Goal: Task Accomplishment & Management: Manage account settings

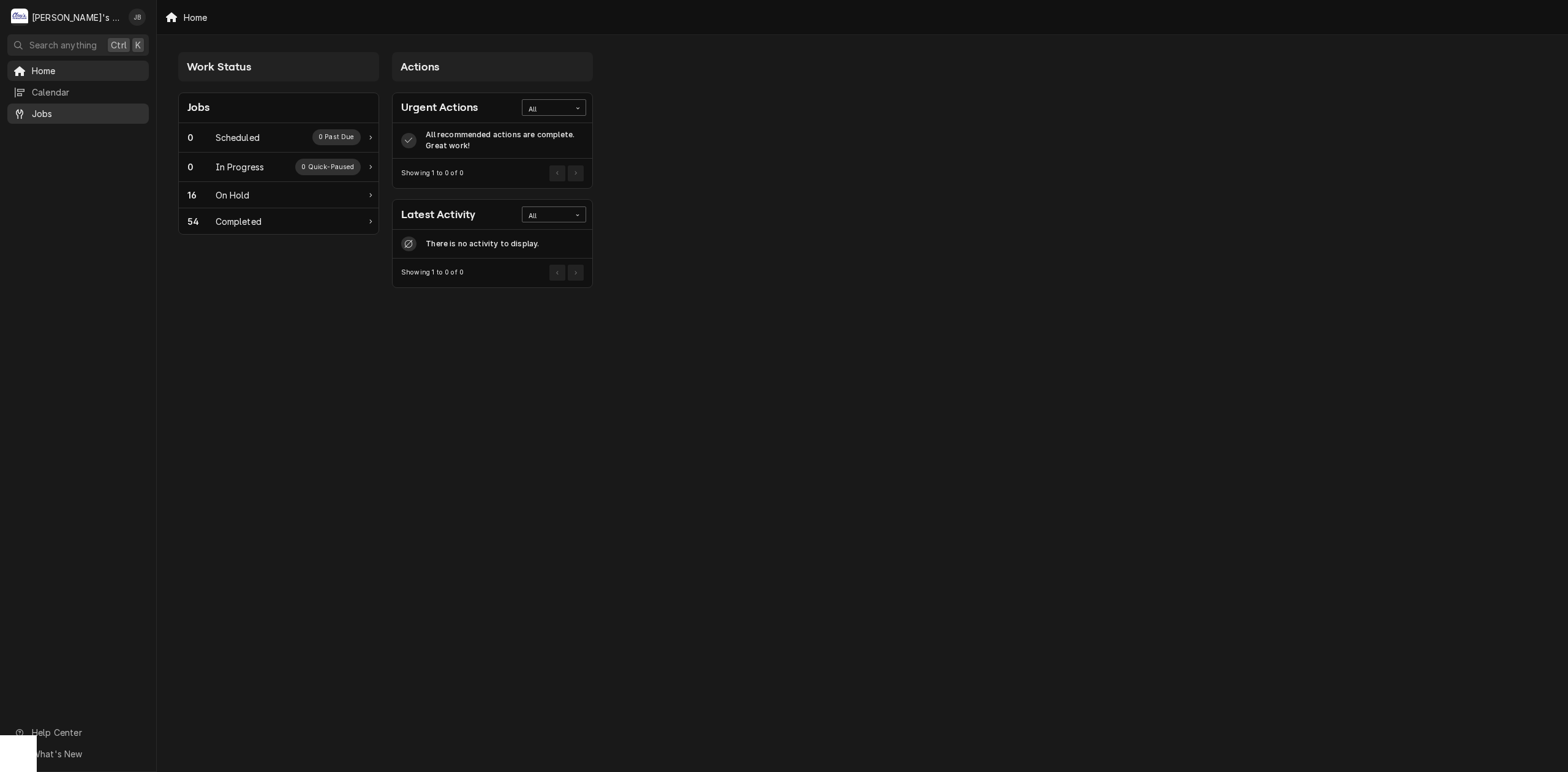
click at [43, 103] on link "Jobs" at bounding box center [77, 113] width 141 height 20
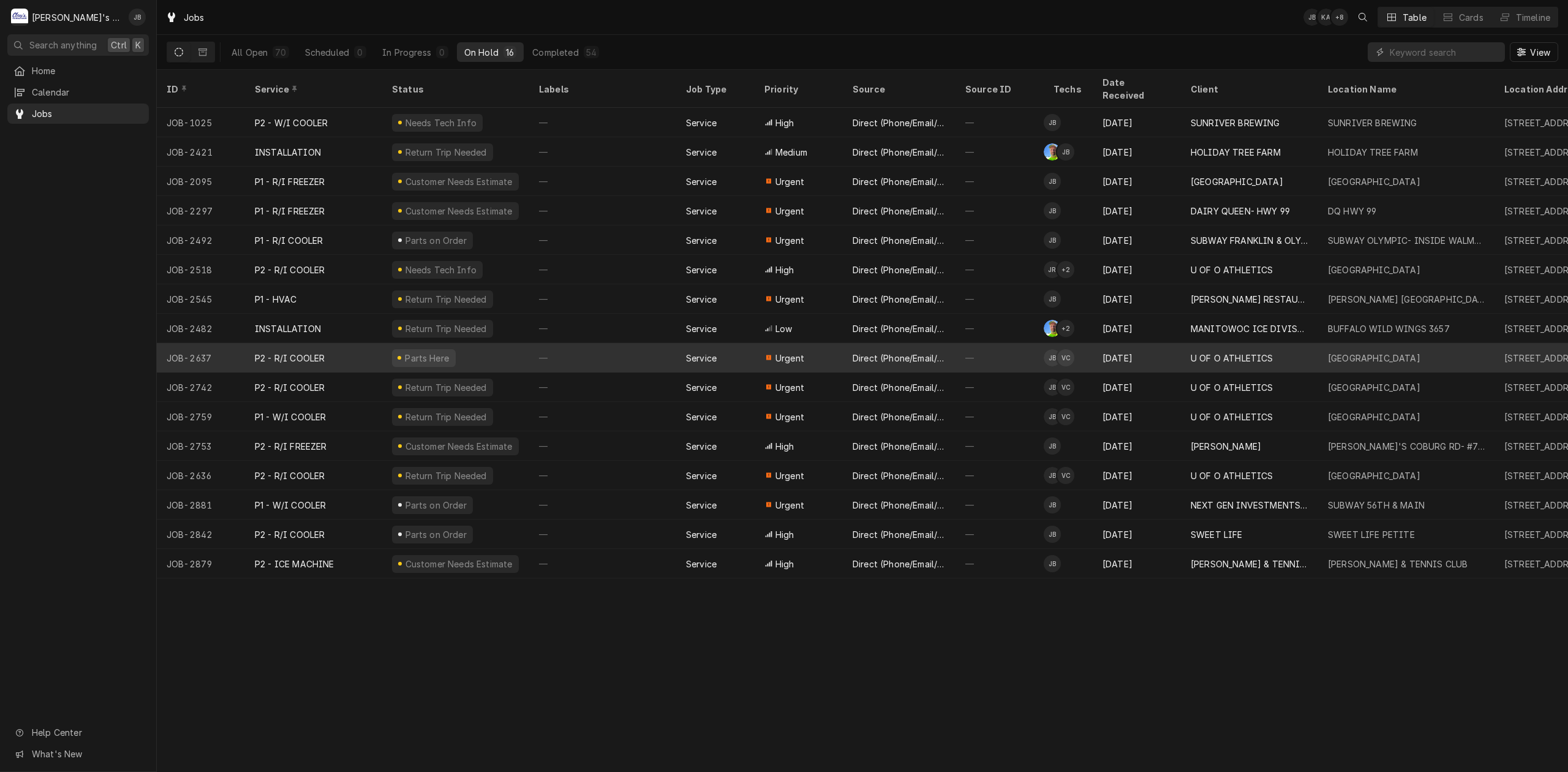
click at [356, 343] on div "P2 - R/I COOLER" at bounding box center [314, 357] width 137 height 29
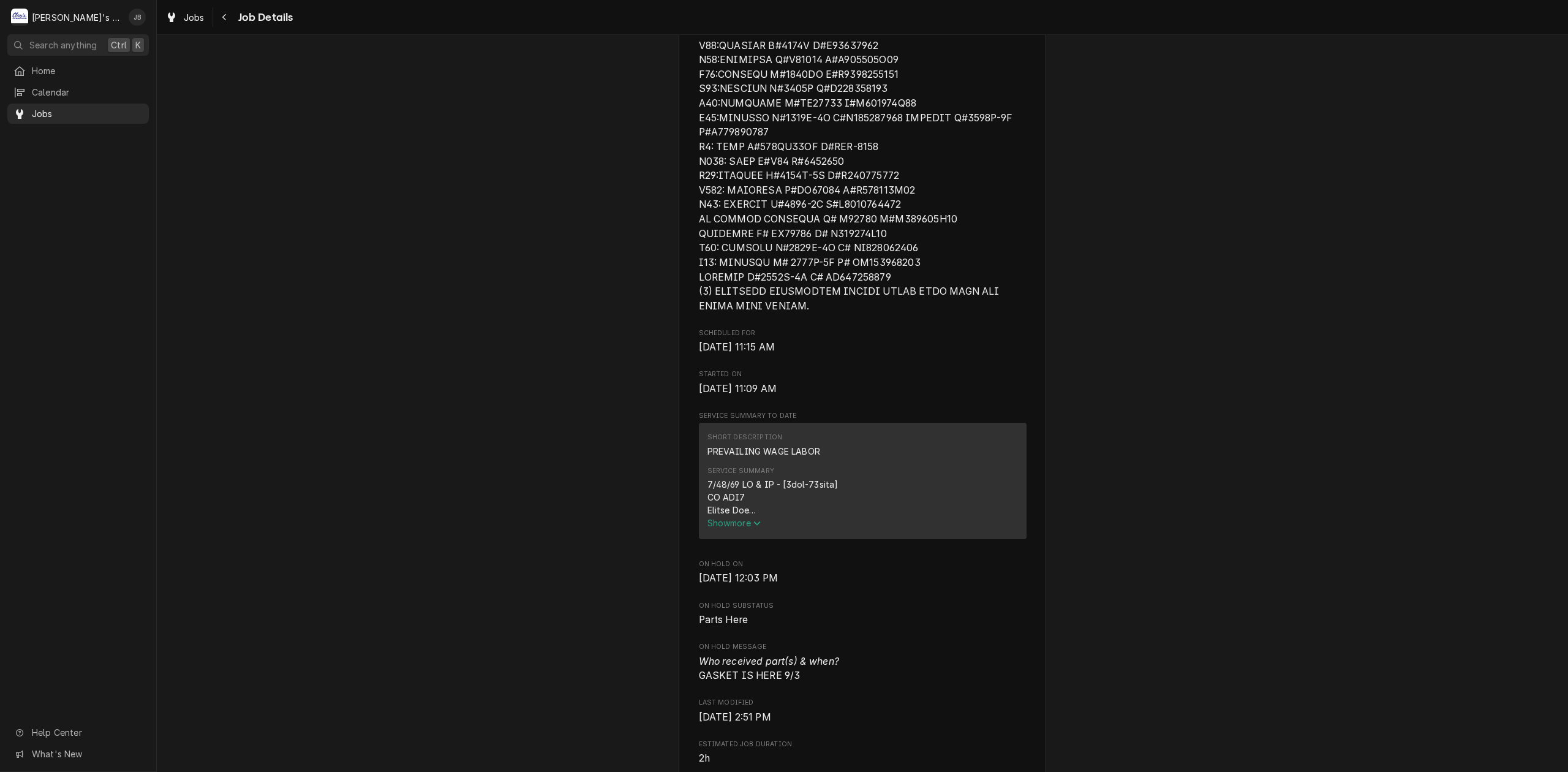
scroll to position [572, 0]
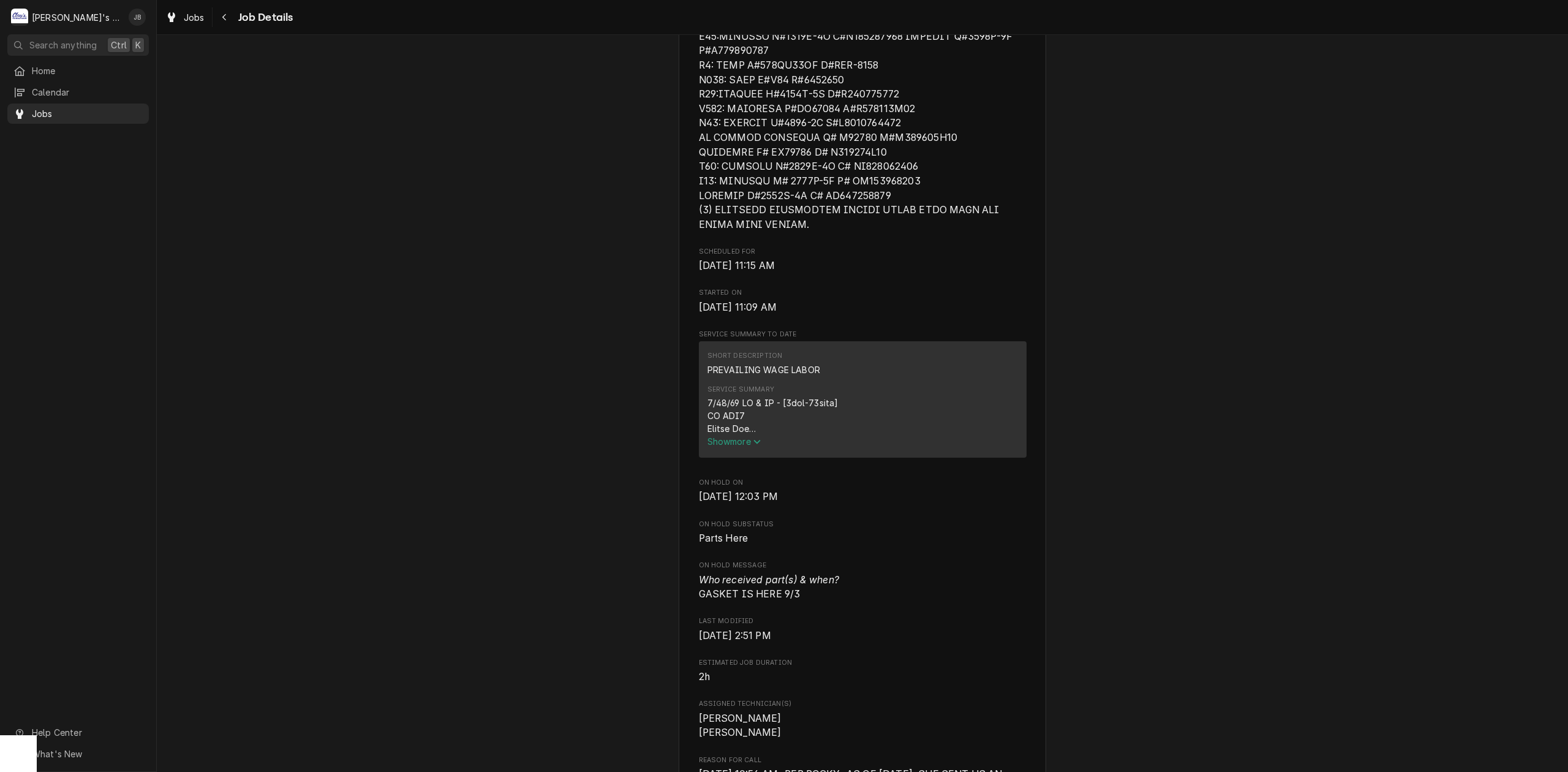
click at [734, 447] on span "Show more" at bounding box center [734, 441] width 54 height 10
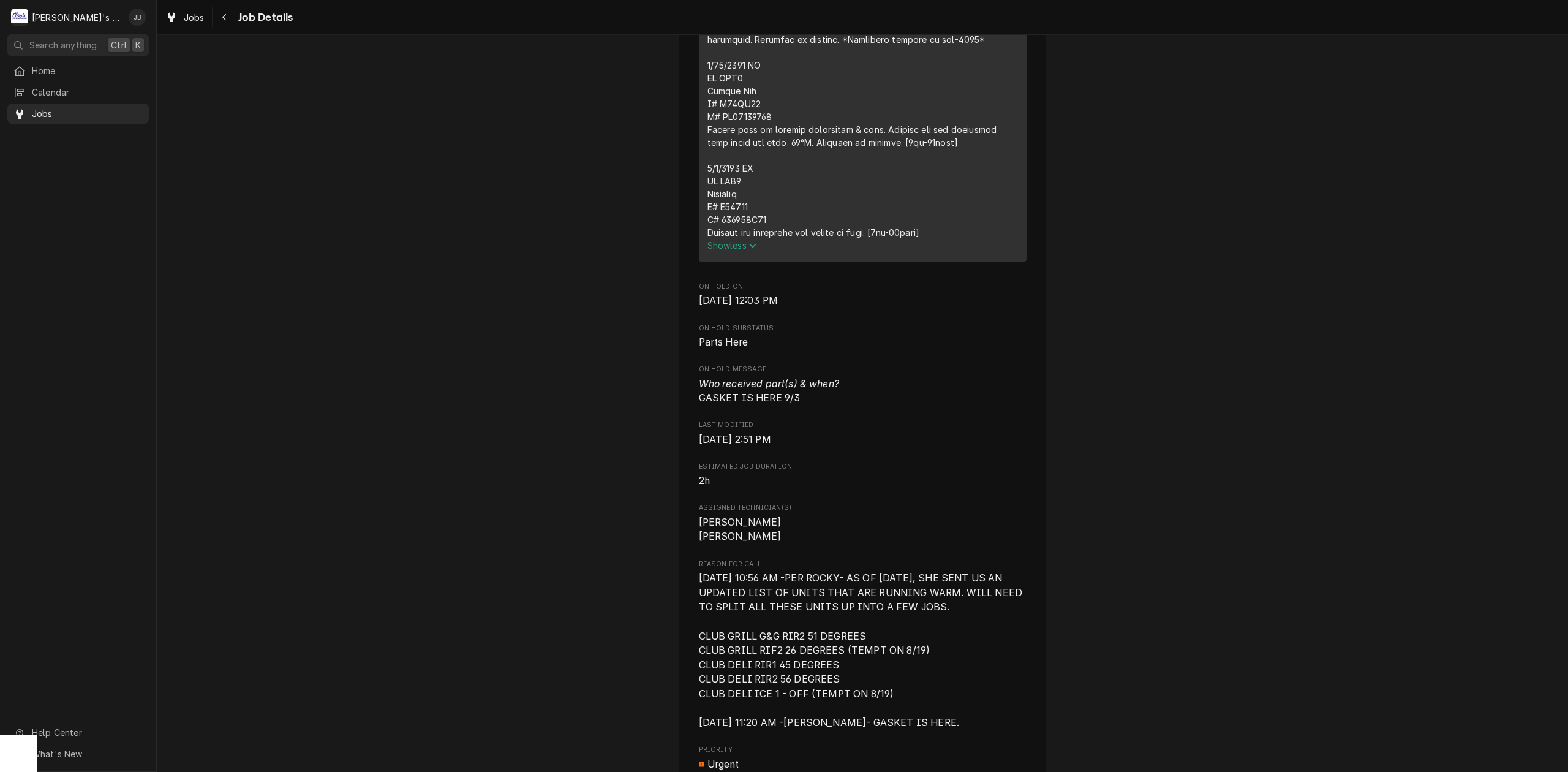
scroll to position [1634, 0]
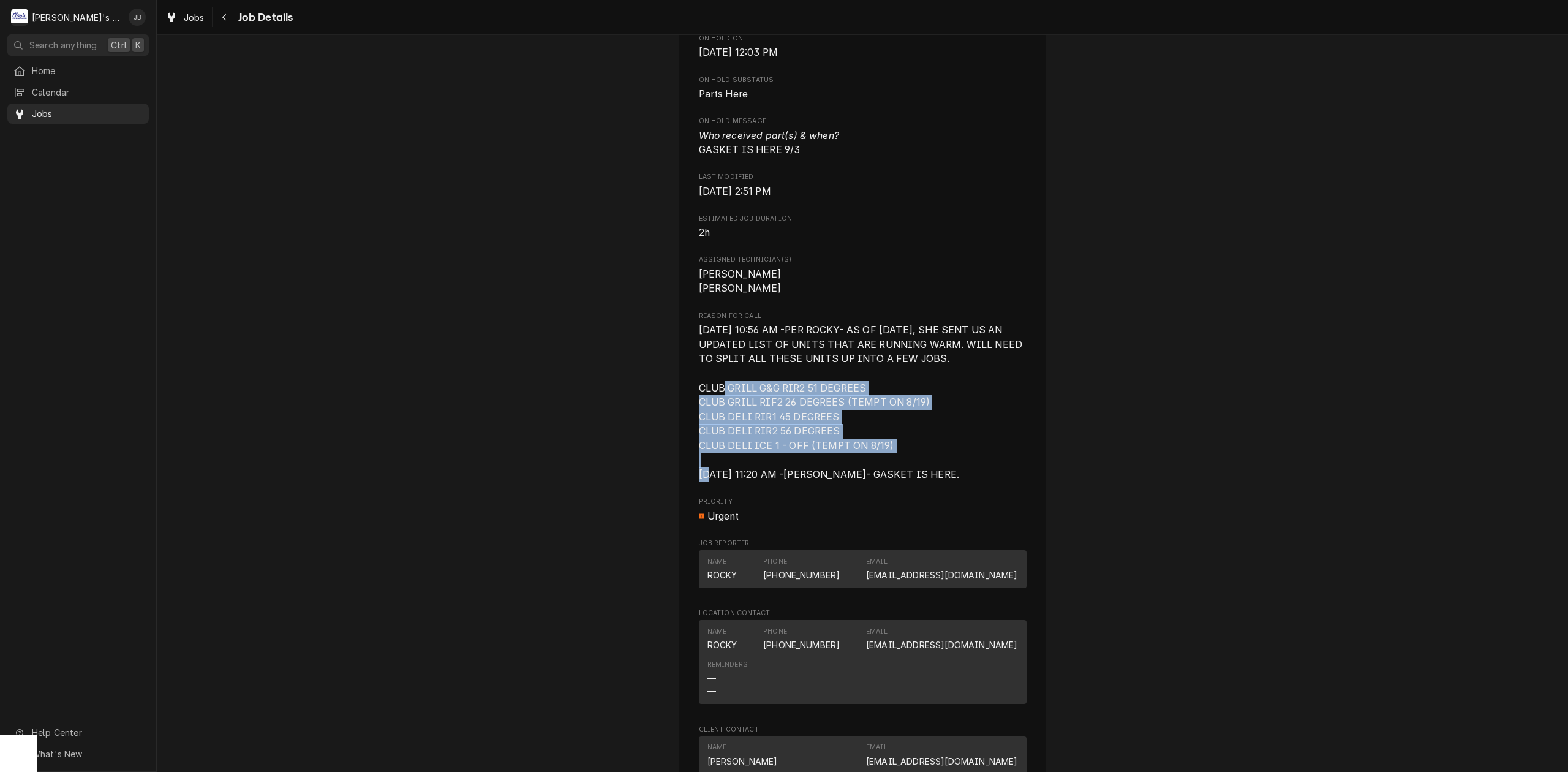
drag, startPoint x: 694, startPoint y: 403, endPoint x: 904, endPoint y: 466, distance: 219.2
click at [904, 466] on span "8/9/2025 10:56 AM -PER ROCKY- AS OF 8/6/2025, SHE SENT US AN UPDATED LIST OF UN…" at bounding box center [863, 402] width 328 height 159
click at [919, 455] on span "8/9/2025 10:56 AM -PER ROCKY- AS OF 8/6/2025, SHE SENT US AN UPDATED LIST OF UN…" at bounding box center [863, 402] width 328 height 159
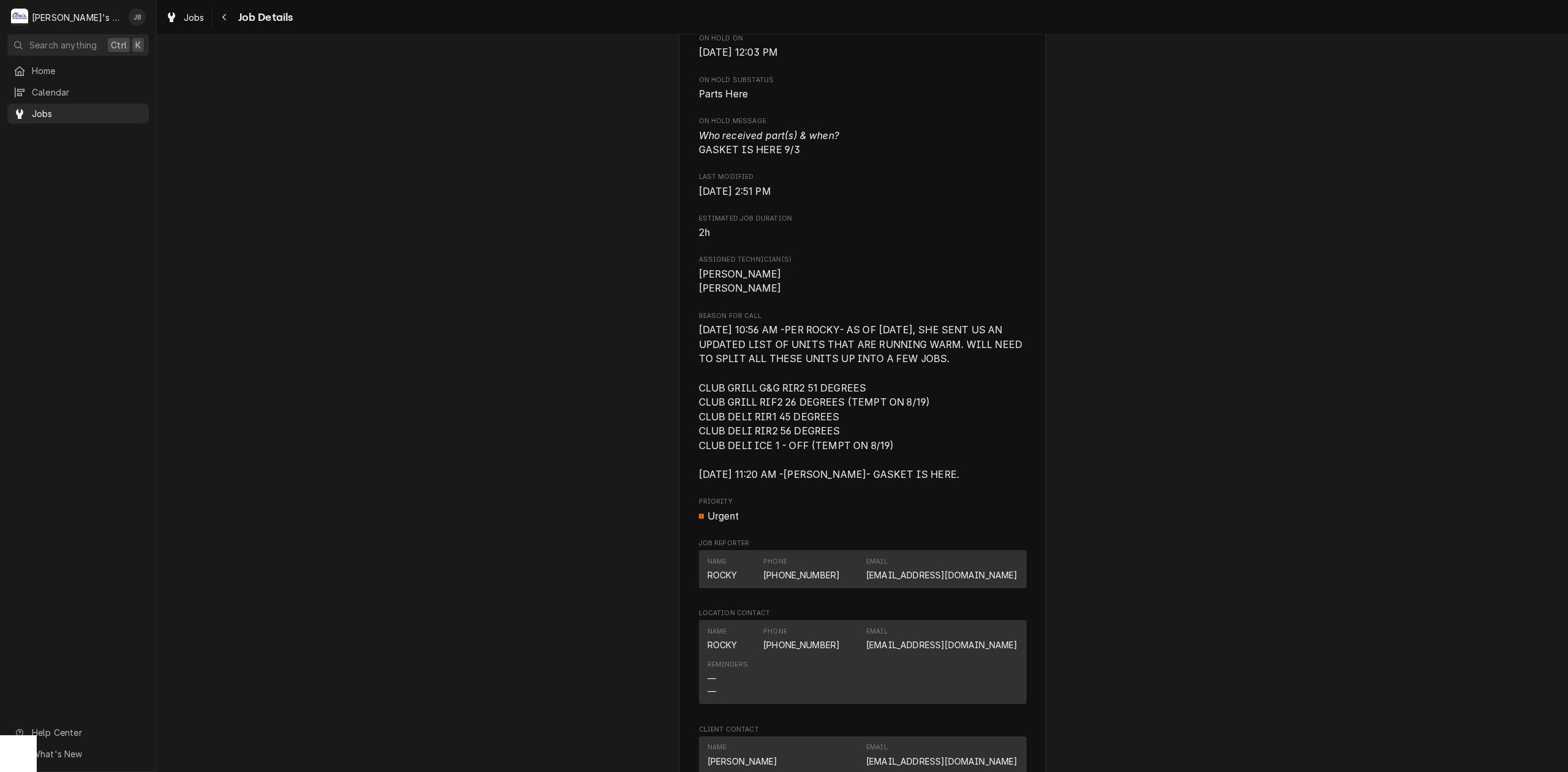
scroll to position [1716, 0]
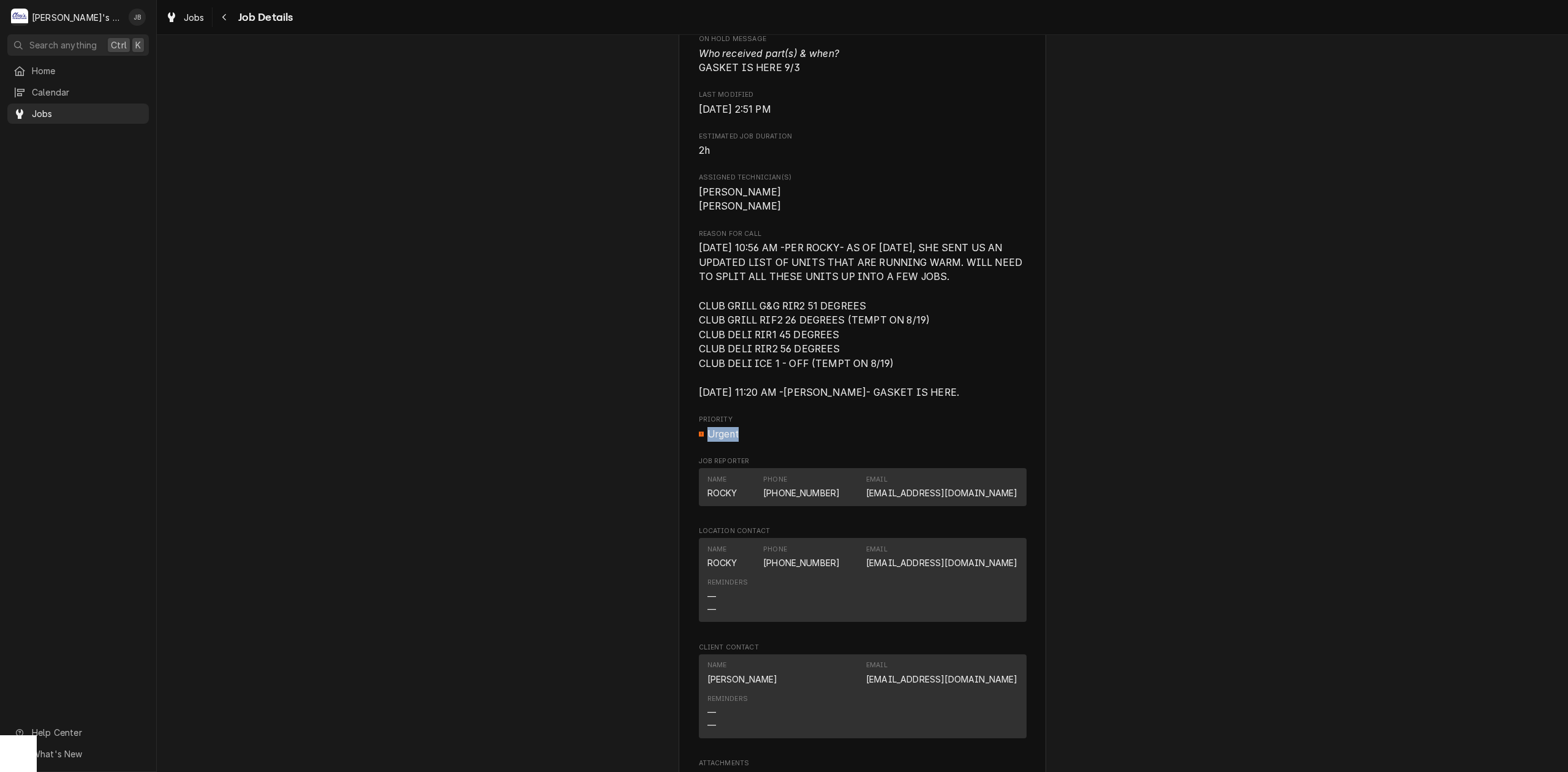
drag, startPoint x: 745, startPoint y: 446, endPoint x: 731, endPoint y: 456, distance: 17.2
click at [731, 442] on div "Urgent" at bounding box center [863, 434] width 328 height 15
click at [763, 442] on div "Urgent" at bounding box center [863, 434] width 328 height 15
drag, startPoint x: 690, startPoint y: 442, endPoint x: 742, endPoint y: 454, distance: 53.4
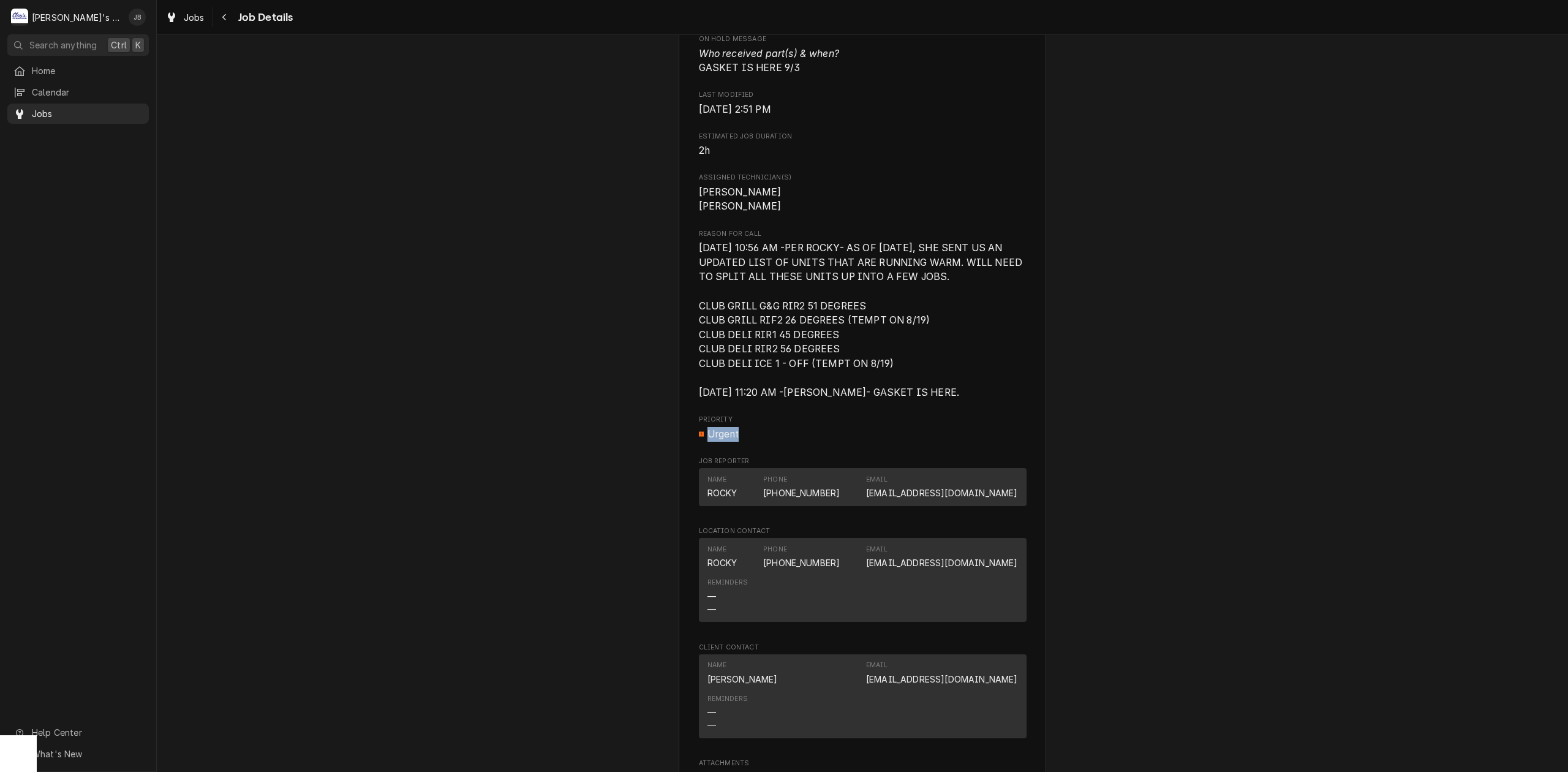
drag, startPoint x: 742, startPoint y: 454, endPoint x: 737, endPoint y: 454, distance: 5.0
click at [737, 442] on div "Urgent" at bounding box center [863, 434] width 328 height 15
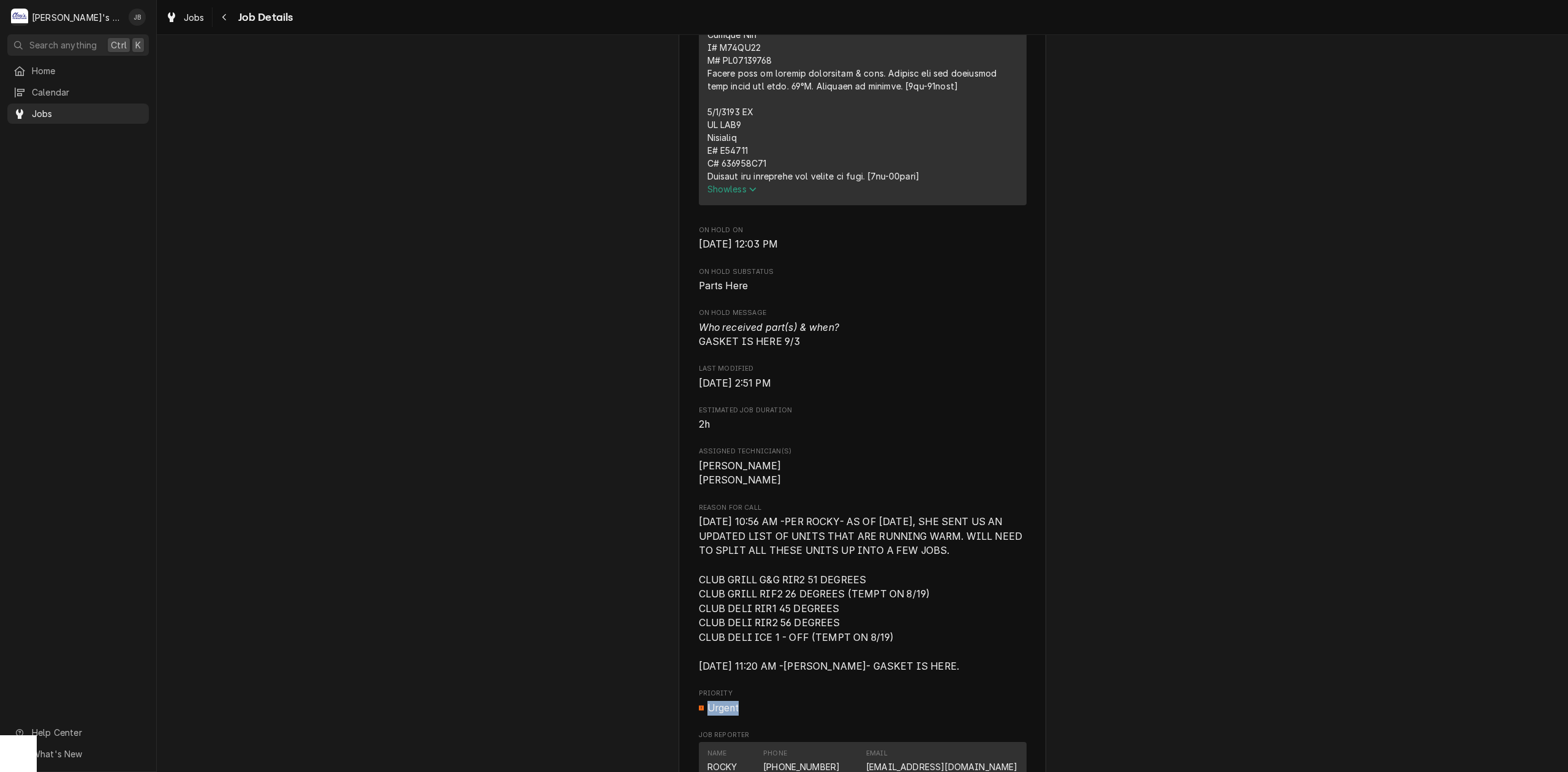
scroll to position [1471, 0]
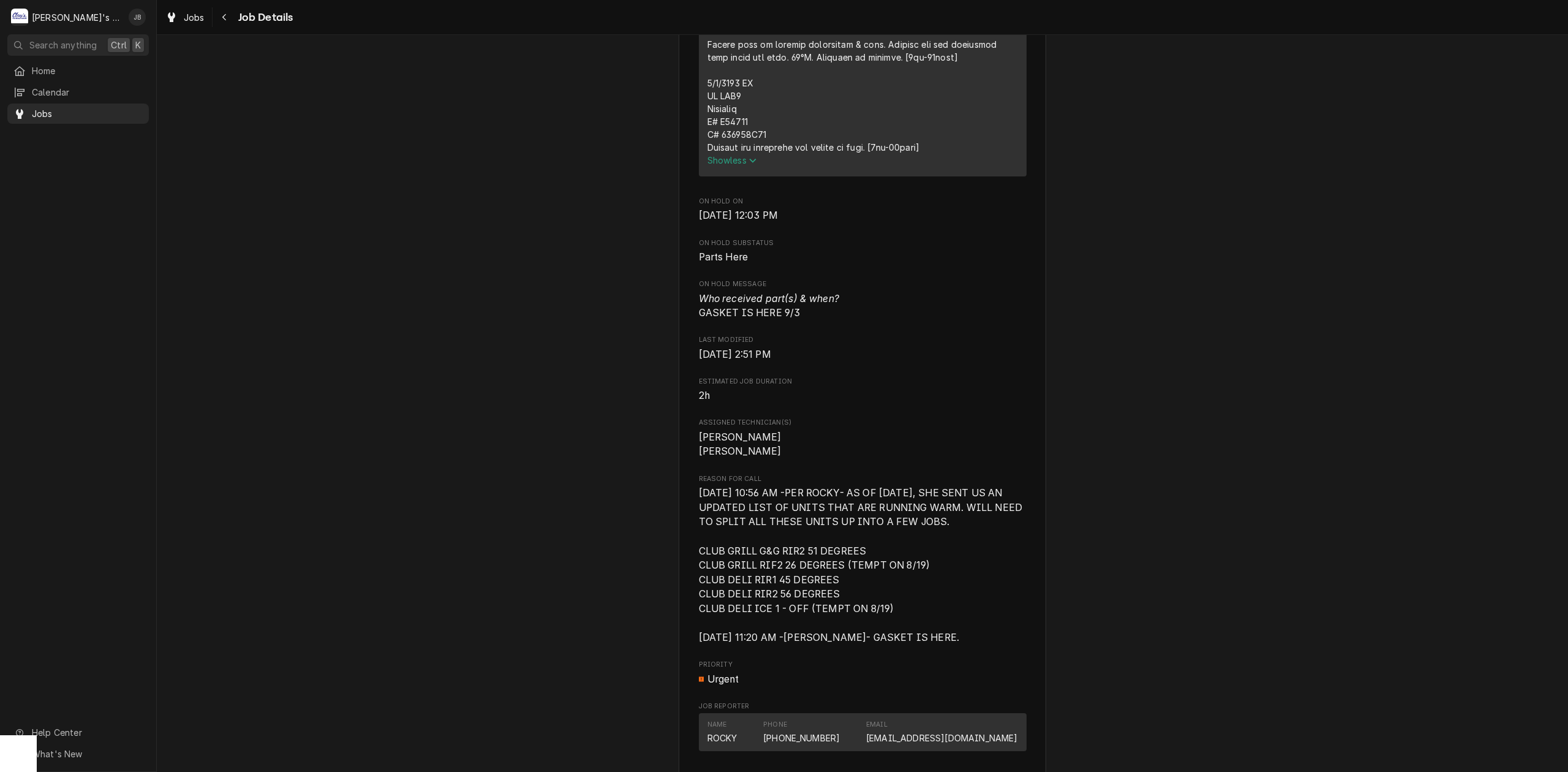
click at [718, 604] on span "8/9/2025 10:56 AM -PER ROCKY- AS OF 8/6/2025, SHE SENT US AN UPDATED LIST OF UN…" at bounding box center [862, 566] width 327 height 156
drag, startPoint x: 691, startPoint y: 579, endPoint x: 943, endPoint y: 586, distance: 252.1
click at [699, 603] on span "8/9/2025 10:56 AM -PER ROCKY- AS OF 8/6/2025, SHE SENT US AN UPDATED LIST OF UN…" at bounding box center [862, 566] width 327 height 156
drag, startPoint x: 694, startPoint y: 599, endPoint x: 833, endPoint y: 592, distance: 139.2
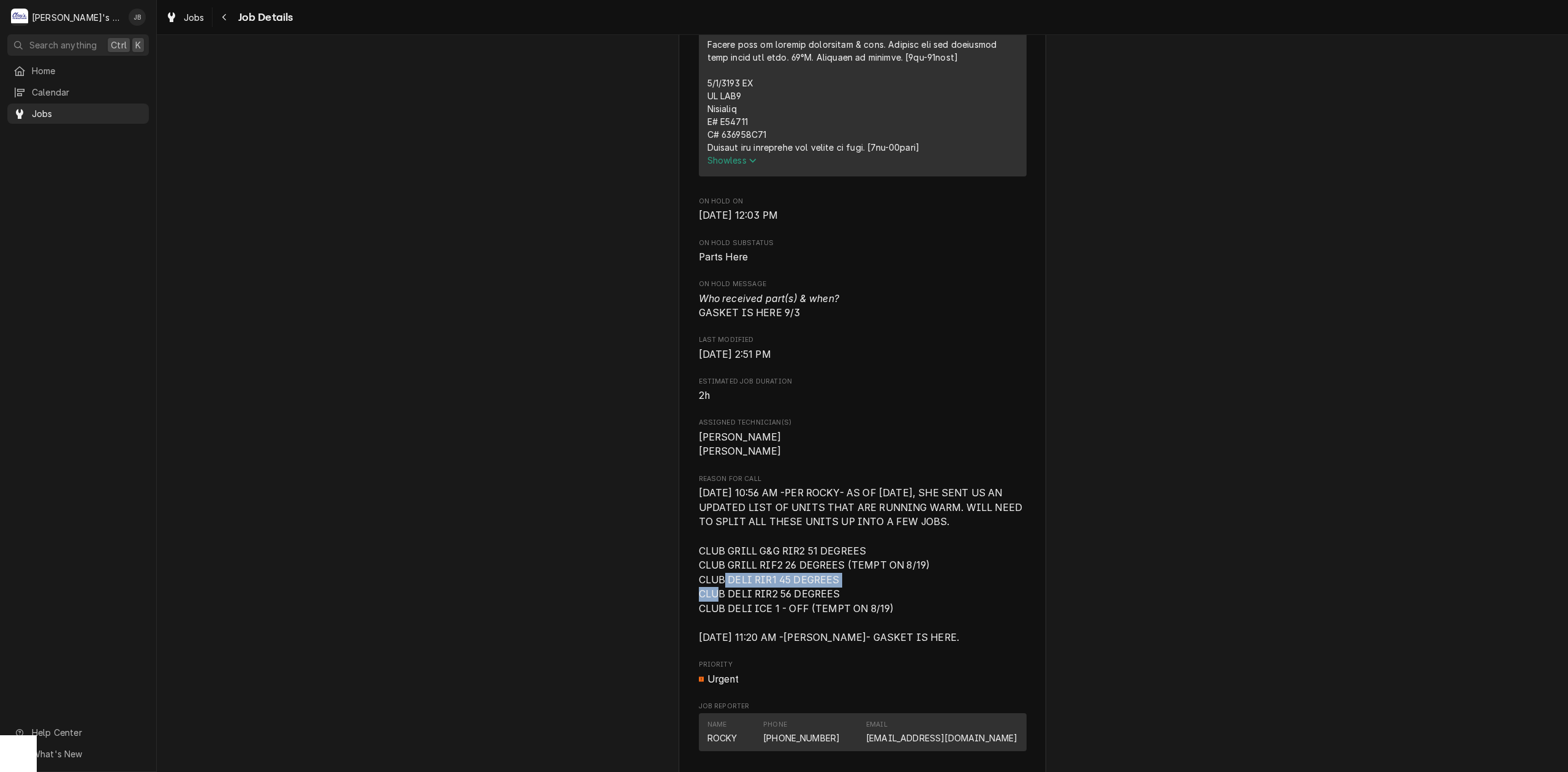
click at [833, 592] on span "8/9/2025 10:56 AM -PER ROCKY- AS OF 8/6/2025, SHE SENT US AN UPDATED LIST OF UN…" at bounding box center [863, 566] width 328 height 159
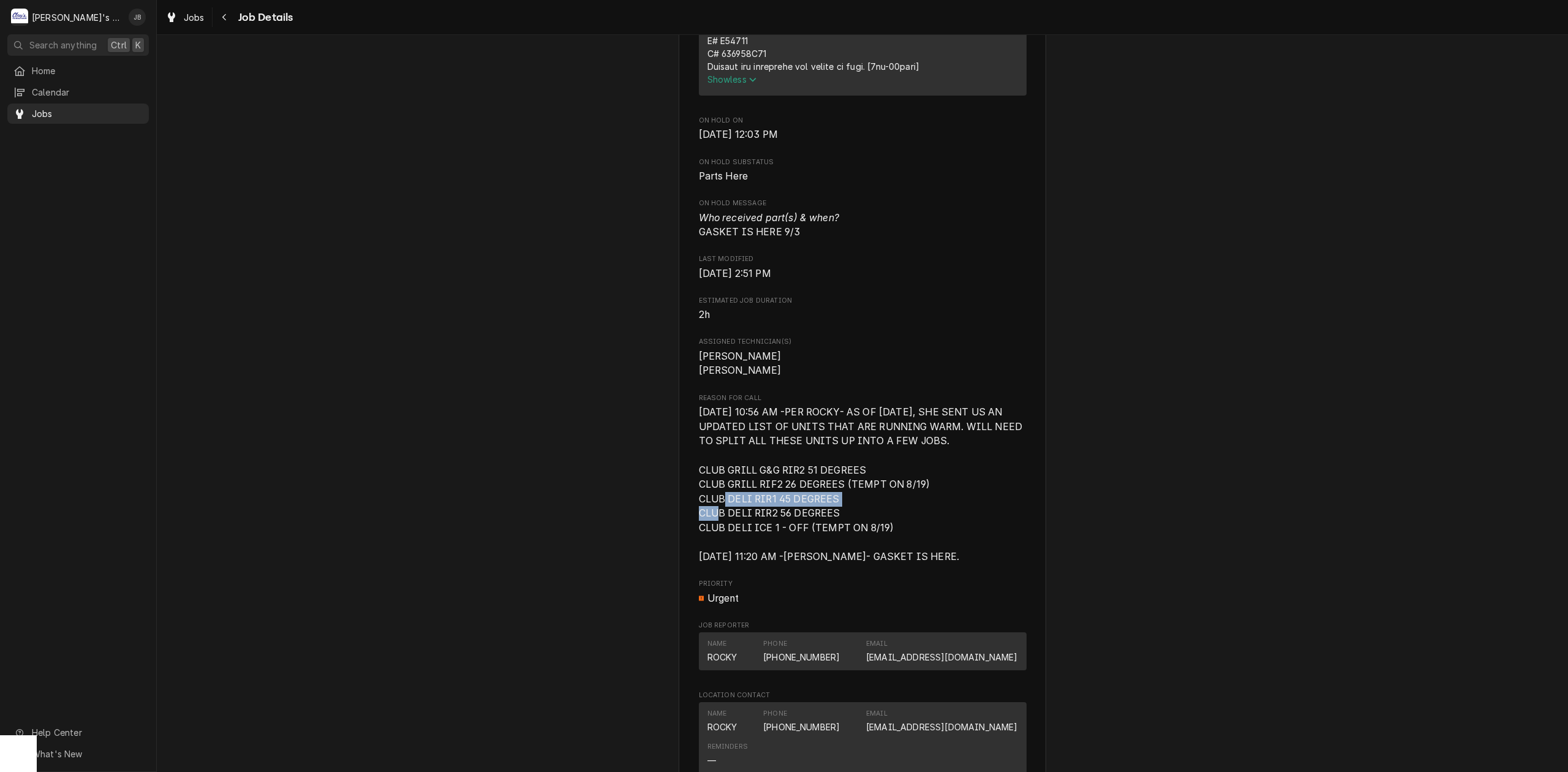
scroll to position [1552, 0]
click at [704, 542] on span "8/9/2025 10:56 AM -PER ROCKY- AS OF 8/6/2025, SHE SENT US AN UPDATED LIST OF UN…" at bounding box center [862, 484] width 327 height 156
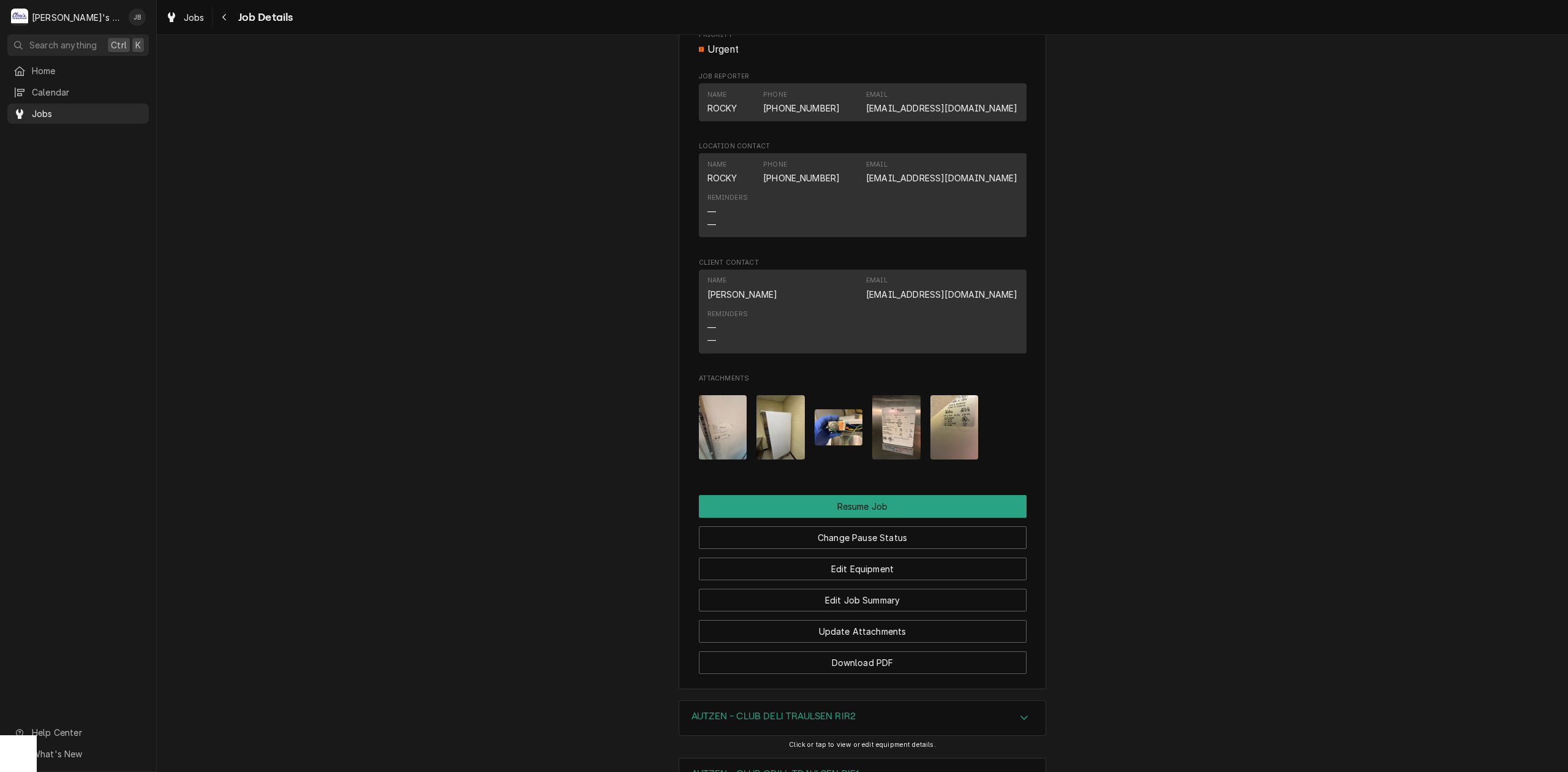
scroll to position [2124, 0]
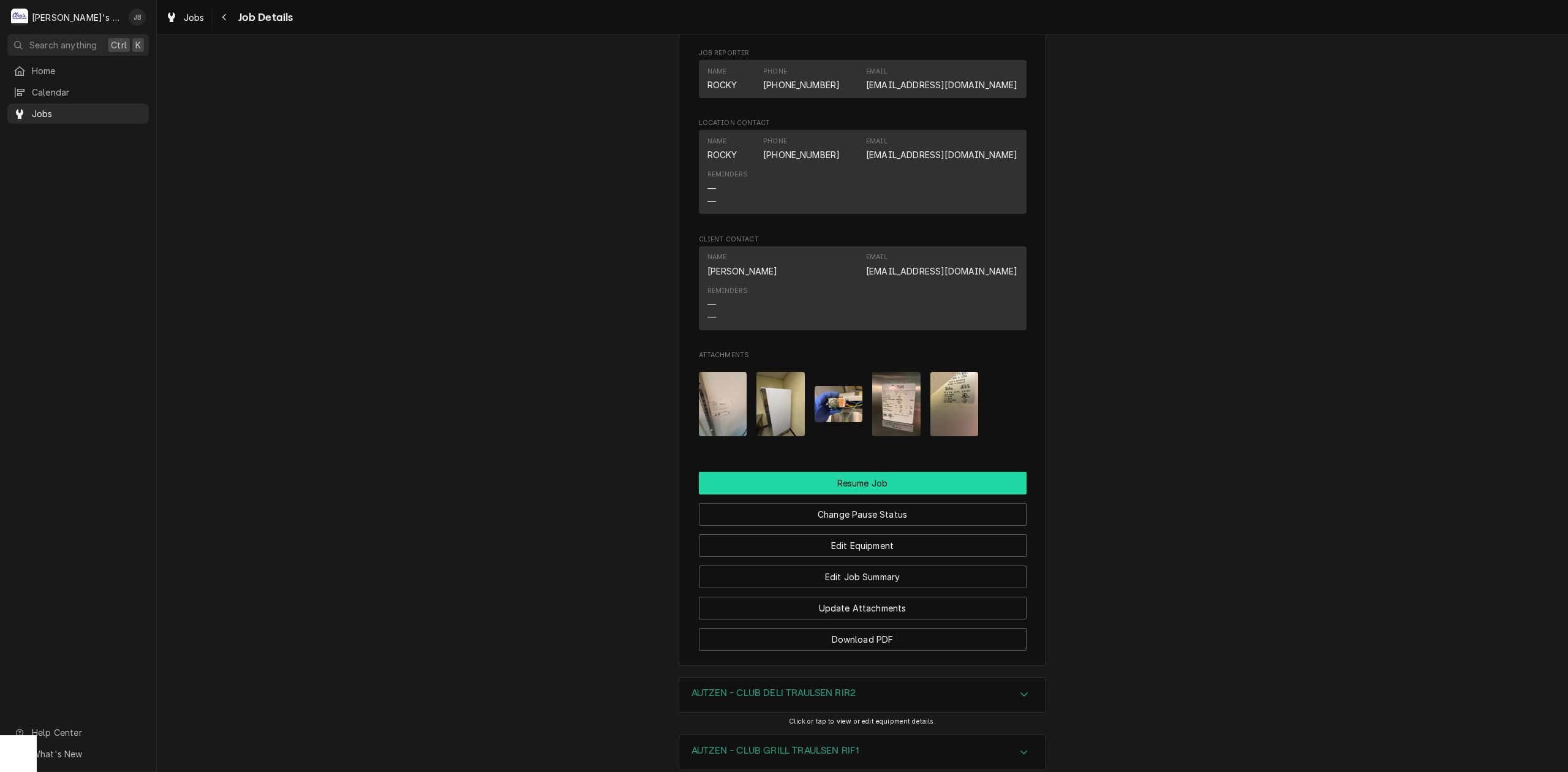
click at [802, 491] on button "Resume Job" at bounding box center [863, 483] width 328 height 23
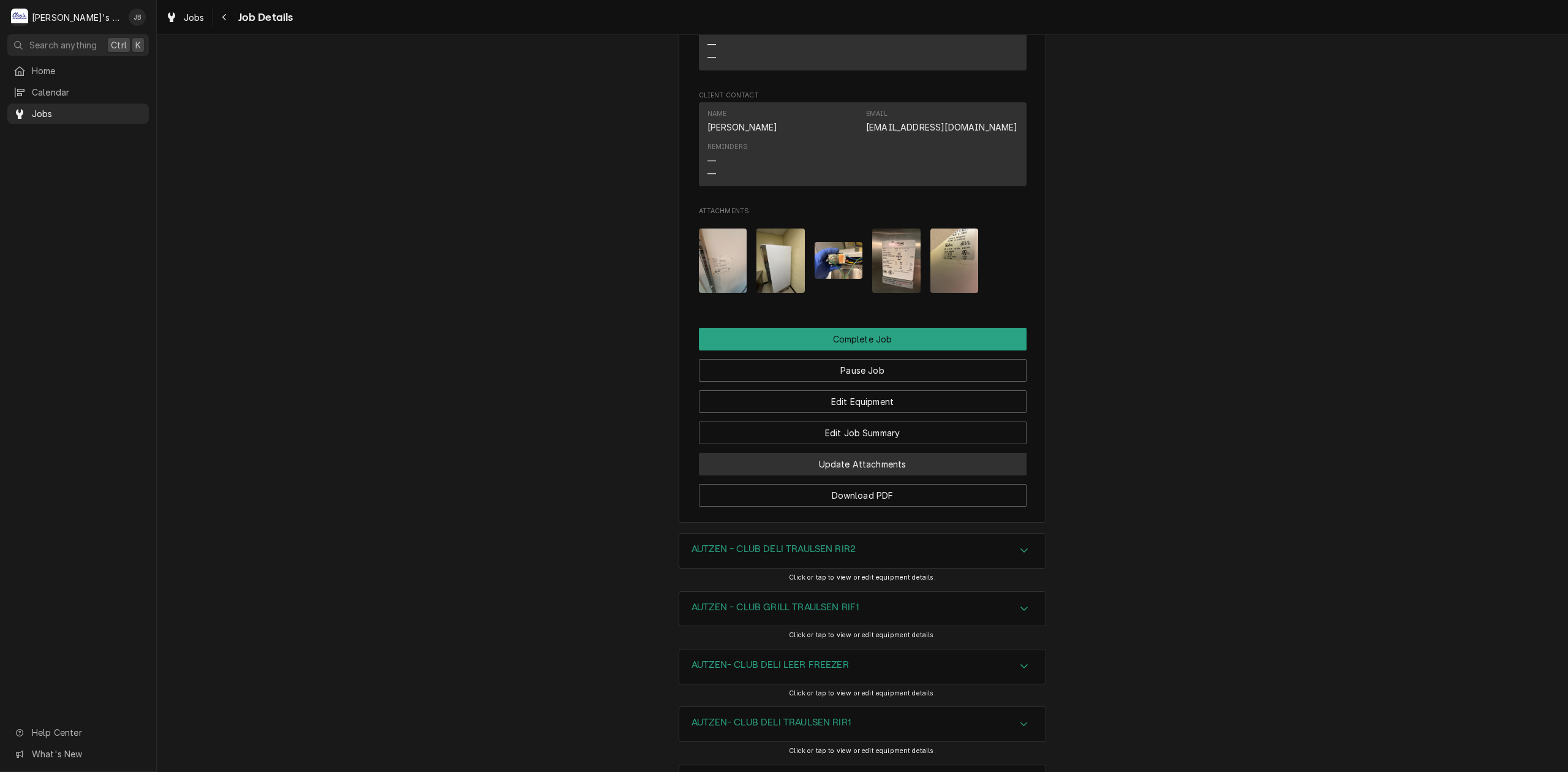
scroll to position [1552, 0]
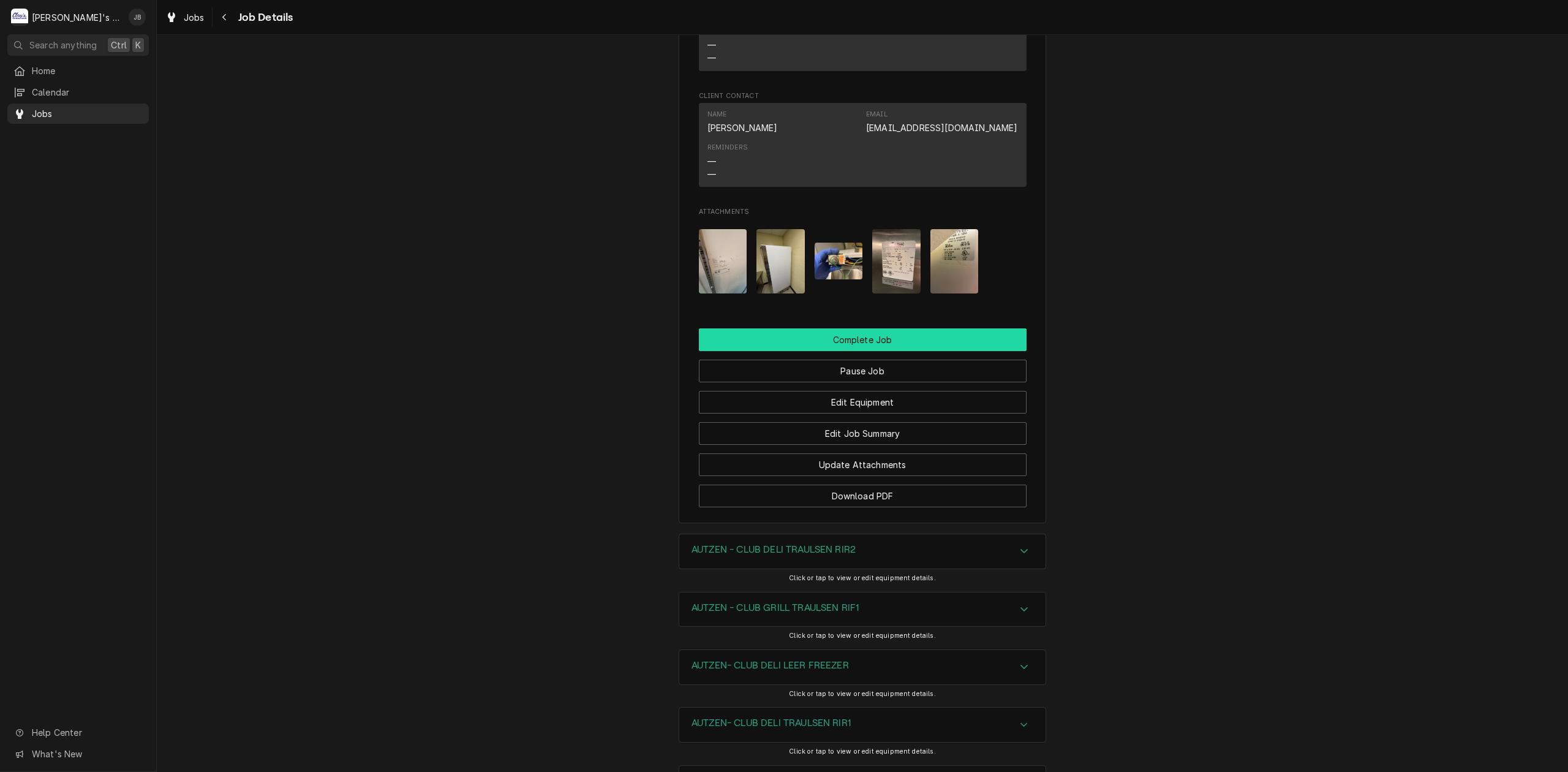
click at [809, 351] on button "Complete Job" at bounding box center [863, 340] width 328 height 23
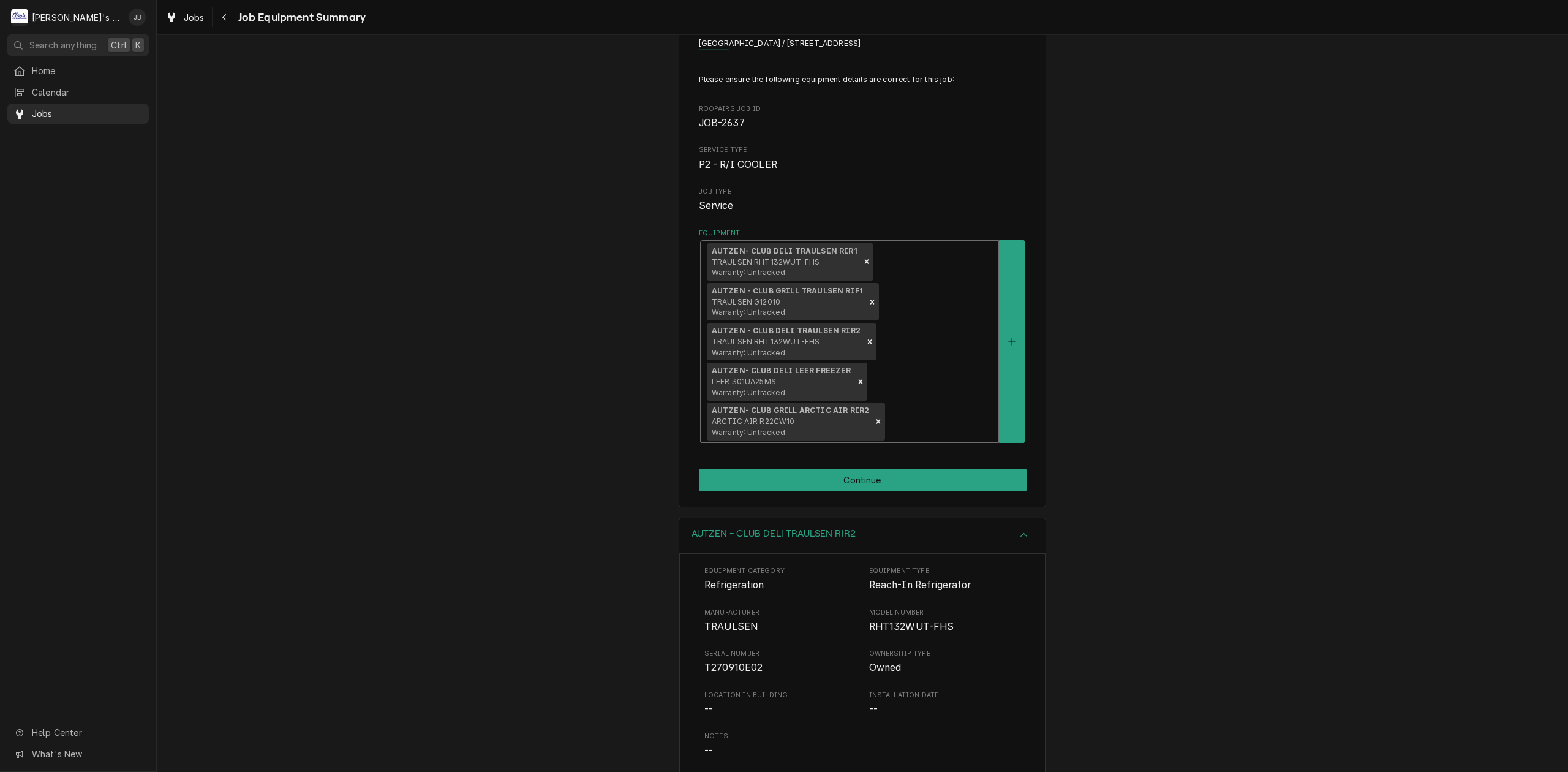
scroll to position [81, 0]
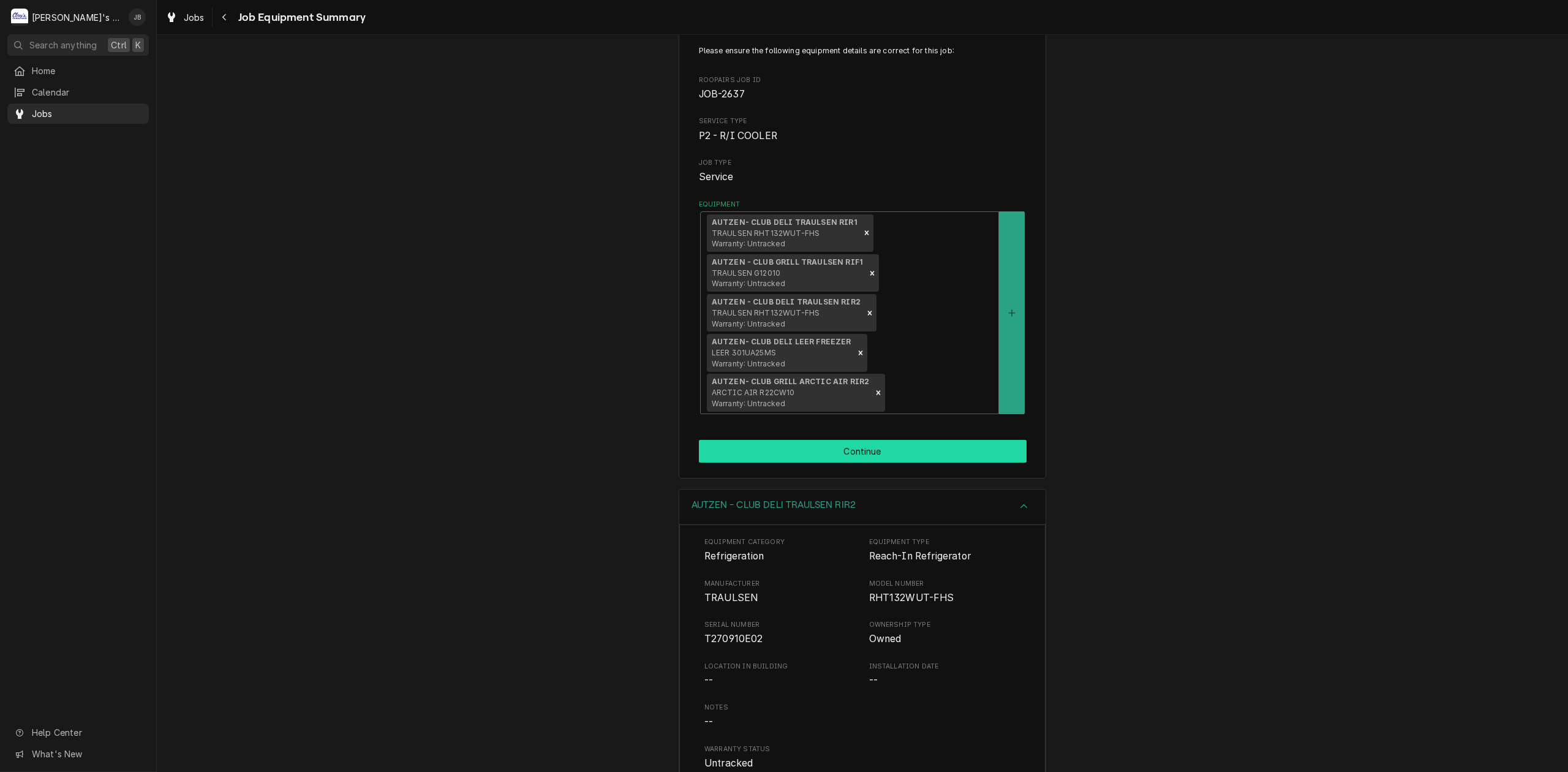
click at [839, 445] on button "Continue" at bounding box center [863, 451] width 328 height 23
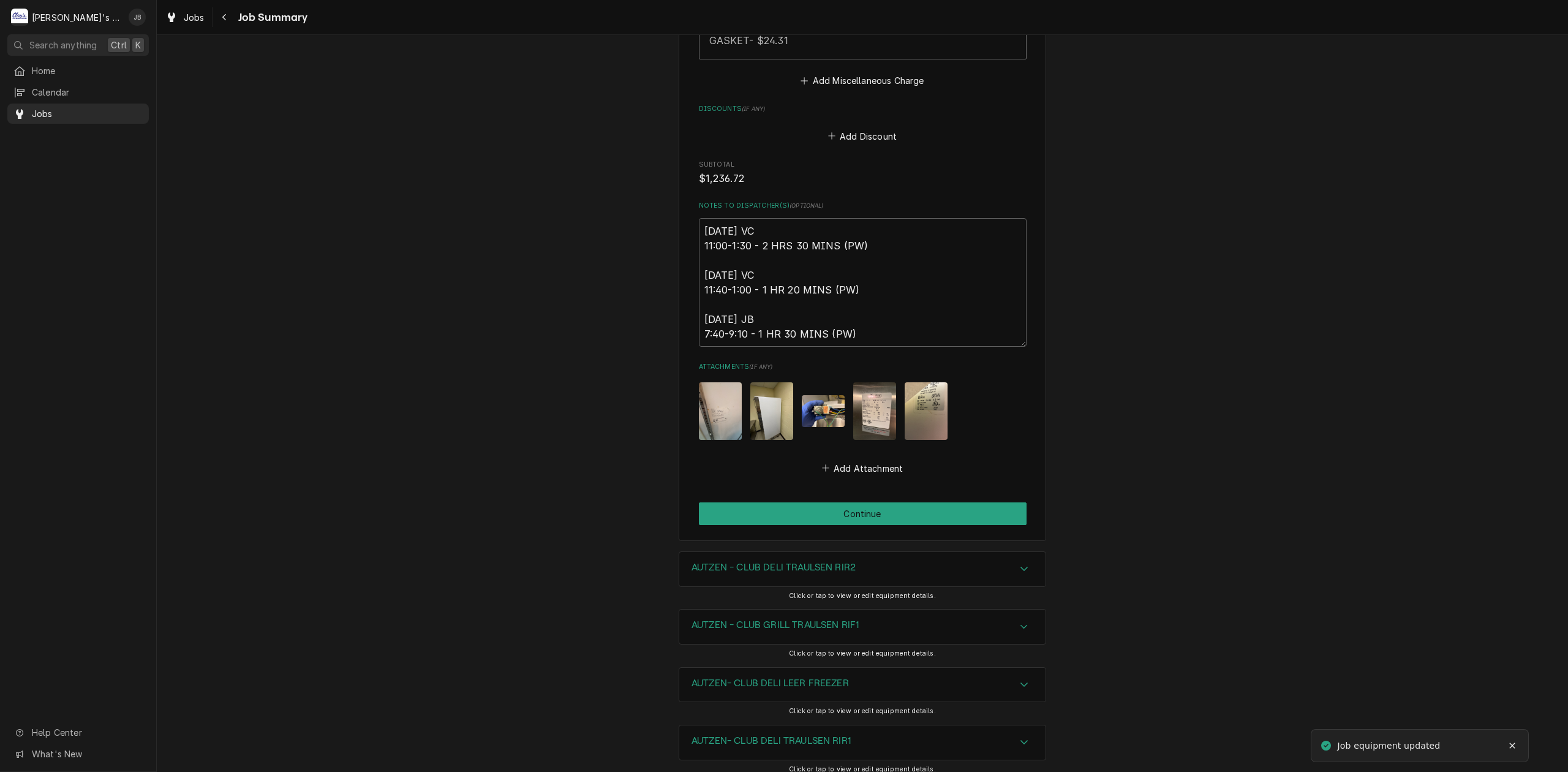
scroll to position [2288, 0]
click at [822, 502] on button "Continue" at bounding box center [863, 513] width 328 height 23
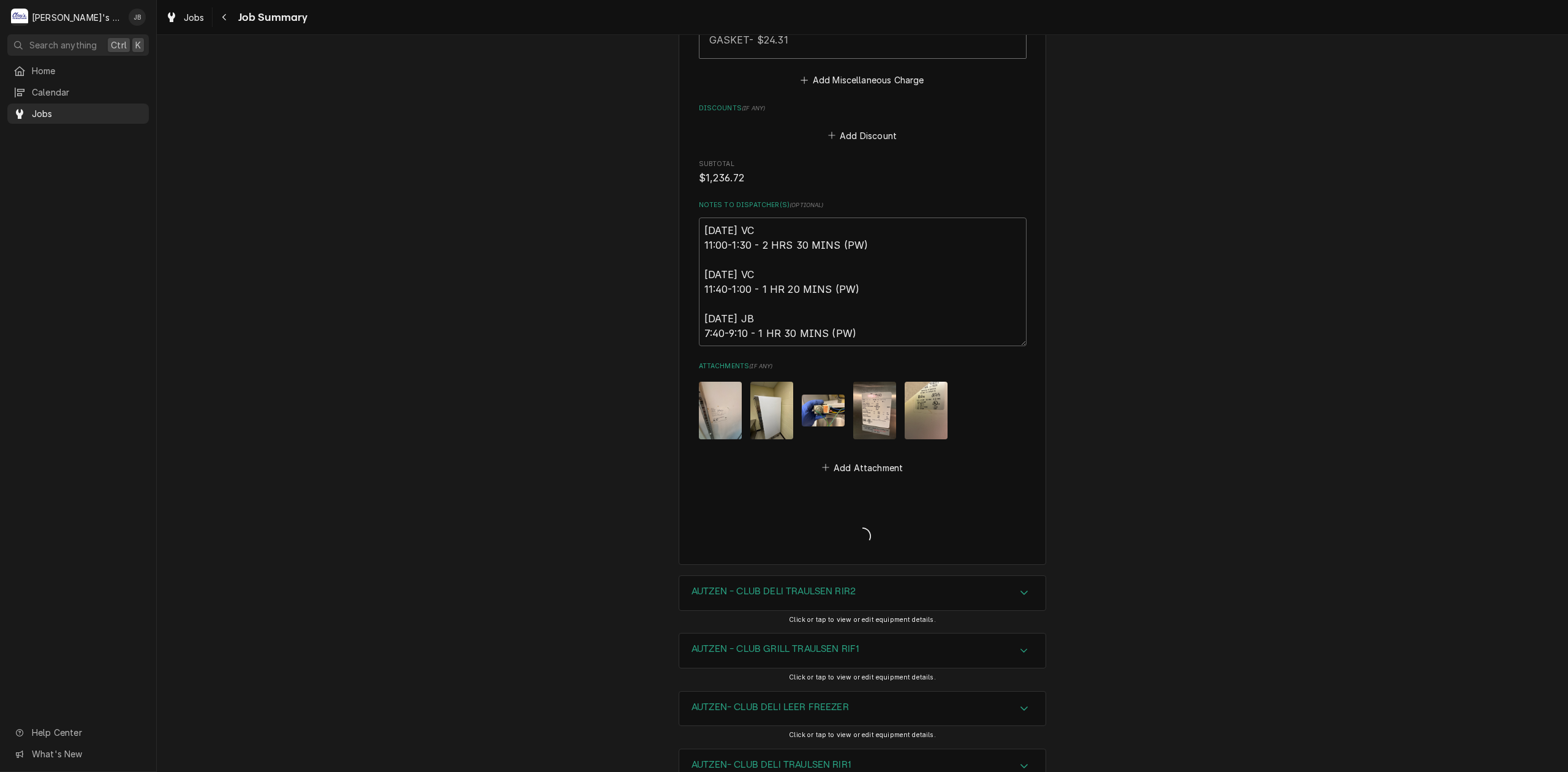
type textarea "x"
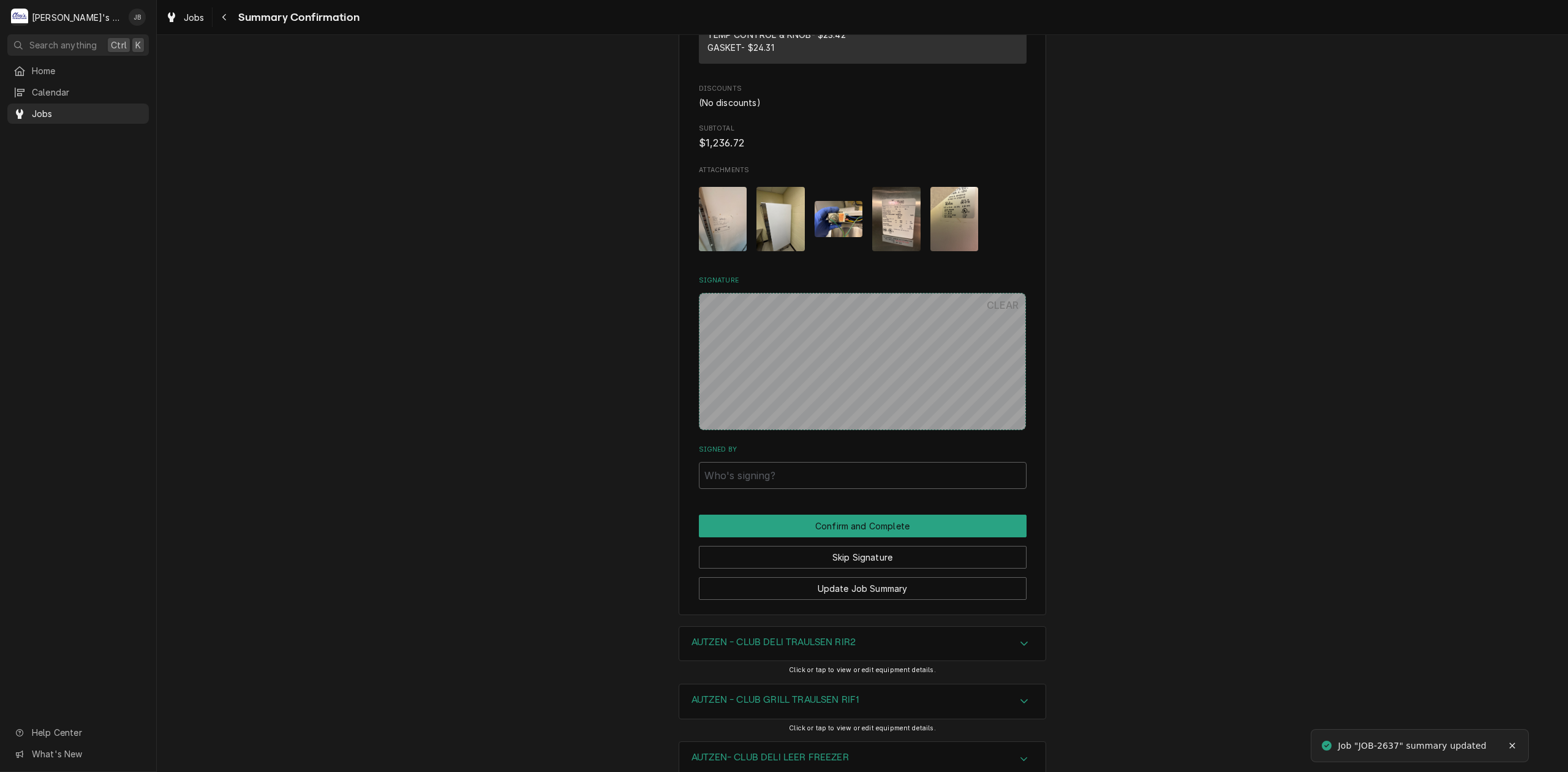
scroll to position [1879, 0]
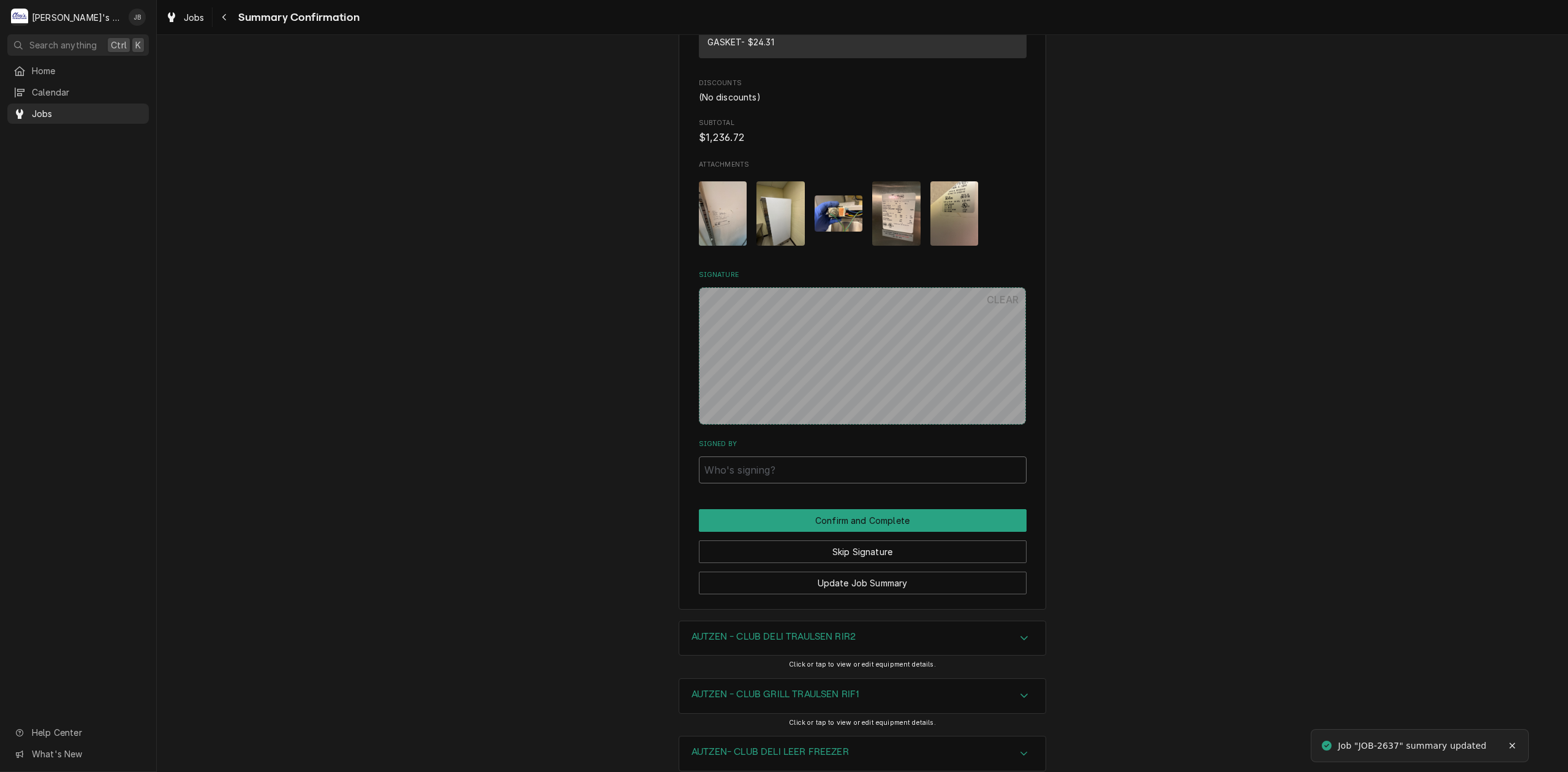
click at [810, 476] on input "Signed By" at bounding box center [863, 469] width 328 height 27
type input "JB"
click at [843, 528] on button "Confirm and Complete" at bounding box center [863, 520] width 328 height 23
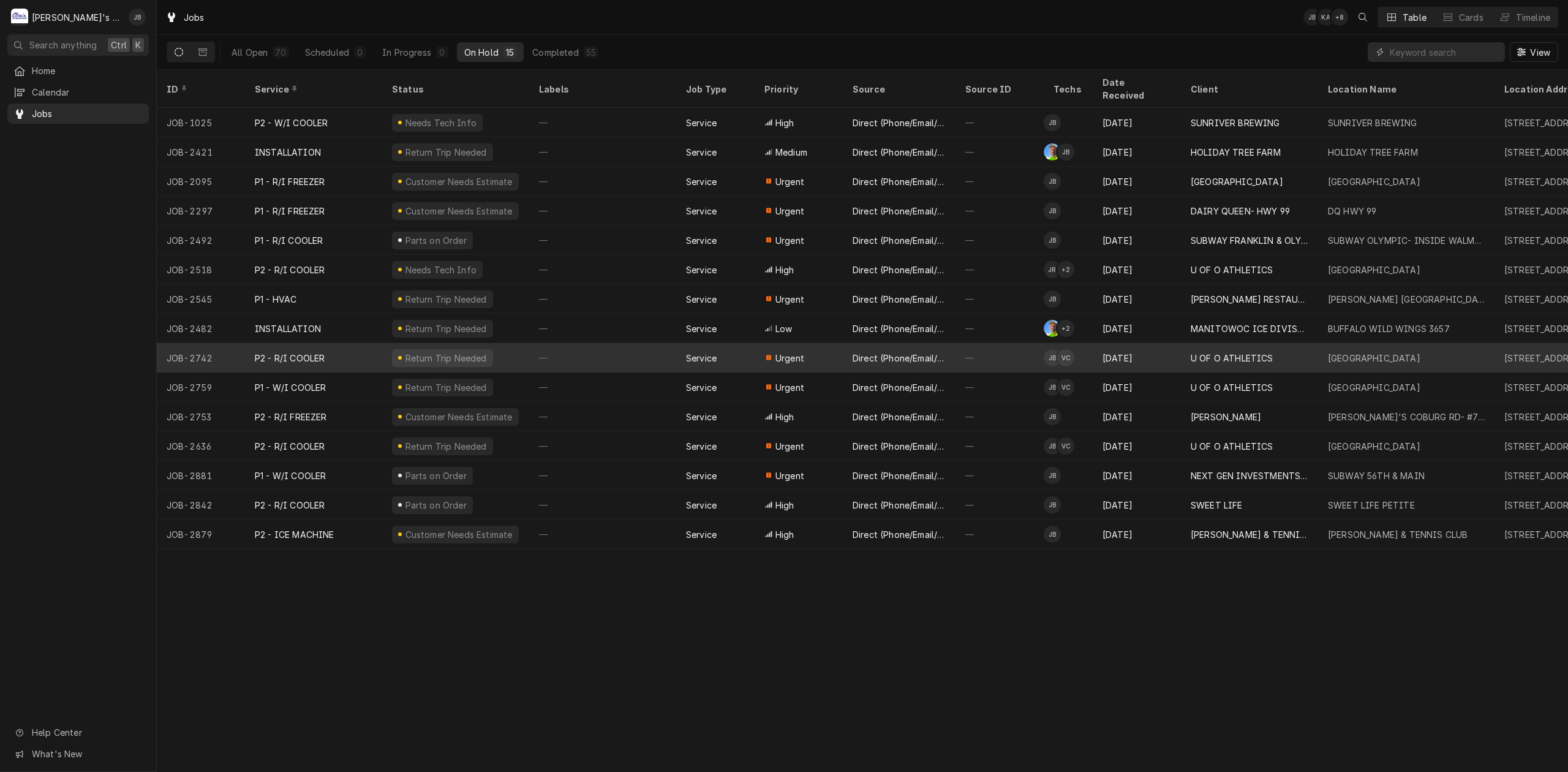
click at [696, 352] on div "Service" at bounding box center [701, 358] width 31 height 13
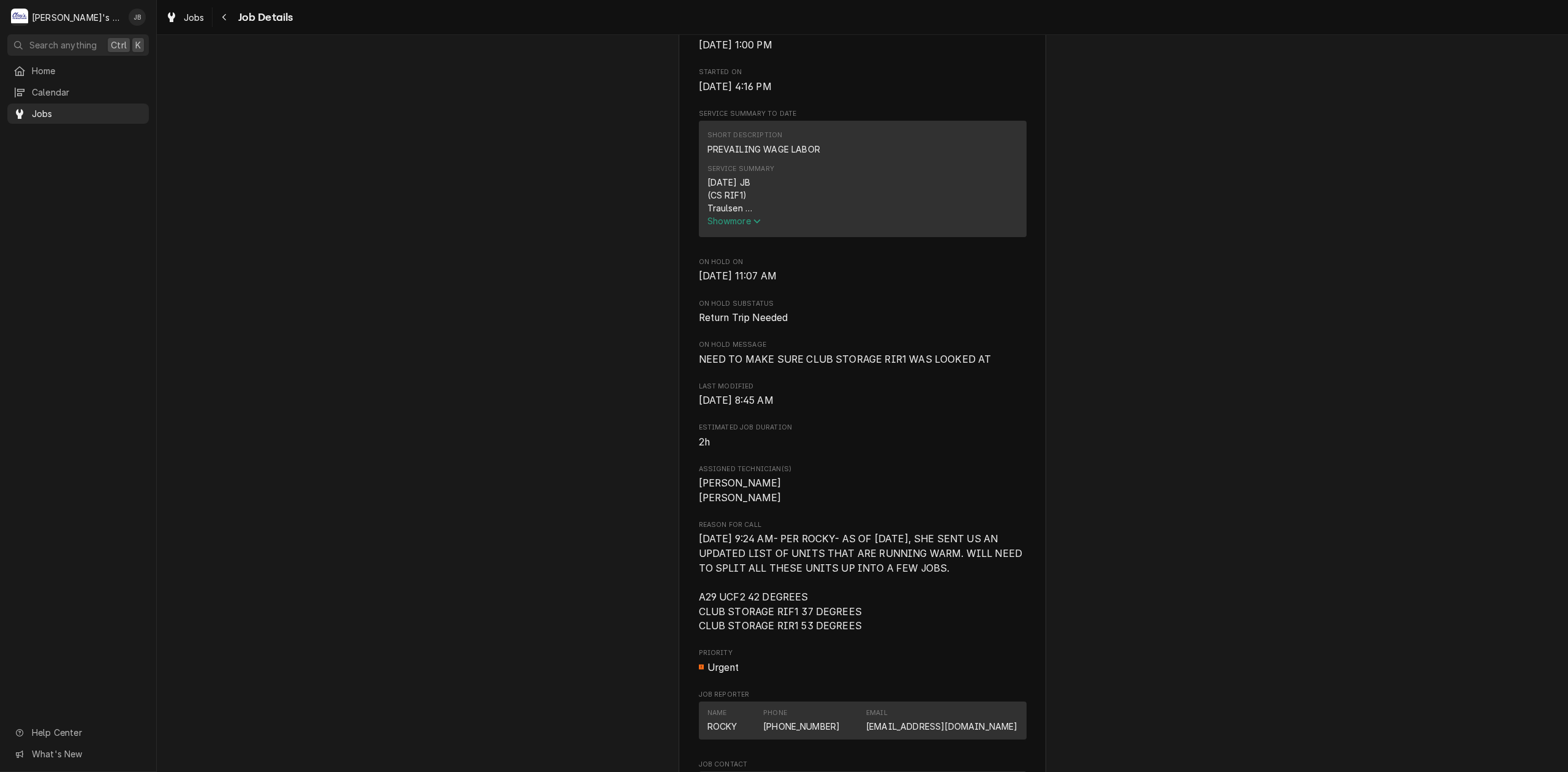
scroll to position [817, 0]
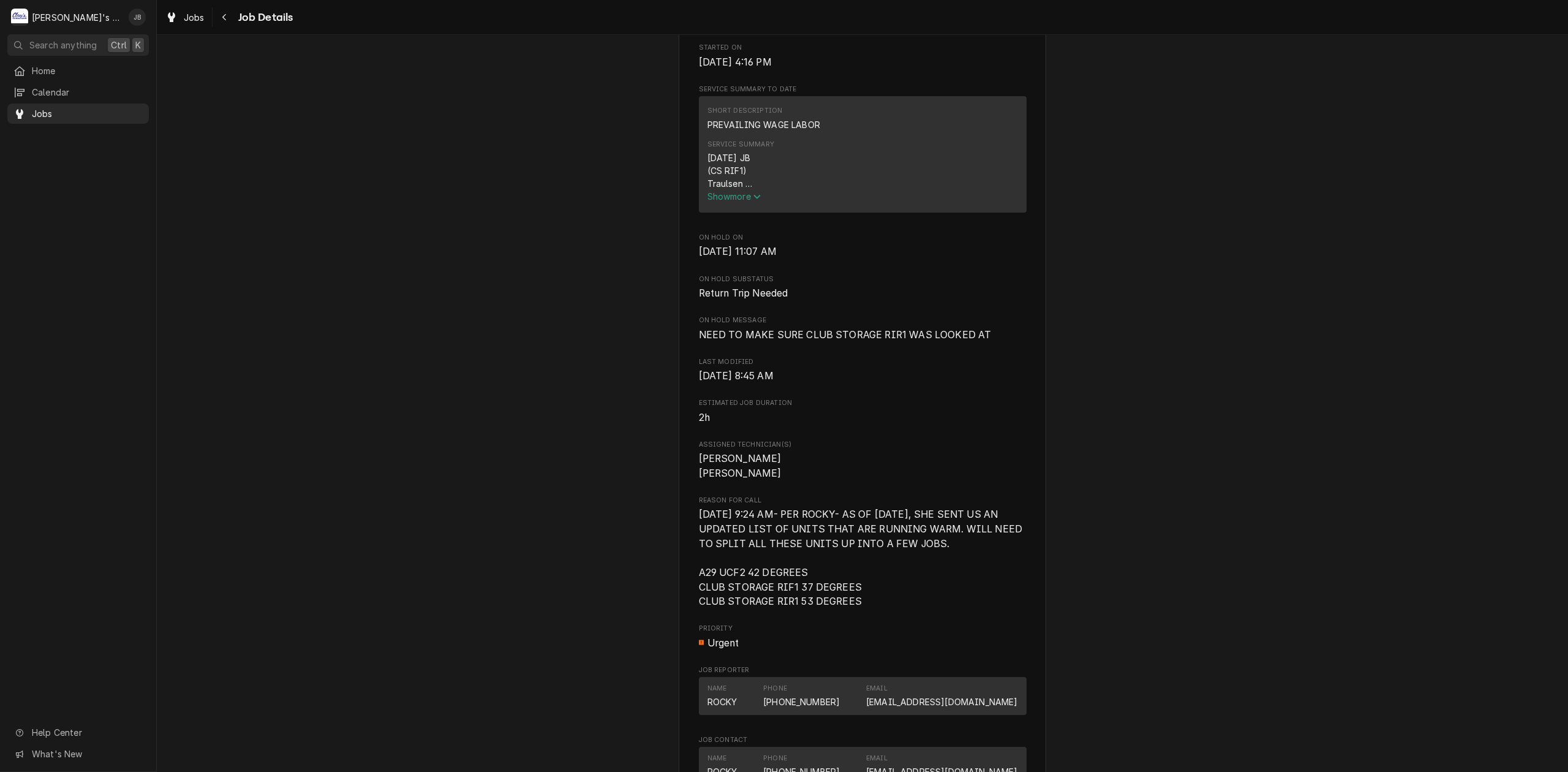
click at [738, 202] on span "Show more" at bounding box center [734, 197] width 54 height 10
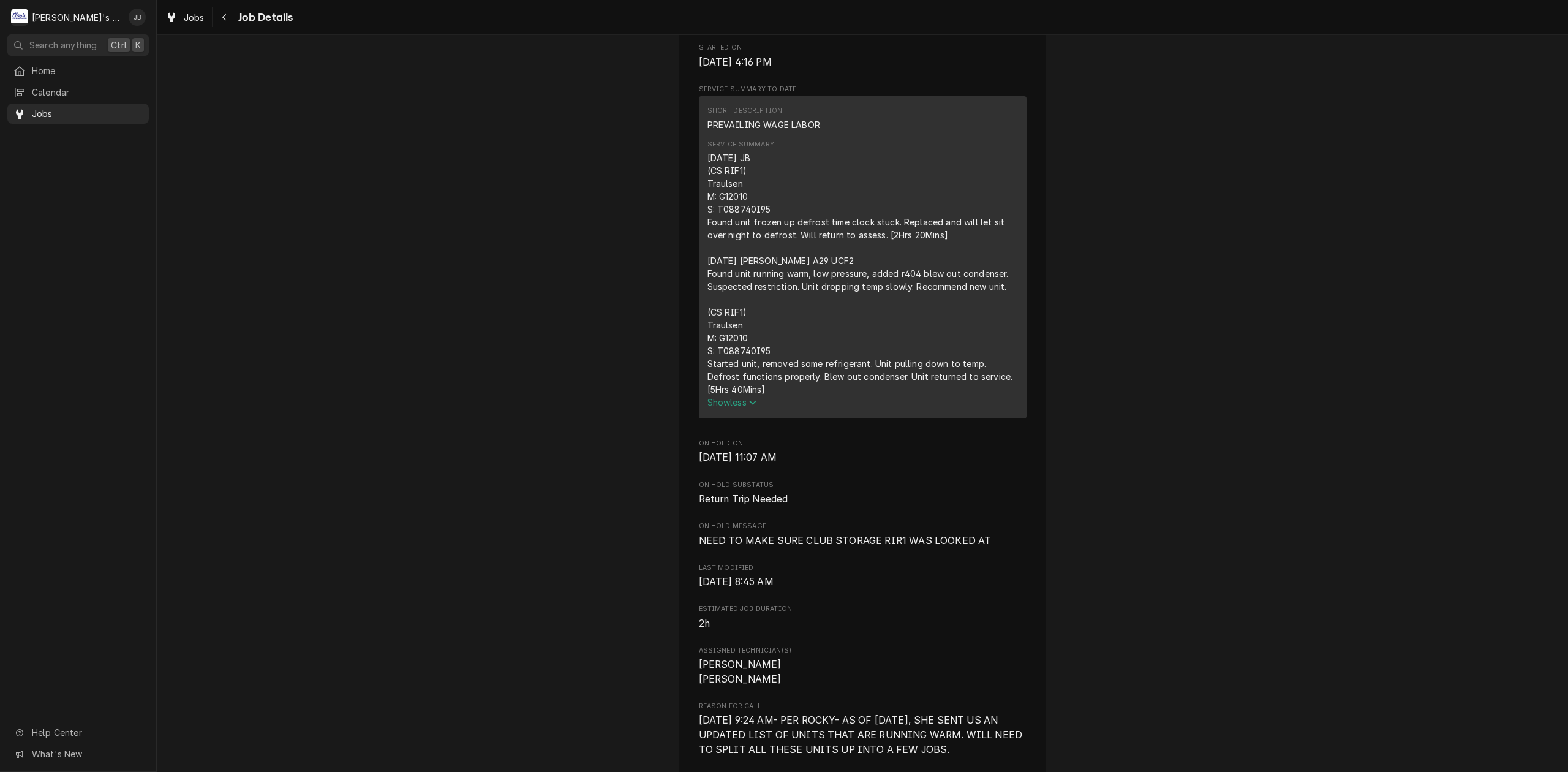
click at [1024, 424] on div "U OF O ATHLETICS AUTZEN STADIUM / 2700 MLK JR BLVD, EUGENE, OR 97401 Open in Ma…" at bounding box center [862, 410] width 368 height 2298
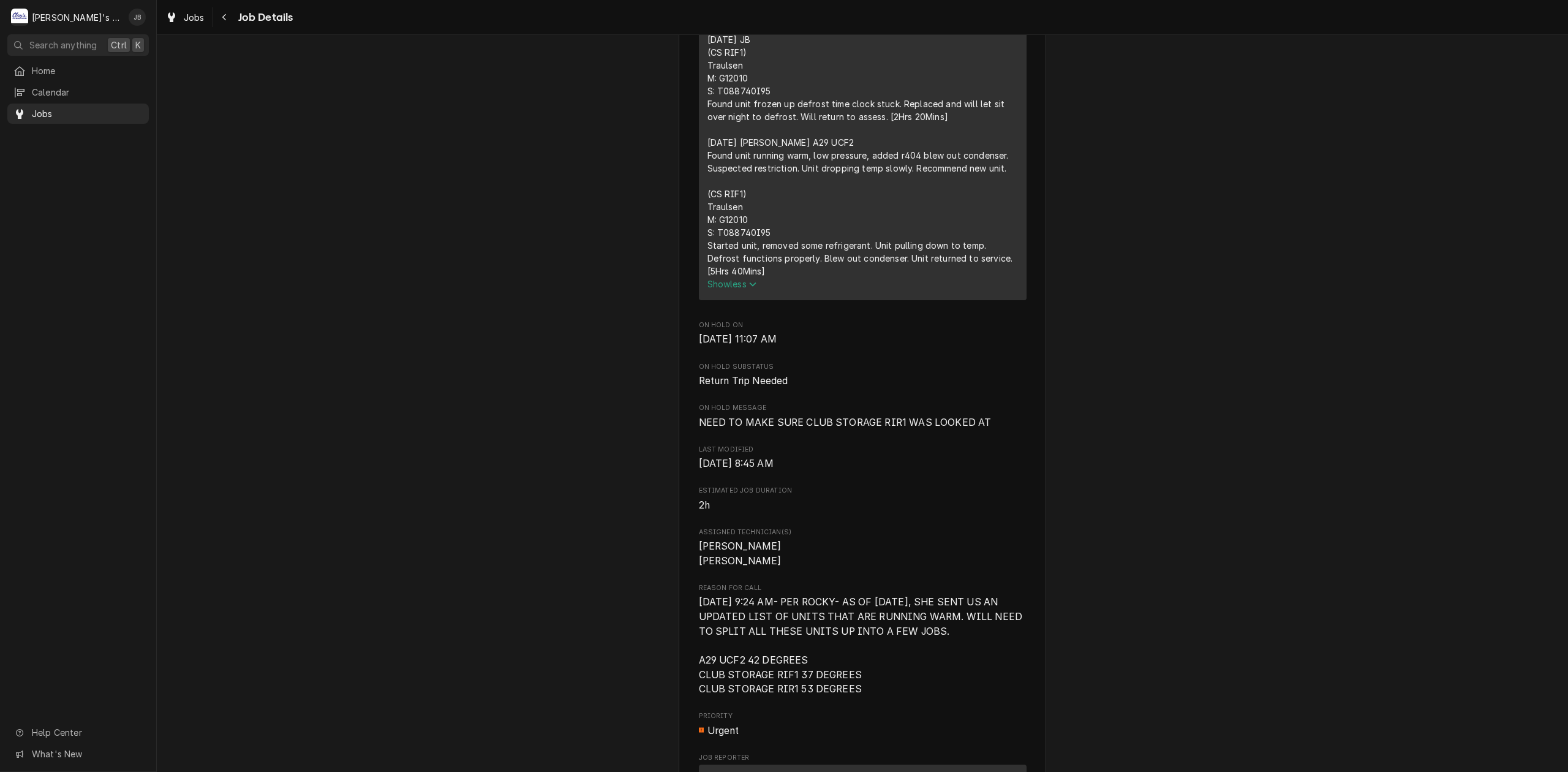
scroll to position [898, 0]
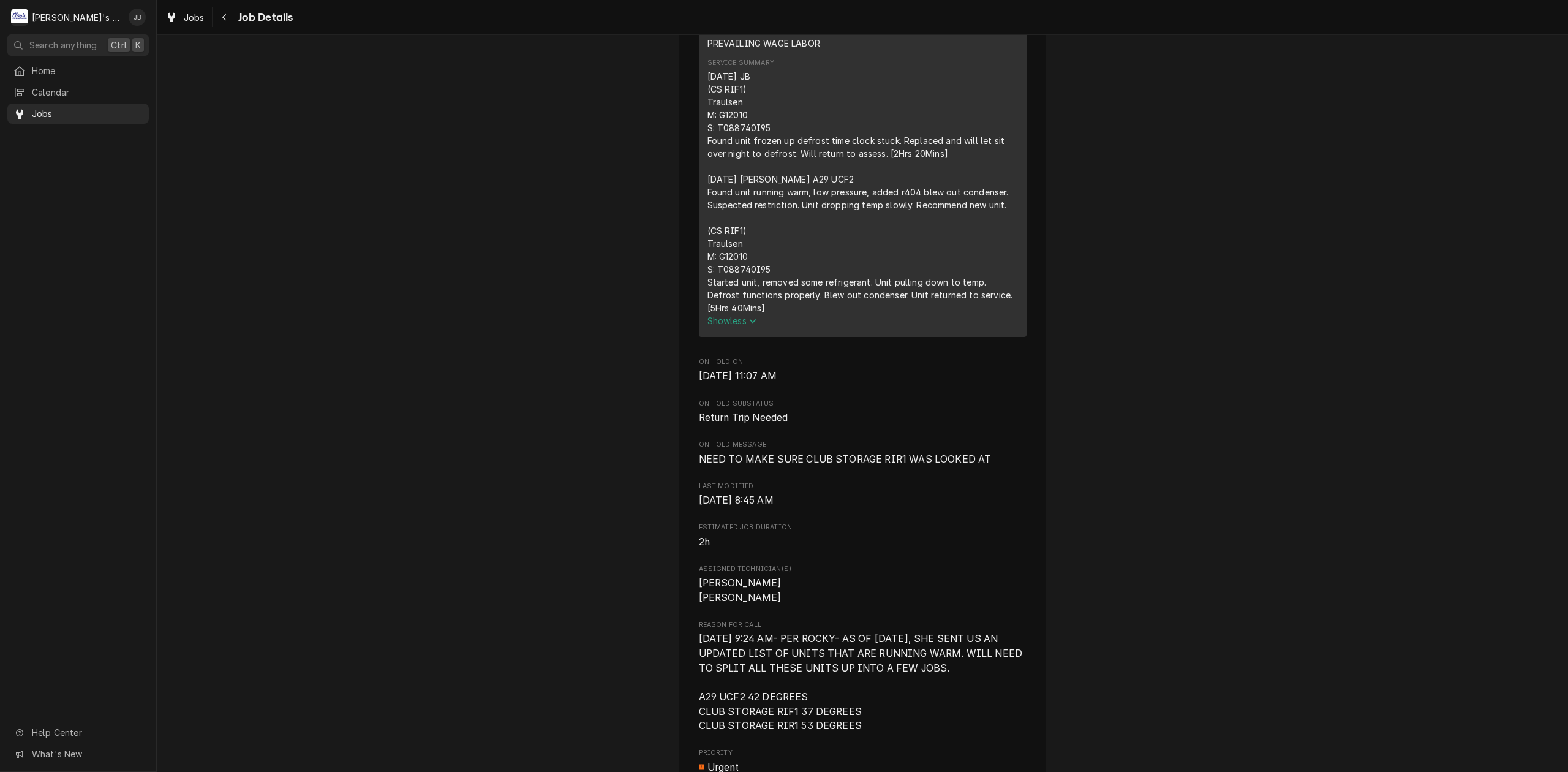
click at [726, 326] on span "Show less" at bounding box center [732, 321] width 49 height 10
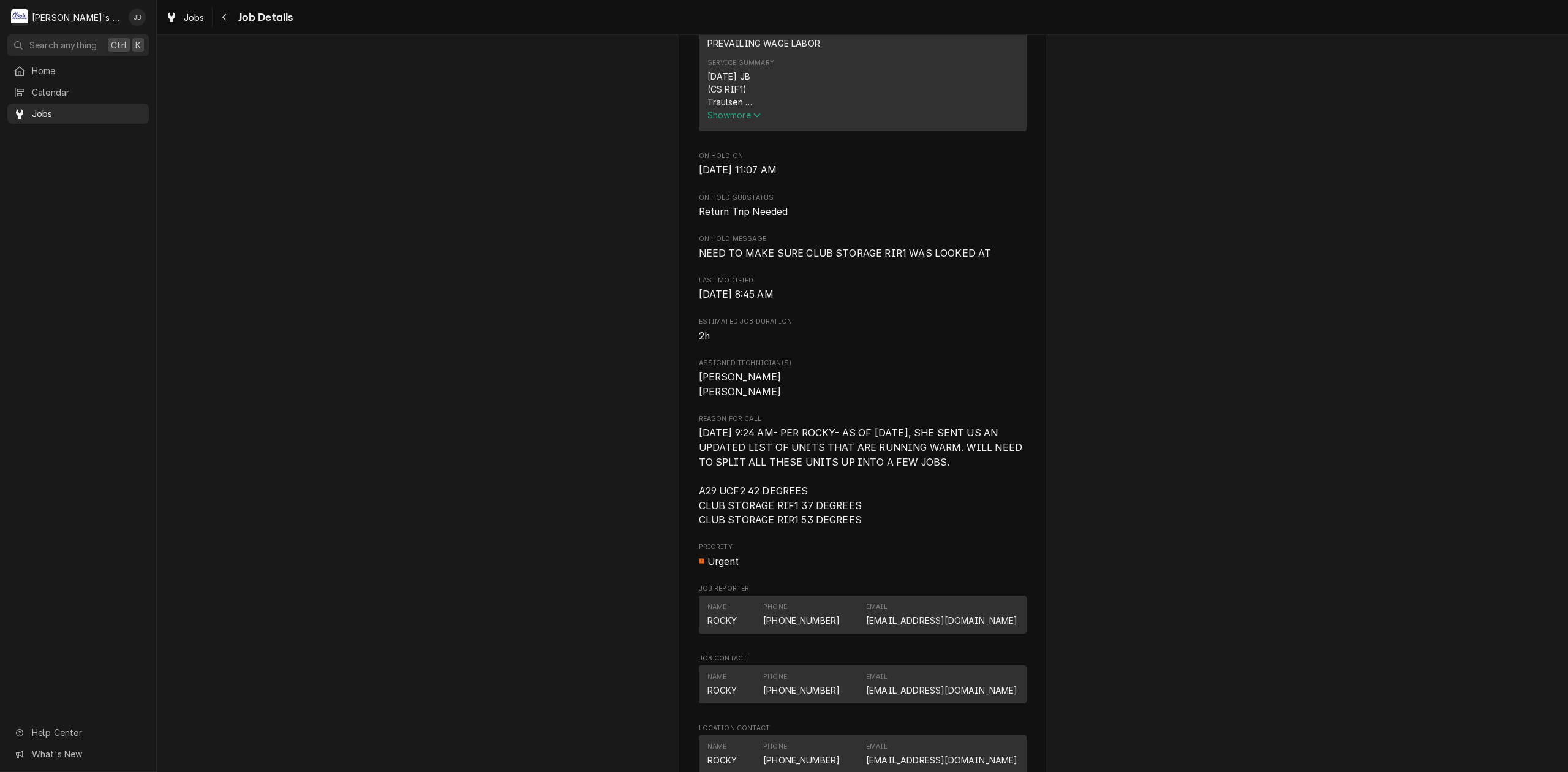
click at [728, 121] on button "Show more" at bounding box center [862, 115] width 310 height 13
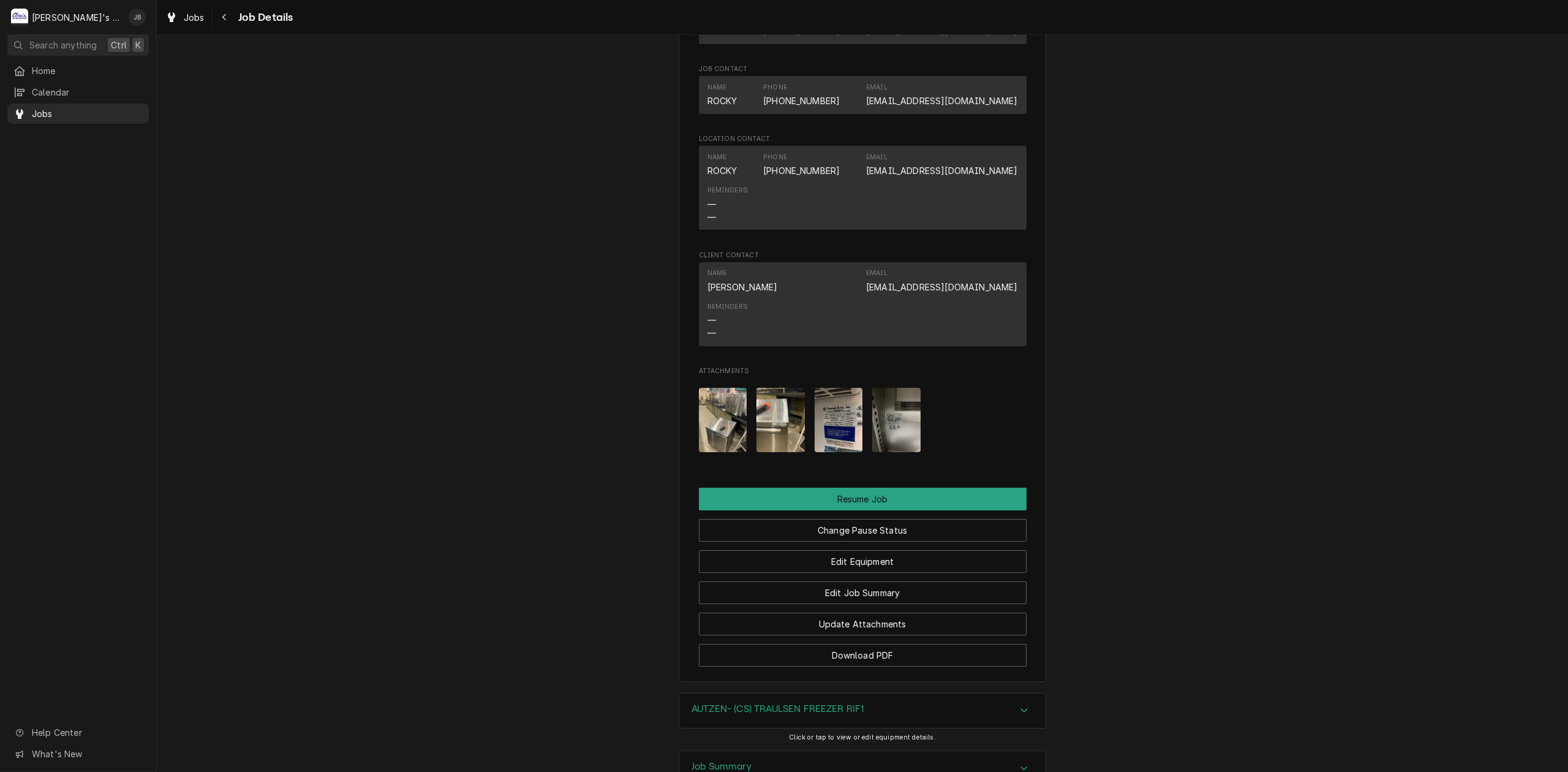
scroll to position [1716, 0]
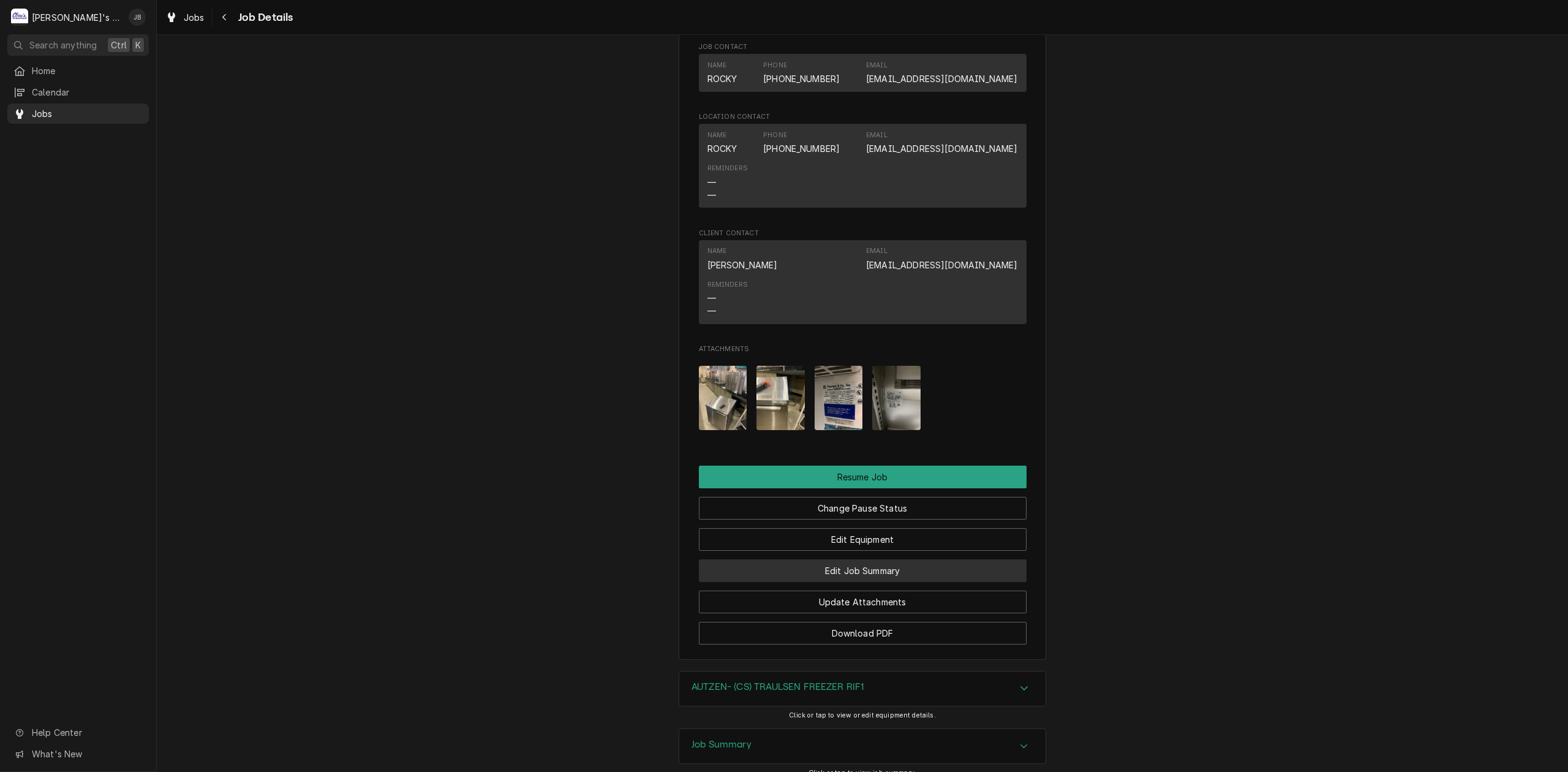
click at [826, 582] on button "Edit Job Summary" at bounding box center [863, 571] width 328 height 23
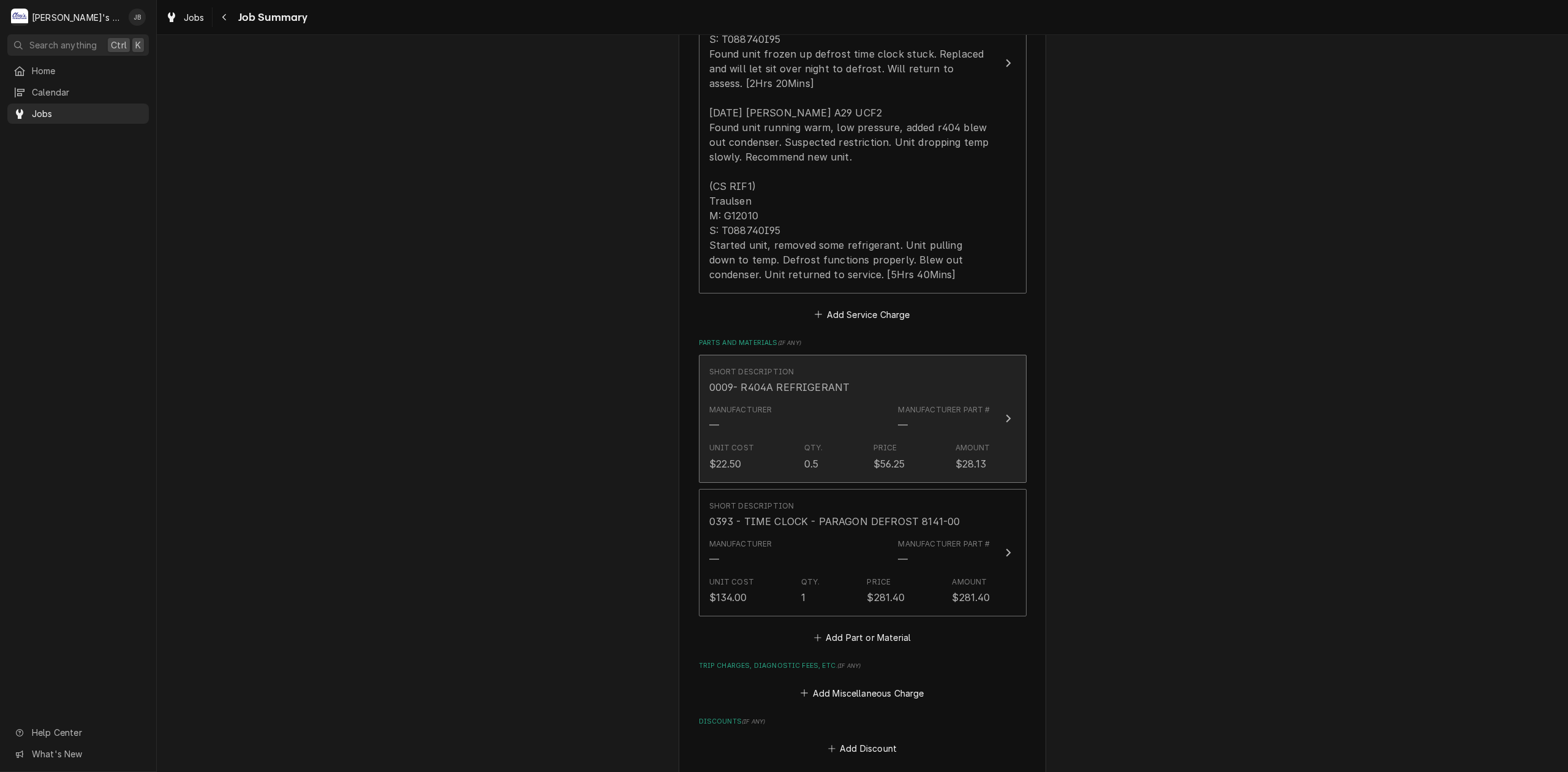
scroll to position [490, 0]
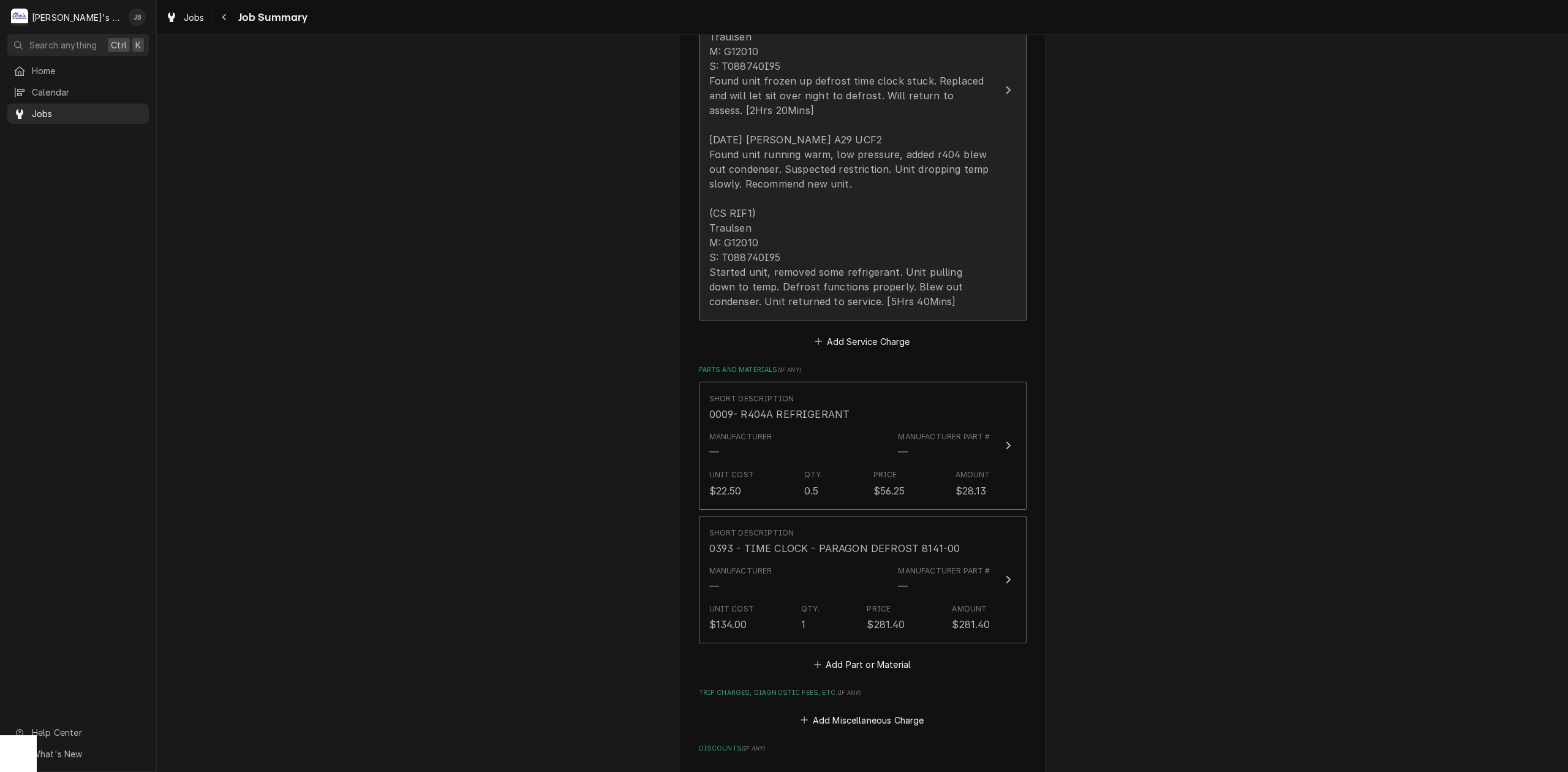
click at [868, 253] on div "[DATE] JB (CS RIF1) Traulsen M: G12010 S: T088740I95 Found unit frozen up defro…" at bounding box center [850, 154] width 281 height 309
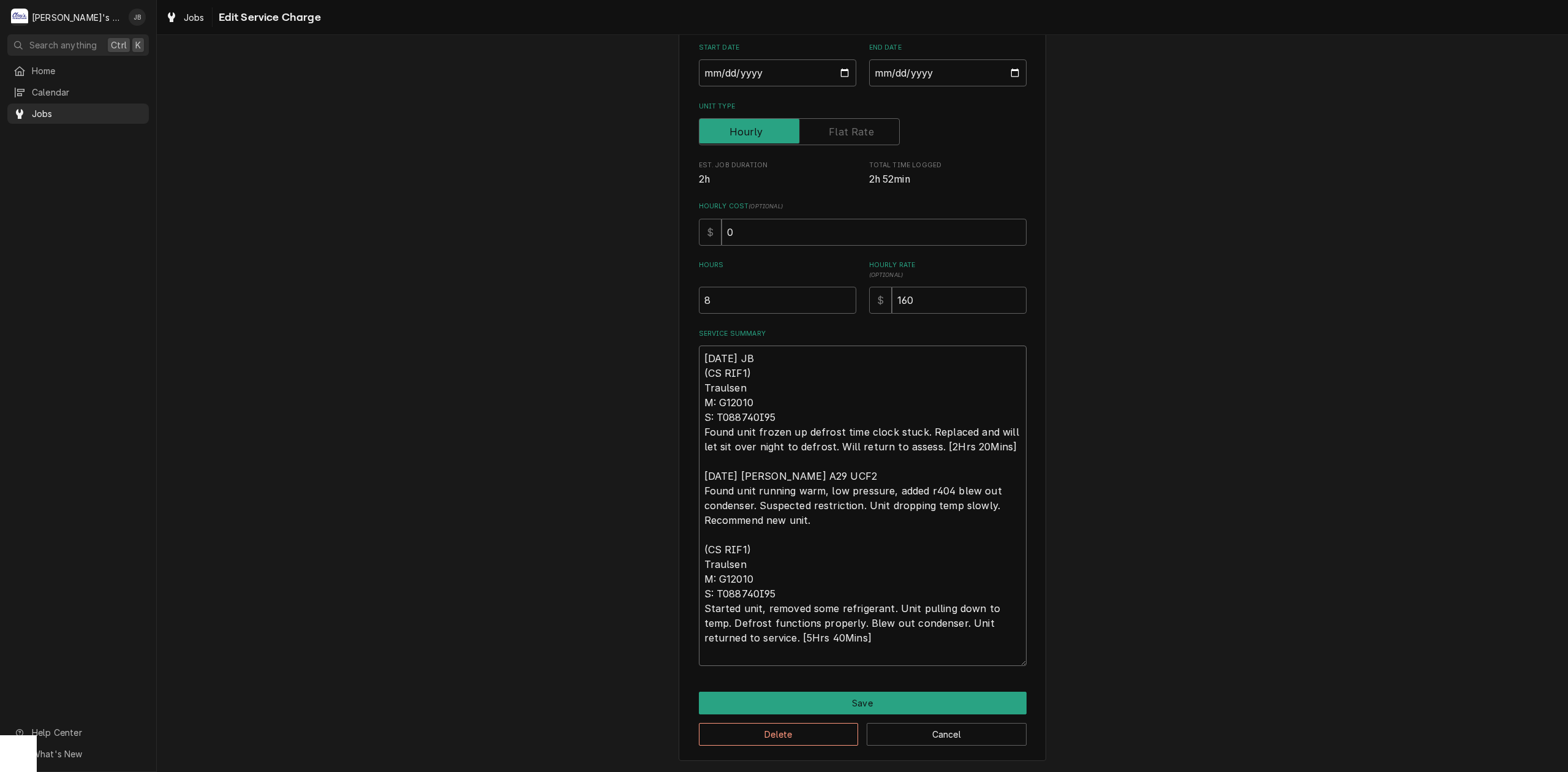
drag, startPoint x: 694, startPoint y: 372, endPoint x: 779, endPoint y: 417, distance: 96.2
click at [779, 417] on textarea "[DATE] JB (CS RIF1) Traulsen M: G12010 S: T088740I95 Found unit frozen up defro…" at bounding box center [863, 506] width 328 height 320
click at [870, 654] on textarea "[DATE] JB (CS RIF1) Traulsen M: G12010 S: T088740I95 Found unit frozen up defro…" at bounding box center [863, 506] width 328 height 320
type textarea "x"
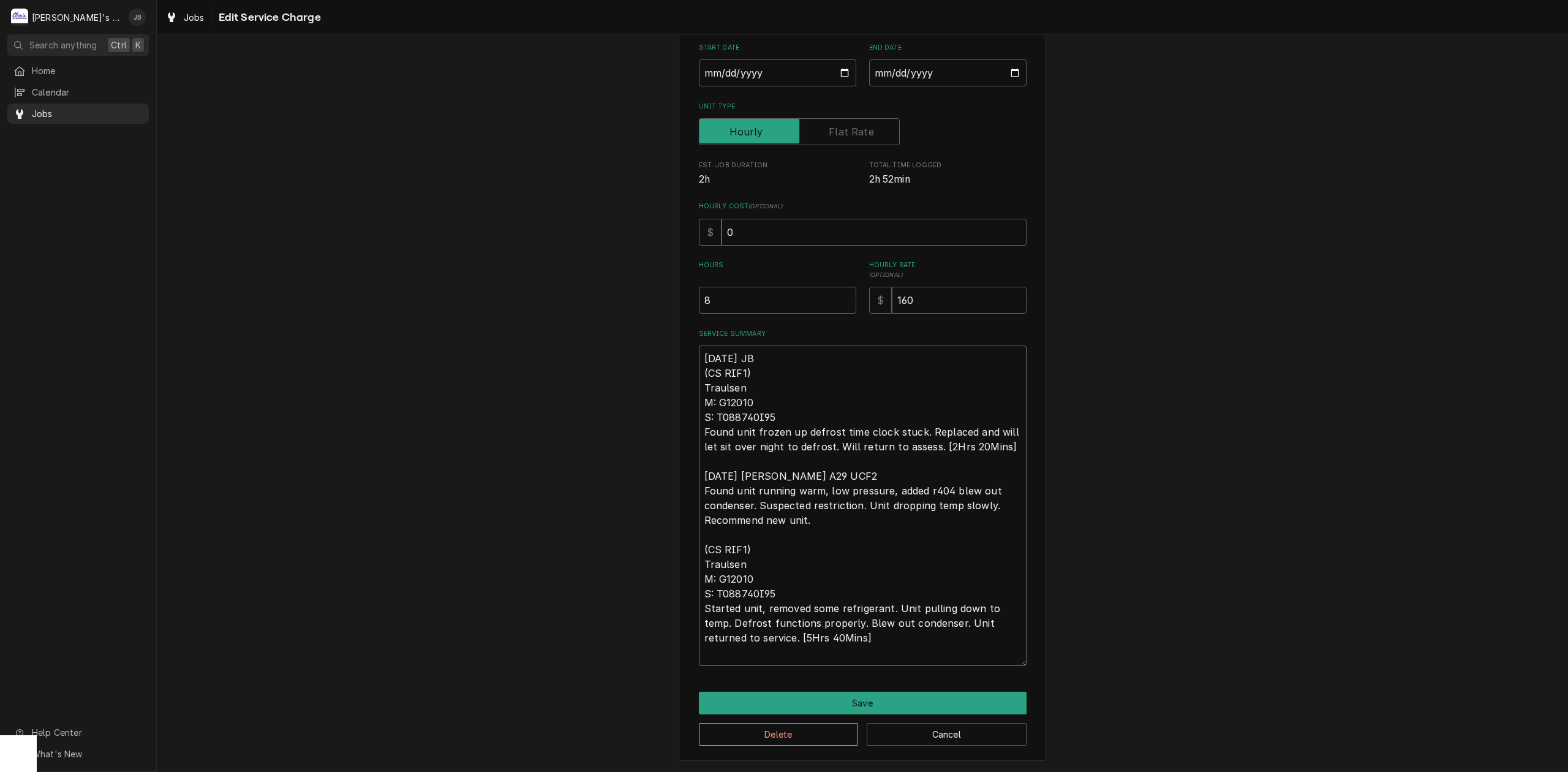
type textarea "8/21/2025 JB (CS RIF1) Traulsen M: G12010 S: T088740I95 Found unit frozen up de…"
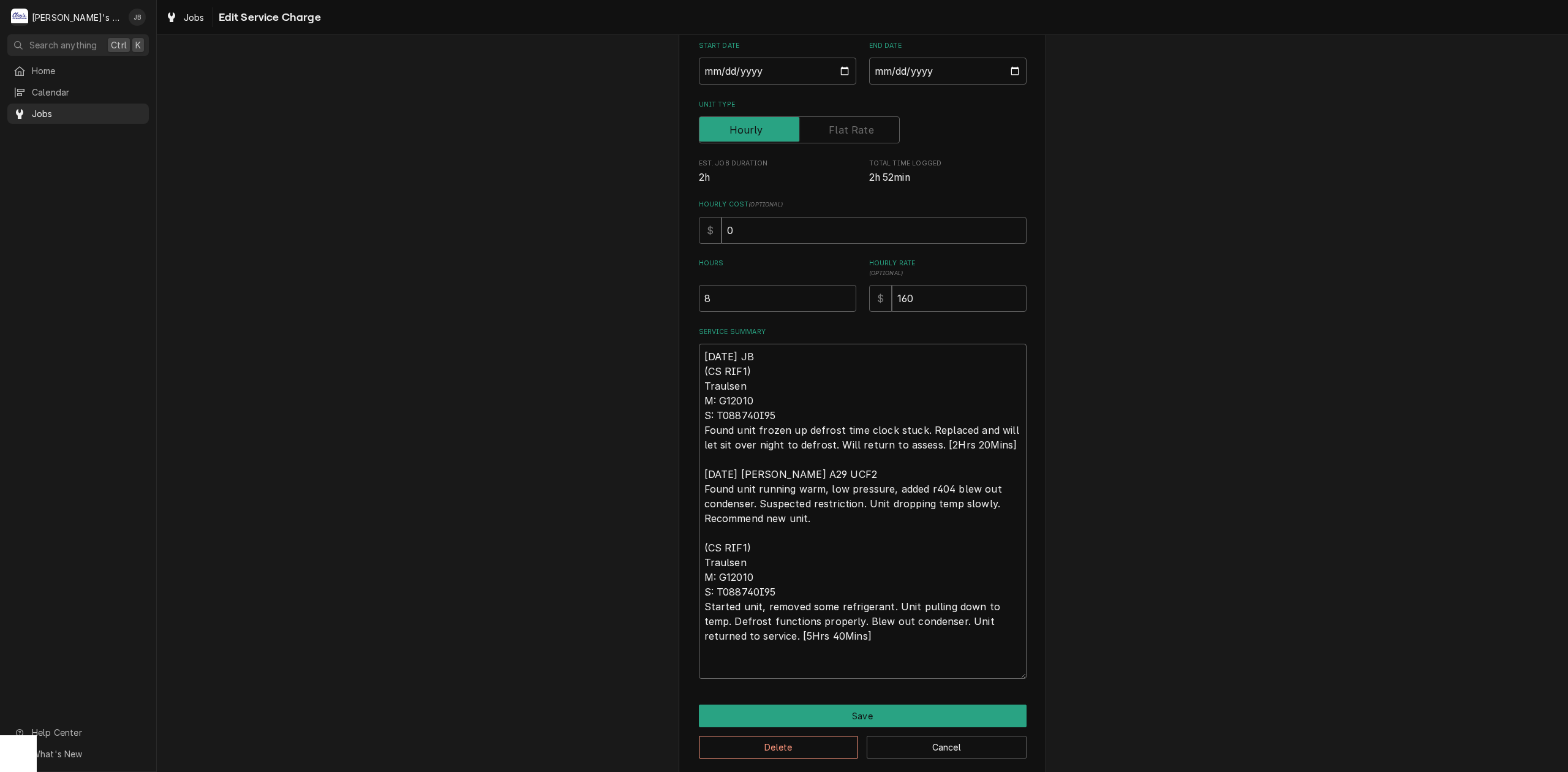
type textarea "x"
type textarea "8/21/2025 JB (CS RIF1) Traulsen M: G12010 S: T088740I95 Found unit frozen up de…"
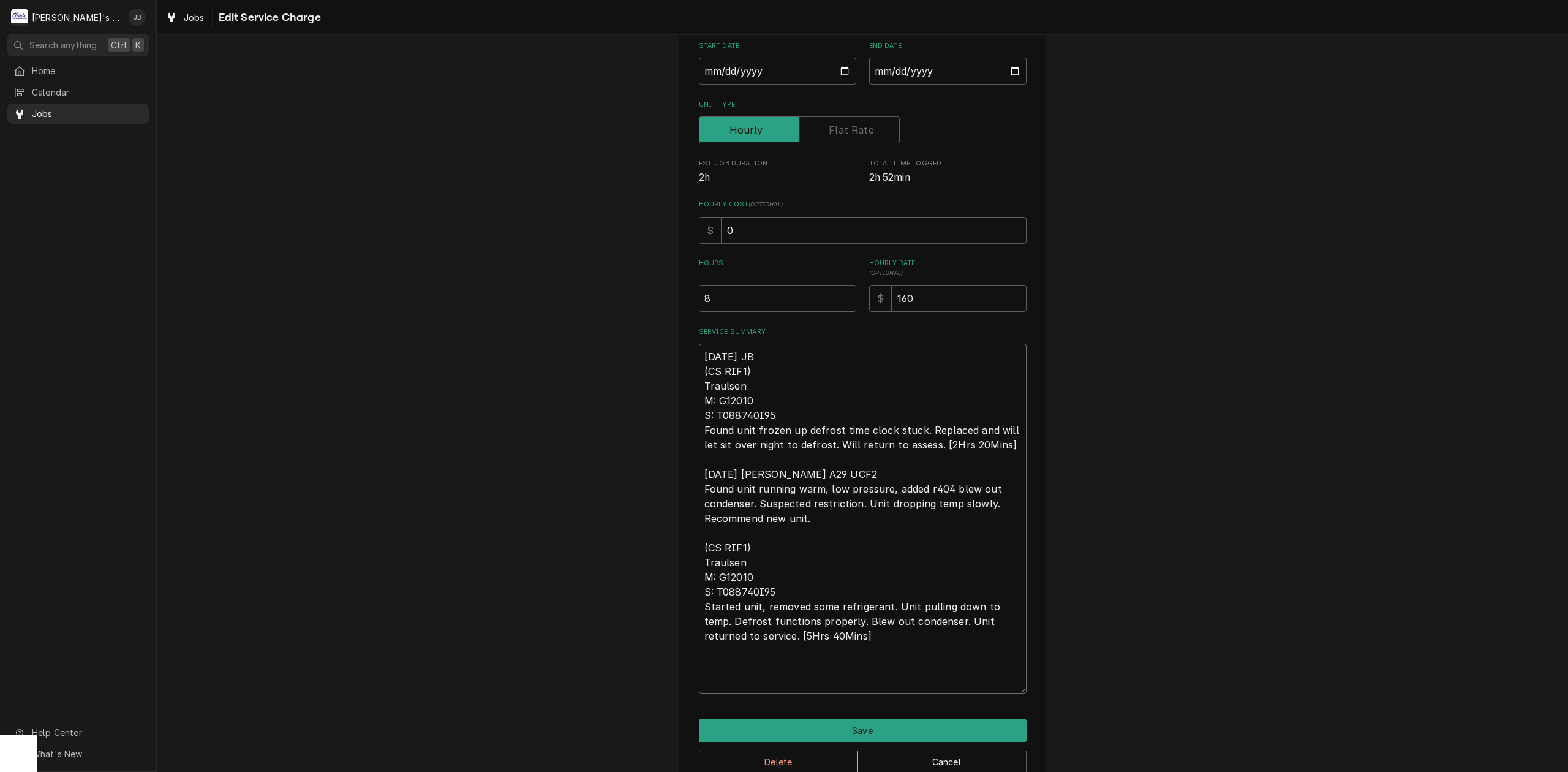
paste textarea "(CS RIF1) Traulsen M: G12010 S: T088740I95"
type textarea "x"
type textarea "8/21/2025 JB (CS RIF1) Traulsen M: G12010 S: T088740I95 Found unit frozen up de…"
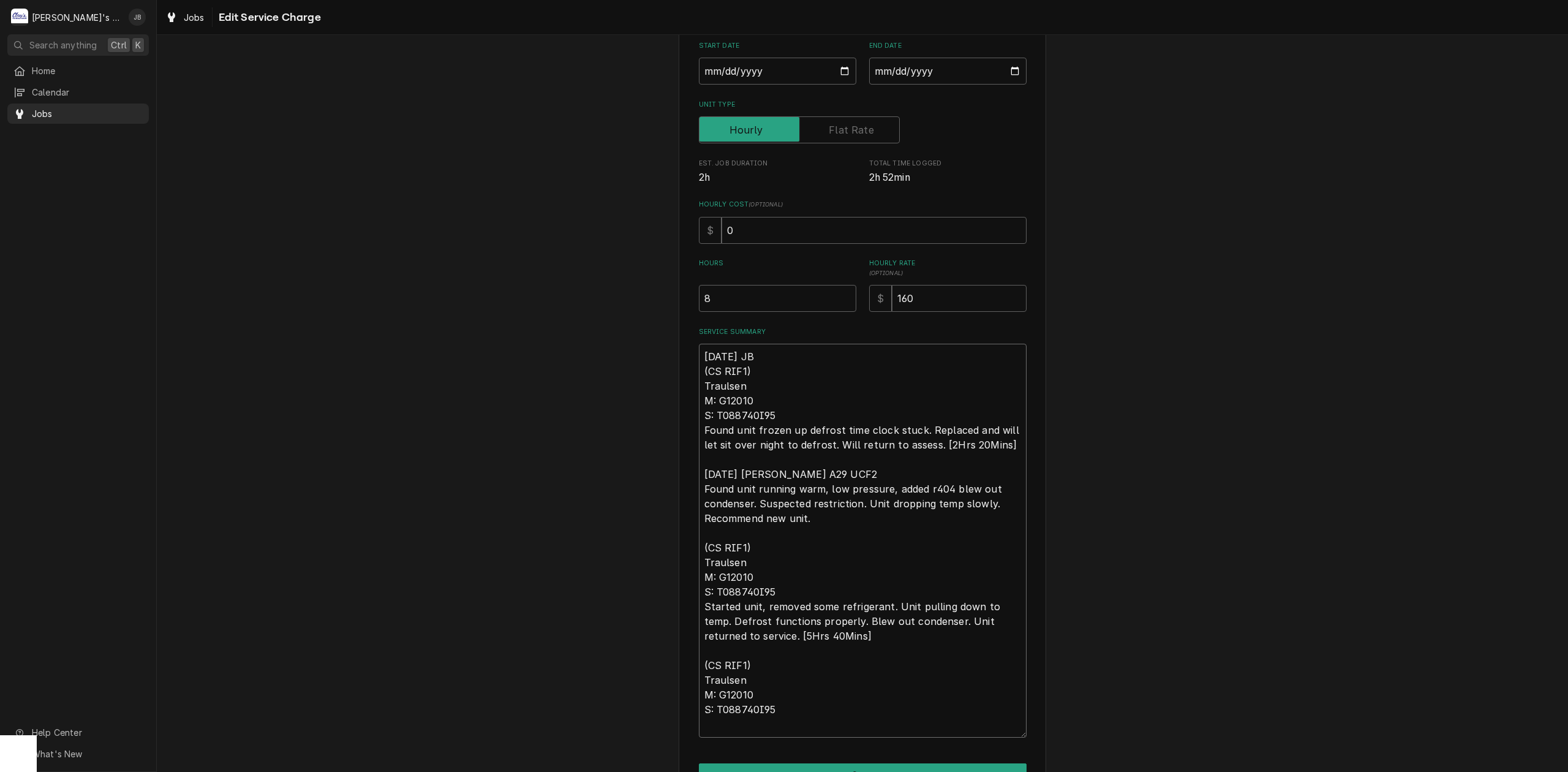
type textarea "x"
type textarea "8/21/2025 JB (CS RIF1) Traulsen M: G12010 S: T088740I95 Found unit frozen up de…"
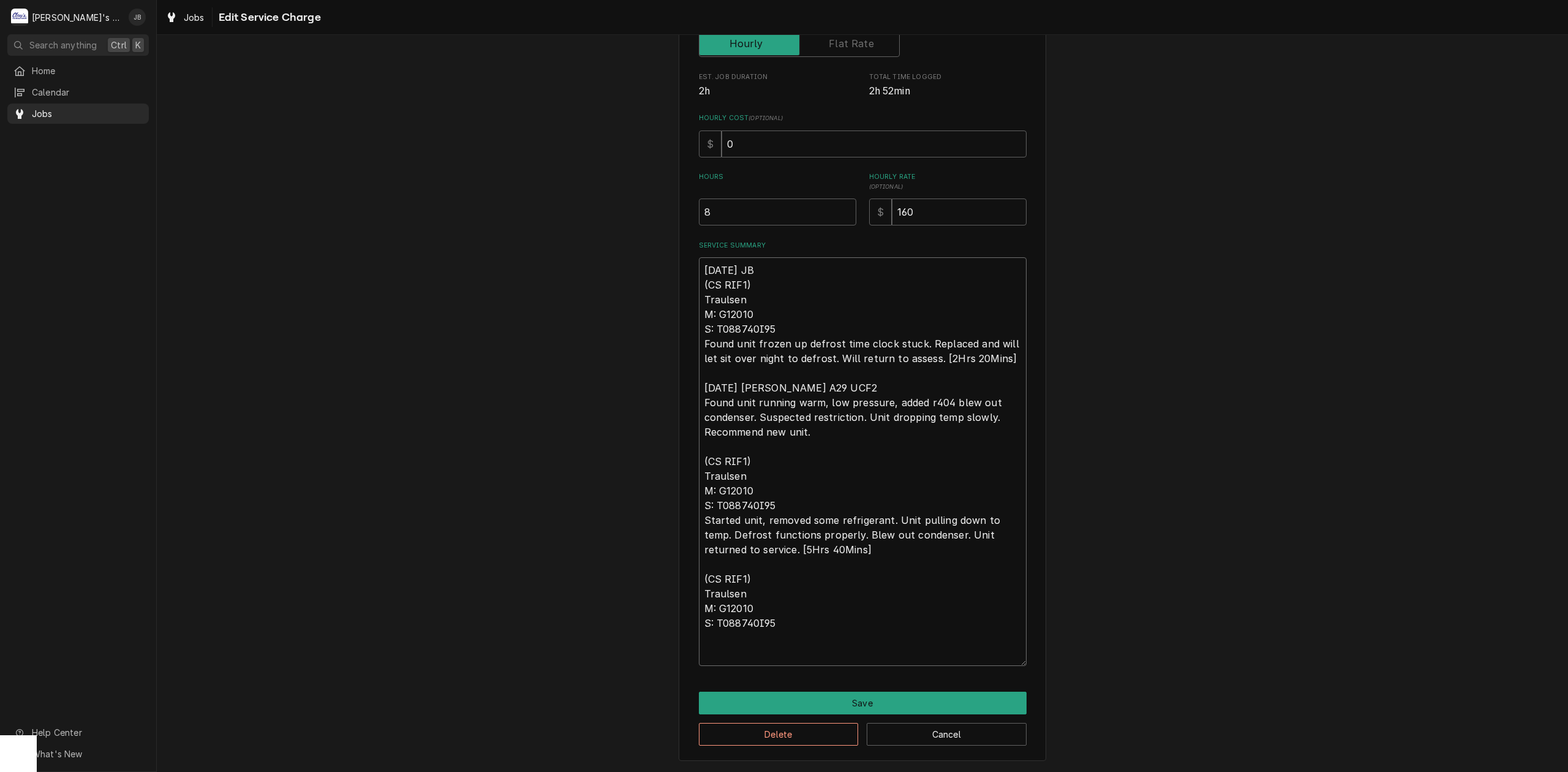
scroll to position [206, 0]
type textarea "x"
type textarea "8/21/2025 JB (CS RIF1) Traulsen M: G12010 S: T088740I95 Found unit frozen up de…"
type textarea "x"
type textarea "8/21/2025 JB (CS RIF1) Traulsen M: G12010 S: T088740I95 Found unit frozen up de…"
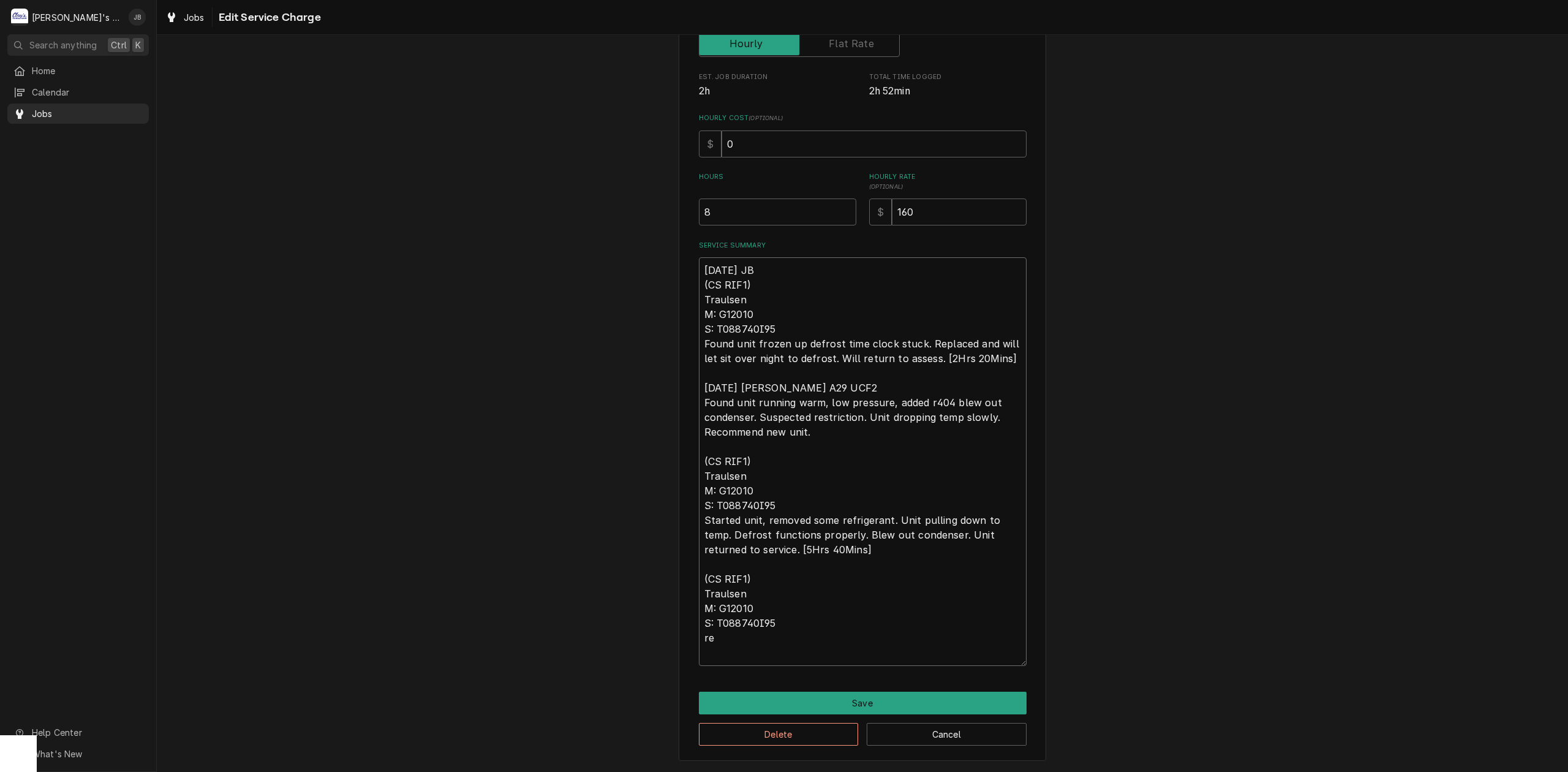
type textarea "x"
type textarea "8/21/2025 JB (CS RIF1) Traulsen M: G12010 S: T088740I95 Found unit frozen up de…"
type textarea "x"
type textarea "8/21/2025 JB (CS RIF1) Traulsen M: G12010 S: T088740I95 Found unit frozen up de…"
type textarea "x"
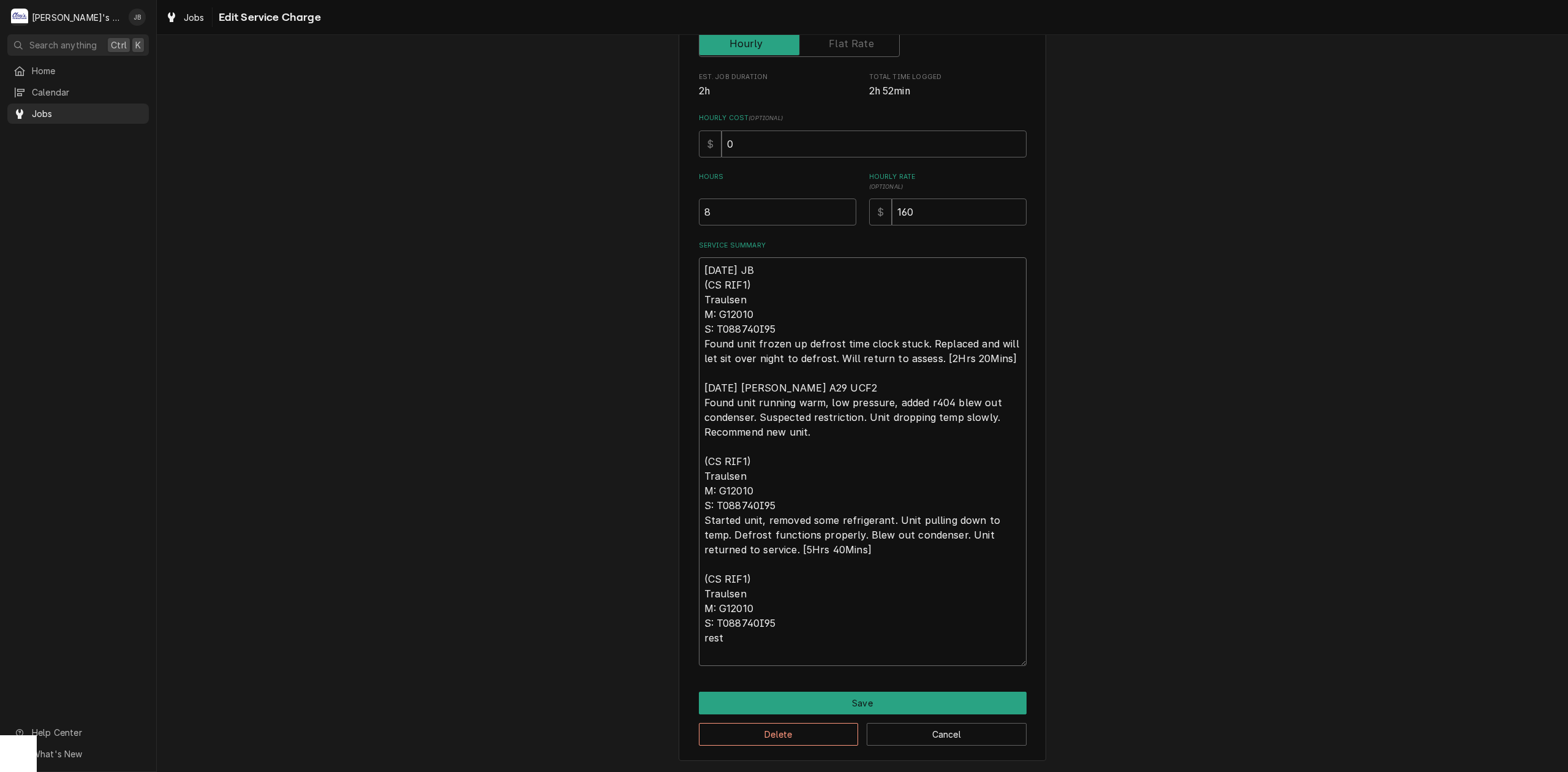
type textarea "8/21/2025 JB (CS RIF1) Traulsen M: G12010 S: T088740I95 Found unit frozen up de…"
type textarea "x"
type textarea "8/21/2025 JB (CS RIF1) Traulsen M: G12010 S: T088740I95 Found unit frozen up de…"
type textarea "x"
type textarea "8/21/2025 JB (CS RIF1) Traulsen M: G12010 S: T088740I95 Found unit frozen up de…"
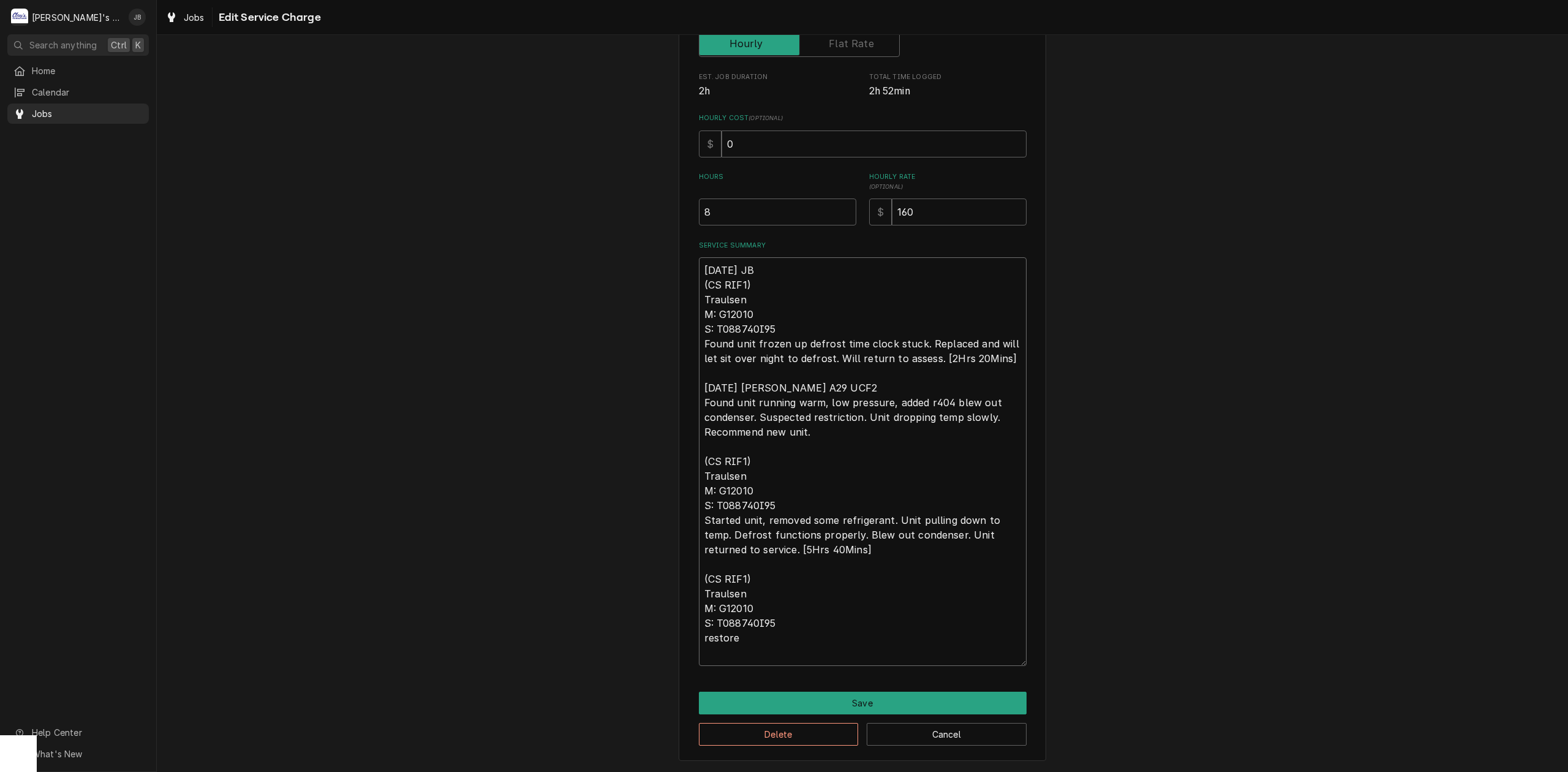
type textarea "x"
type textarea "8/21/2025 JB (CS RIF1) Traulsen M: G12010 S: T088740I95 Found unit frozen up de…"
type textarea "x"
type textarea "8/21/2025 JB (CS RIF1) Traulsen M: G12010 S: T088740I95 Found unit frozen up de…"
type textarea "x"
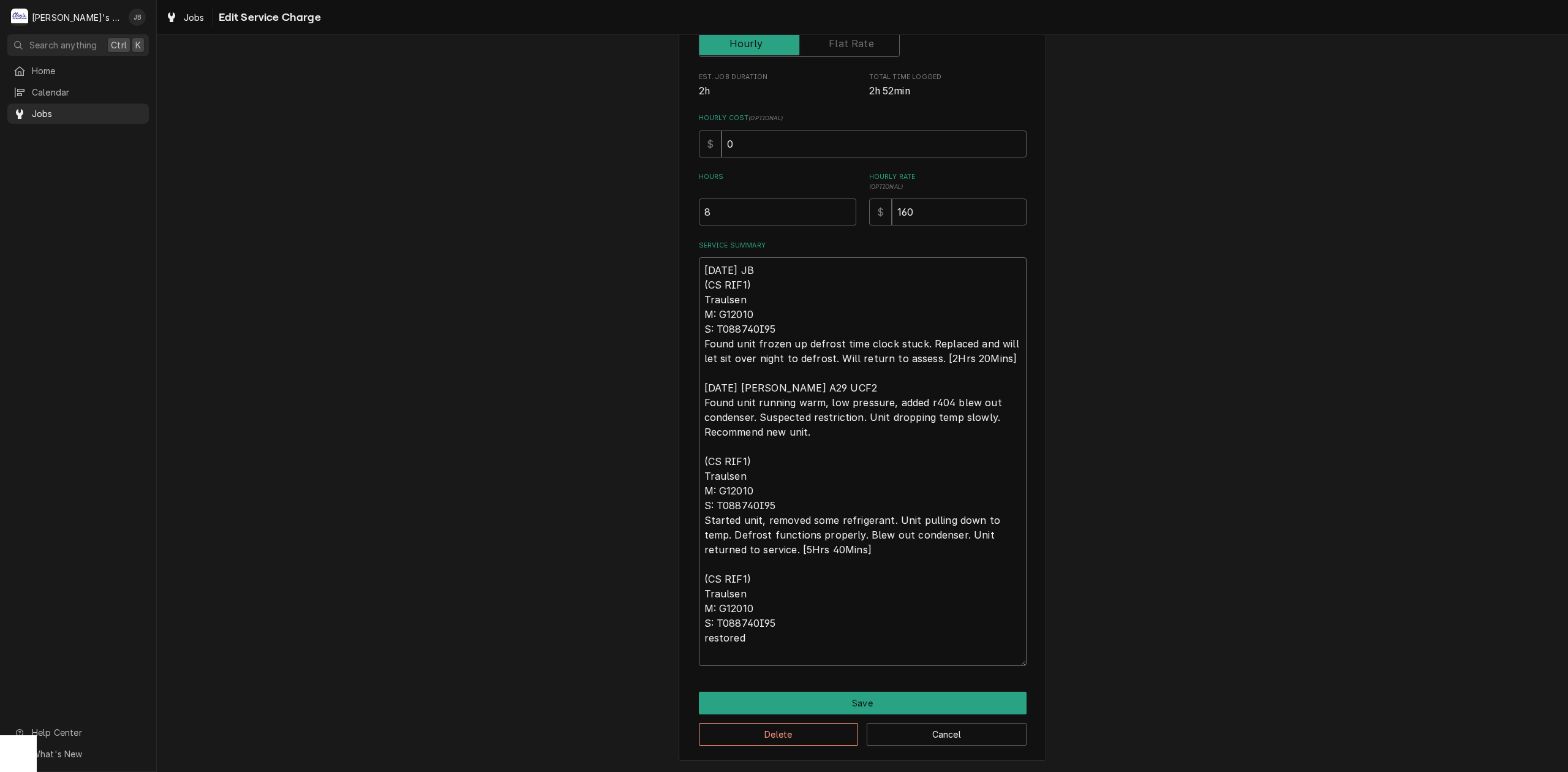
type textarea "8/21/2025 JB (CS RIF1) Traulsen M: G12010 S: T088740I95 Found unit frozen up de…"
type textarea "x"
type textarea "8/21/2025 JB (CS RIF1) Traulsen M: G12010 S: T088740I95 Found unit frozen up de…"
type textarea "x"
type textarea "8/21/2025 JB (CS RIF1) Traulsen M: G12010 S: T088740I95 Found unit frozen up de…"
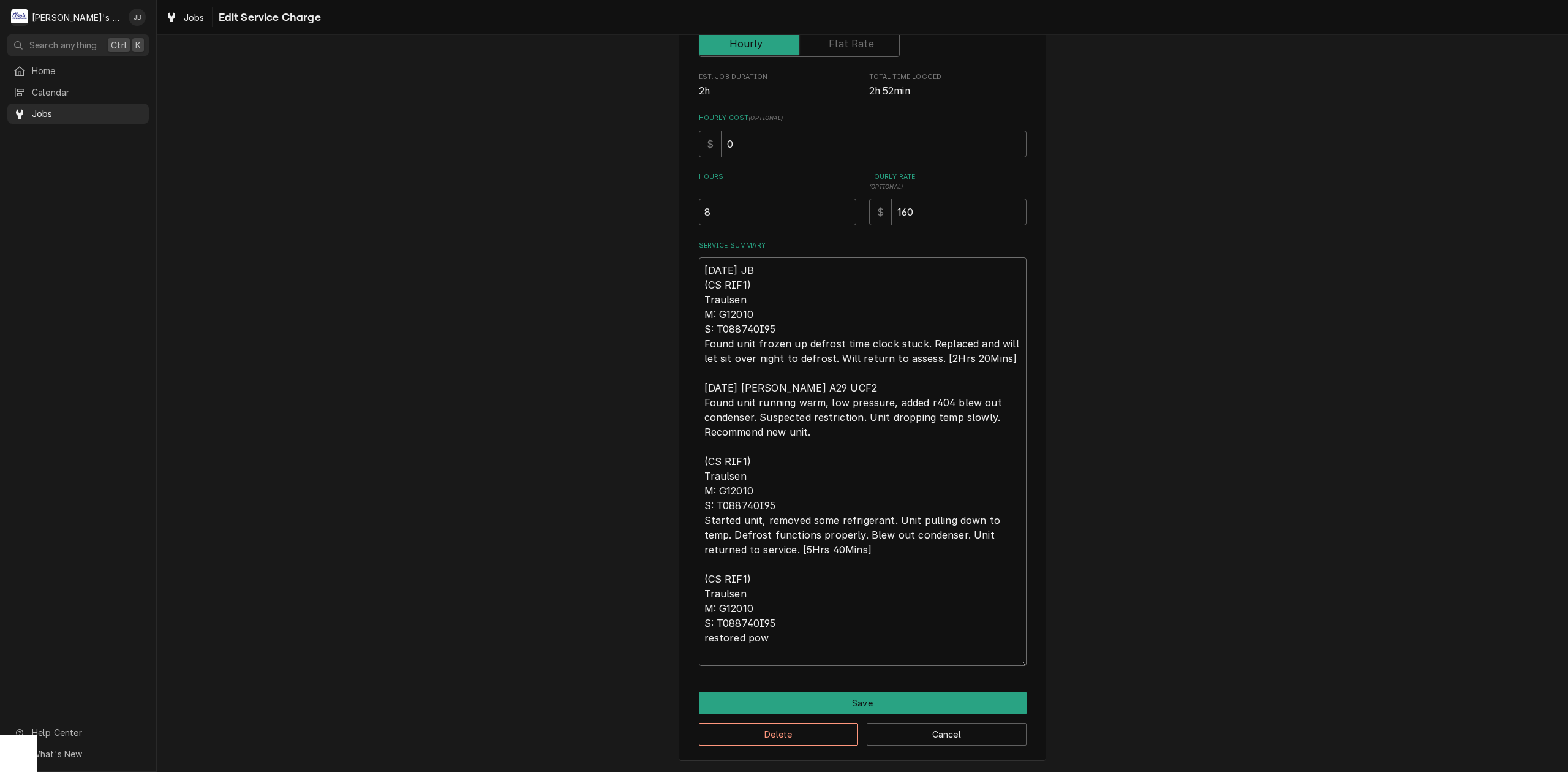
type textarea "x"
type textarea "8/21/2025 JB (CS RIF1) Traulsen M: G12010 S: T088740I95 Found unit frozen up de…"
type textarea "x"
type textarea "8/21/2025 JB (CS RIF1) Traulsen M: G12010 S: T088740I95 Found unit frozen up de…"
type textarea "x"
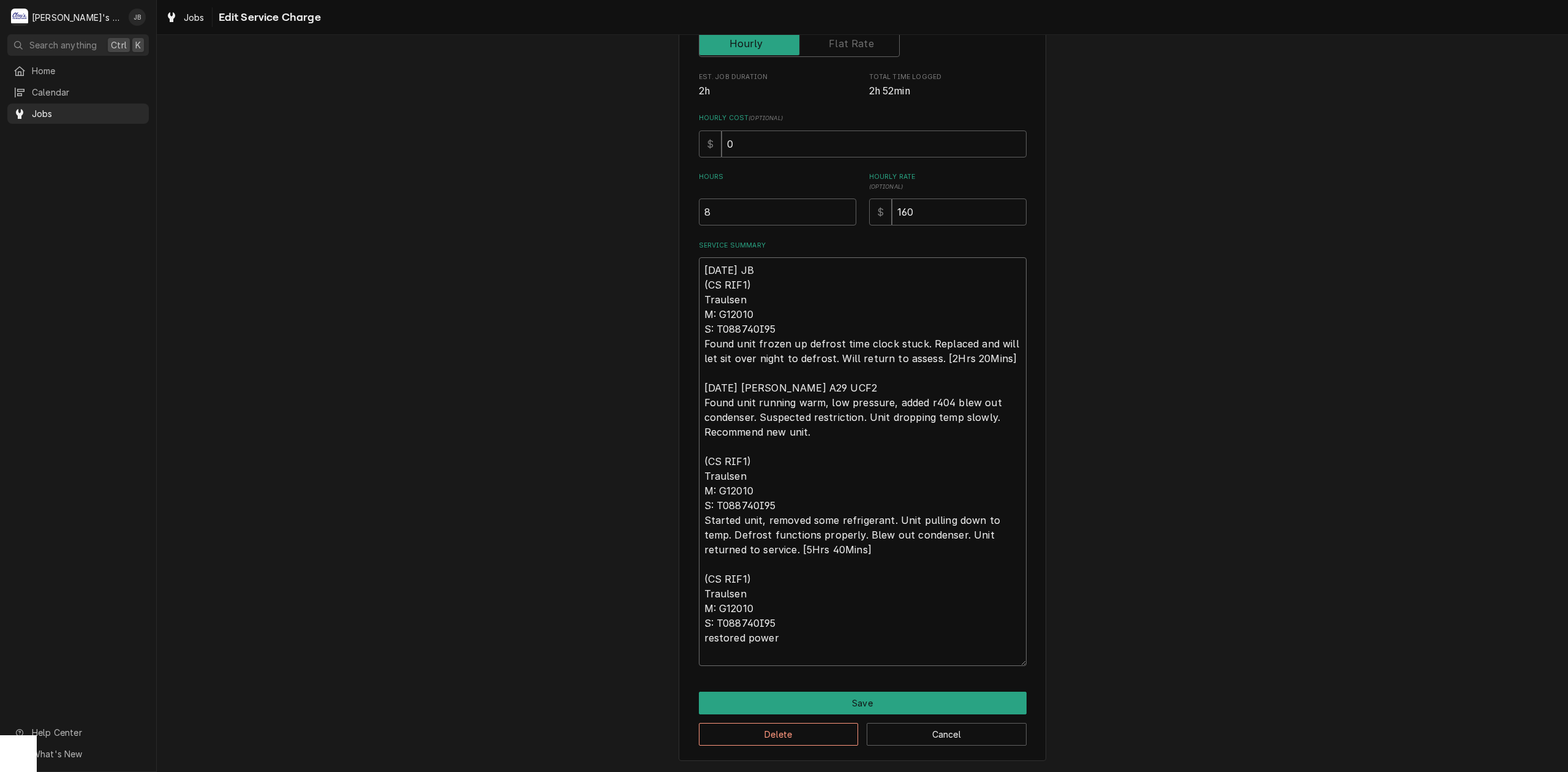
type textarea "8/21/2025 JB (CS RIF1) Traulsen M: G12010 S: T088740I95 Found unit frozen up de…"
type textarea "x"
type textarea "8/21/2025 JB (CS RIF1) Traulsen M: G12010 S: T088740I95 Found unit frozen up de…"
type textarea "x"
type textarea "8/21/2025 JB (CS RIF1) Traulsen M: G12010 S: T088740I95 Found unit frozen up de…"
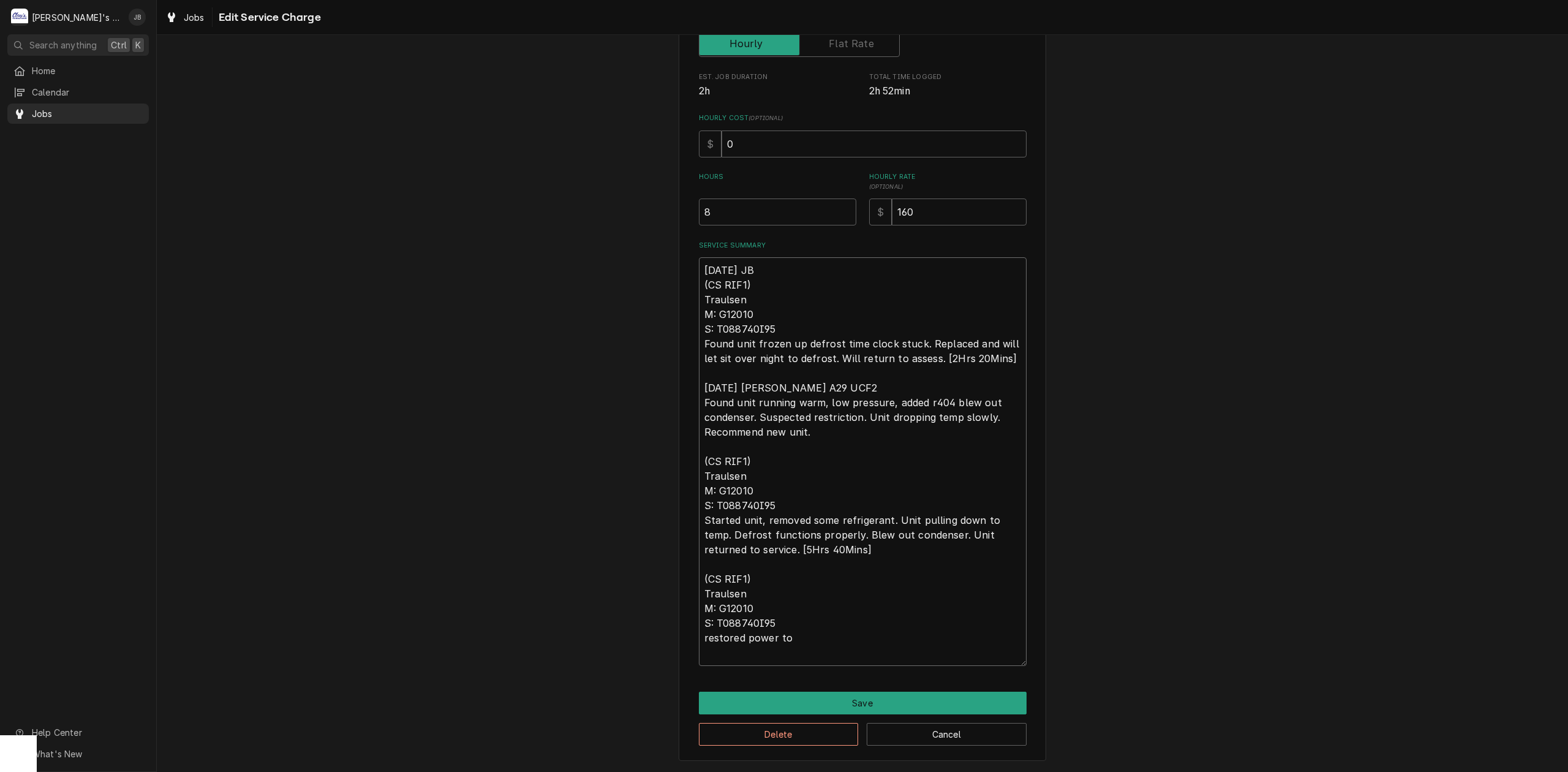
type textarea "x"
type textarea "8/21/2025 JB (CS RIF1) Traulsen M: G12010 S: T088740I95 Found unit frozen up de…"
type textarea "x"
type textarea "8/21/2025 JB (CS RIF1) Traulsen M: G12010 S: T088740I95 Found unit frozen up de…"
type textarea "x"
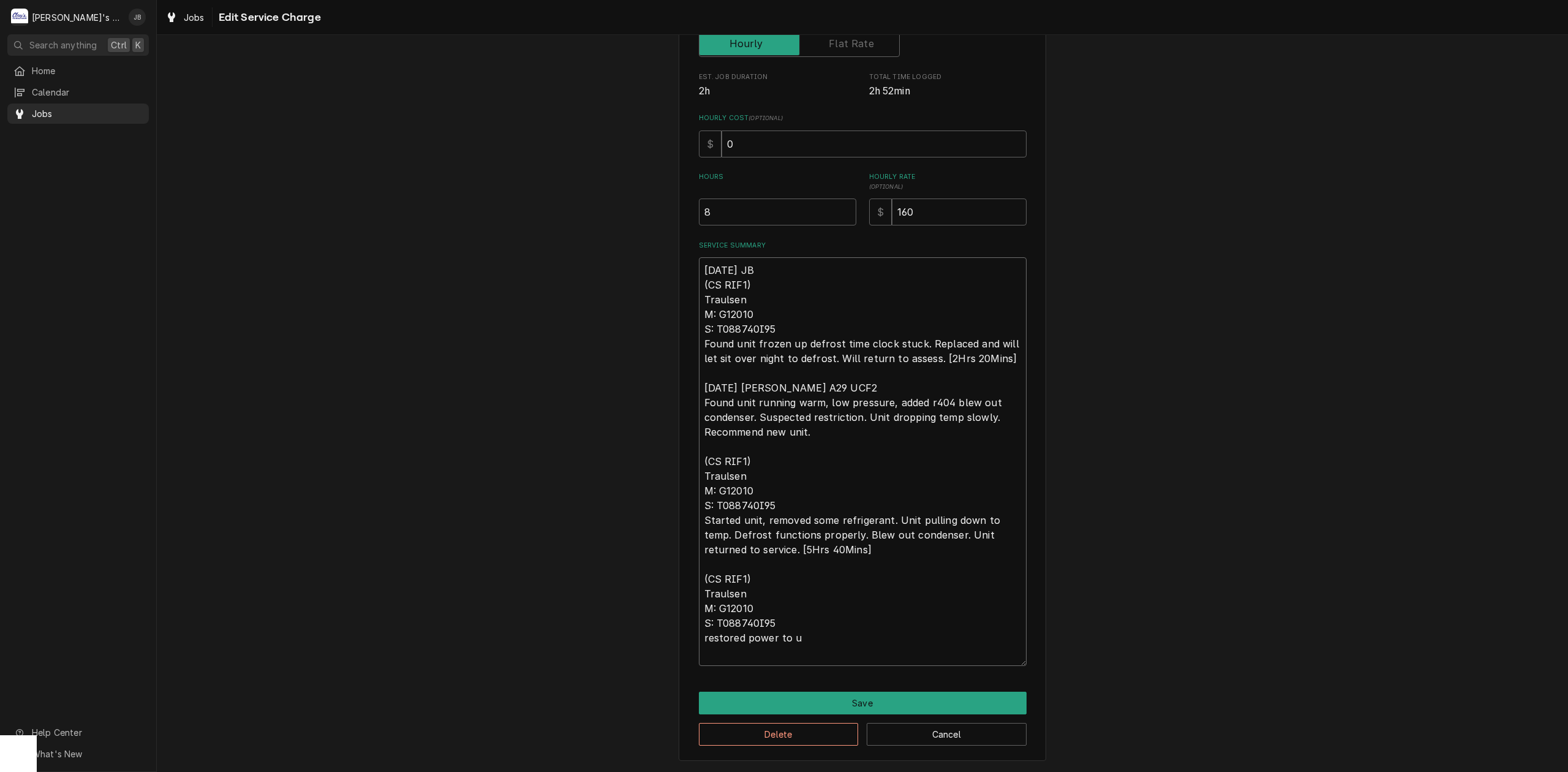
type textarea "8/21/2025 JB (CS RIF1) Traulsen M: G12010 S: T088740I95 Found unit frozen up de…"
type textarea "x"
type textarea "8/21/2025 JB (CS RIF1) Traulsen M: G12010 S: T088740I95 Found unit frozen up de…"
type textarea "x"
type textarea "8/21/2025 JB (CS RIF1) Traulsen M: G12010 S: T088740I95 Found unit frozen up de…"
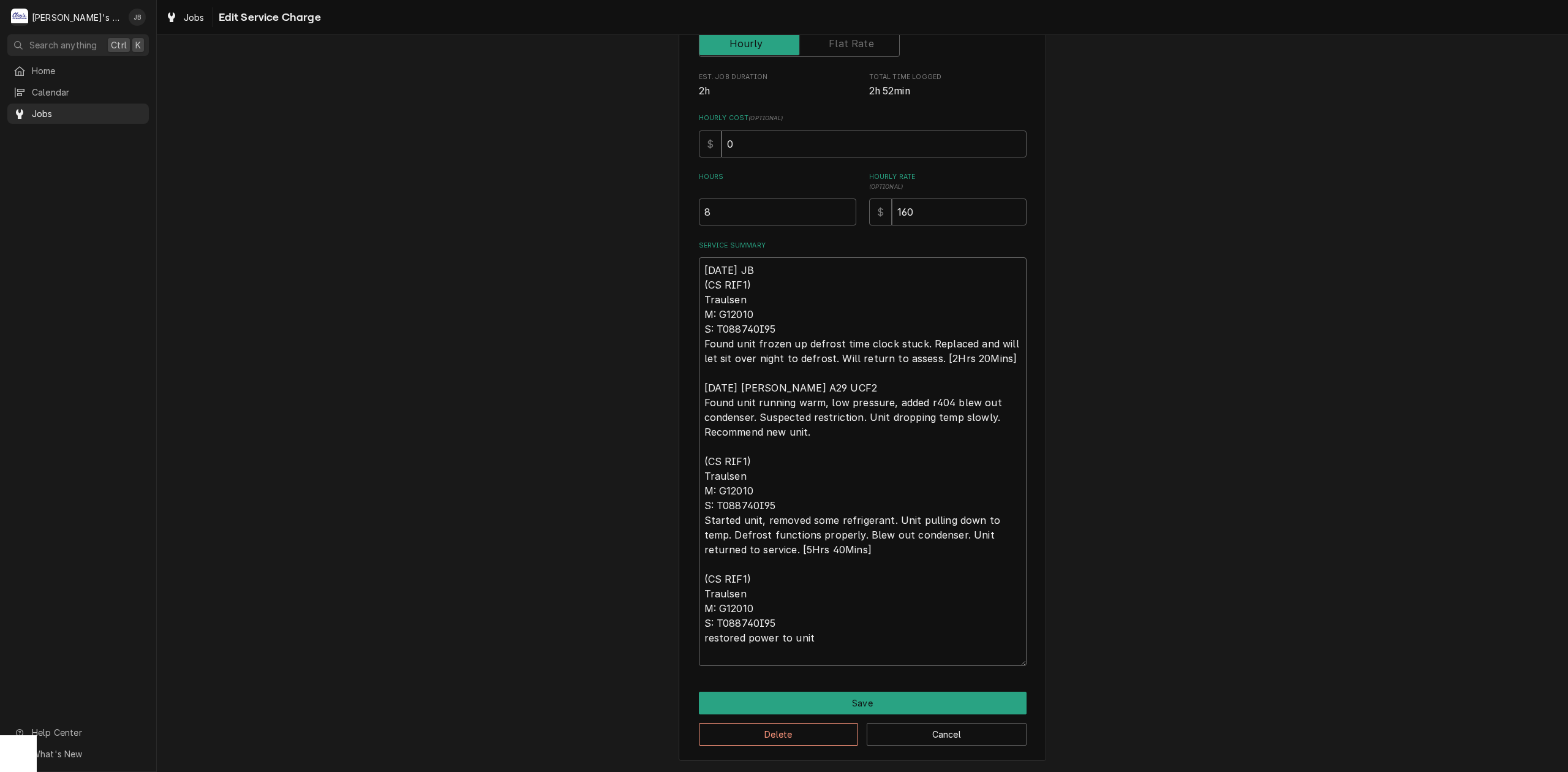
type textarea "x"
type textarea "8/21/2025 JB (CS RIF1) Traulsen M: G12010 S: T088740I95 Found unit frozen up de…"
type textarea "x"
type textarea "8/21/2025 JB (CS RIF1) Traulsen M: G12010 S: T088740I95 Found unit frozen up de…"
type textarea "x"
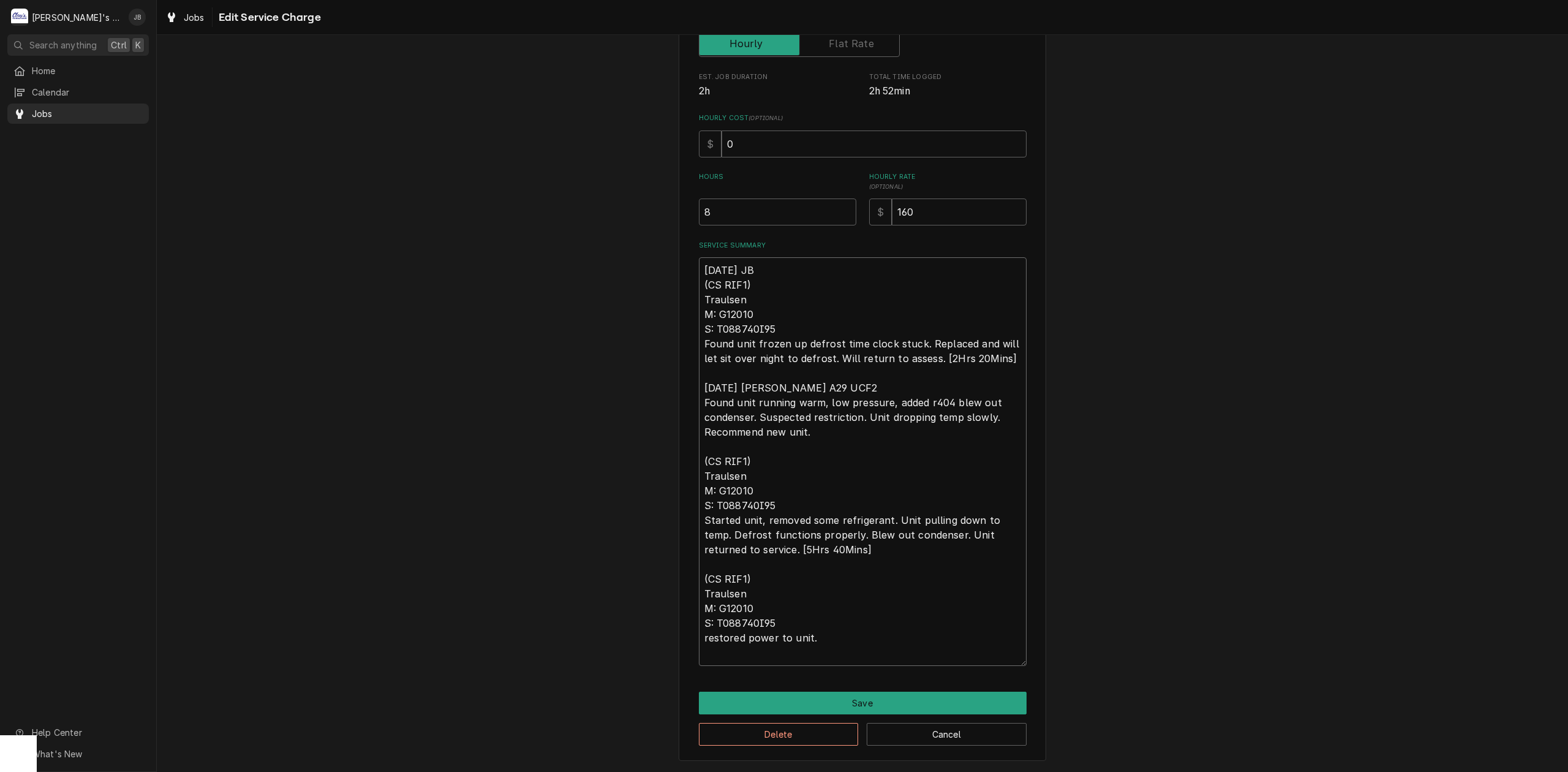
type textarea "8/21/2025 JB (CS RIF1) Traulsen M: G12010 S: T088740I95 Found unit frozen up de…"
type textarea "x"
type textarea "8/21/2025 JB (CS RIF1) Traulsen M: G12010 S: T088740I95 Found unit frozen up de…"
type textarea "x"
type textarea "8/21/2025 JB (CS RIF1) Traulsen M: G12010 S: T088740I95 Found unit frozen up de…"
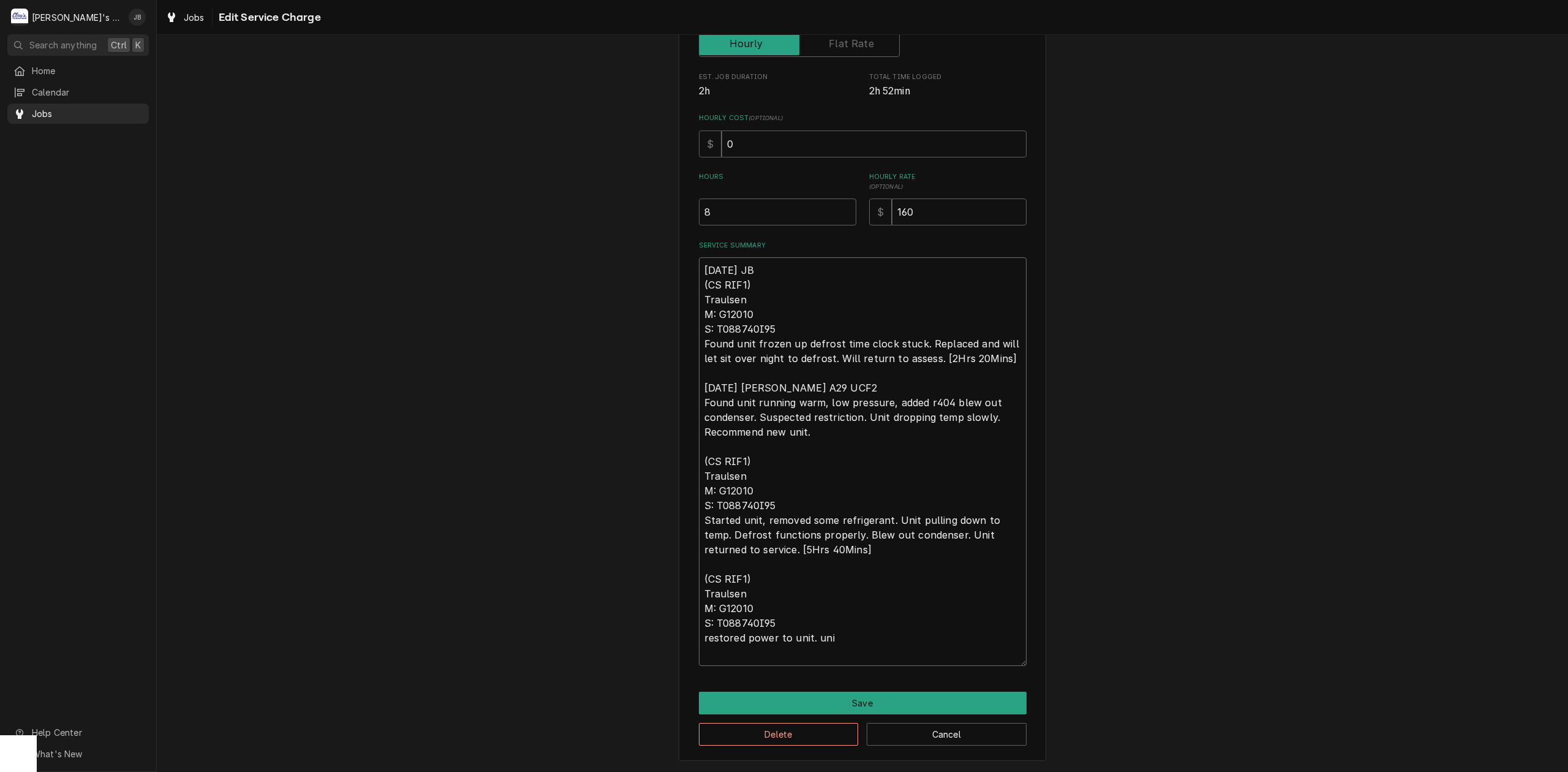
type textarea "x"
type textarea "8/21/2025 JB (CS RIF1) Traulsen M: G12010 S: T088740I95 Found unit frozen up de…"
type textarea "x"
type textarea "8/21/2025 JB (CS RIF1) Traulsen M: G12010 S: T088740I95 Found unit frozen up de…"
type textarea "x"
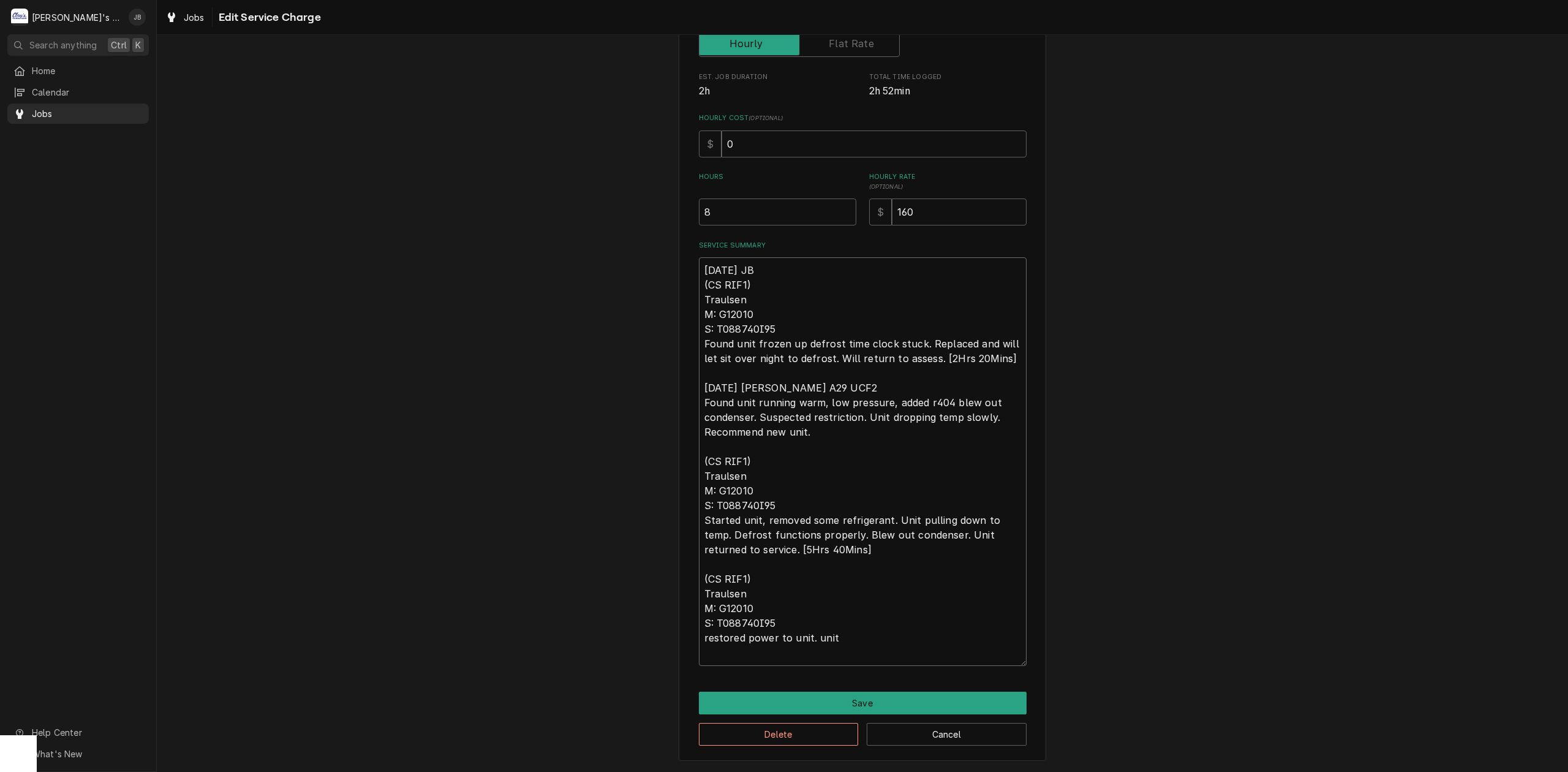
type textarea "8/21/2025 JB (CS RIF1) Traulsen M: G12010 S: T088740I95 Found unit frozen up de…"
type textarea "x"
type textarea "8/21/2025 JB (CS RIF1) Traulsen M: G12010 S: T088740I95 Found unit frozen up de…"
type textarea "x"
type textarea "8/21/2025 JB (CS RIF1) Traulsen M: G12010 S: T088740I95 Found unit frozen up de…"
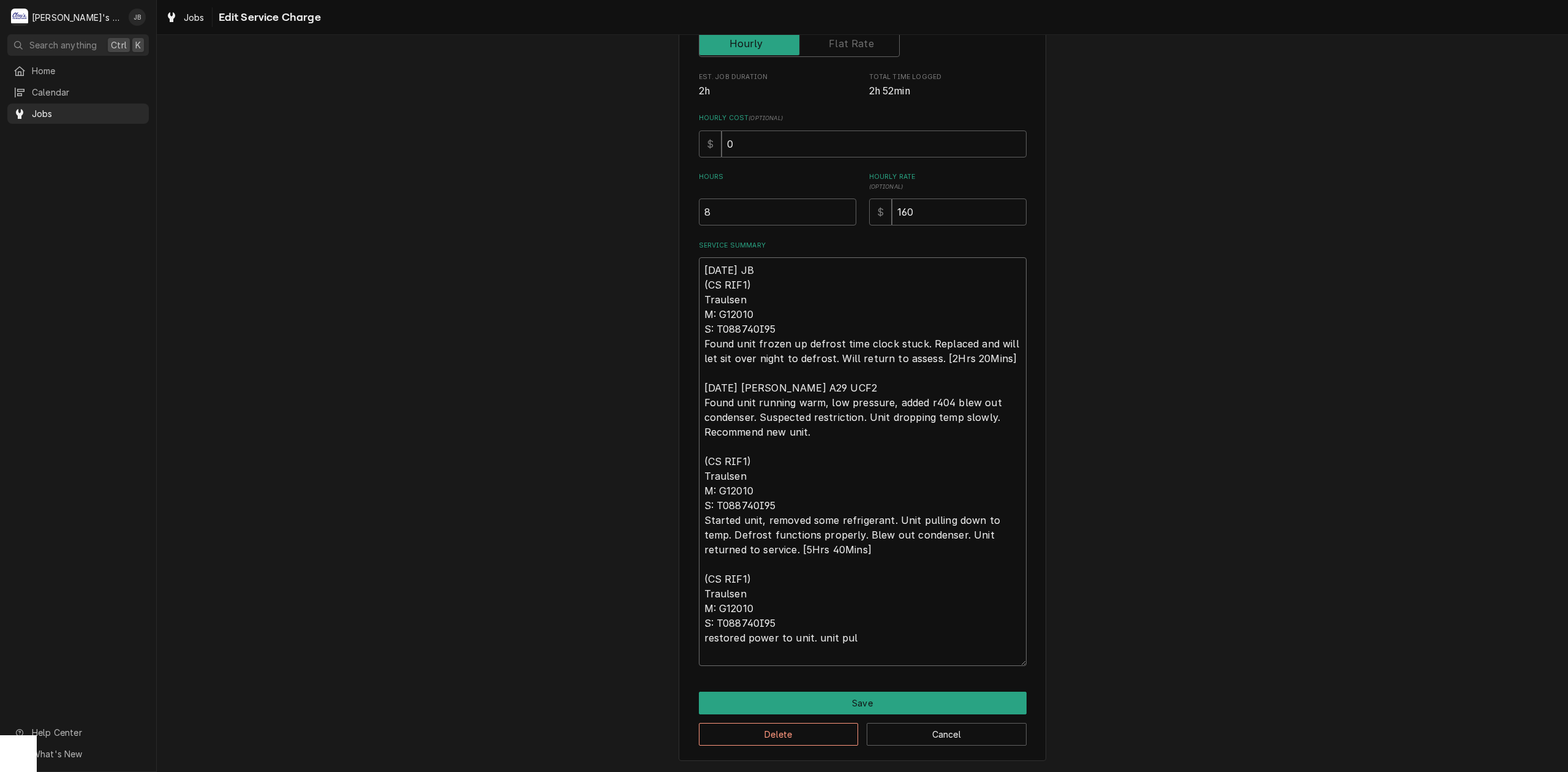
type textarea "x"
type textarea "8/21/2025 JB (CS RIF1) Traulsen M: G12010 S: T088740I95 Found unit frozen up de…"
type textarea "x"
type textarea "8/21/2025 JB (CS RIF1) Traulsen M: G12010 S: T088740I95 Found unit frozen up de…"
type textarea "x"
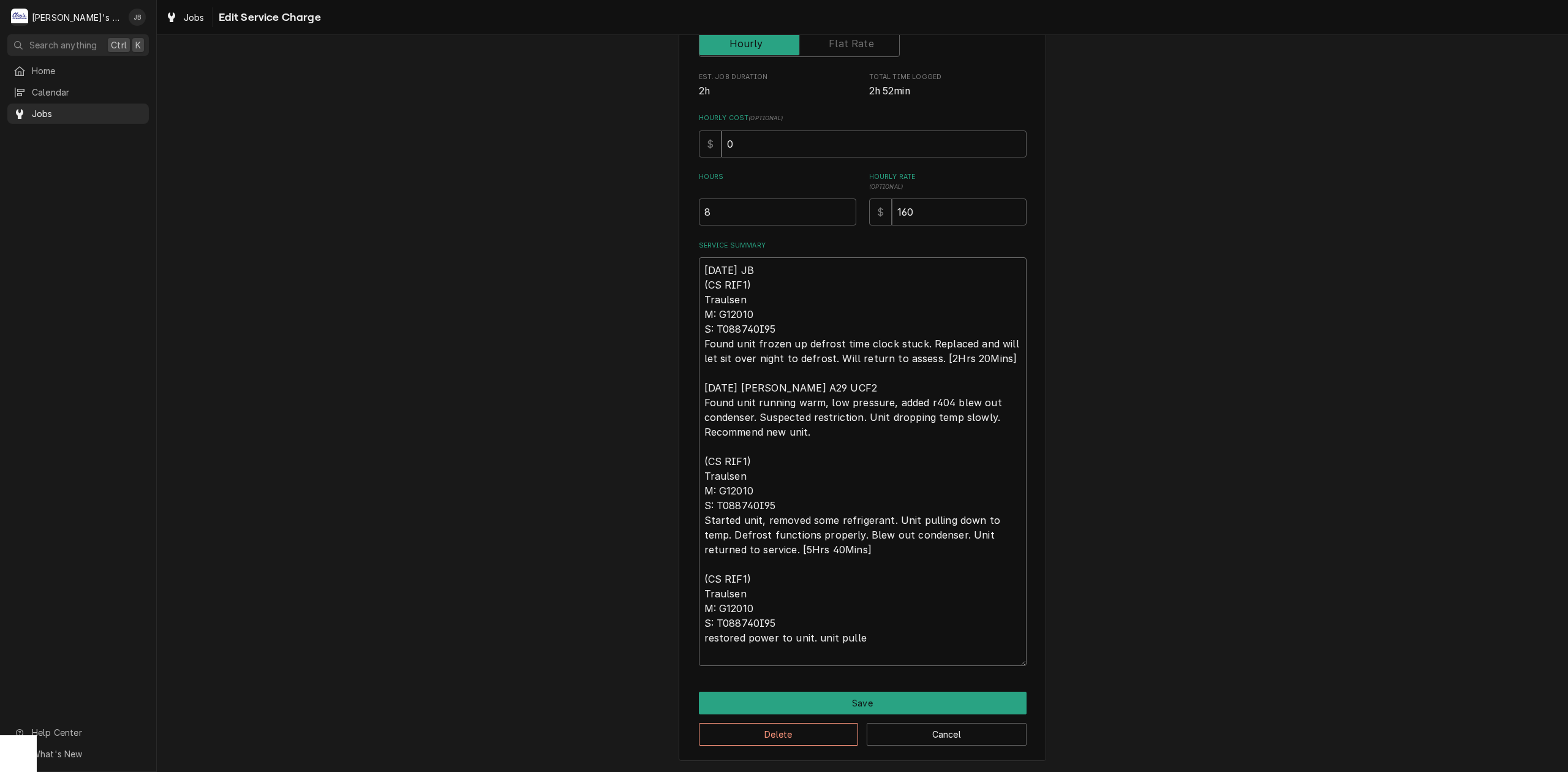
type textarea "8/21/2025 JB (CS RIF1) Traulsen M: G12010 S: T088740I95 Found unit frozen up de…"
type textarea "x"
type textarea "8/21/2025 JB (CS RIF1) Traulsen M: G12010 S: T088740I95 Found unit frozen up de…"
type textarea "x"
type textarea "8/21/2025 JB (CS RIF1) Traulsen M: G12010 S: T088740I95 Found unit frozen up de…"
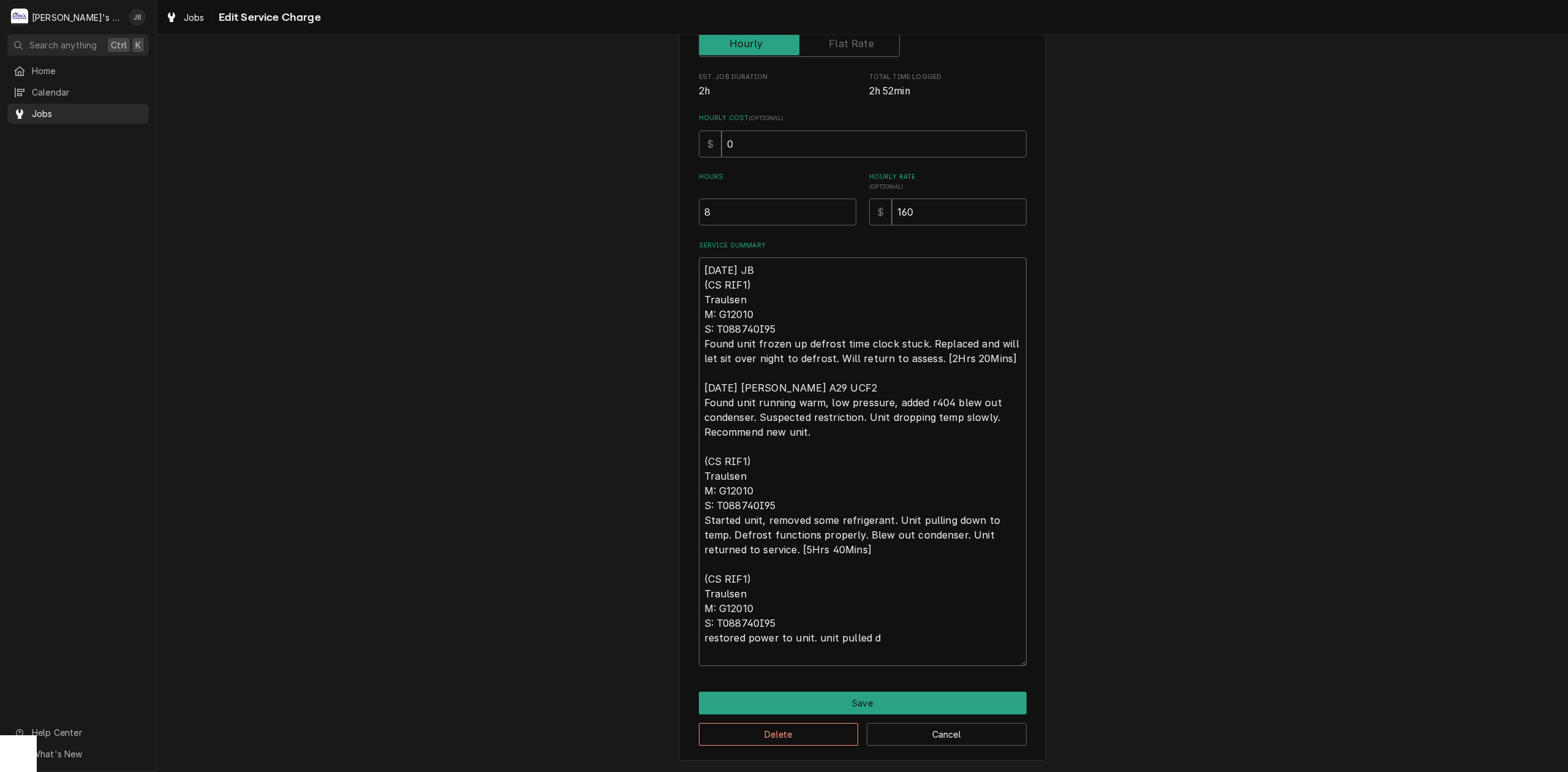
type textarea "x"
type textarea "8/21/2025 JB (CS RIF1) Traulsen M: G12010 S: T088740I95 Found unit frozen up de…"
type textarea "x"
type textarea "8/21/2025 JB (CS RIF1) Traulsen M: G12010 S: T088740I95 Found unit frozen up de…"
type textarea "x"
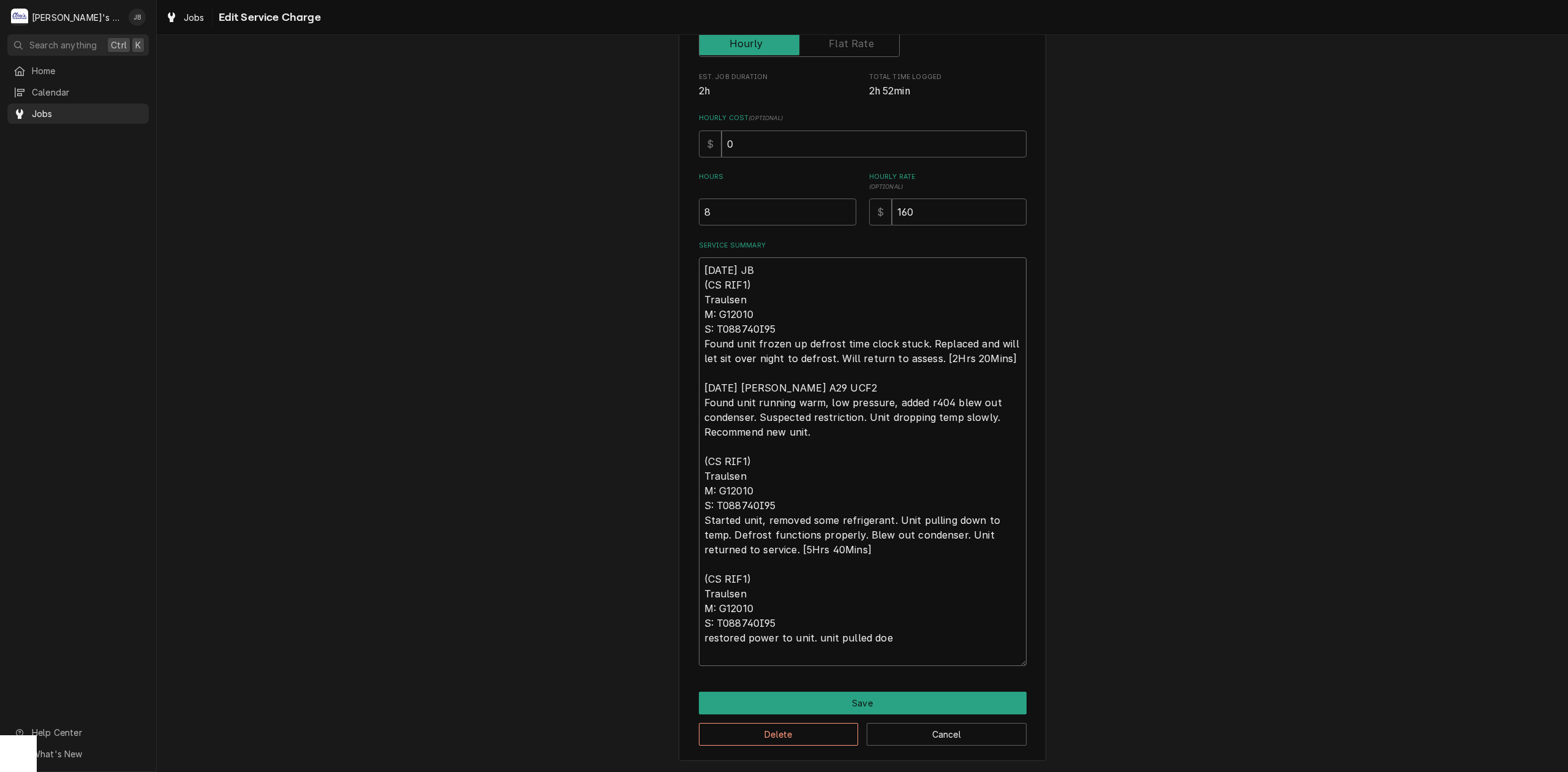
type textarea "8/21/2025 JB (CS RIF1) Traulsen M: G12010 S: T088740I95 Found unit frozen up de…"
type textarea "x"
type textarea "8/21/2025 JB (CS RIF1) Traulsen M: G12010 S: T088740I95 Found unit frozen up de…"
type textarea "x"
type textarea "8/21/2025 JB (CS RIF1) Traulsen M: G12010 S: T088740I95 Found unit frozen up de…"
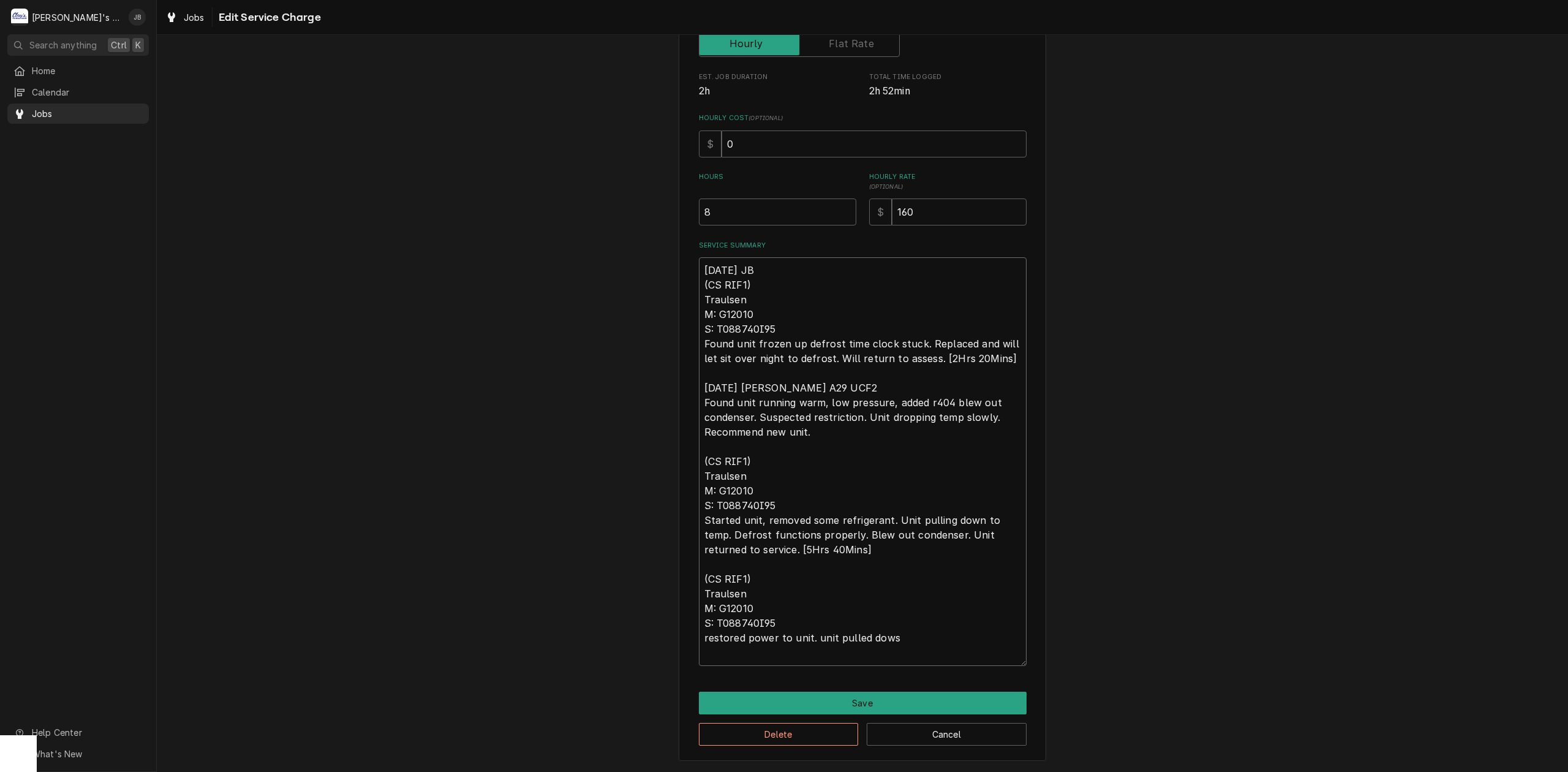
type textarea "x"
type textarea "8/21/2025 JB (CS RIF1) Traulsen M: G12010 S: T088740I95 Found unit frozen up de…"
type textarea "x"
type textarea "8/21/2025 JB (CS RIF1) Traulsen M: G12010 S: T088740I95 Found unit frozen up de…"
type textarea "x"
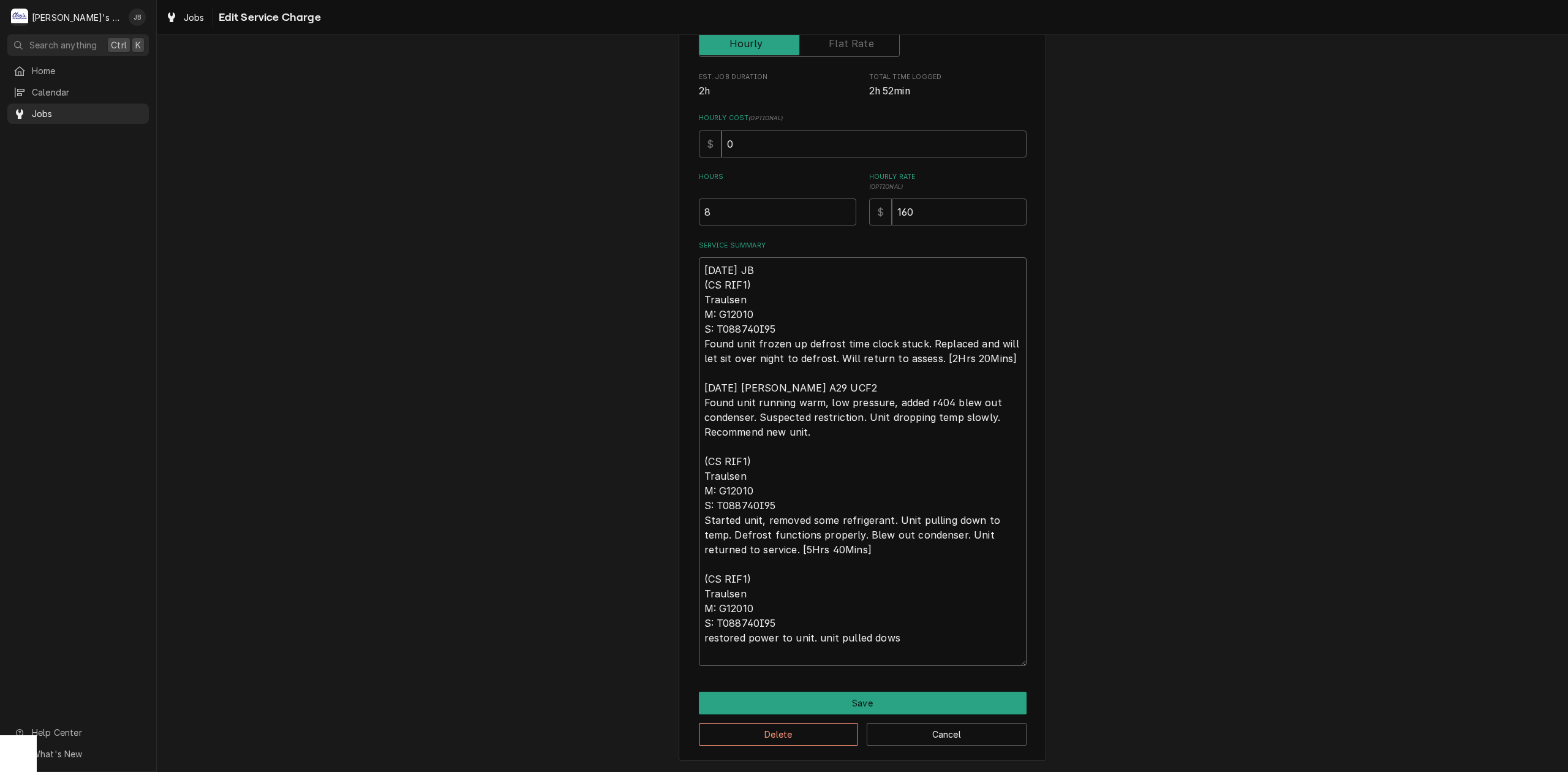
type textarea "8/21/2025 JB (CS RIF1) Traulsen M: G12010 S: T088740I95 Found unit frozen up de…"
type textarea "x"
type textarea "8/21/2025 JB (CS RIF1) Traulsen M: G12010 S: T088740I95 Found unit frozen up de…"
type textarea "x"
type textarea "8/21/2025 JB (CS RIF1) Traulsen M: G12010 S: T088740I95 Found unit frozen up de…"
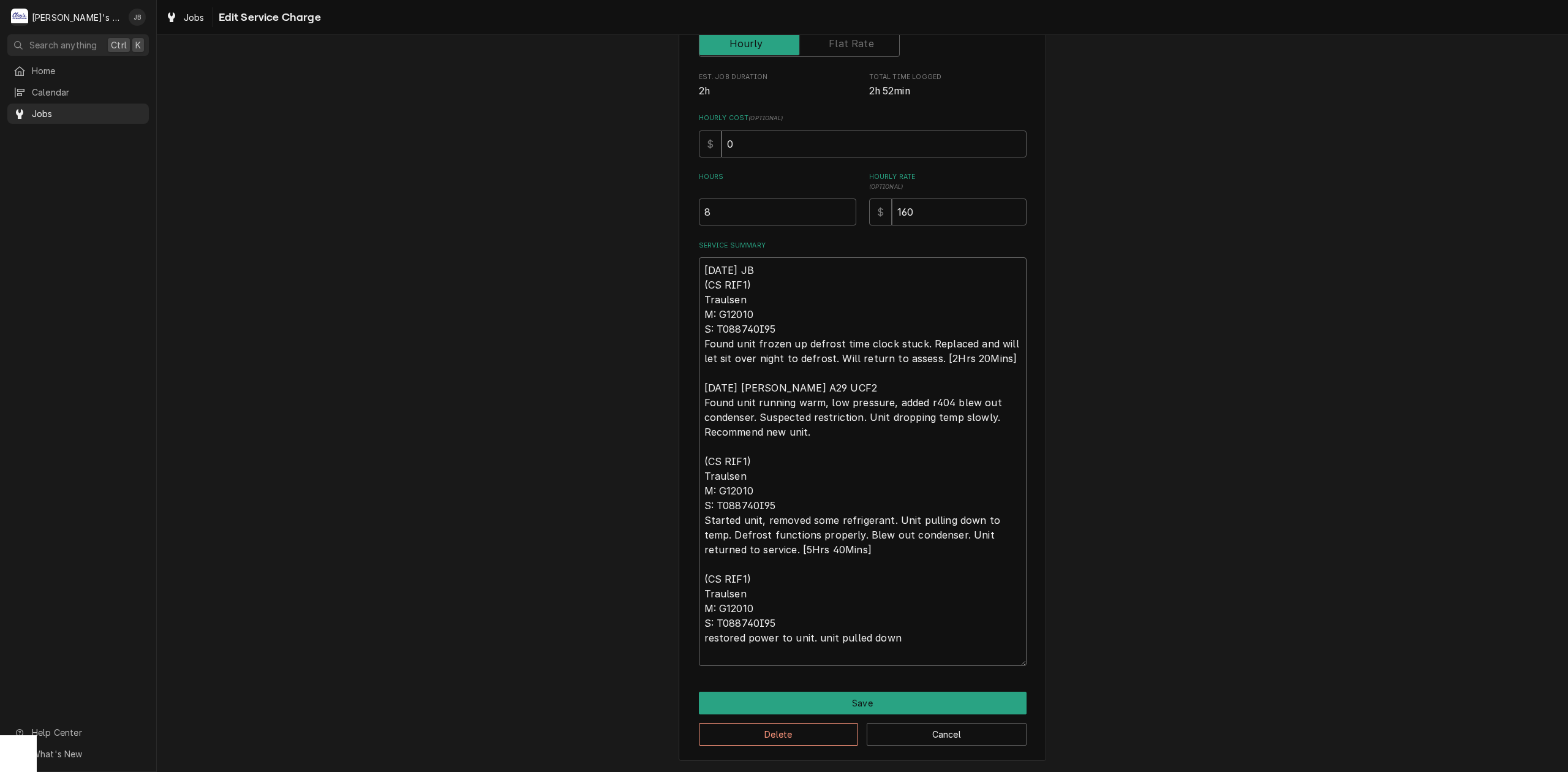
type textarea "x"
type textarea "8/21/2025 JB (CS RIF1) Traulsen M: G12010 S: T088740I95 Found unit frozen up de…"
type textarea "x"
type textarea "8/21/2025 JB (CS RIF1) Traulsen M: G12010 S: T088740I95 Found unit frozen up de…"
type textarea "x"
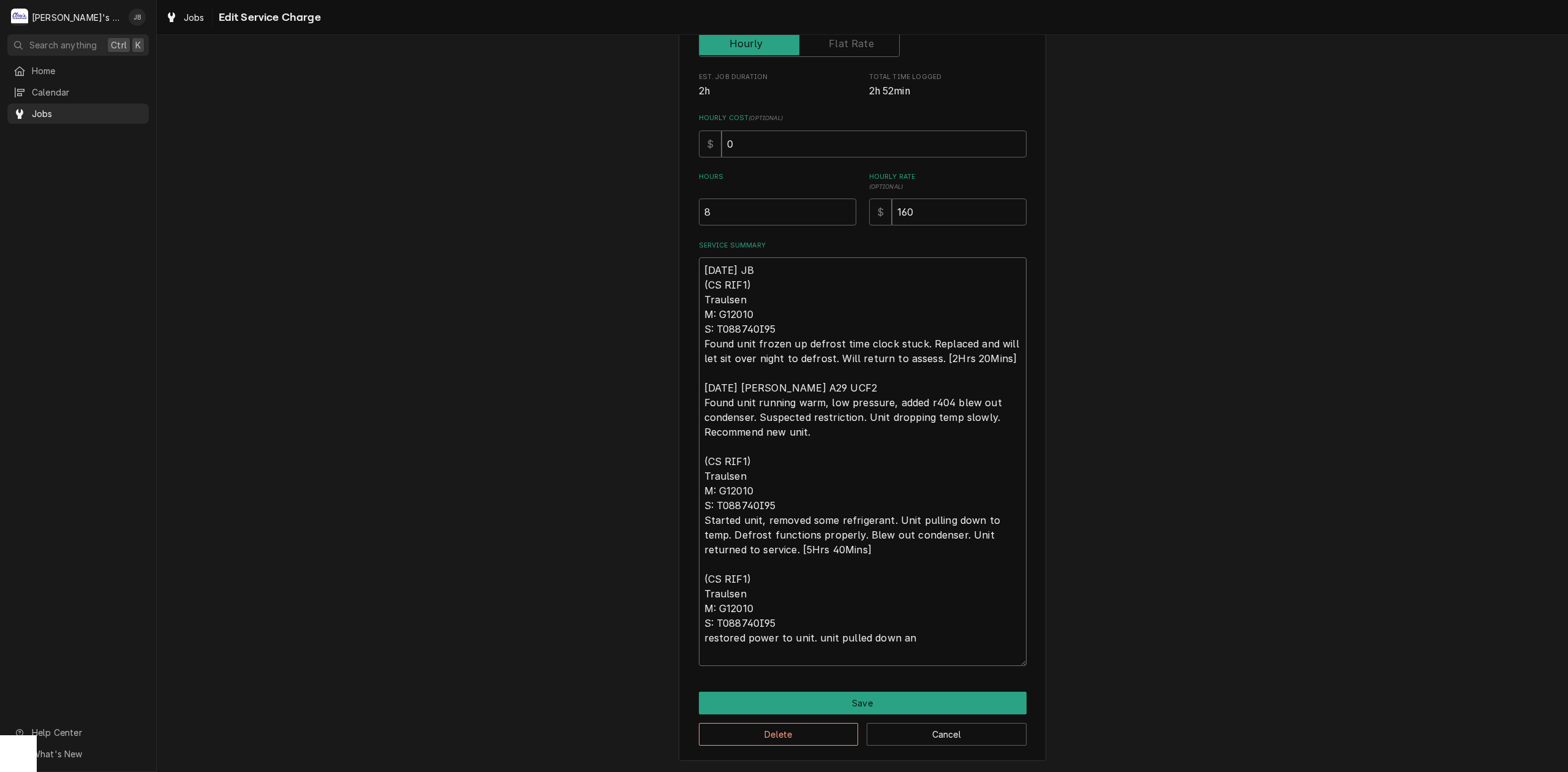
type textarea "8/21/2025 JB (CS RIF1) Traulsen M: G12010 S: T088740I95 Found unit frozen up de…"
type textarea "x"
type textarea "8/21/2025 JB (CS RIF1) Traulsen M: G12010 S: T088740I95 Found unit frozen up de…"
type textarea "x"
type textarea "8/21/2025 JB (CS RIF1) Traulsen M: G12010 S: T088740I95 Found unit frozen up de…"
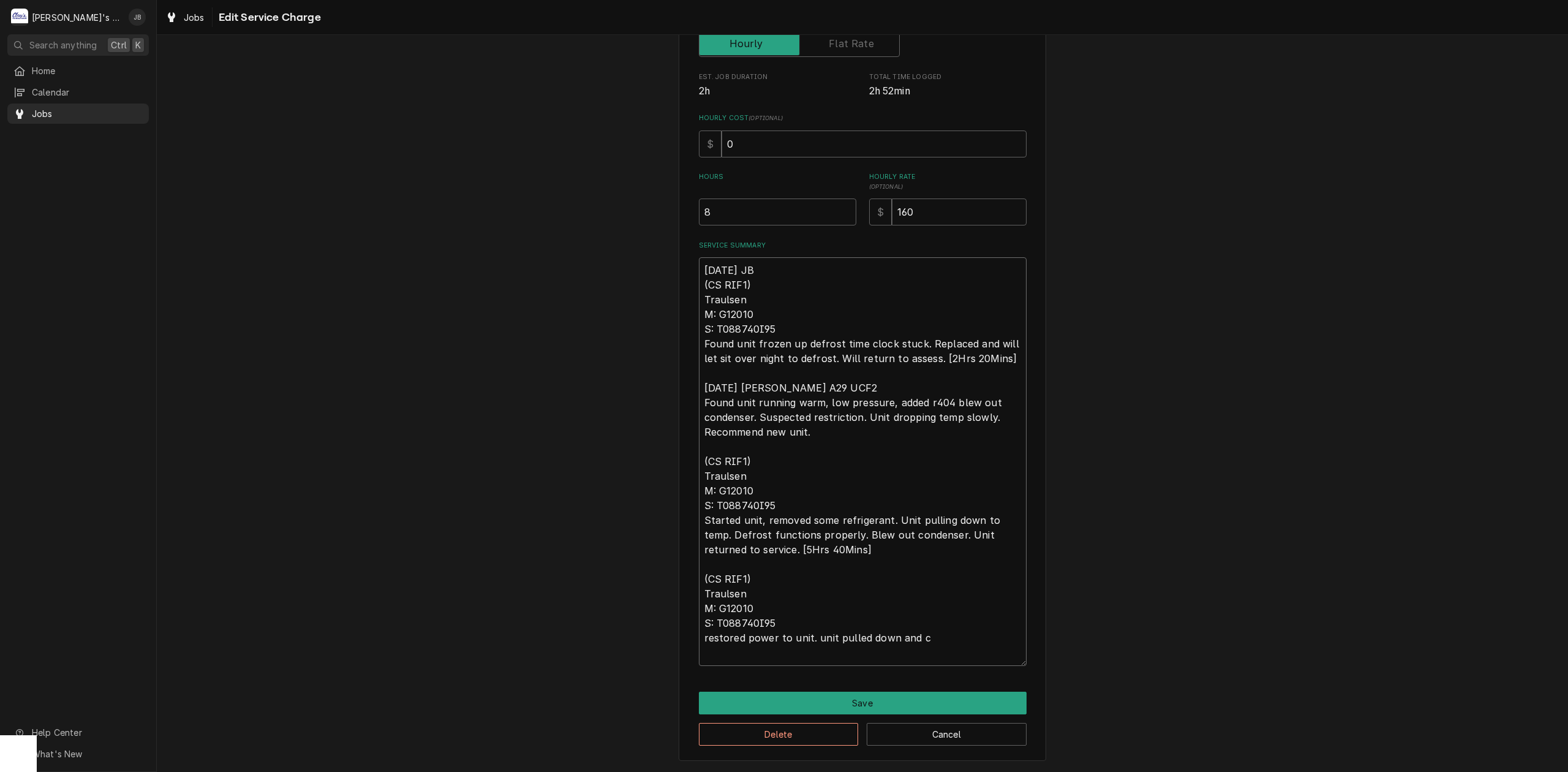
type textarea "x"
type textarea "8/21/2025 JB (CS RIF1) Traulsen M: G12010 S: T088740I95 Found unit frozen up de…"
type textarea "x"
type textarea "8/21/2025 JB (CS RIF1) Traulsen M: G12010 S: T088740I95 Found unit frozen up de…"
type textarea "x"
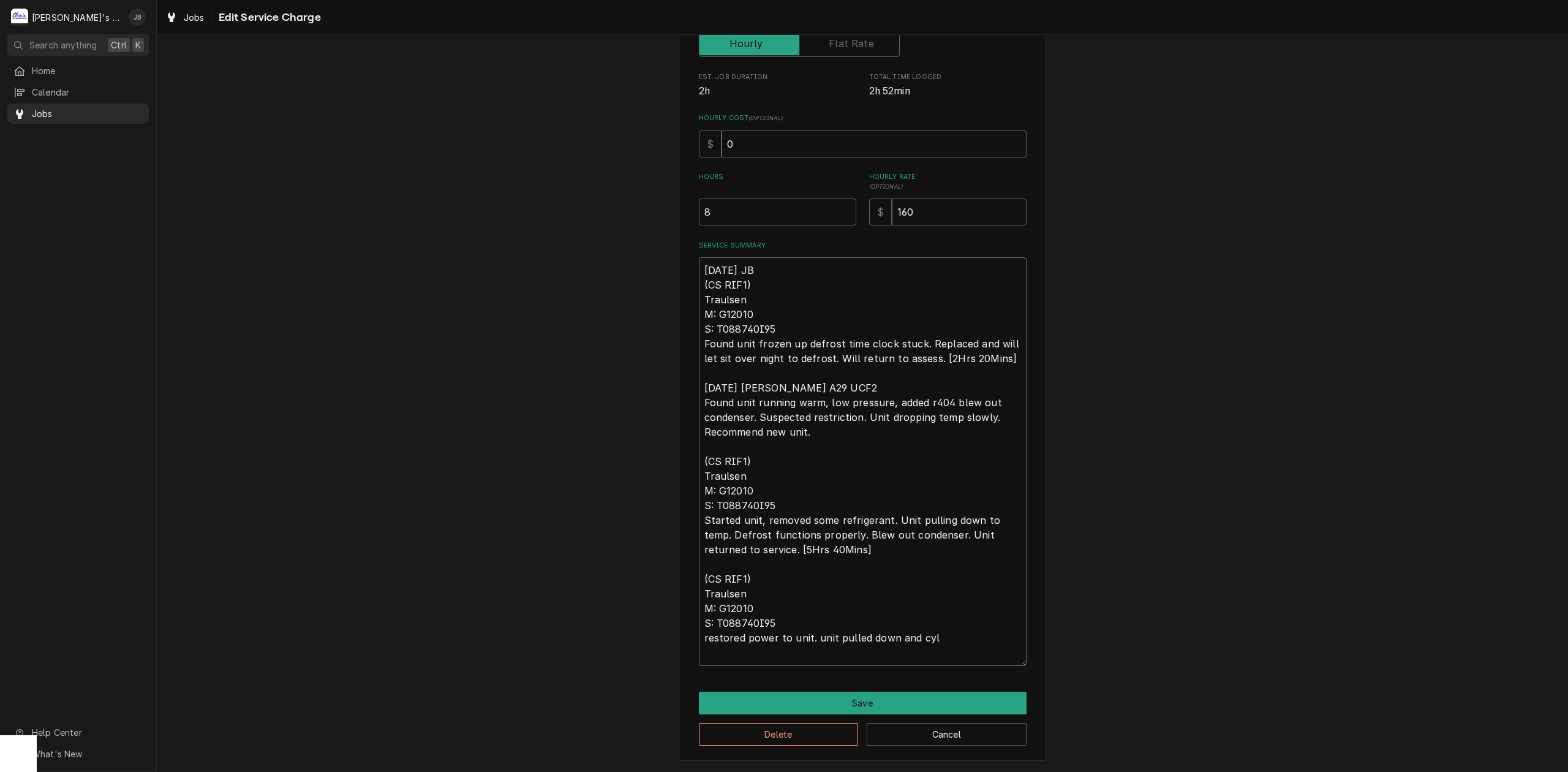
type textarea "8/21/2025 JB (CS RIF1) Traulsen M: G12010 S: T088740I95 Found unit frozen up de…"
type textarea "x"
type textarea "8/21/2025 JB (CS RIF1) Traulsen M: G12010 S: T088740I95 Found unit frozen up de…"
type textarea "x"
type textarea "8/21/2025 JB (CS RIF1) Traulsen M: G12010 S: T088740I95 Found unit frozen up de…"
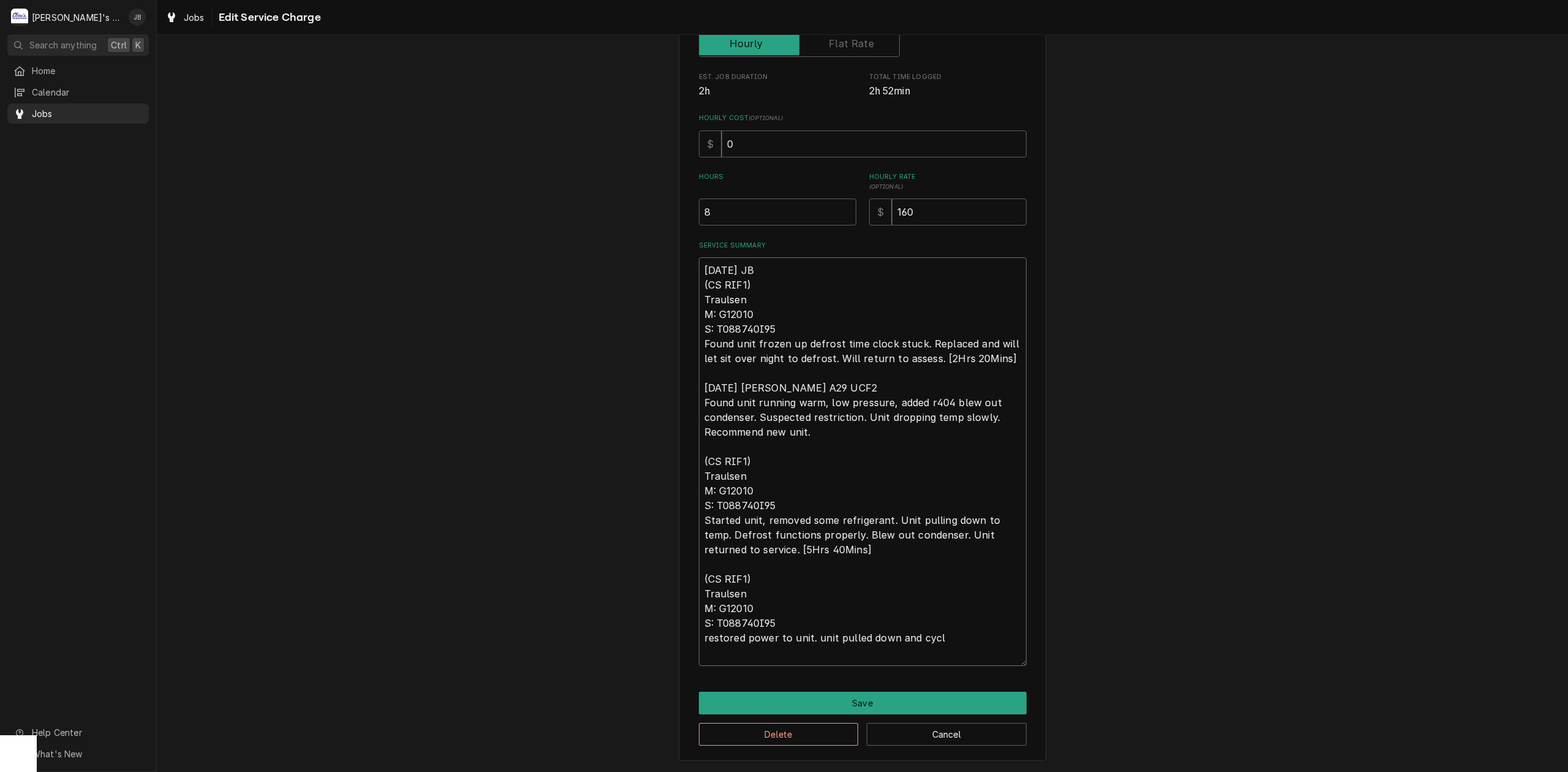
type textarea "x"
type textarea "8/21/2025 JB (CS RIF1) Traulsen M: G12010 S: T088740I95 Found unit frozen up de…"
type textarea "x"
type textarea "8/21/2025 JB (CS RIF1) Traulsen M: G12010 S: T088740I95 Found unit frozen up de…"
type textarea "x"
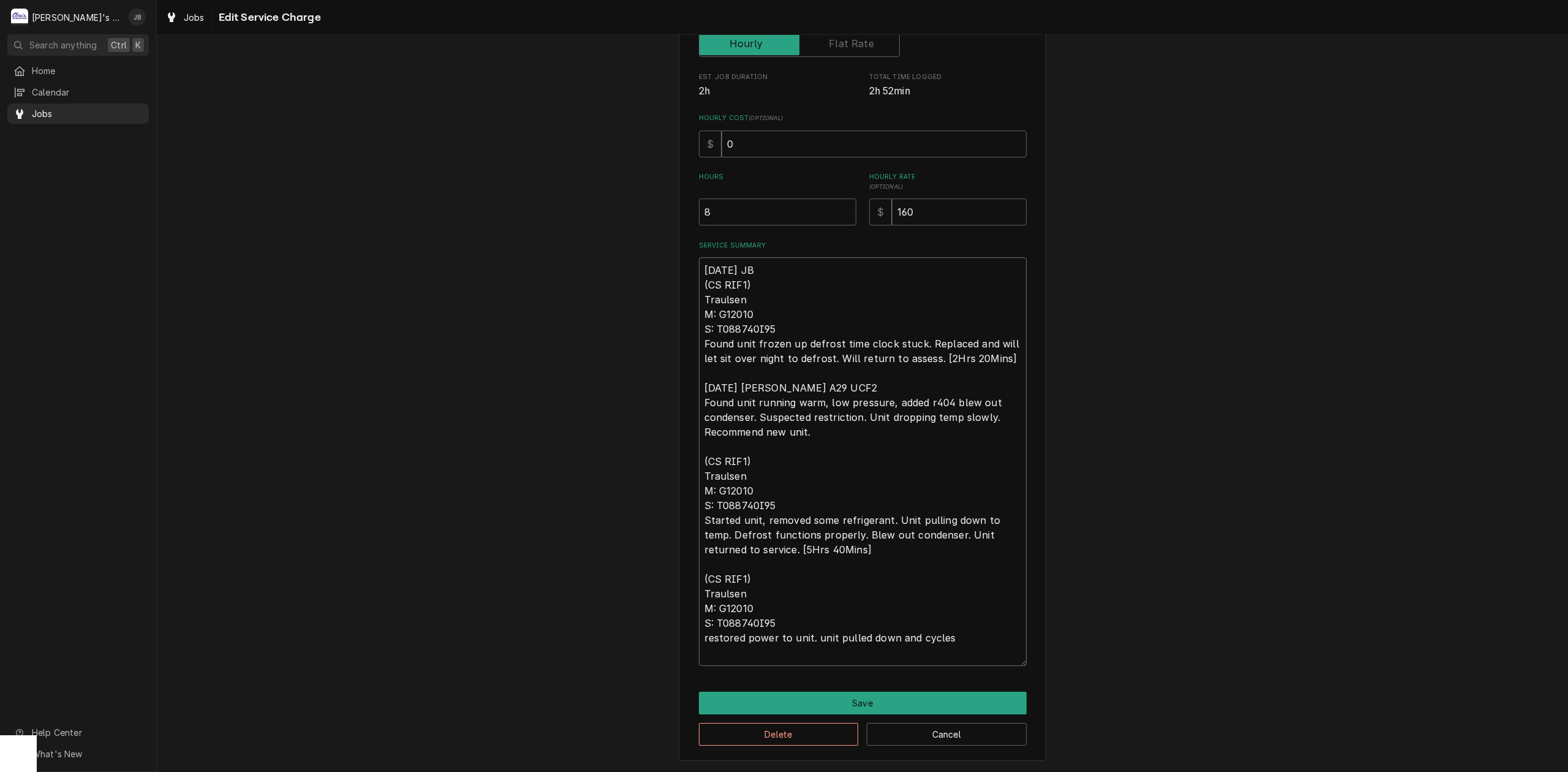
type textarea "8/21/2025 JB (CS RIF1) Traulsen M: G12010 S: T088740I95 Found unit frozen up de…"
type textarea "x"
type textarea "8/21/2025 JB (CS RIF1) Traulsen M: G12010 S: T088740I95 Found unit frozen up de…"
type textarea "x"
type textarea "8/21/2025 JB (CS RIF1) Traulsen M: G12010 S: T088740I95 Found unit frozen up de…"
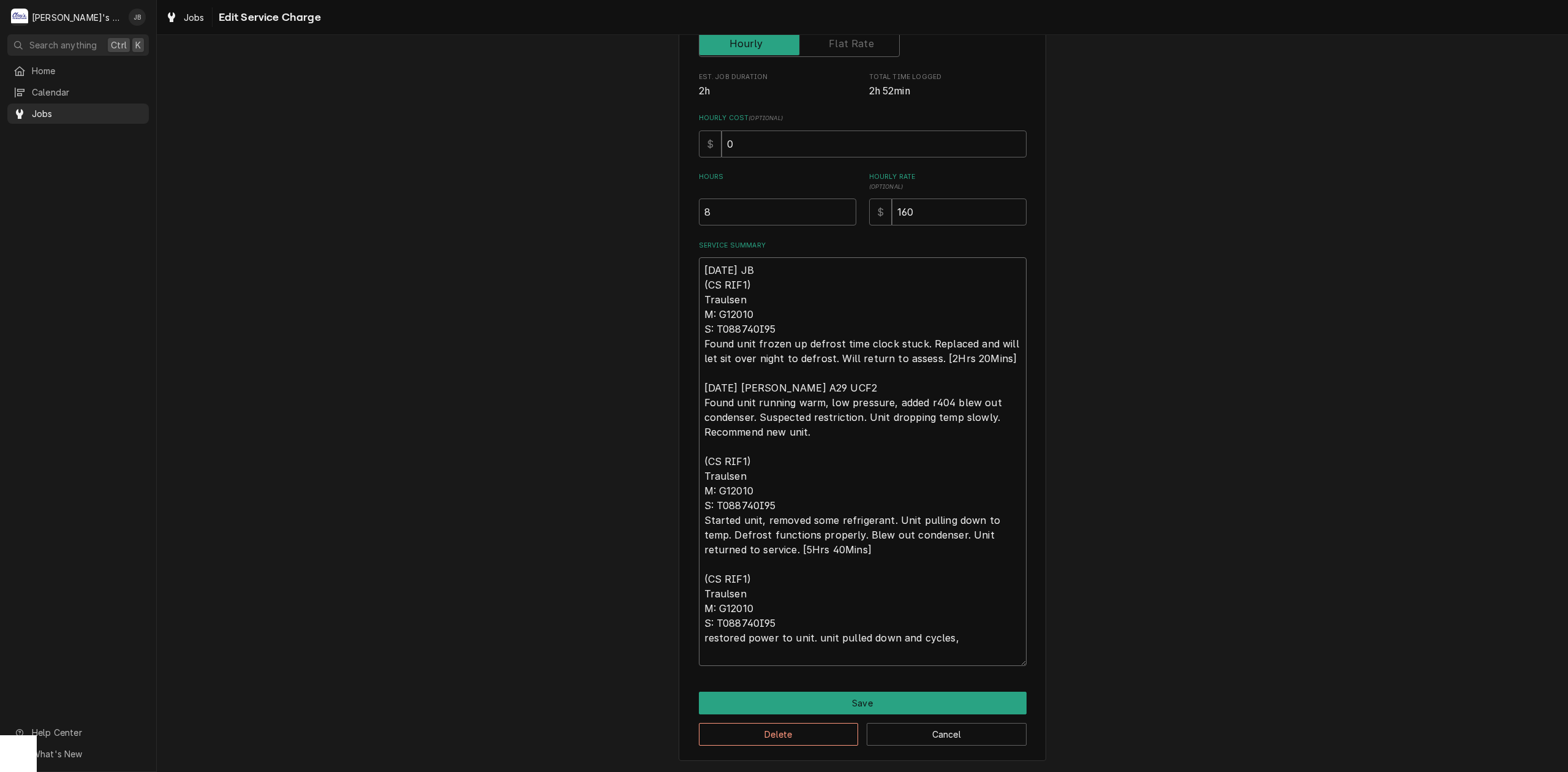
type textarea "x"
type textarea "8/21/2025 JB (CS RIF1) Traulsen M: G12010 S: T088740I95 Found unit frozen up de…"
type textarea "x"
type textarea "8/21/2025 JB (CS RIF1) Traulsen M: G12010 S: T088740I95 Found unit frozen up de…"
type textarea "x"
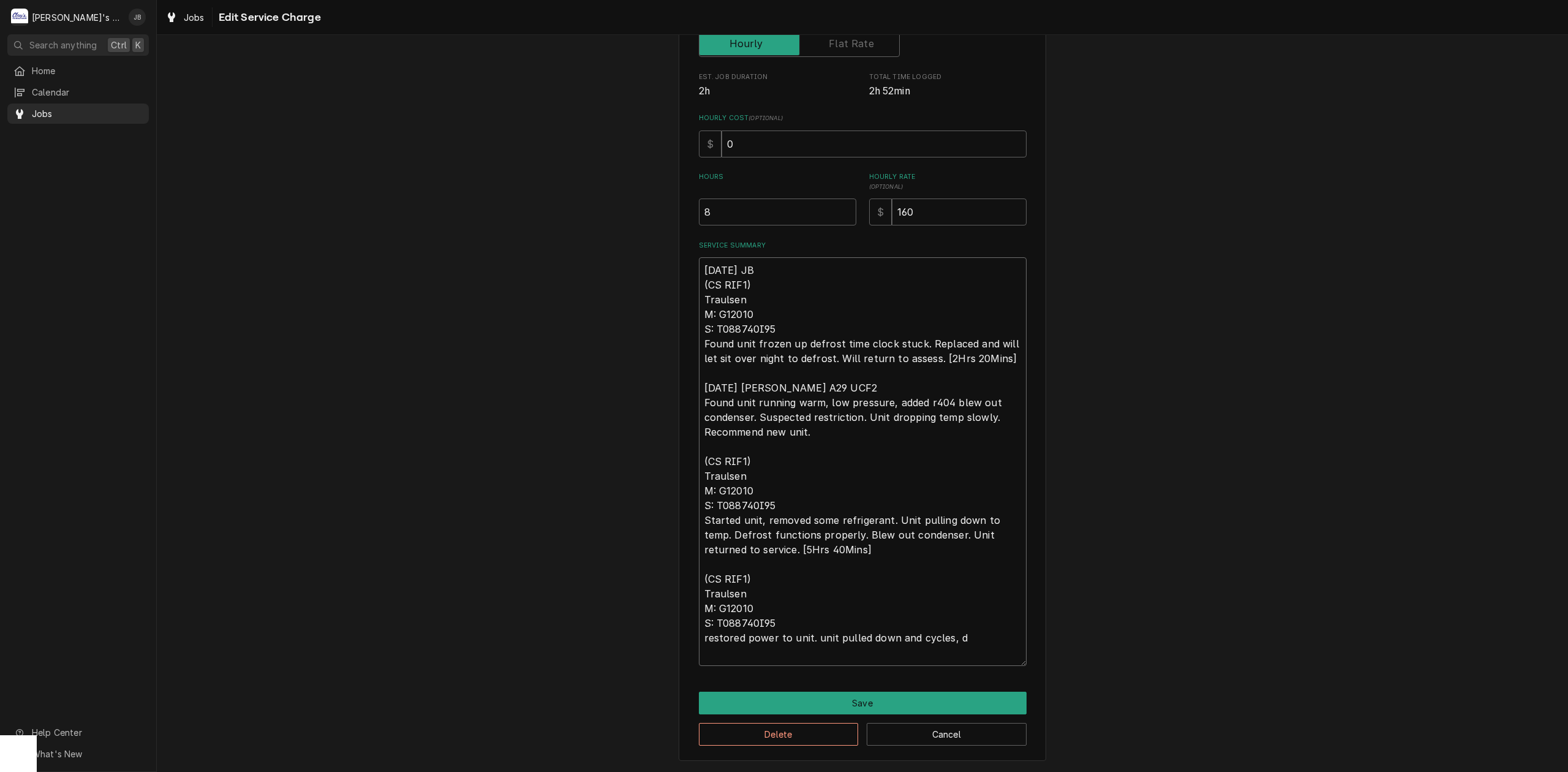
type textarea "8/21/2025 JB (CS RIF1) Traulsen M: G12010 S: T088740I95 Found unit frozen up de…"
type textarea "x"
type textarea "8/21/2025 JB (CS RIF1) Traulsen M: G12010 S: T088740I95 Found unit frozen up de…"
type textarea "x"
type textarea "8/21/2025 JB (CS RIF1) Traulsen M: G12010 S: T088740I95 Found unit frozen up de…"
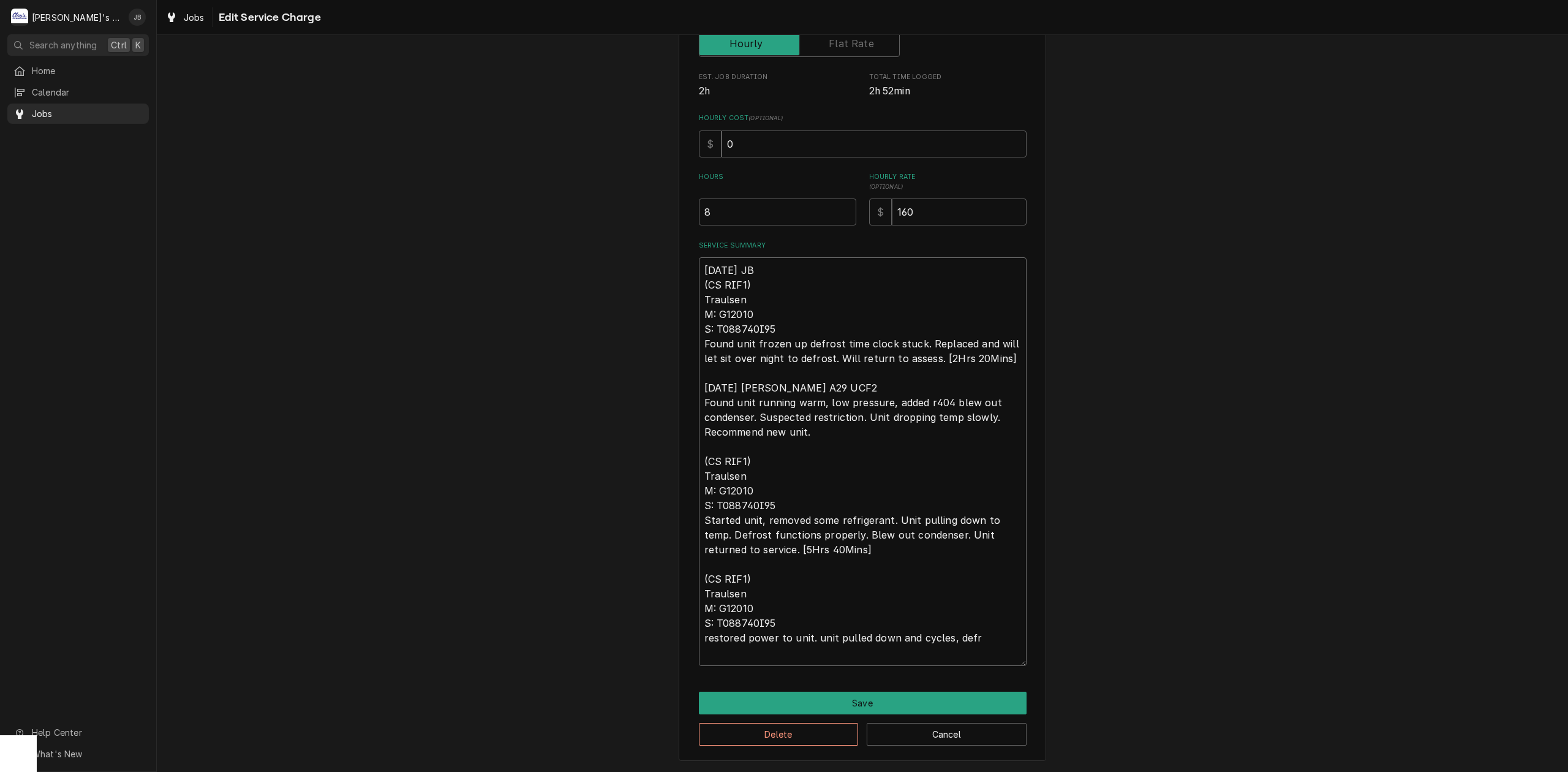
type textarea "x"
type textarea "8/21/2025 JB (CS RIF1) Traulsen M: G12010 S: T088740I95 Found unit frozen up de…"
type textarea "x"
type textarea "8/21/2025 JB (CS RIF1) Traulsen M: G12010 S: T088740I95 Found unit frozen up de…"
type textarea "x"
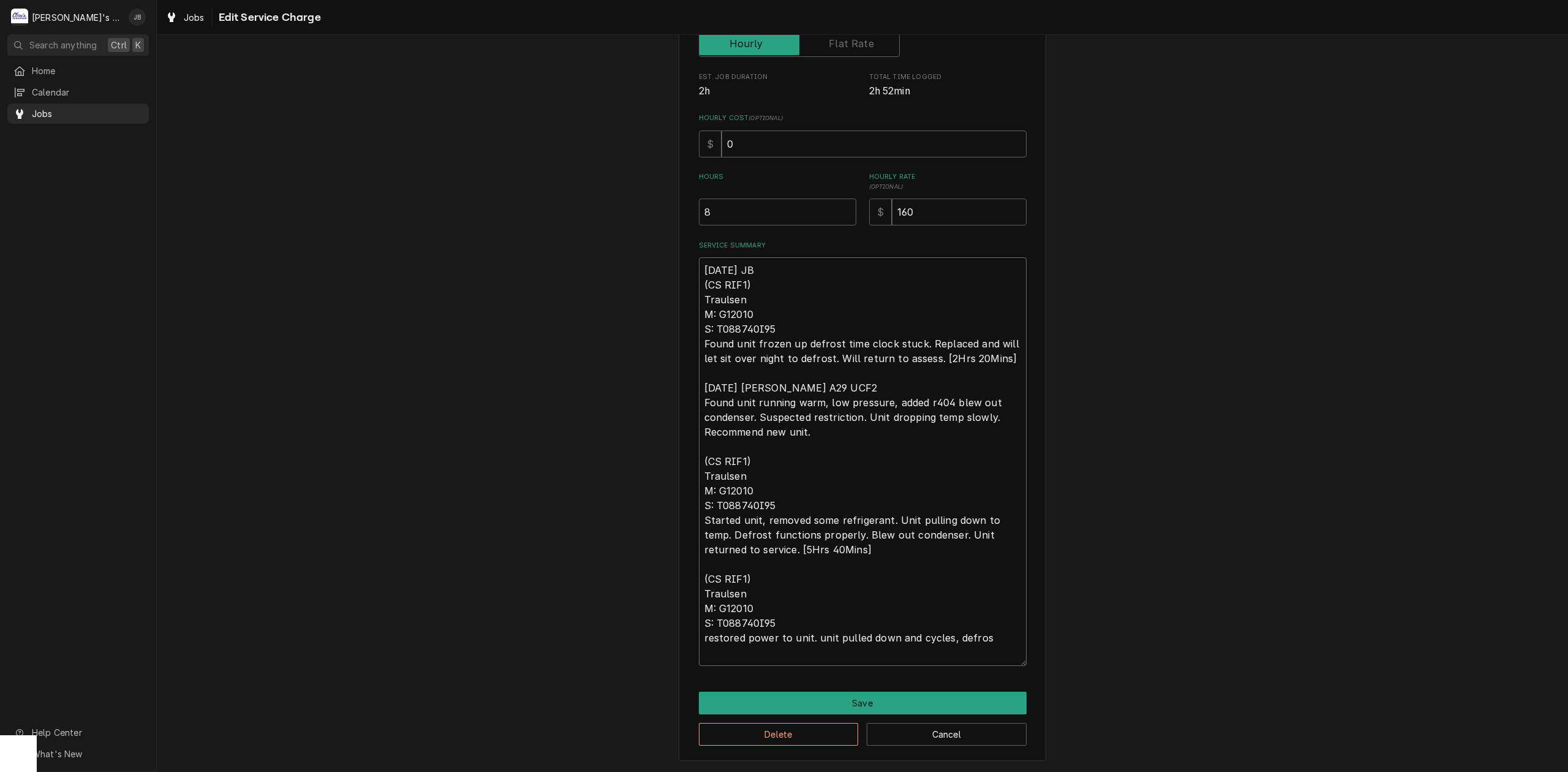
type textarea "8/21/2025 JB (CS RIF1) Traulsen M: G12010 S: T088740I95 Found unit frozen up de…"
type textarea "x"
type textarea "8/21/2025 JB (CS RIF1) Traulsen M: G12010 S: T088740I95 Found unit frozen up de…"
type textarea "x"
type textarea "8/21/2025 JB (CS RIF1) Traulsen M: G12010 S: T088740I95 Found unit frozen up de…"
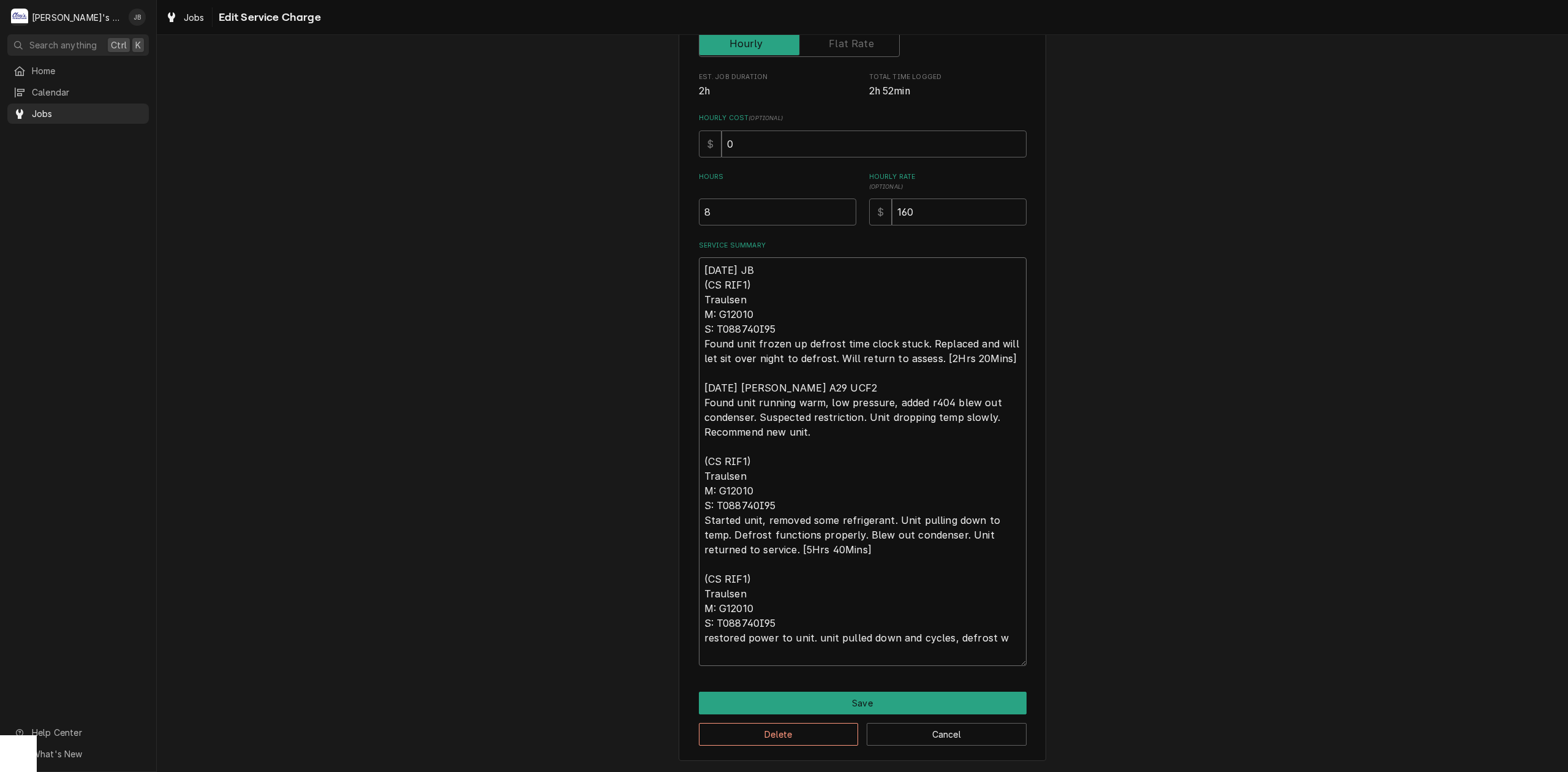
type textarea "x"
type textarea "8/21/2025 JB (CS RIF1) Traulsen M: G12010 S: T088740I95 Found unit frozen up de…"
type textarea "x"
type textarea "8/21/2025 JB (CS RIF1) Traulsen M: G12010 S: T088740I95 Found unit frozen up de…"
type textarea "x"
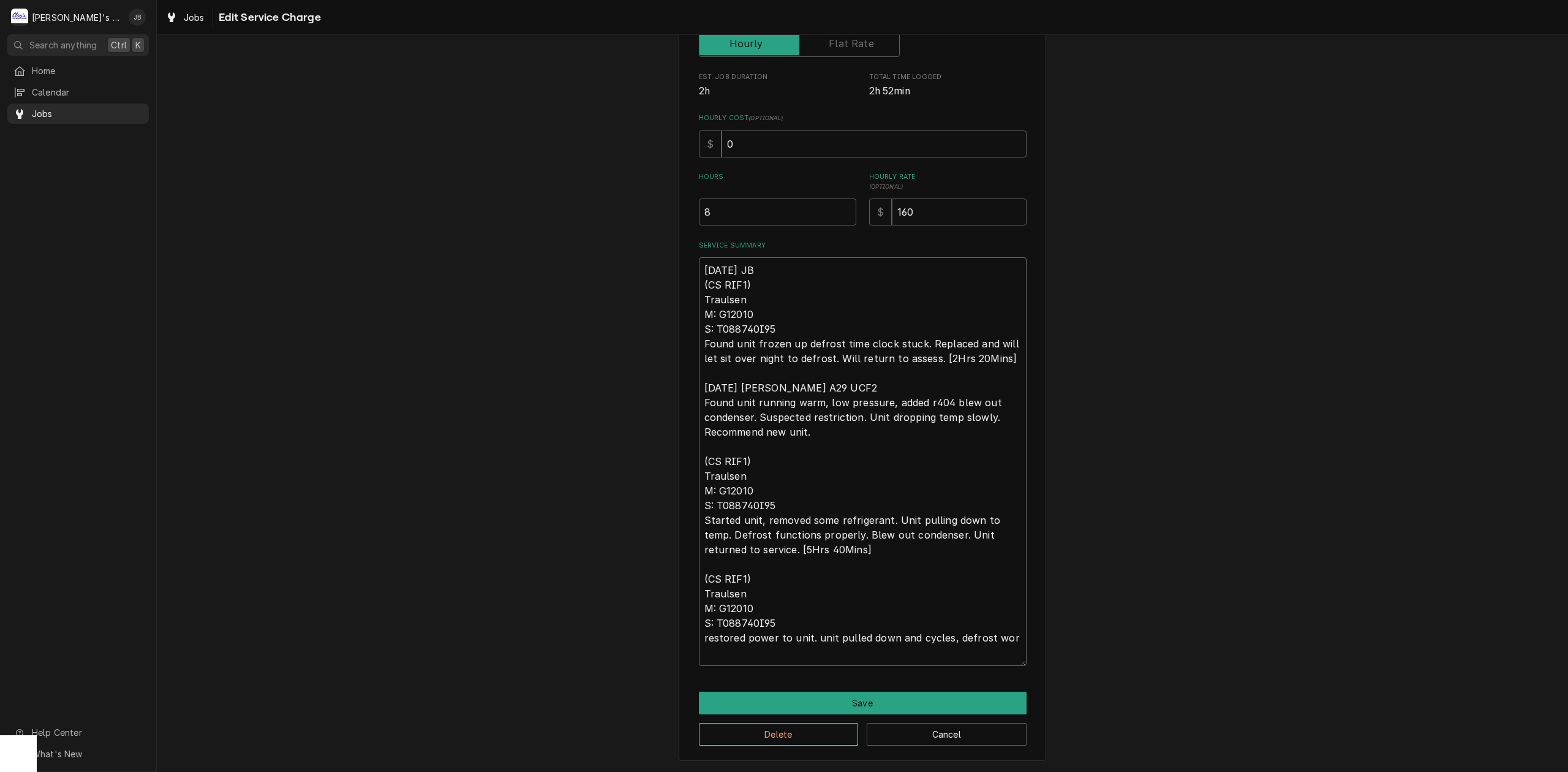
type textarea "8/21/2025 JB (CS RIF1) Traulsen M: G12010 S: T088740I95 Found unit frozen up de…"
type textarea "x"
type textarea "8/21/2025 JB (CS RIF1) Traulsen M: G12010 S: T088740I95 Found unit frozen up de…"
type textarea "x"
type textarea "8/21/2025 JB (CS RIF1) Traulsen M: G12010 S: T088740I95 Found unit frozen up de…"
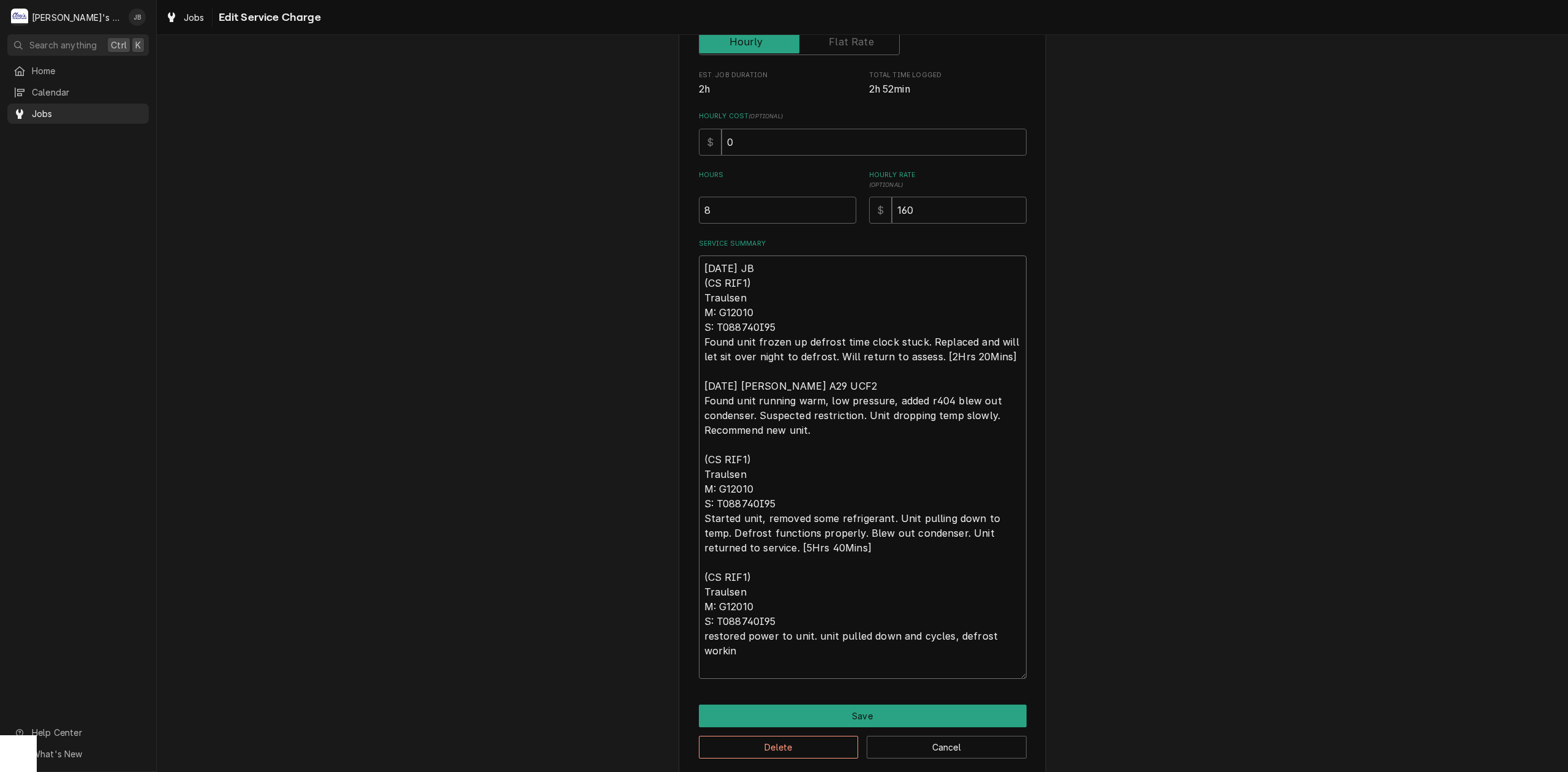
scroll to position [15, 0]
type textarea "x"
type textarea "8/21/2025 JB (CS RIF1) Traulsen M: G12010 S: T088740I95 Found unit frozen up de…"
type textarea "x"
type textarea "8/21/2025 JB (CS RIF1) Traulsen M: G12010 S: T088740I95 Found unit frozen up de…"
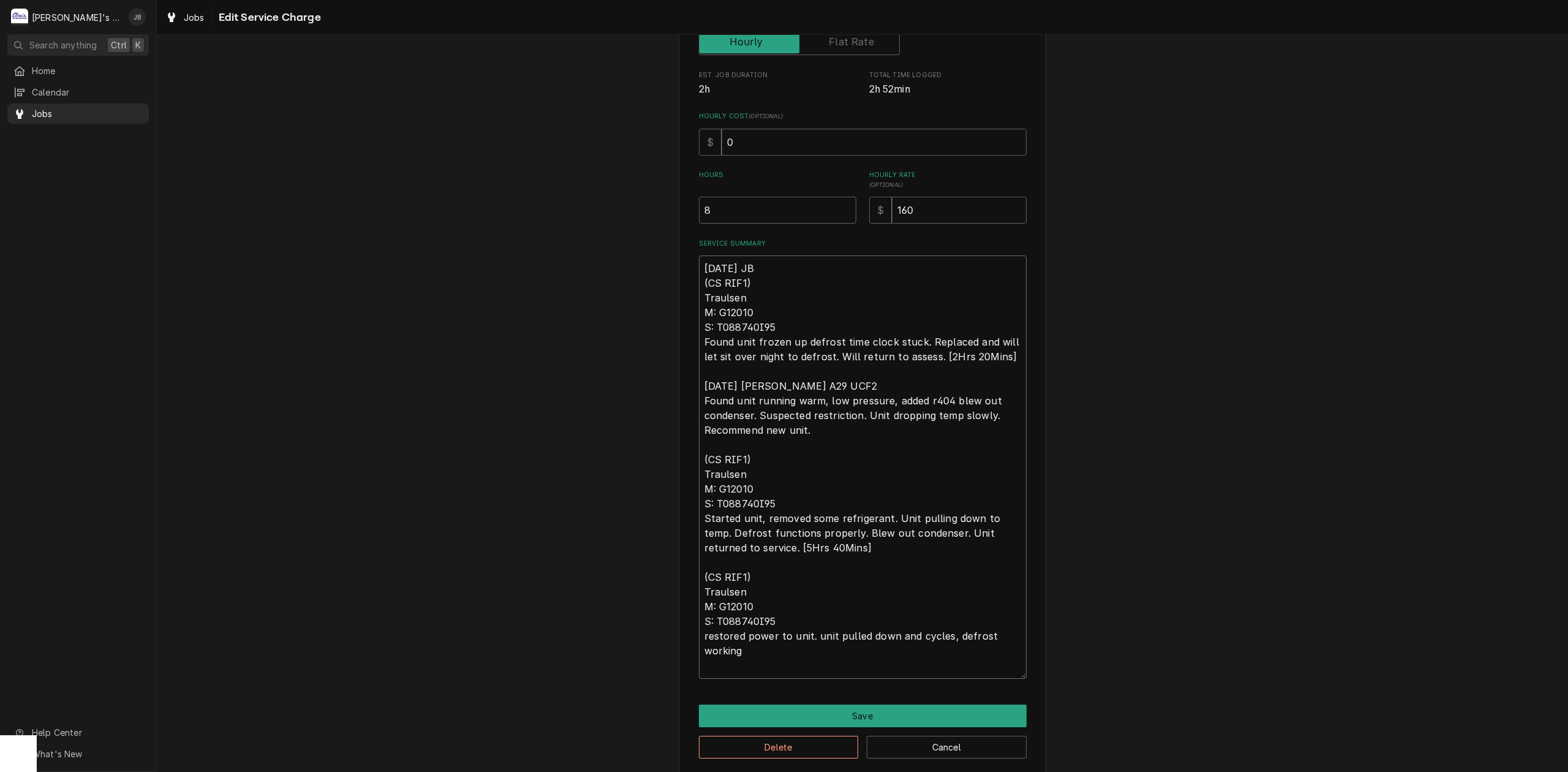
type textarea "x"
type textarea "8/21/2025 JB (CS RIF1) Traulsen M: G12010 S: T088740I95 Found unit frozen up de…"
type textarea "x"
type textarea "8/21/2025 JB (CS RIF1) Traulsen M: G12010 S: T088740I95 Found unit frozen up de…"
type textarea "x"
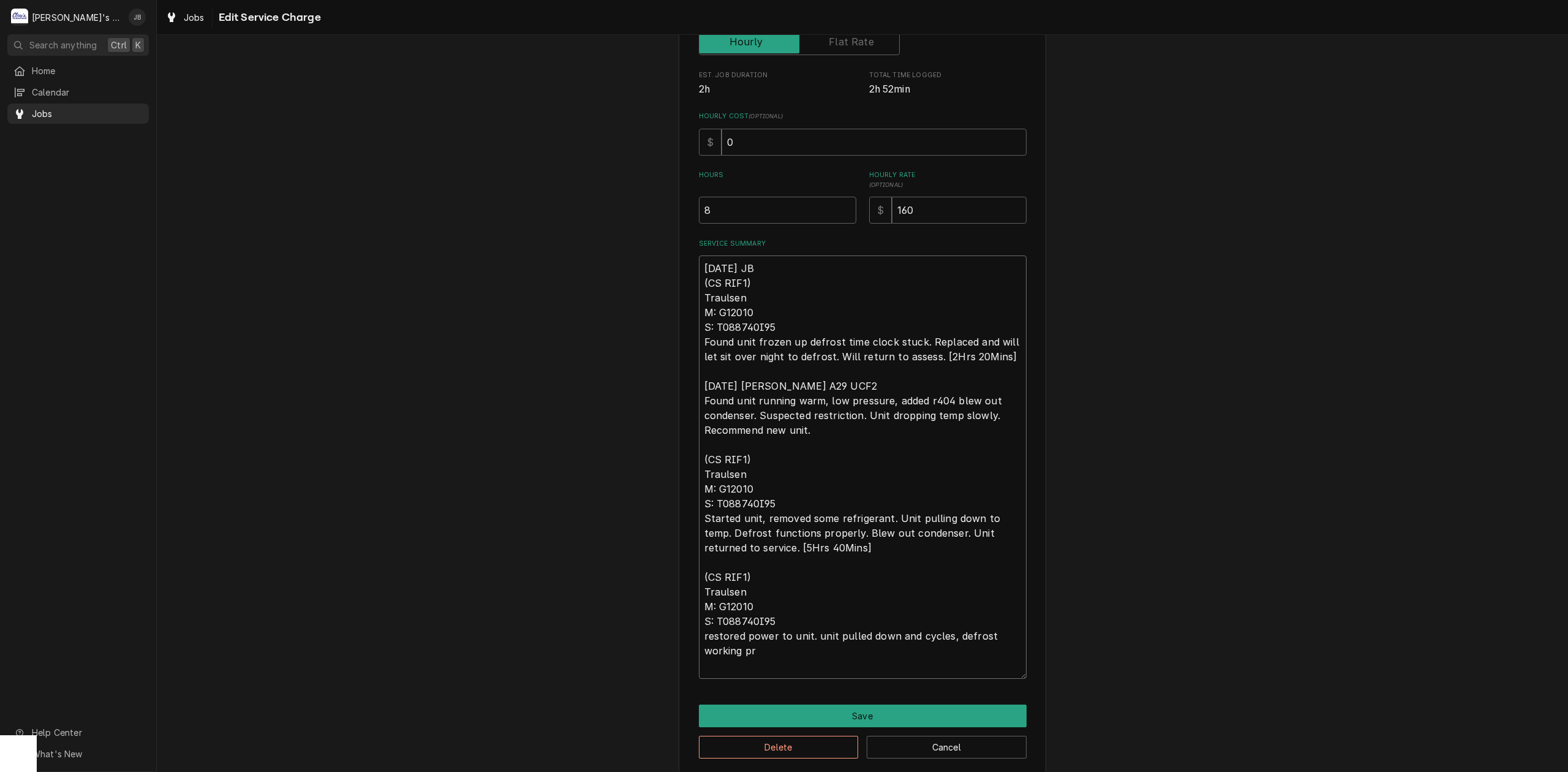
type textarea "8/21/2025 JB (CS RIF1) Traulsen M: G12010 S: T088740I95 Found unit frozen up de…"
type textarea "x"
type textarea "8/21/2025 JB (CS RIF1) Traulsen M: G12010 S: T088740I95 Found unit frozen up de…"
type textarea "x"
type textarea "8/21/2025 JB (CS RIF1) Traulsen M: G12010 S: T088740I95 Found unit frozen up de…"
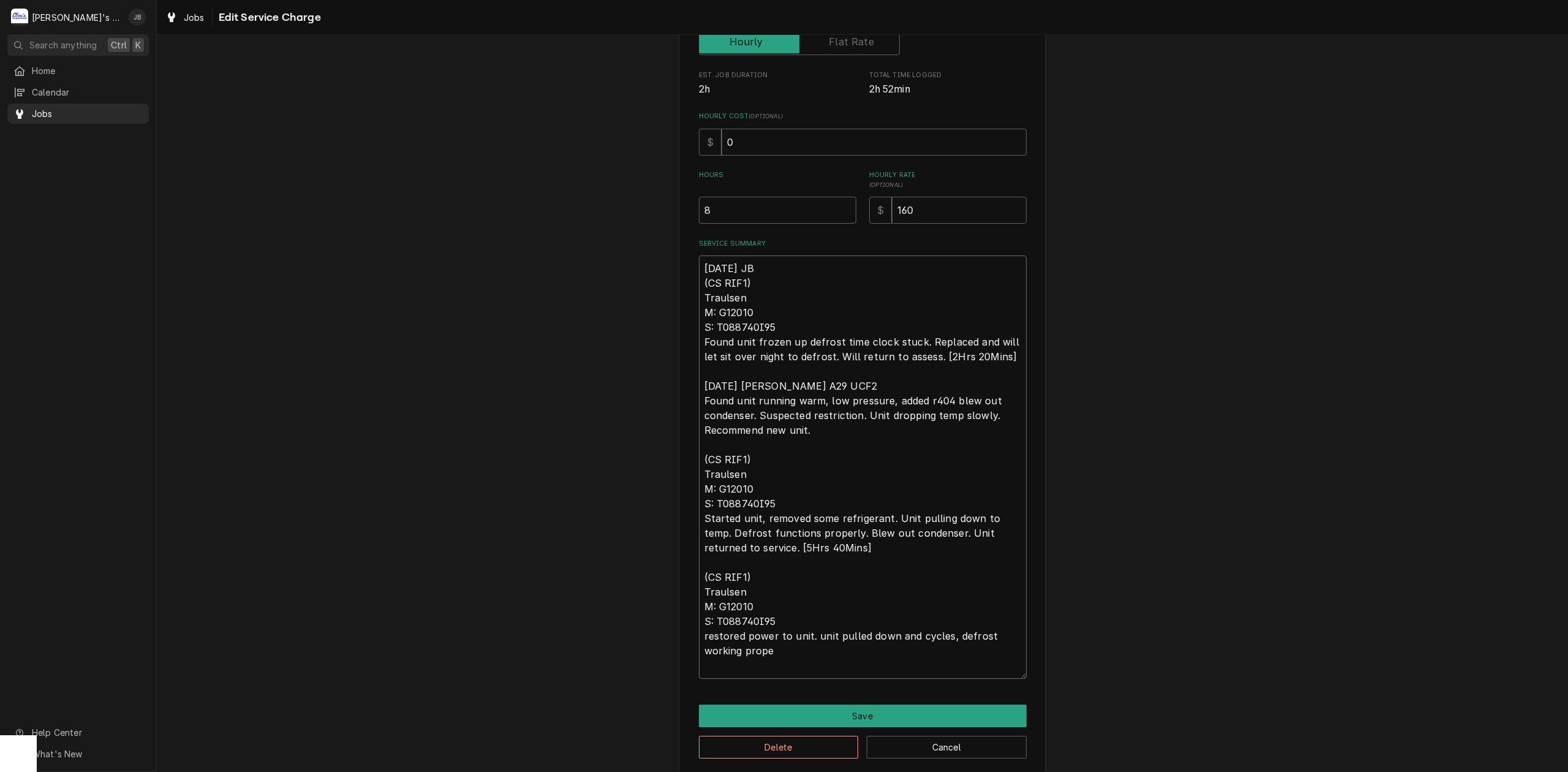
type textarea "x"
type textarea "8/21/2025 JB (CS RIF1) Traulsen M: G12010 S: T088740I95 Found unit frozen up de…"
type textarea "x"
type textarea "8/21/2025 JB (CS RIF1) Traulsen M: G12010 S: T088740I95 Found unit frozen up de…"
type textarea "x"
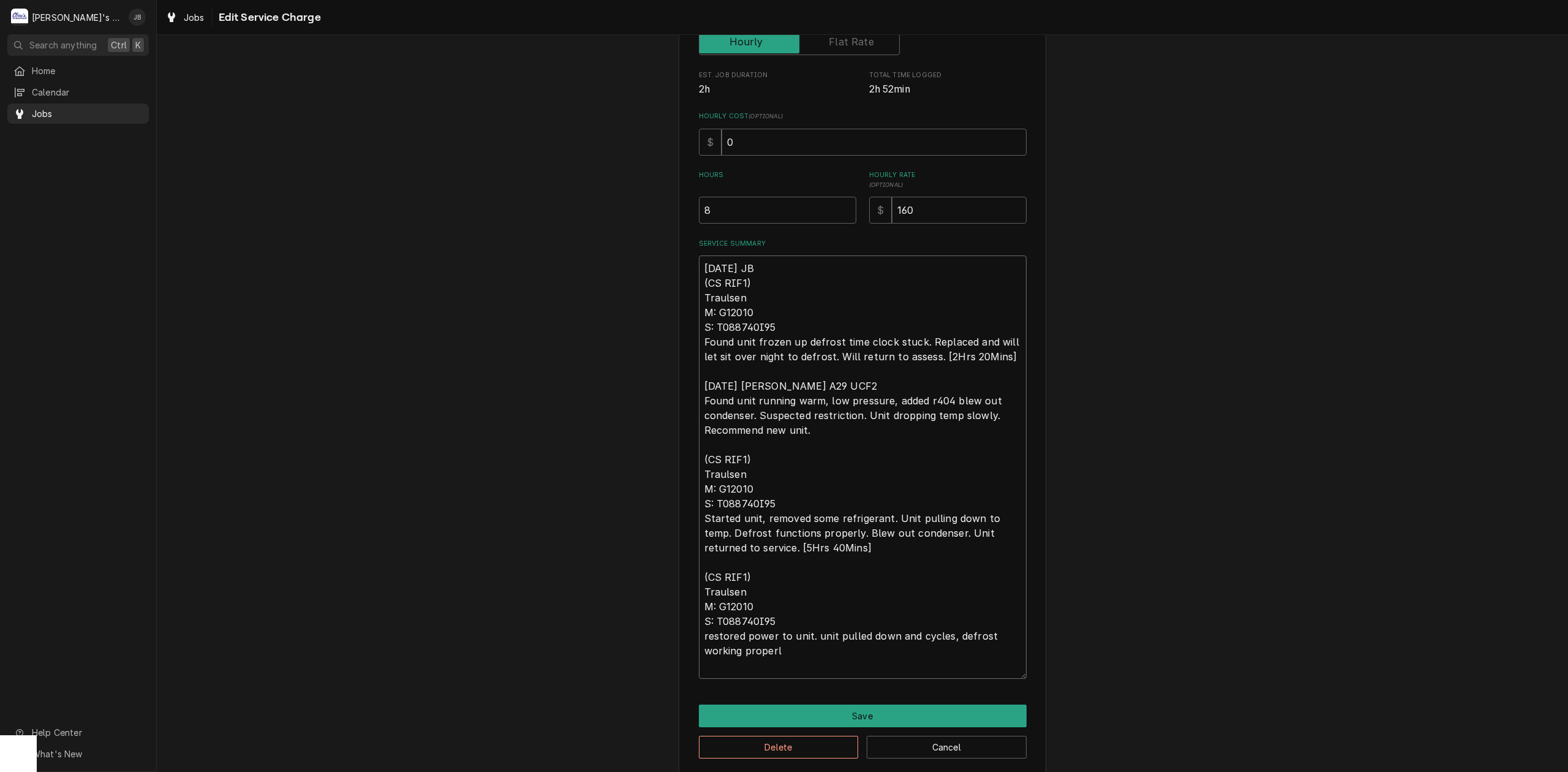
type textarea "8/21/2025 JB (CS RIF1) Traulsen M: G12010 S: T088740I95 Found unit frozen up de…"
type textarea "x"
type textarea "8/21/2025 JB (CS RIF1) Traulsen M: G12010 S: T088740I95 Found unit frozen up de…"
click at [934, 708] on button "Save" at bounding box center [863, 716] width 328 height 23
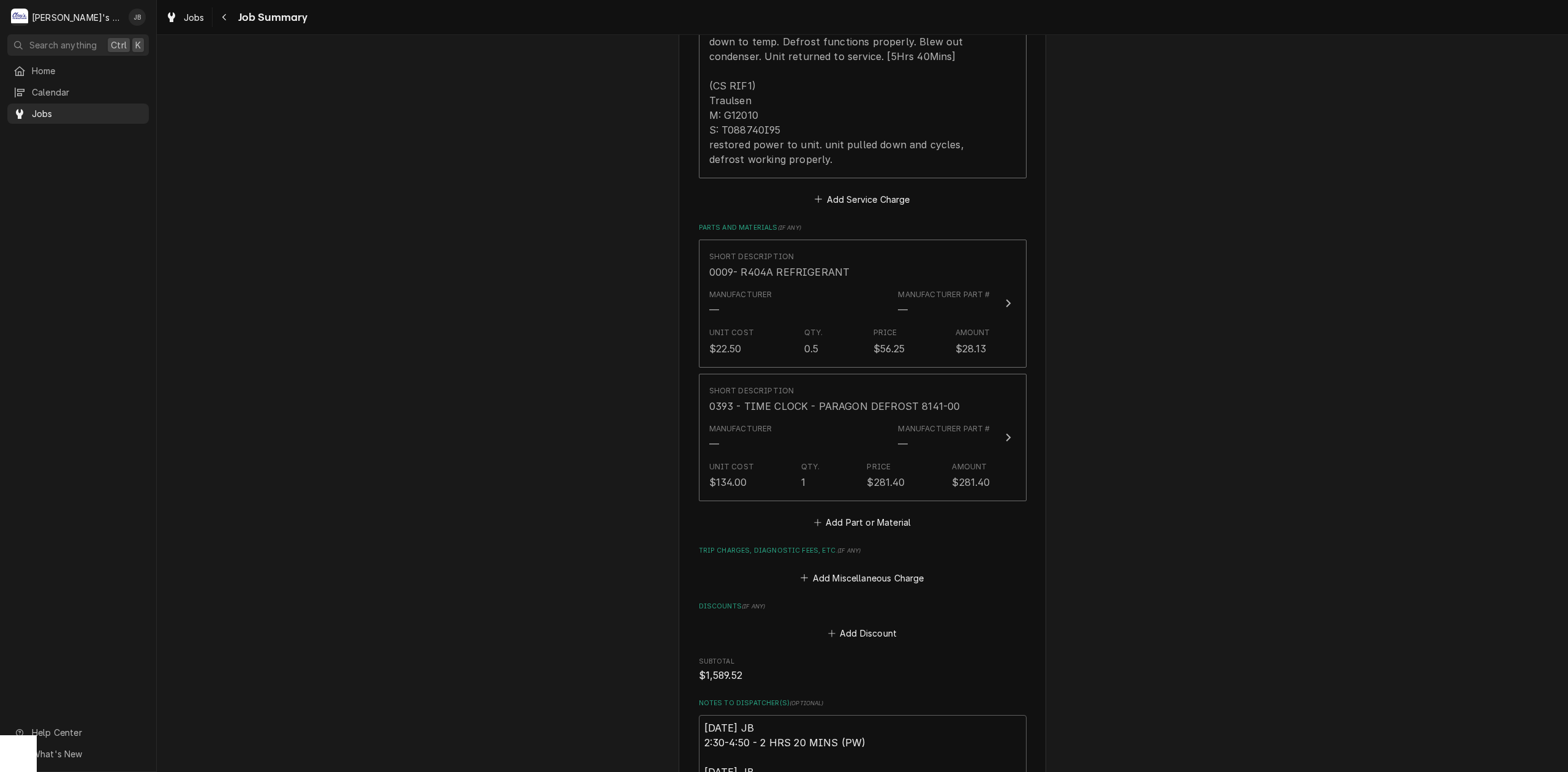
scroll to position [1144, 0]
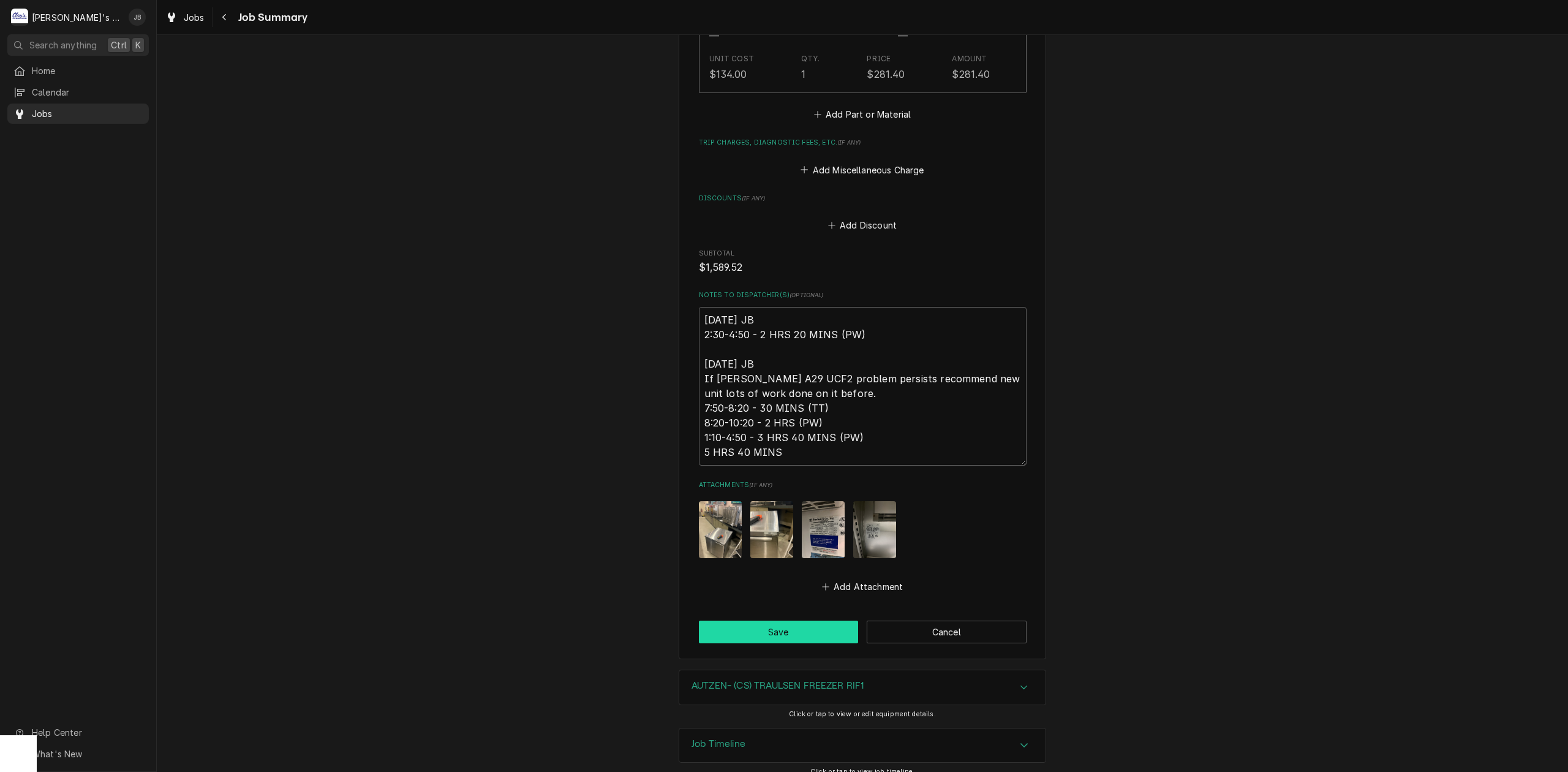
click at [735, 643] on button "Save" at bounding box center [779, 632] width 160 height 23
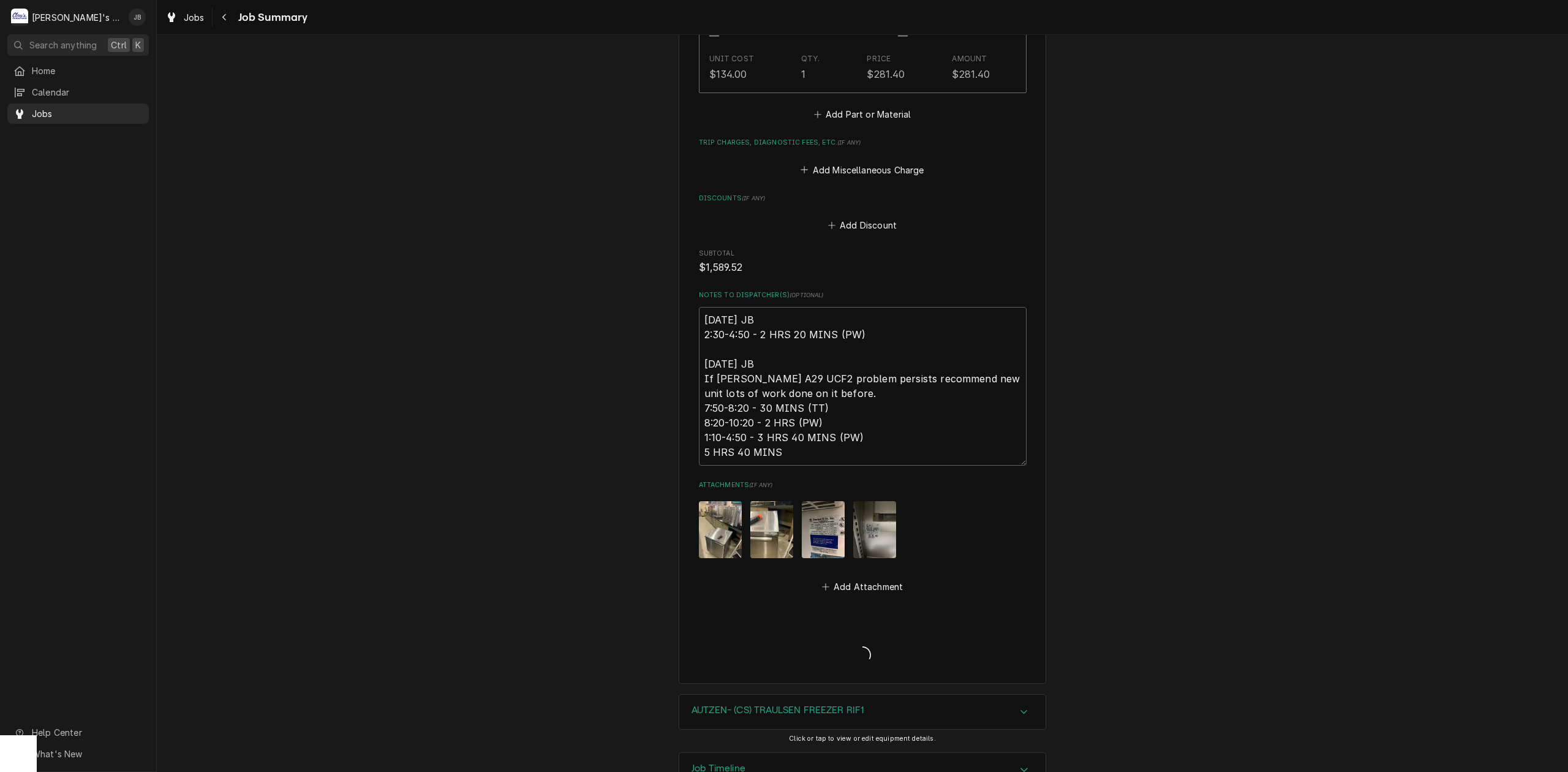
type textarea "x"
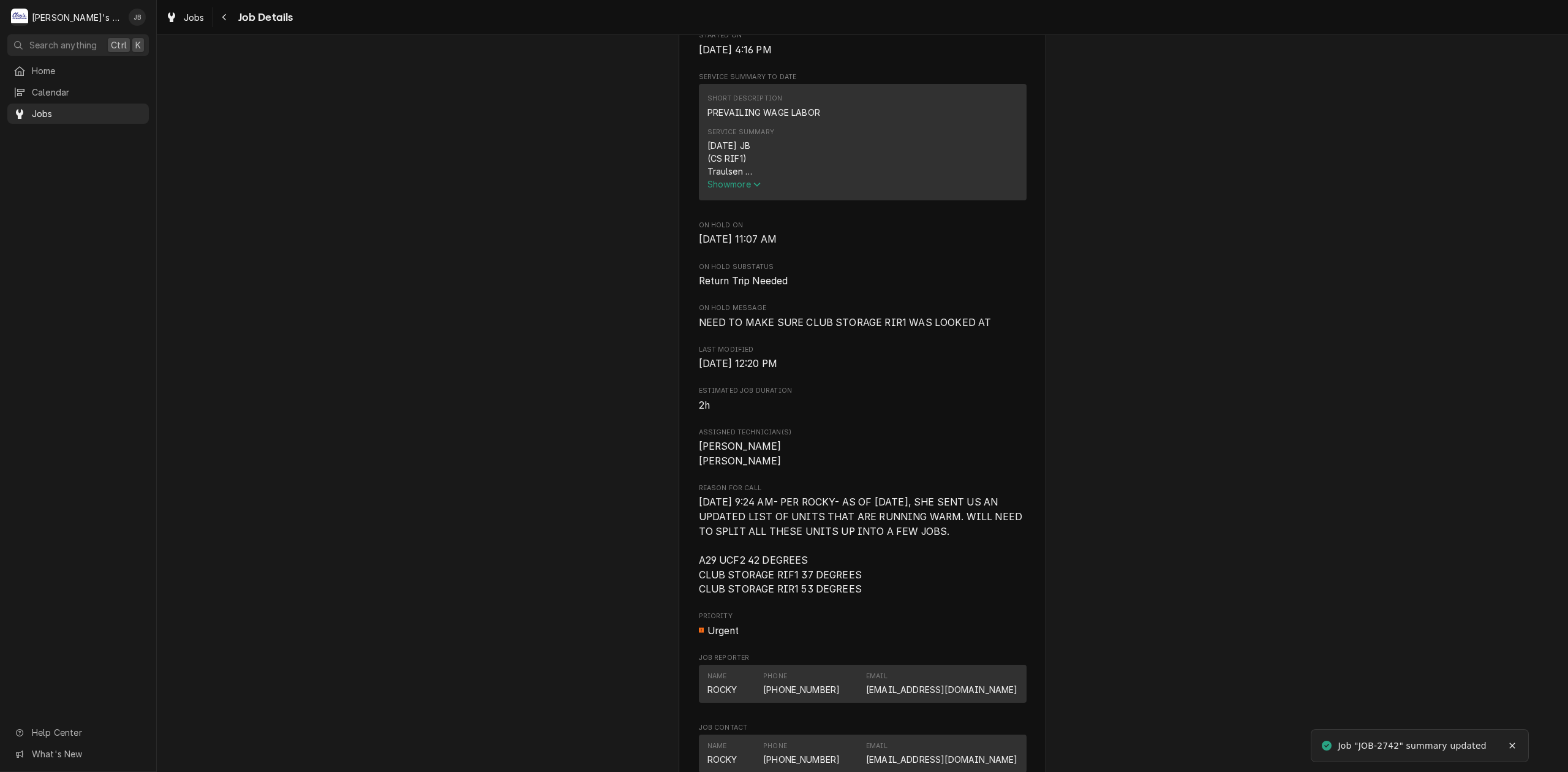
scroll to position [736, 0]
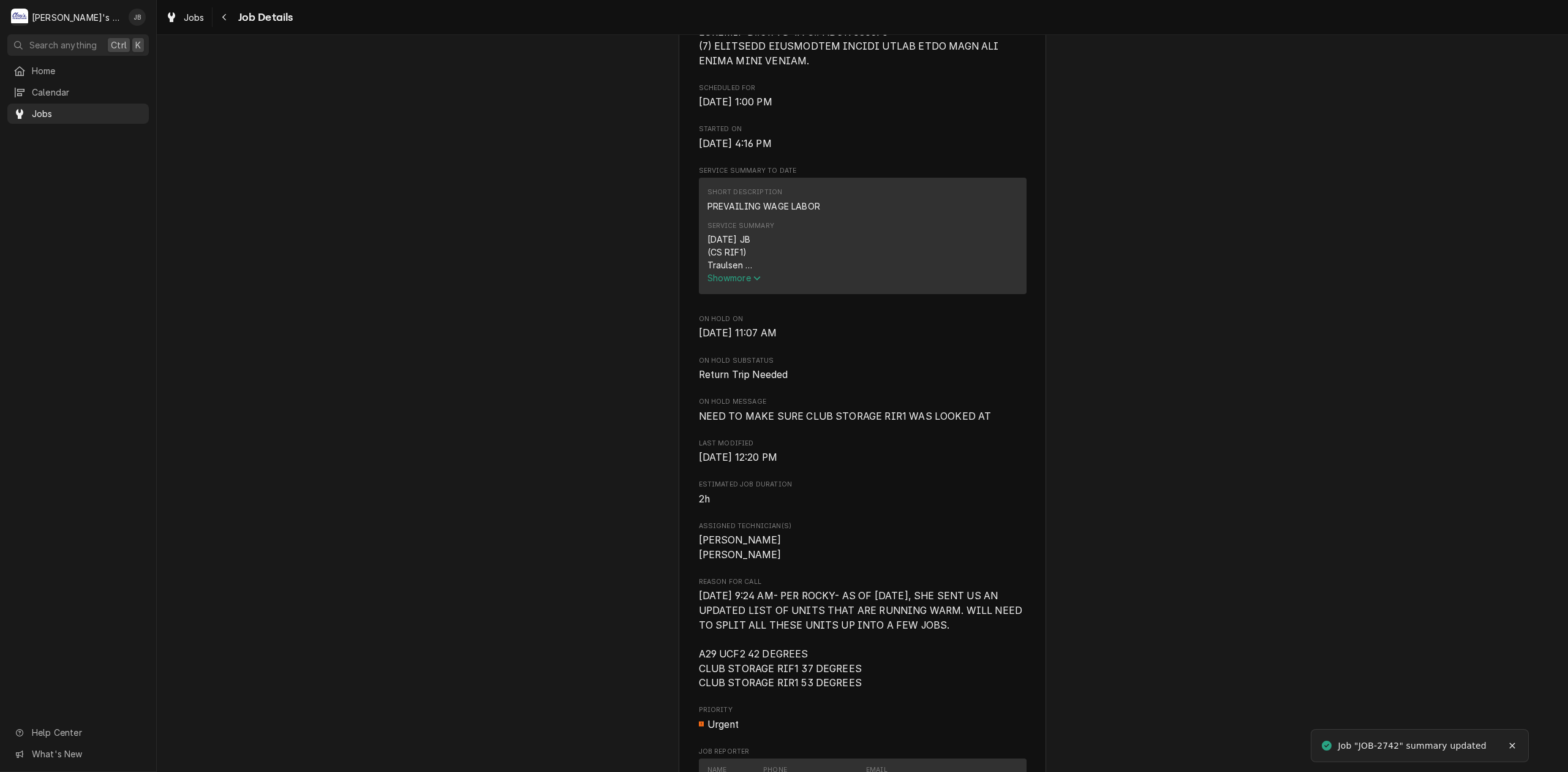
click at [721, 284] on button "Show more" at bounding box center [862, 278] width 310 height 13
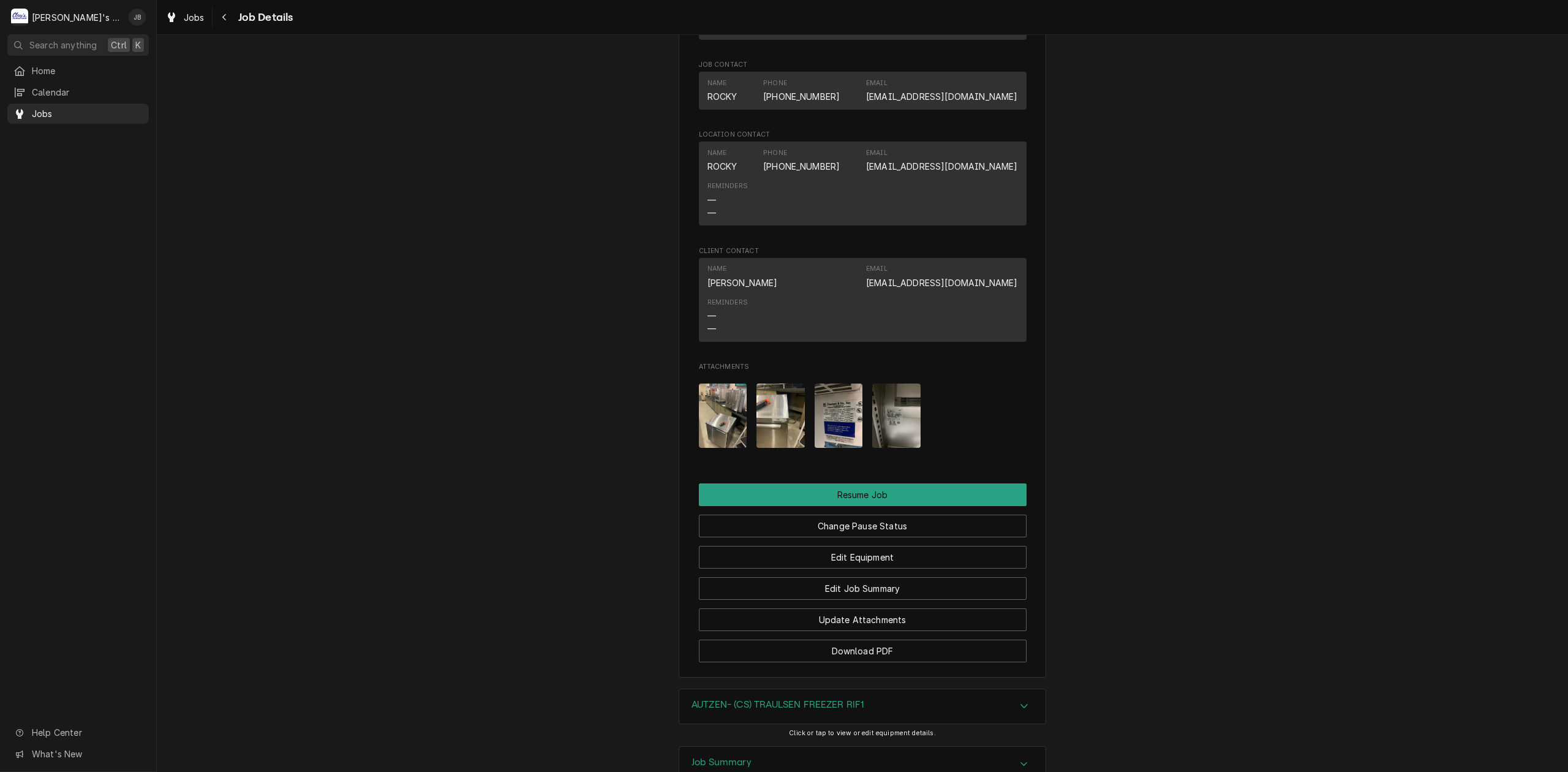
scroll to position [1797, 0]
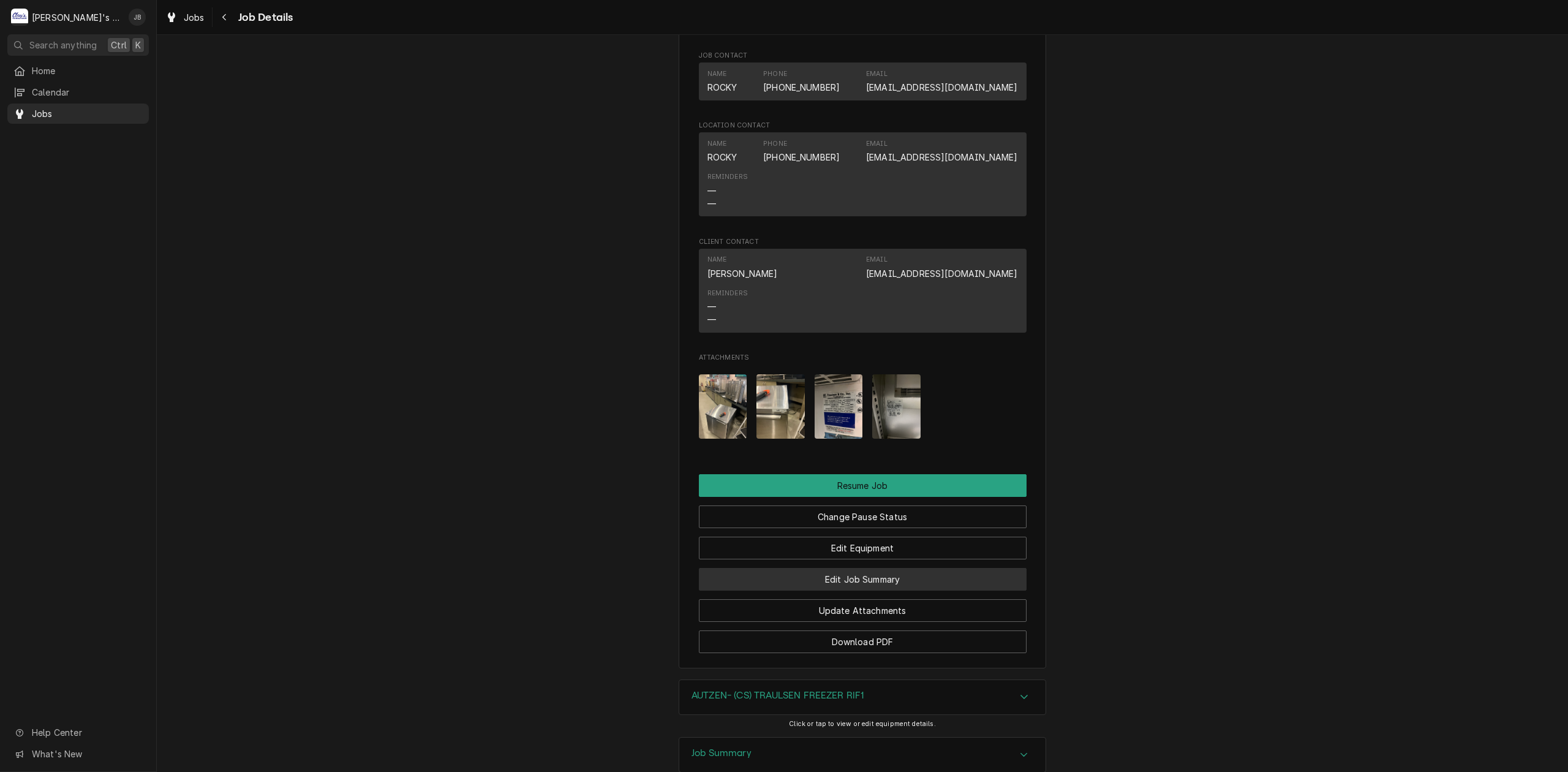
click at [856, 591] on button "Edit Job Summary" at bounding box center [863, 579] width 328 height 23
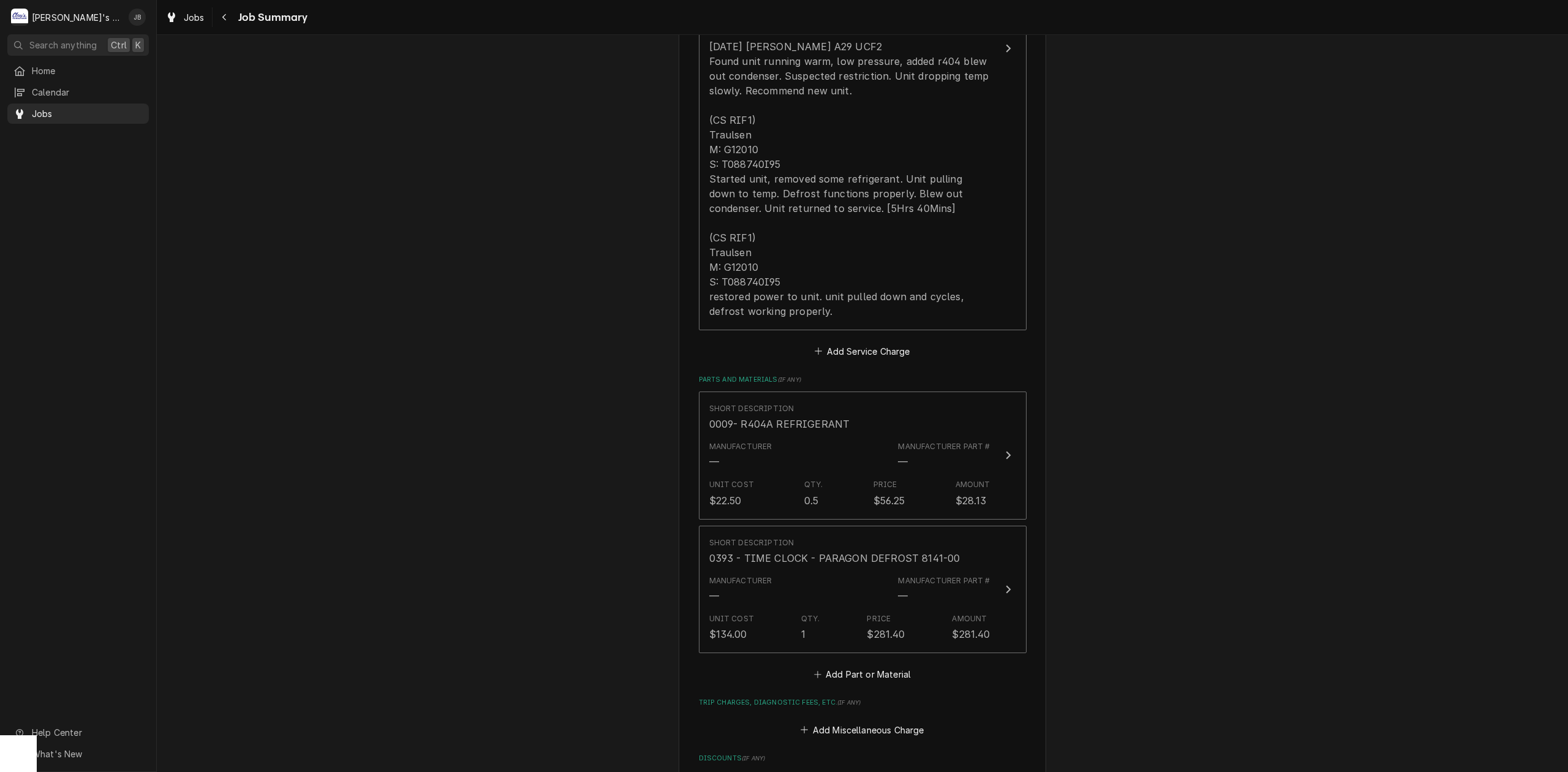
scroll to position [572, 0]
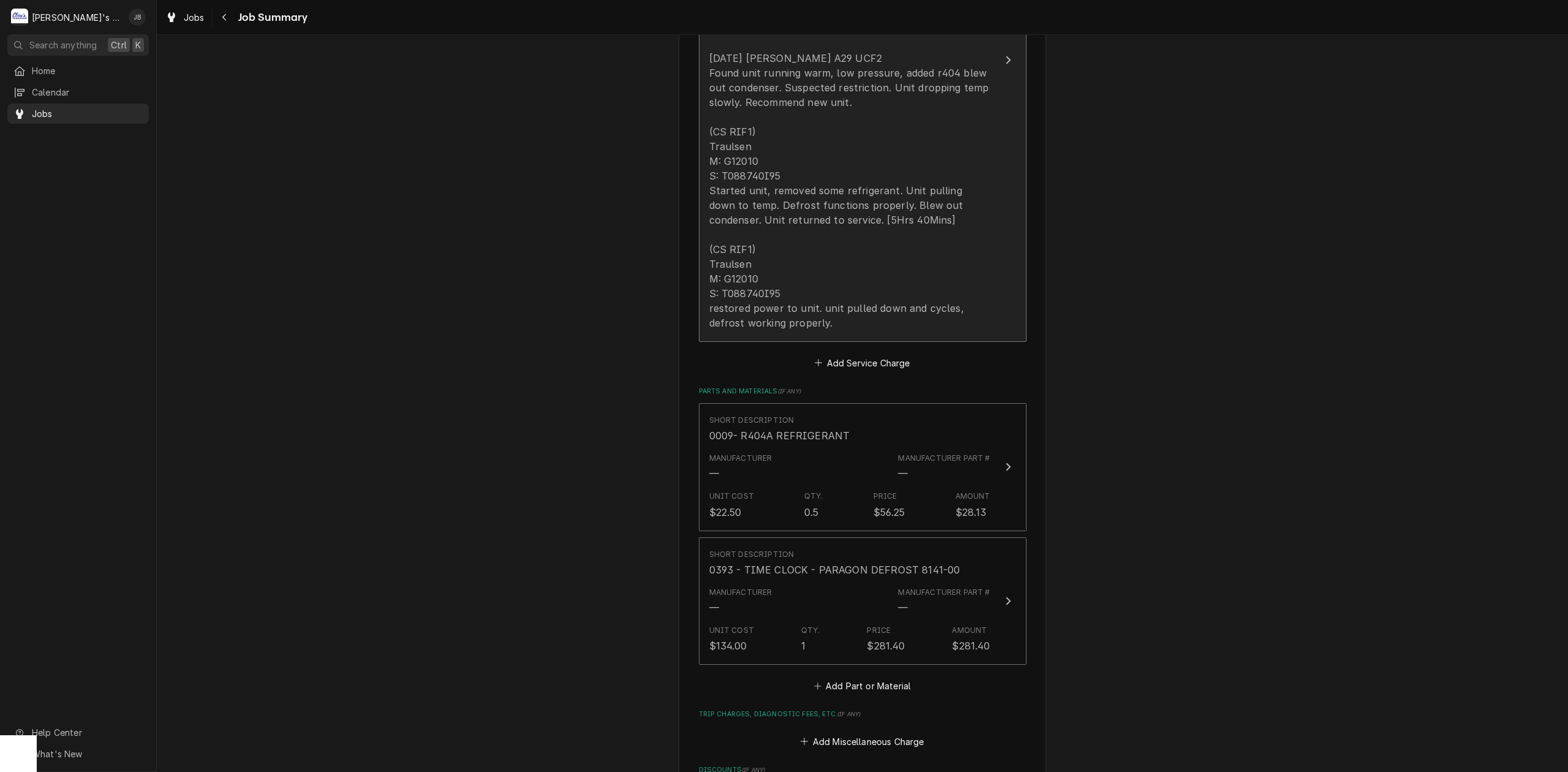
click at [854, 335] on div "Service Summary [DATE] JB (CS RIF1) Traulsen M: G12010 S: T088740I95 Found unit…" at bounding box center [850, 117] width 281 height 435
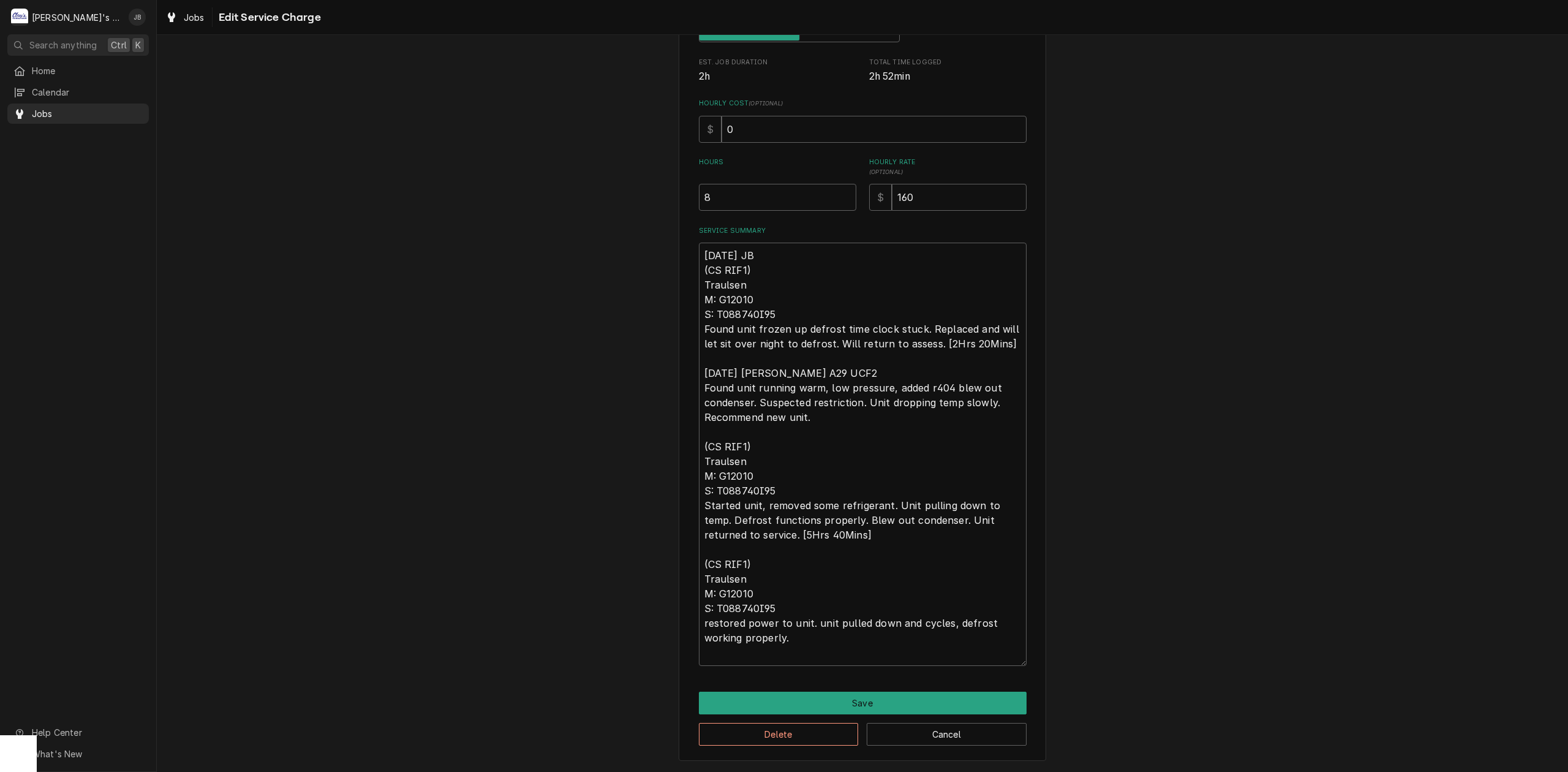
scroll to position [15, 0]
click at [846, 655] on textarea "[DATE] JB (CS RIF1) Traulsen M: G12010 S: T088740I95 Found unit frozen up defro…" at bounding box center [863, 454] width 328 height 424
type textarea "x"
type textarea "[DATE] JB (CS RIF1) Traulsen M: G12010 S: T088740I95 Found unit frozen up defro…"
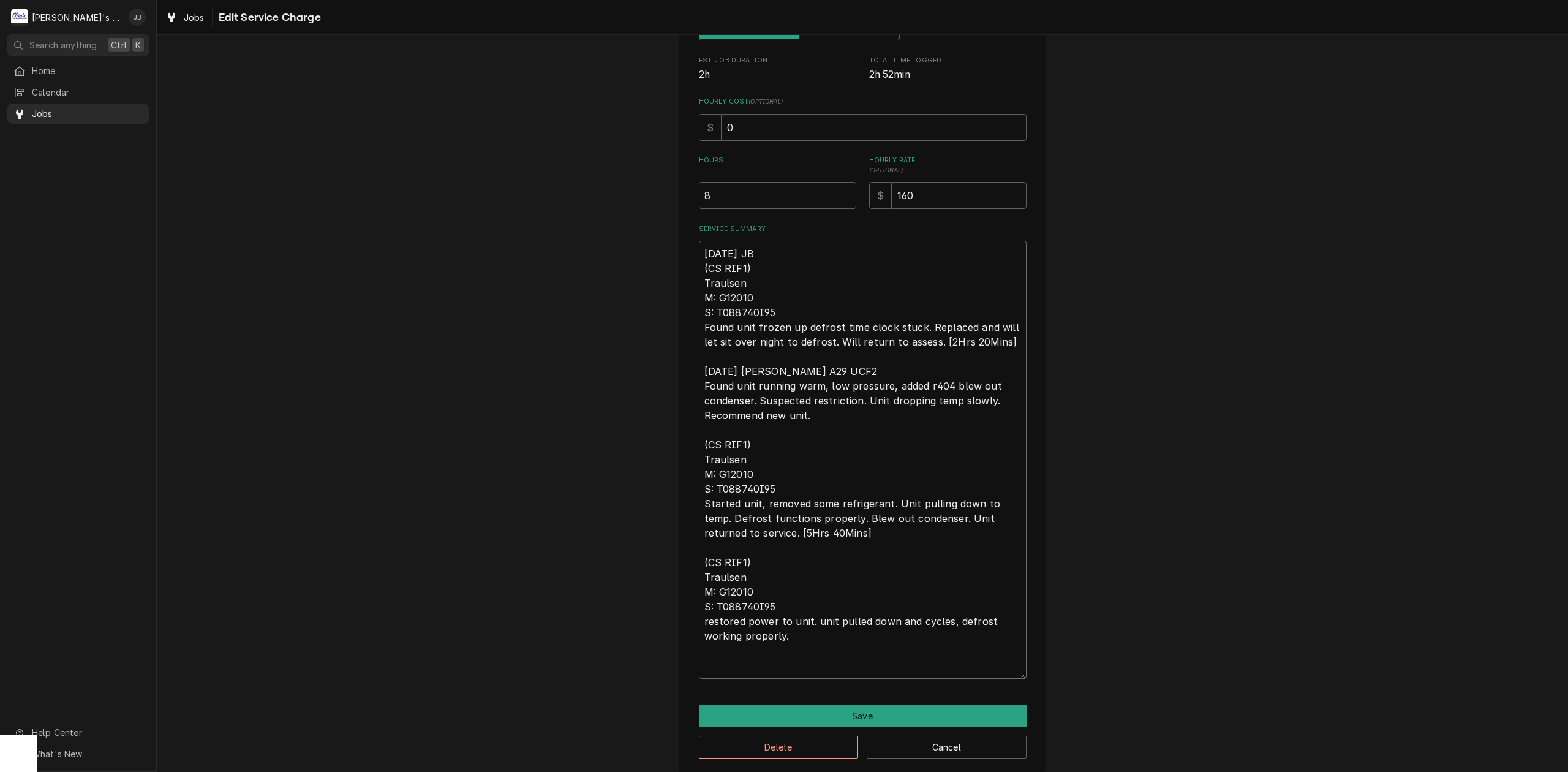
type textarea "x"
type textarea "[DATE] JB (CS RIF1) Traulsen M: G12010 S: T088740I95 Found unit frozen up defro…"
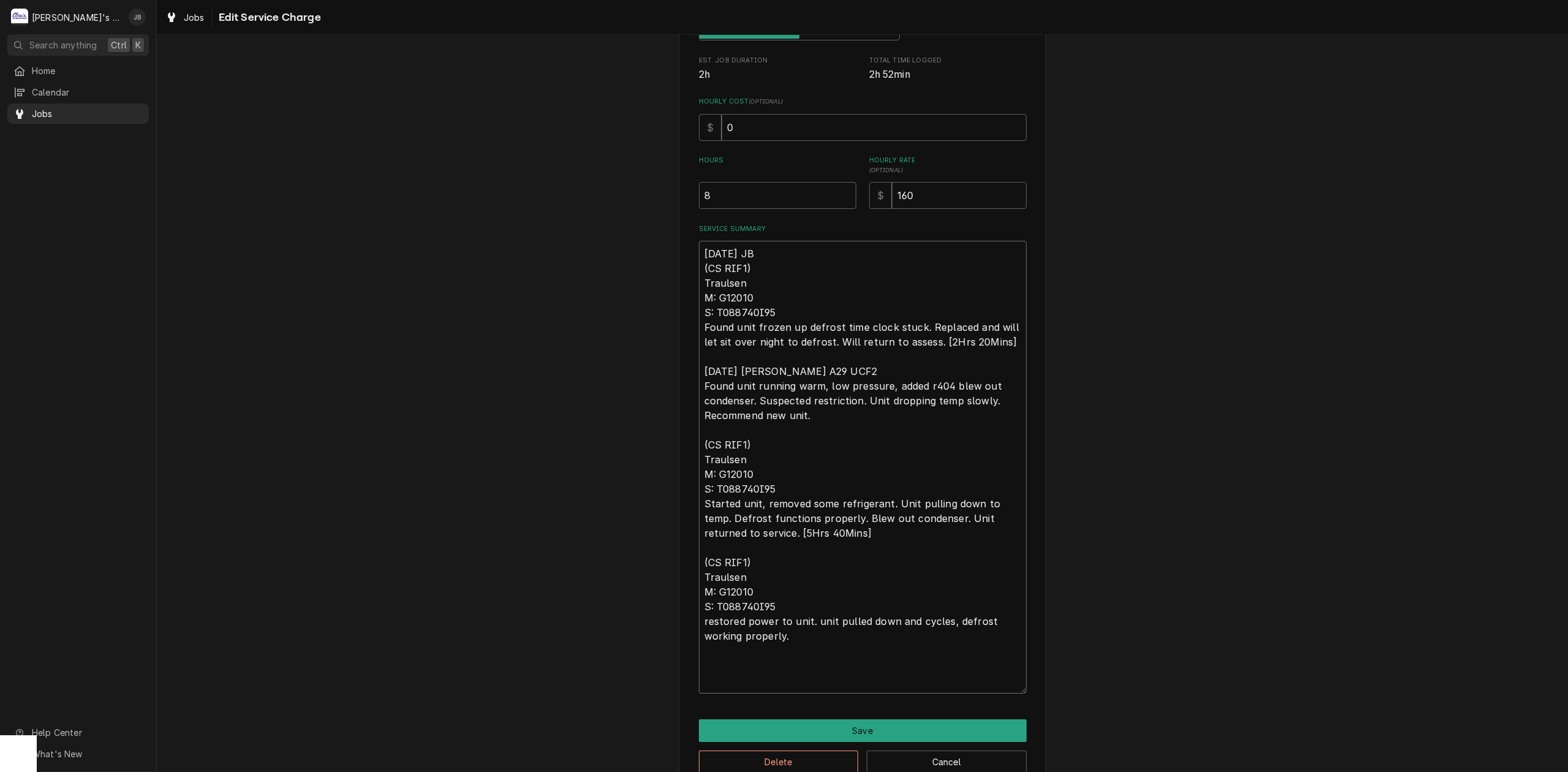
type textarea "x"
type textarea "[DATE] JB (CS RIF1) Traulsen M: G12010 S: T088740I95 Found unit frozen up defro…"
type textarea "x"
type textarea "[DATE] JB (CS RIF1) Traulsen M: G12010 S: T088740I95 Found unit frozen up defro…"
type textarea "x"
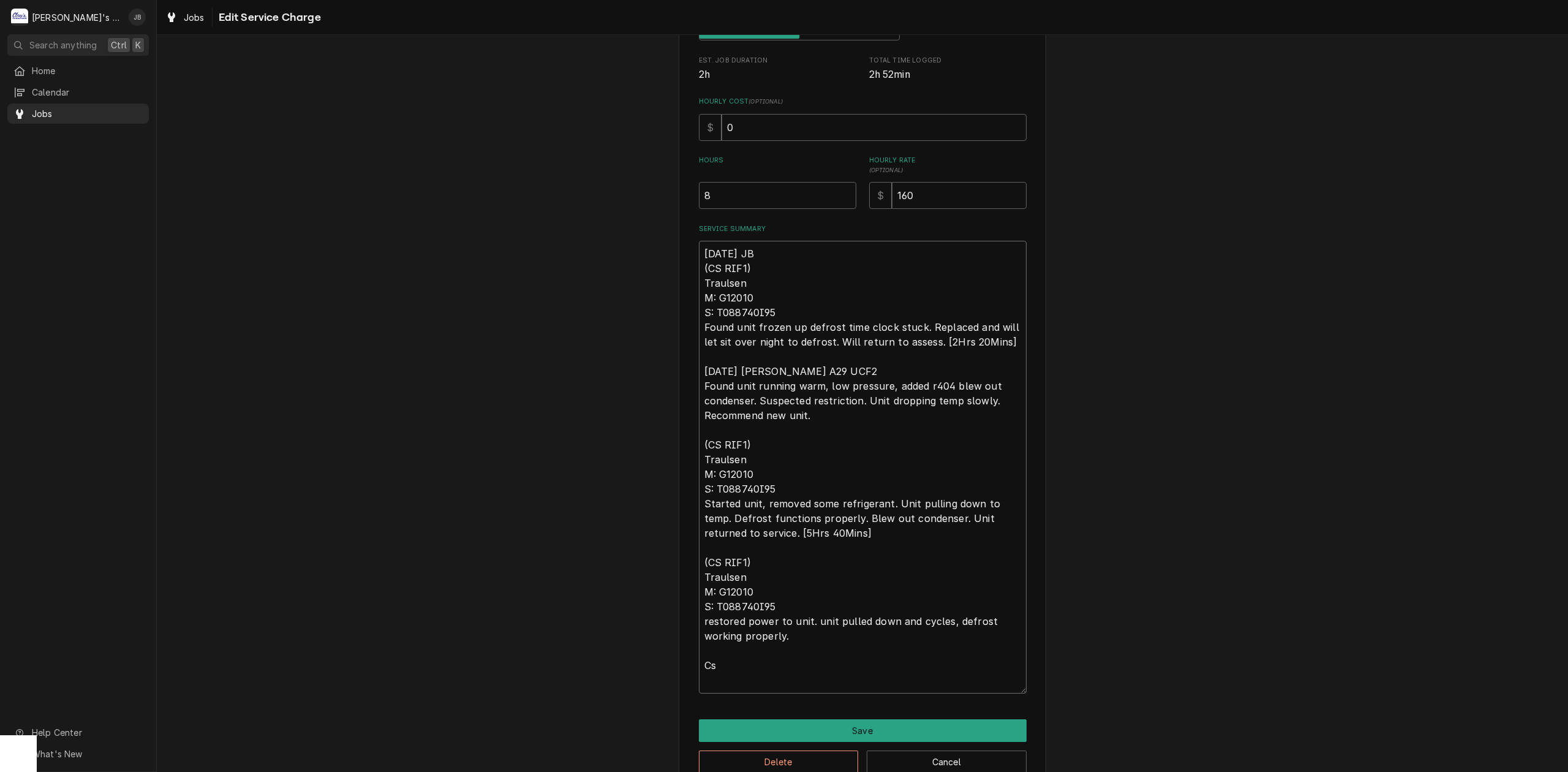
type textarea "[DATE] JB (CS RIF1) Traulsen M: G12010 S: T088740I95 Found unit frozen up defro…"
type textarea "x"
type textarea "[DATE] JB (CS RIF1) Traulsen M: G12010 S: T088740I95 Found unit frozen up defro…"
type textarea "x"
type textarea "[DATE] JB (CS RIF1) Traulsen M: G12010 S: T088740I95 Found unit frozen up defro…"
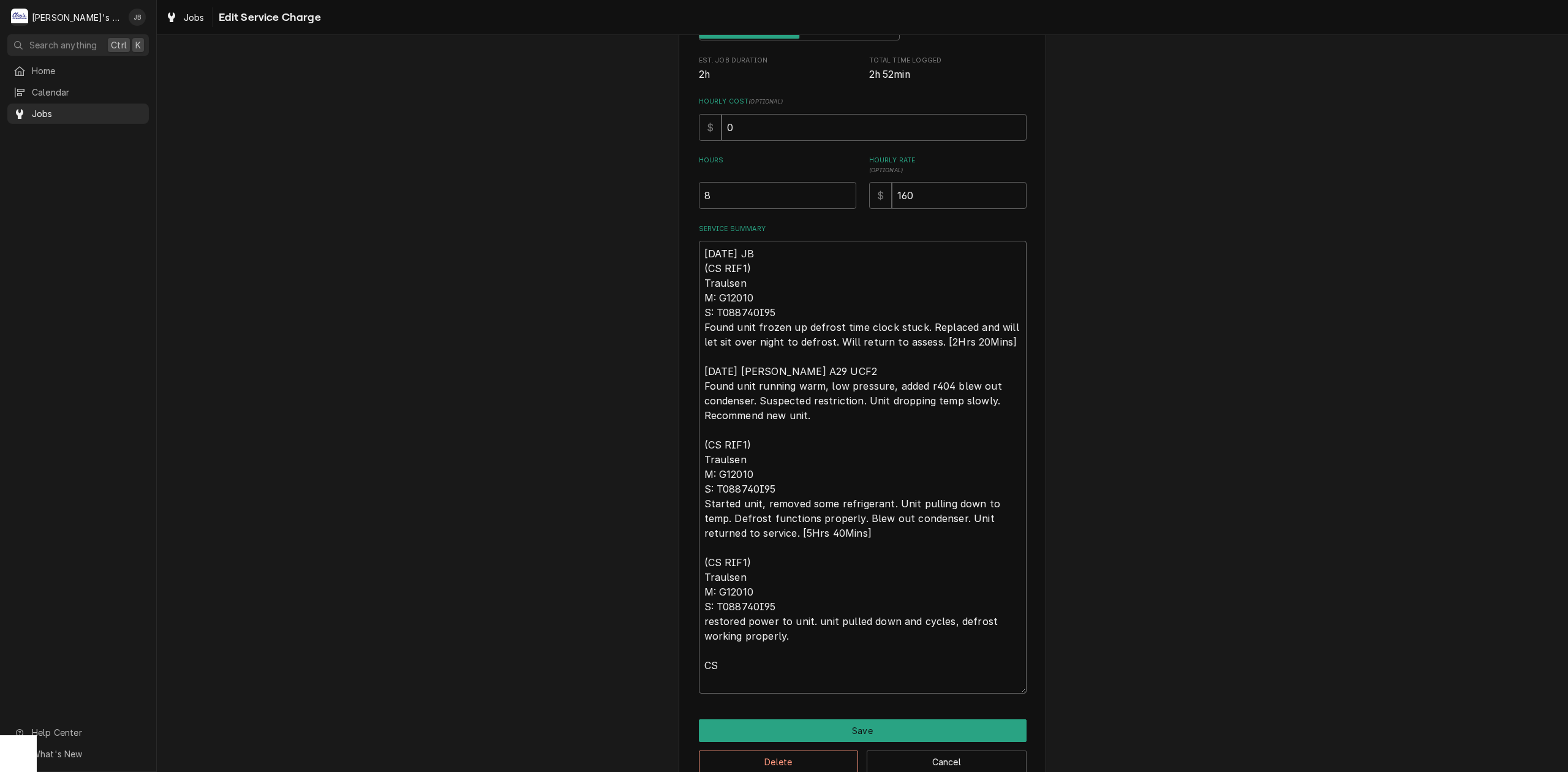
type textarea "x"
type textarea "[DATE] JB (CS RIF1) Traulsen M: G12010 S: T088740I95 Found unit frozen up defro…"
type textarea "x"
type textarea "[DATE] JB (CS RIF1) Traulsen M: G12010 S: T088740I95 Found unit frozen up defro…"
type textarea "x"
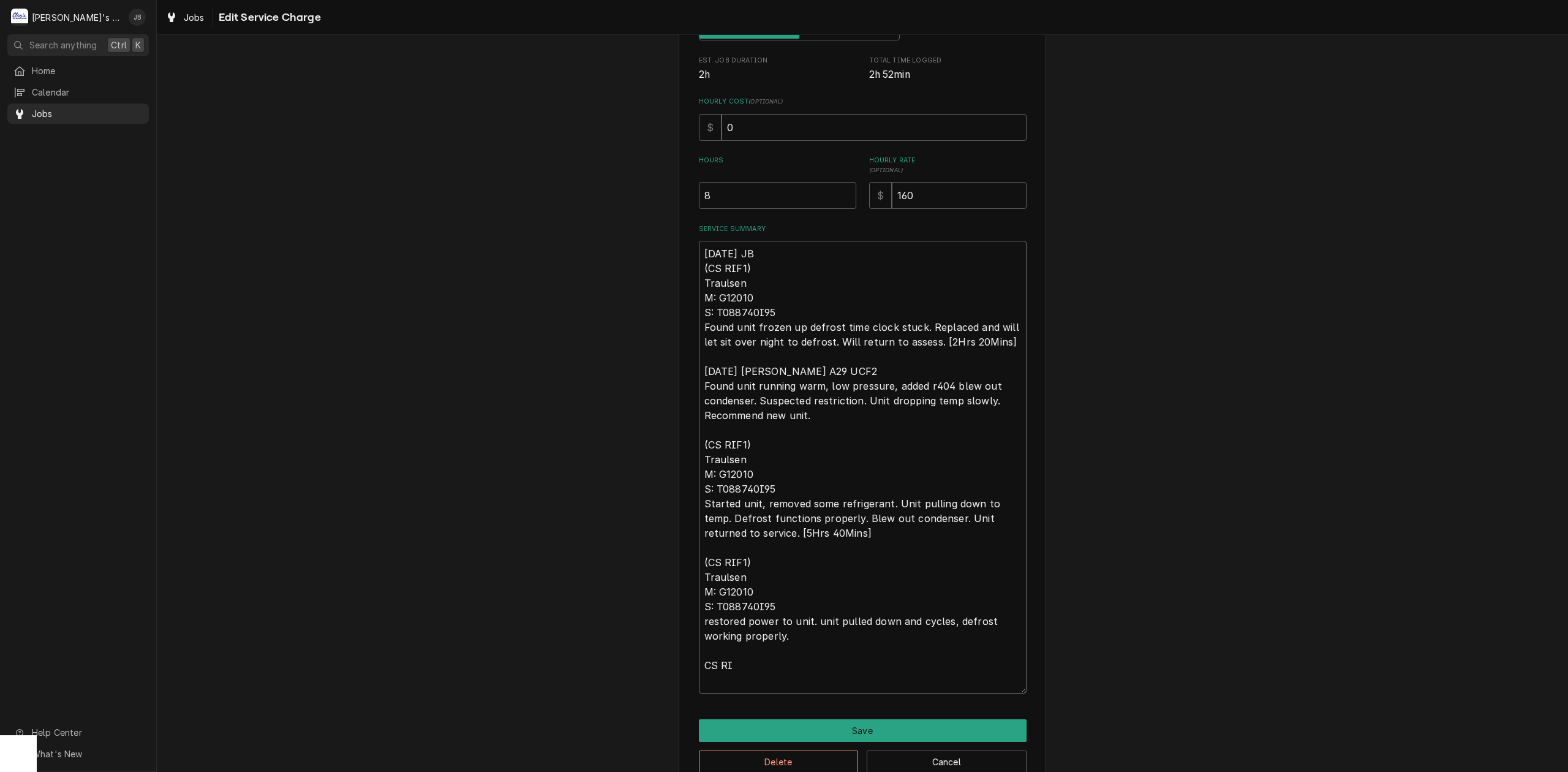
type textarea "[DATE] JB (CS RIF1) Traulsen M: G12010 S: T088740I95 Found unit frozen up defro…"
type textarea "x"
type textarea "8/21/2025 JB (CS RIF1) Traulsen M: G12010 S: T088740I95 Found unit frozen up de…"
type textarea "x"
type textarea "8/21/2025 JB (CS RIF1) Traulsen M: G12010 S: T088740I95 Found unit frozen up de…"
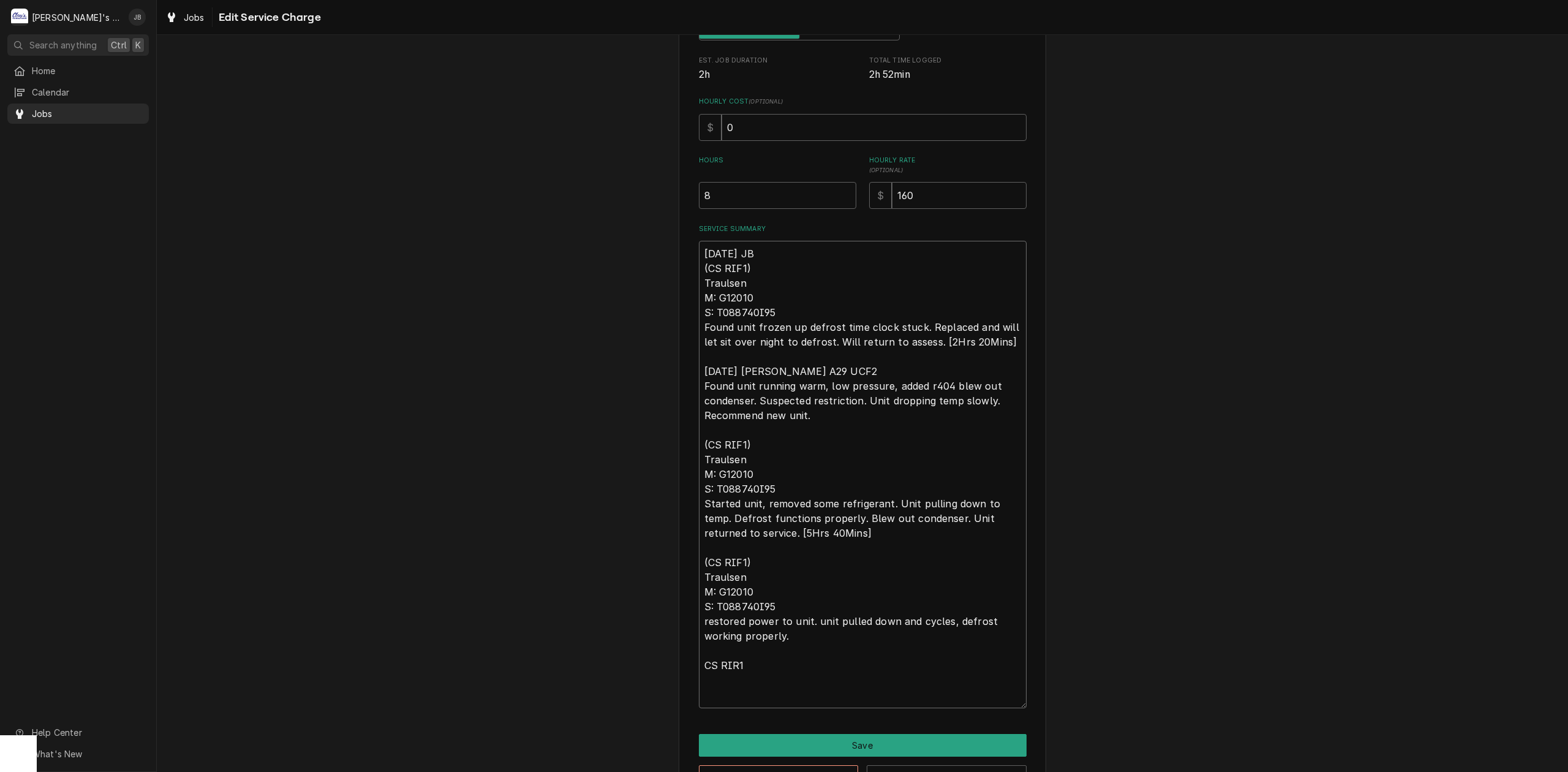
type textarea "x"
type textarea "8/21/2025 JB (CS RIF1) Traulsen M: G12010 S: T088740I95 Found unit frozen up de…"
type textarea "x"
type textarea "8/21/2025 JB (CS RIF1) Traulsen M: G12010 S: T088740I95 Found unit frozen up de…"
type textarea "x"
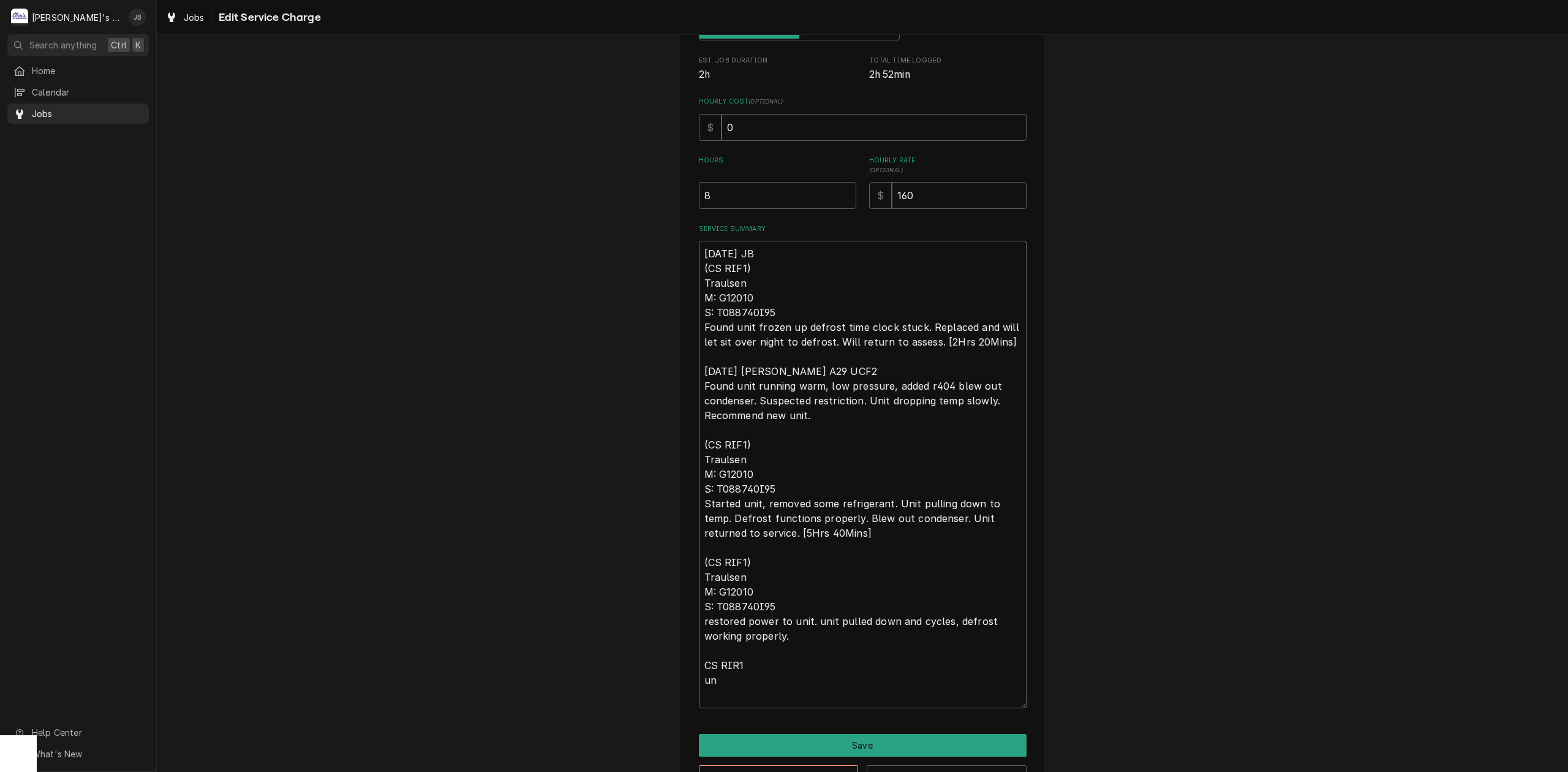
type textarea "8/21/2025 JB (CS RIF1) Traulsen M: G12010 S: T088740I95 Found unit frozen up de…"
type textarea "x"
type textarea "8/21/2025 JB (CS RIF1) Traulsen M: G12010 S: T088740I95 Found unit frozen up de…"
type textarea "x"
type textarea "8/21/2025 JB (CS RIF1) Traulsen M: G12010 S: T088740I95 Found unit frozen up de…"
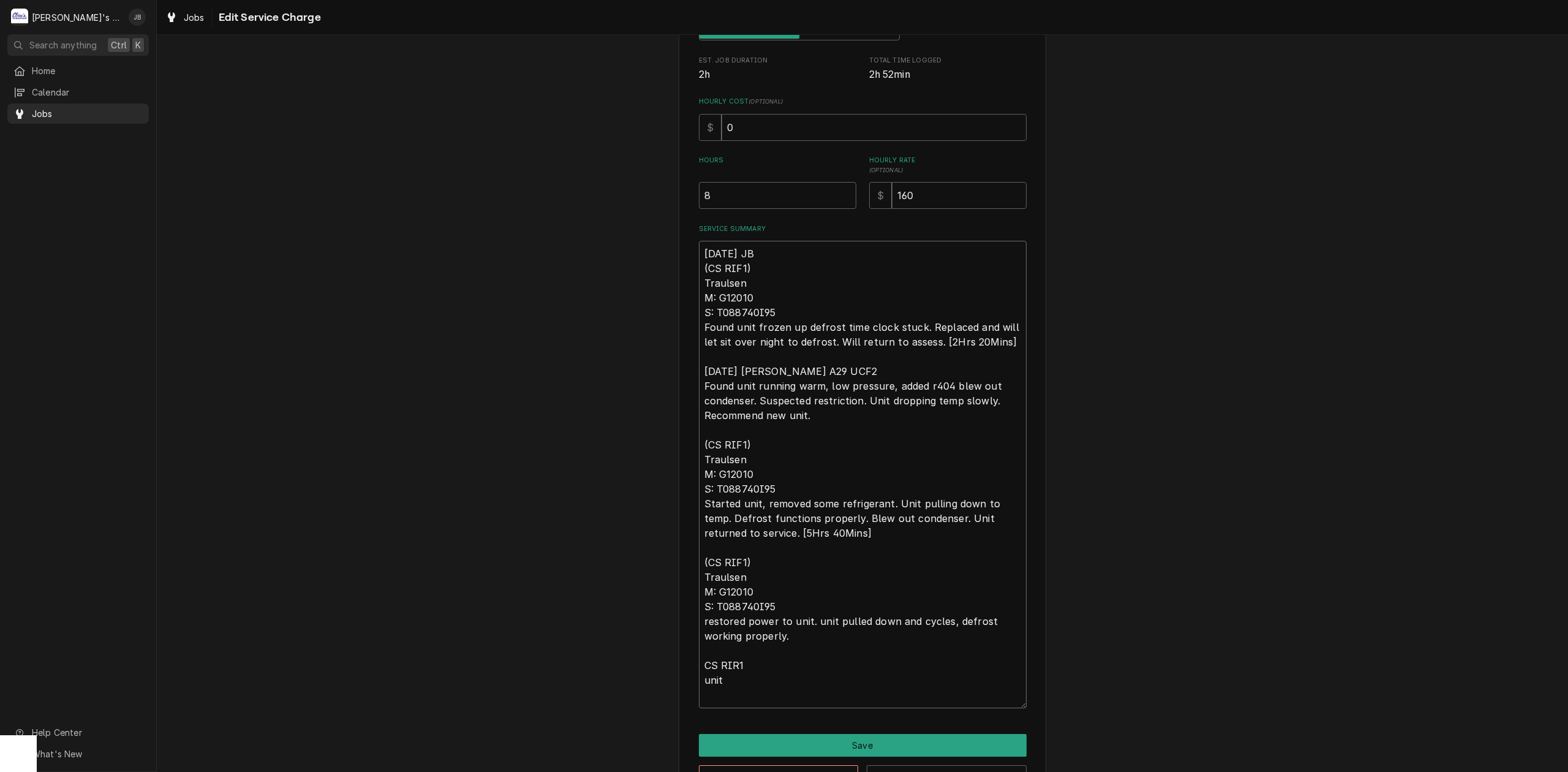
type textarea "x"
type textarea "8/21/2025 JB (CS RIF1) Traulsen M: G12010 S: T088740I95 Found unit frozen up de…"
type textarea "x"
type textarea "8/21/2025 JB (CS RIF1) Traulsen M: G12010 S: T088740I95 Found unit frozen up de…"
type textarea "x"
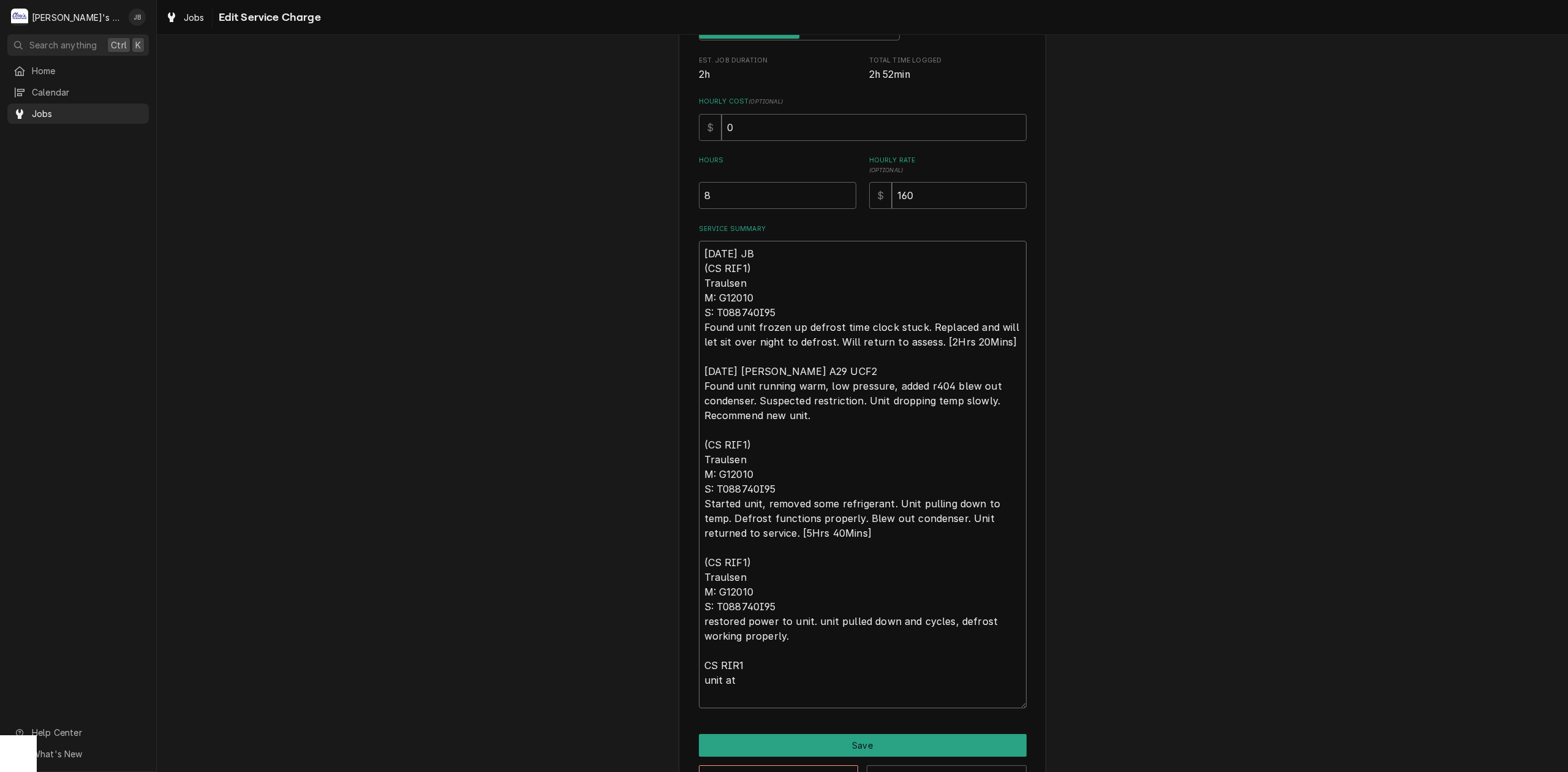
type textarea "8/21/2025 JB (CS RIF1) Traulsen M: G12010 S: T088740I95 Found unit frozen up de…"
type textarea "x"
type textarea "8/21/2025 JB (CS RIF1) Traulsen M: G12010 S: T088740I95 Found unit frozen up de…"
type textarea "x"
type textarea "8/21/2025 JB (CS RIF1) Traulsen M: G12010 S: T088740I95 Found unit frozen up de…"
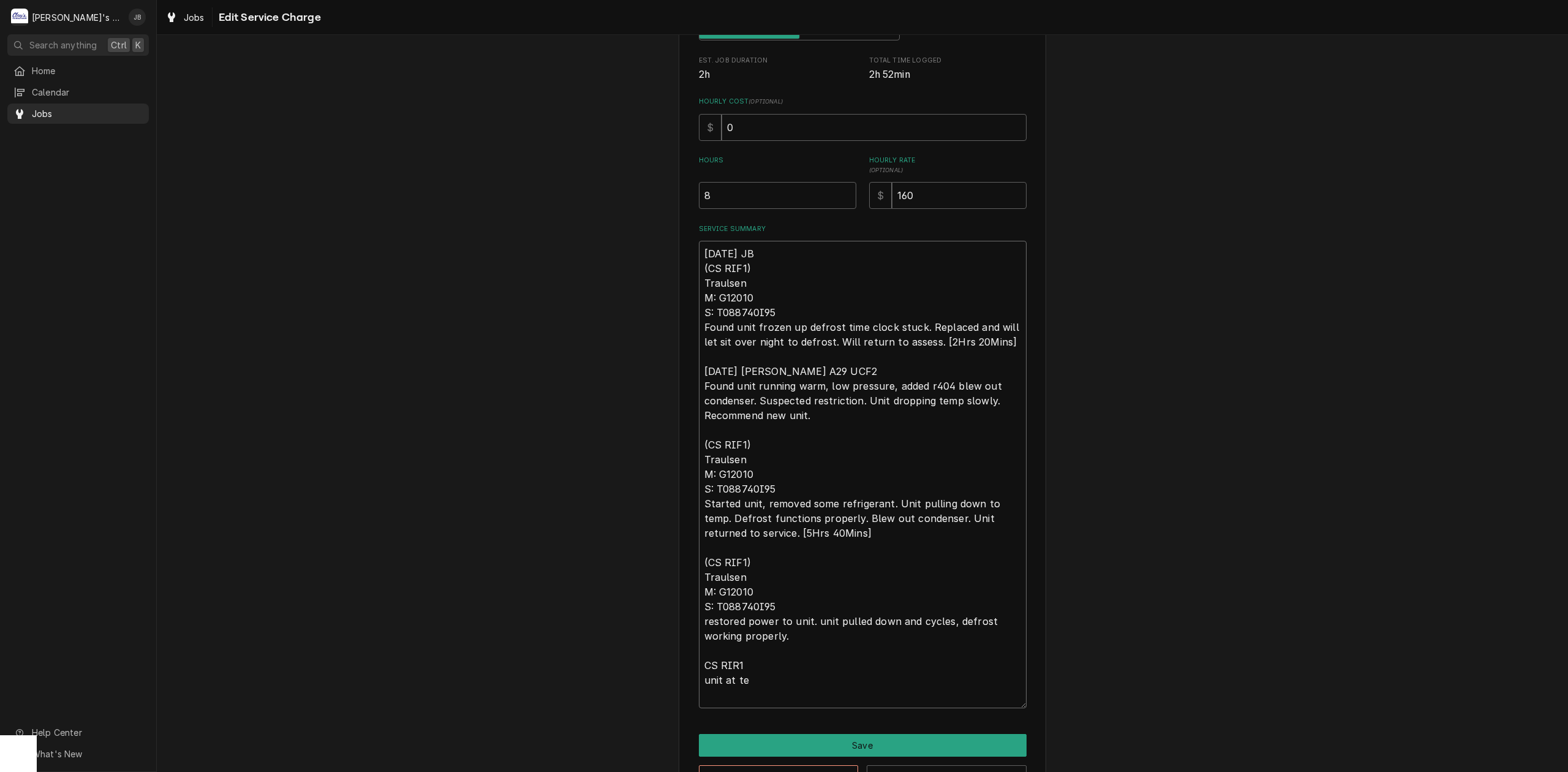
type textarea "x"
type textarea "8/21/2025 JB (CS RIF1) Traulsen M: G12010 S: T088740I95 Found unit frozen up de…"
type textarea "x"
type textarea "8/21/2025 JB (CS RIF1) Traulsen M: G12010 S: T088740I95 Found unit frozen up de…"
type textarea "x"
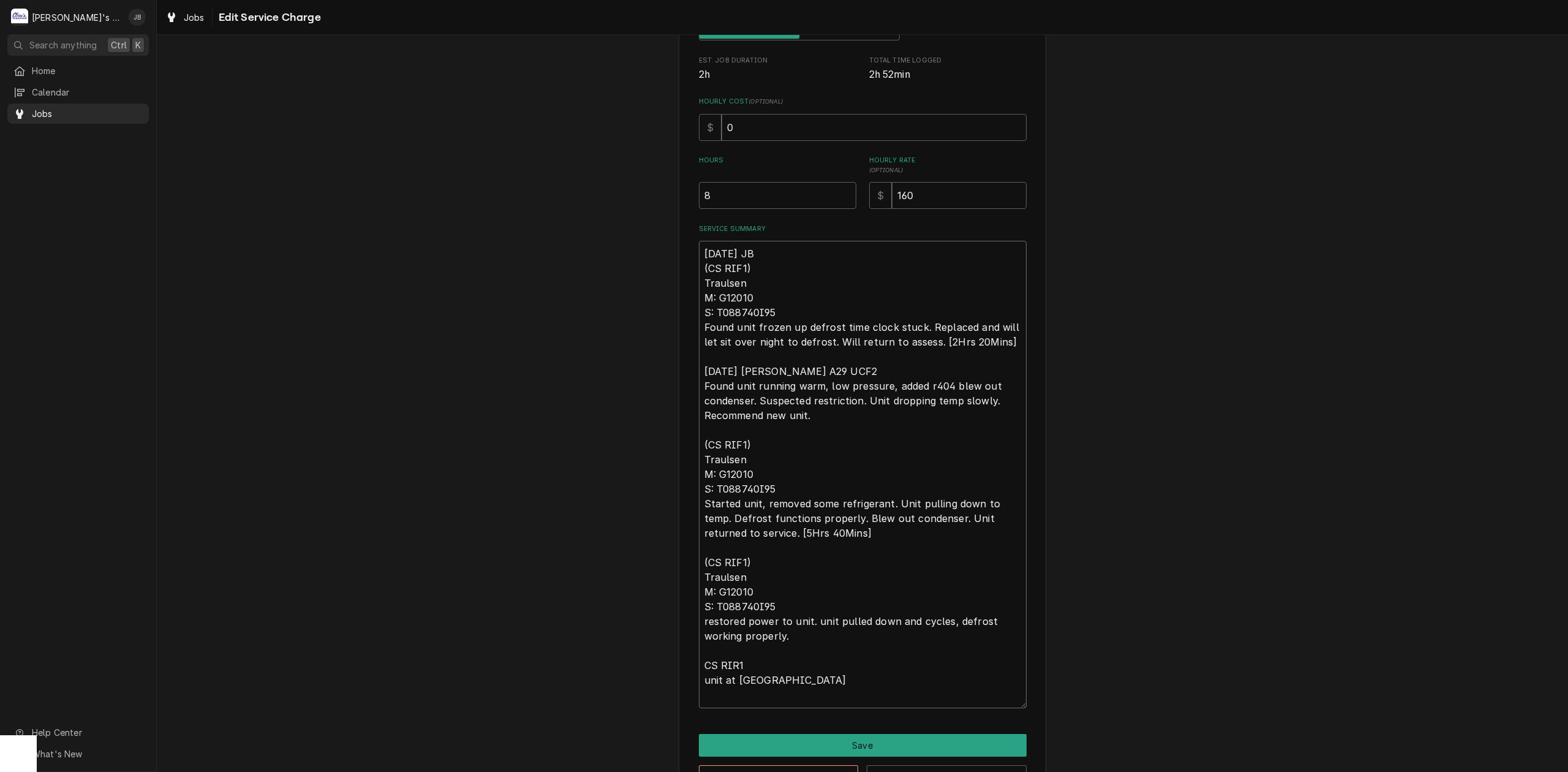
type textarea "8/21/2025 JB (CS RIF1) Traulsen M: G12010 S: T088740I95 Found unit frozen up de…"
type textarea "x"
type textarea "8/21/2025 JB (CS RIF1) Traulsen M: G12010 S: T088740I95 Found unit frozen up de…"
type textarea "x"
type textarea "8/21/2025 JB (CS RIF1) Traulsen M: G12010 S: T088740I95 Found unit frozen up de…"
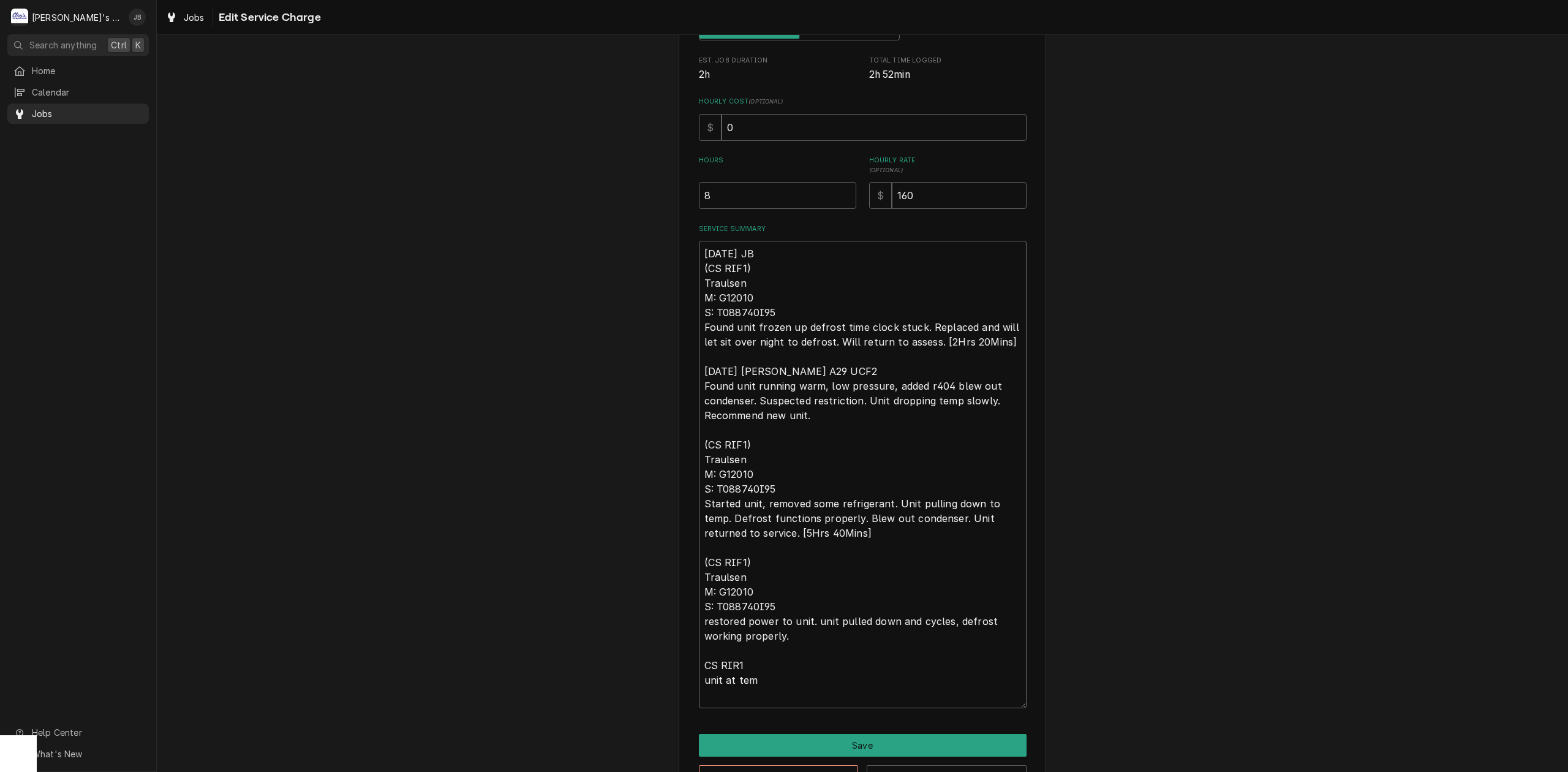
type textarea "x"
type textarea "8/21/2025 JB (CS RIF1) Traulsen M: G12010 S: T088740I95 Found unit frozen up de…"
type textarea "x"
type textarea "8/21/2025 JB (CS RIF1) Traulsen M: G12010 S: T088740I95 Found unit frozen up de…"
type textarea "x"
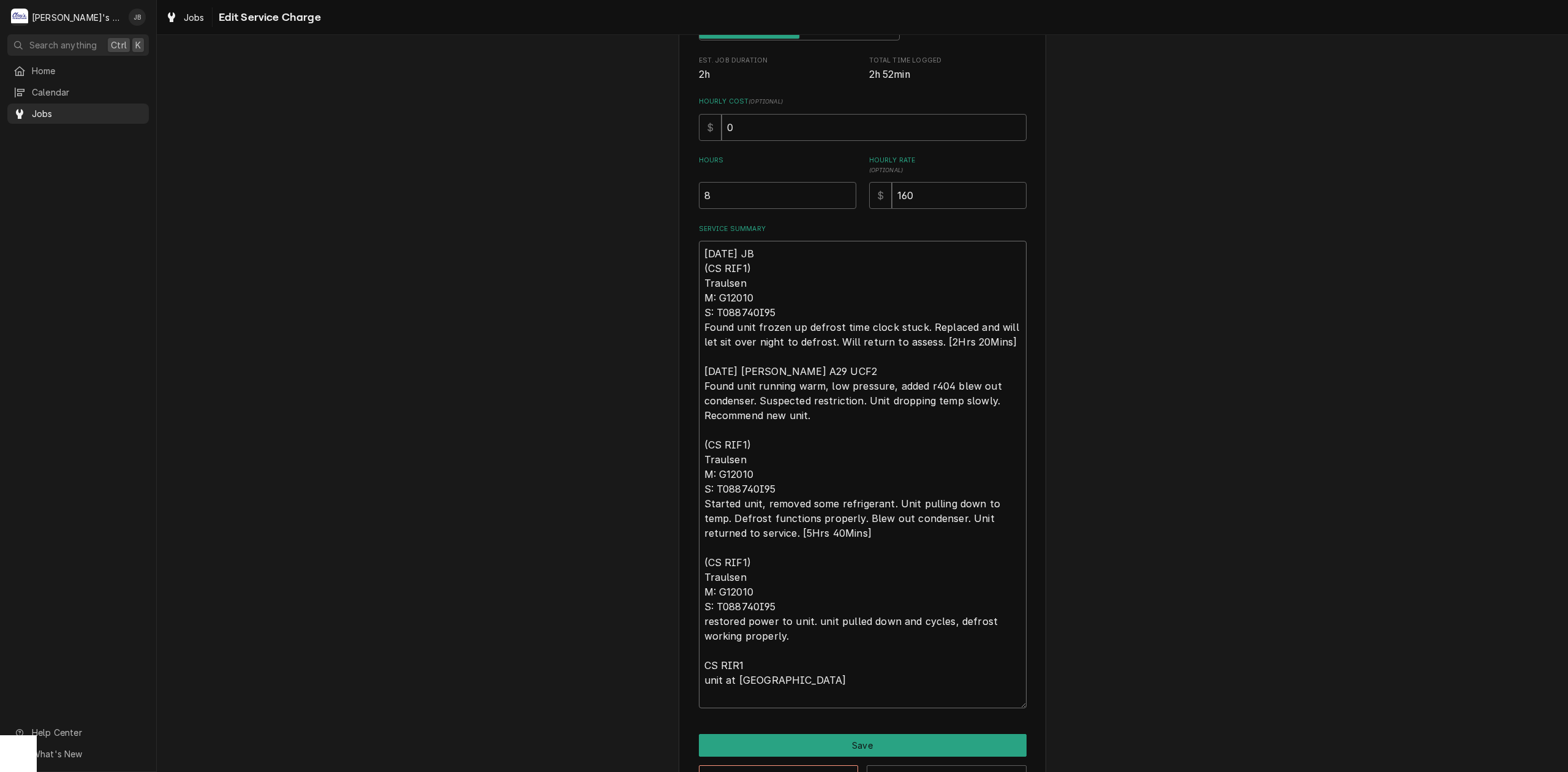
type textarea "8/21/2025 JB (CS RIF1) Traulsen M: G12010 S: T088740I95 Found unit frozen up de…"
type textarea "x"
type textarea "8/21/2025 JB (CS RIF1) Traulsen M: G12010 S: T088740I95 Found unit frozen up de…"
type textarea "x"
type textarea "8/21/2025 JB (CS RIF1) Traulsen M: G12010 S: T088740I95 Found unit frozen up de…"
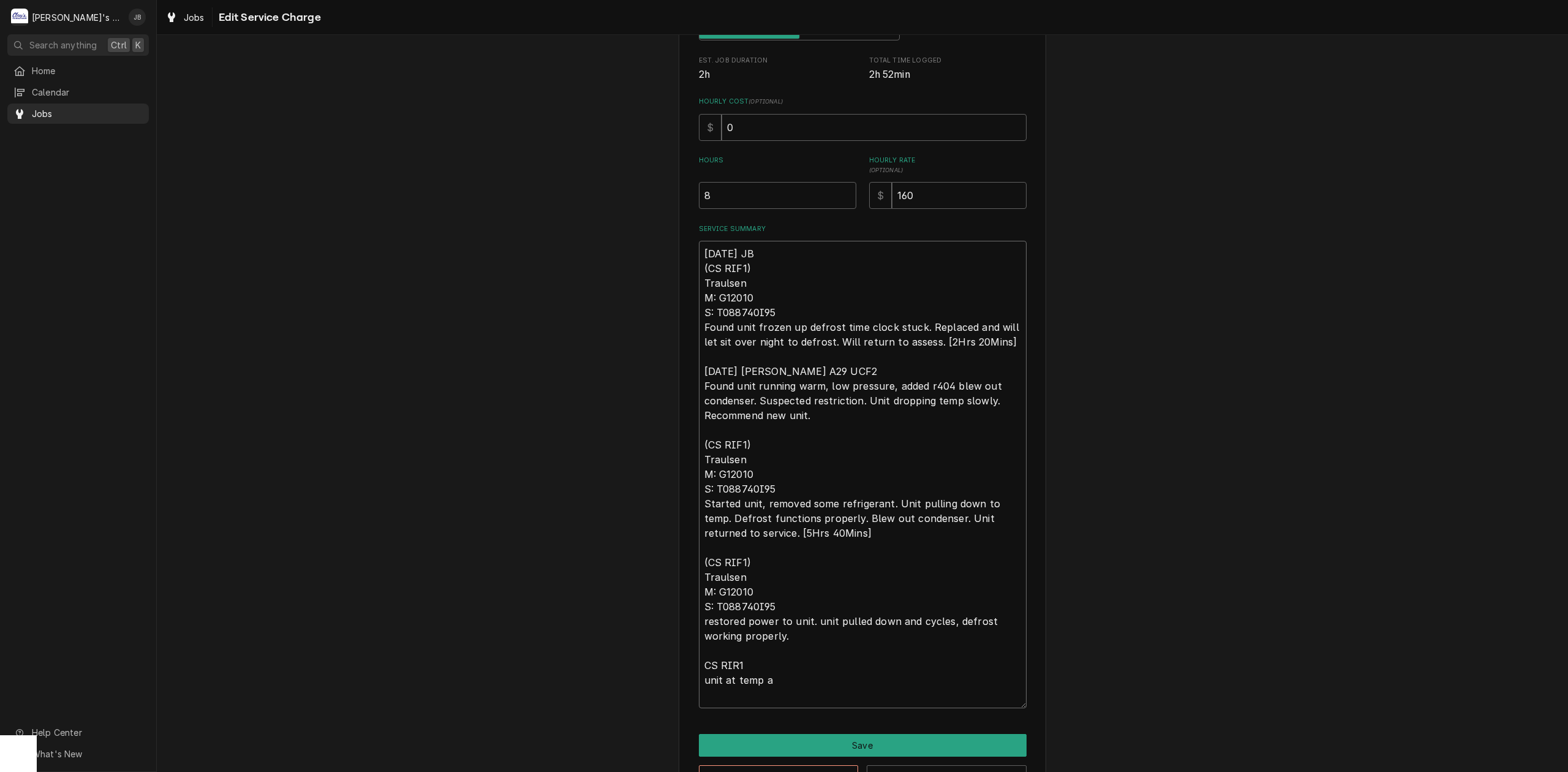
type textarea "x"
type textarea "8/21/2025 JB (CS RIF1) Traulsen M: G12010 S: T088740I95 Found unit frozen up de…"
type textarea "x"
type textarea "8/21/2025 JB (CS RIF1) Traulsen M: G12010 S: T088740I95 Found unit frozen up de…"
type textarea "x"
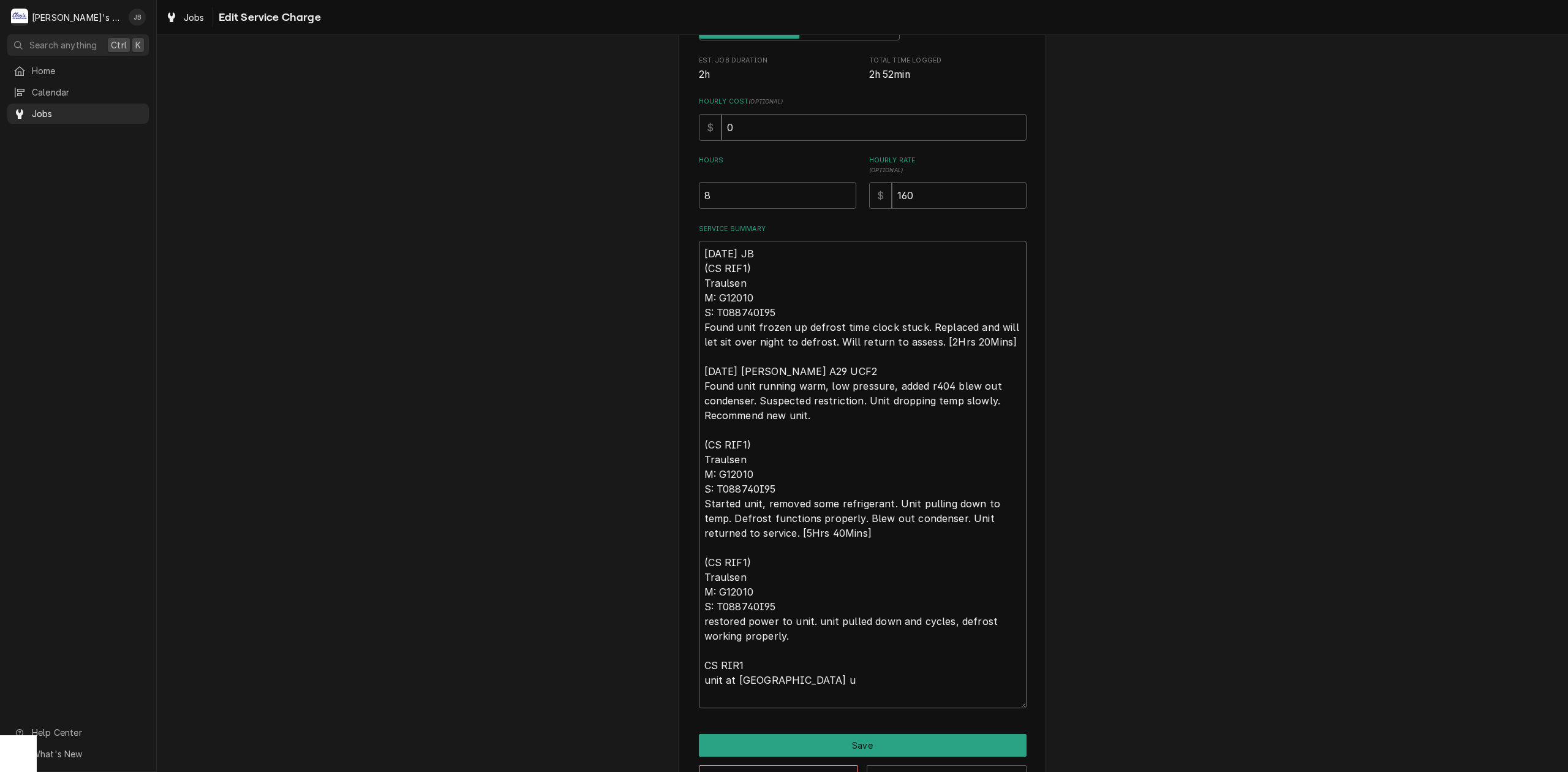
type textarea "8/21/2025 JB (CS RIF1) Traulsen M: G12010 S: T088740I95 Found unit frozen up de…"
type textarea "x"
type textarea "8/21/2025 JB (CS RIF1) Traulsen M: G12010 S: T088740I95 Found unit frozen up de…"
type textarea "x"
type textarea "8/21/2025 JB (CS RIF1) Traulsen M: G12010 S: T088740I95 Found unit frozen up de…"
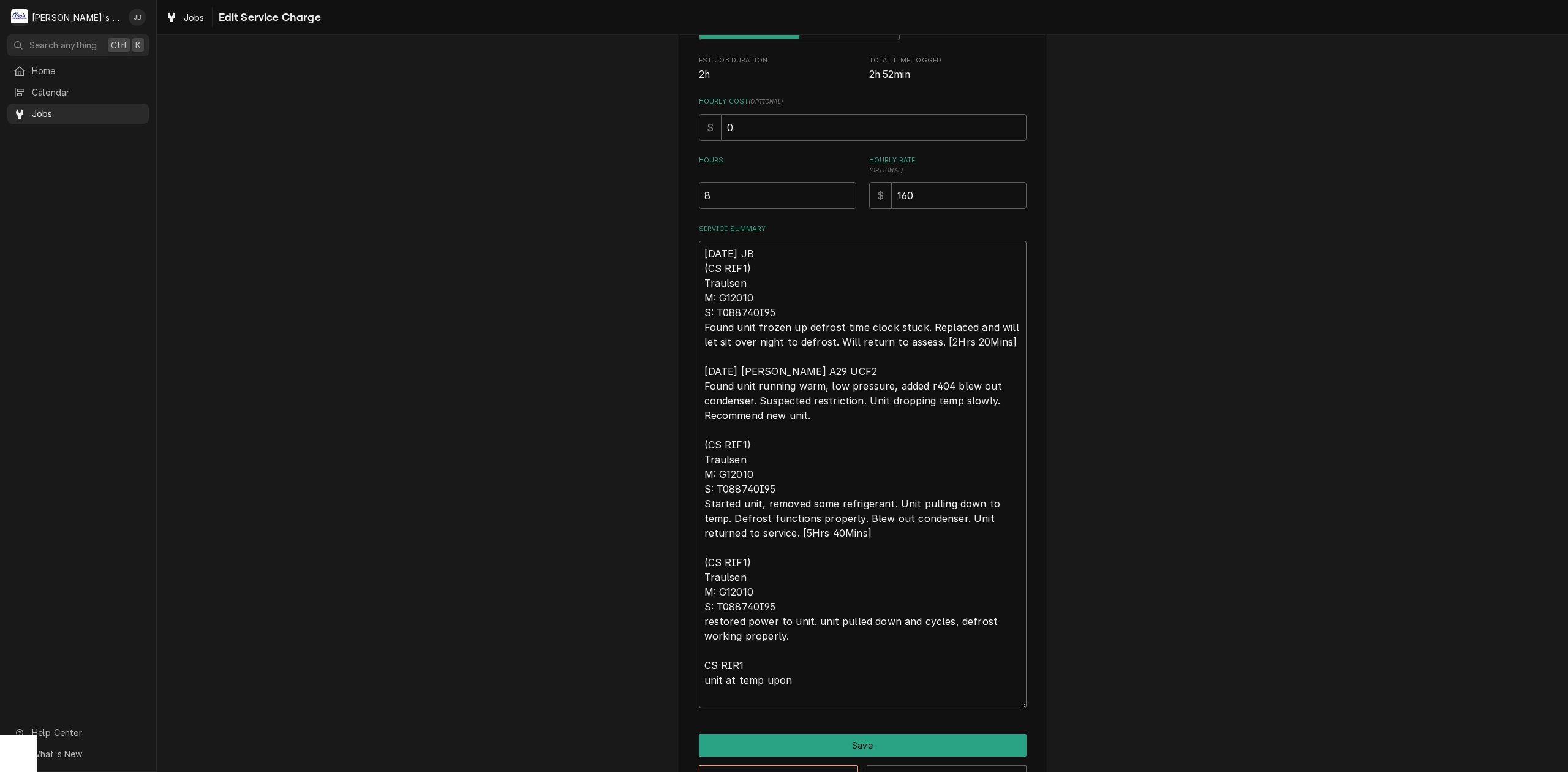
type textarea "x"
type textarea "8/21/2025 JB (CS RIF1) Traulsen M: G12010 S: T088740I95 Found unit frozen up de…"
type textarea "x"
type textarea "8/21/2025 JB (CS RIF1) Traulsen M: G12010 S: T088740I95 Found unit frozen up de…"
type textarea "x"
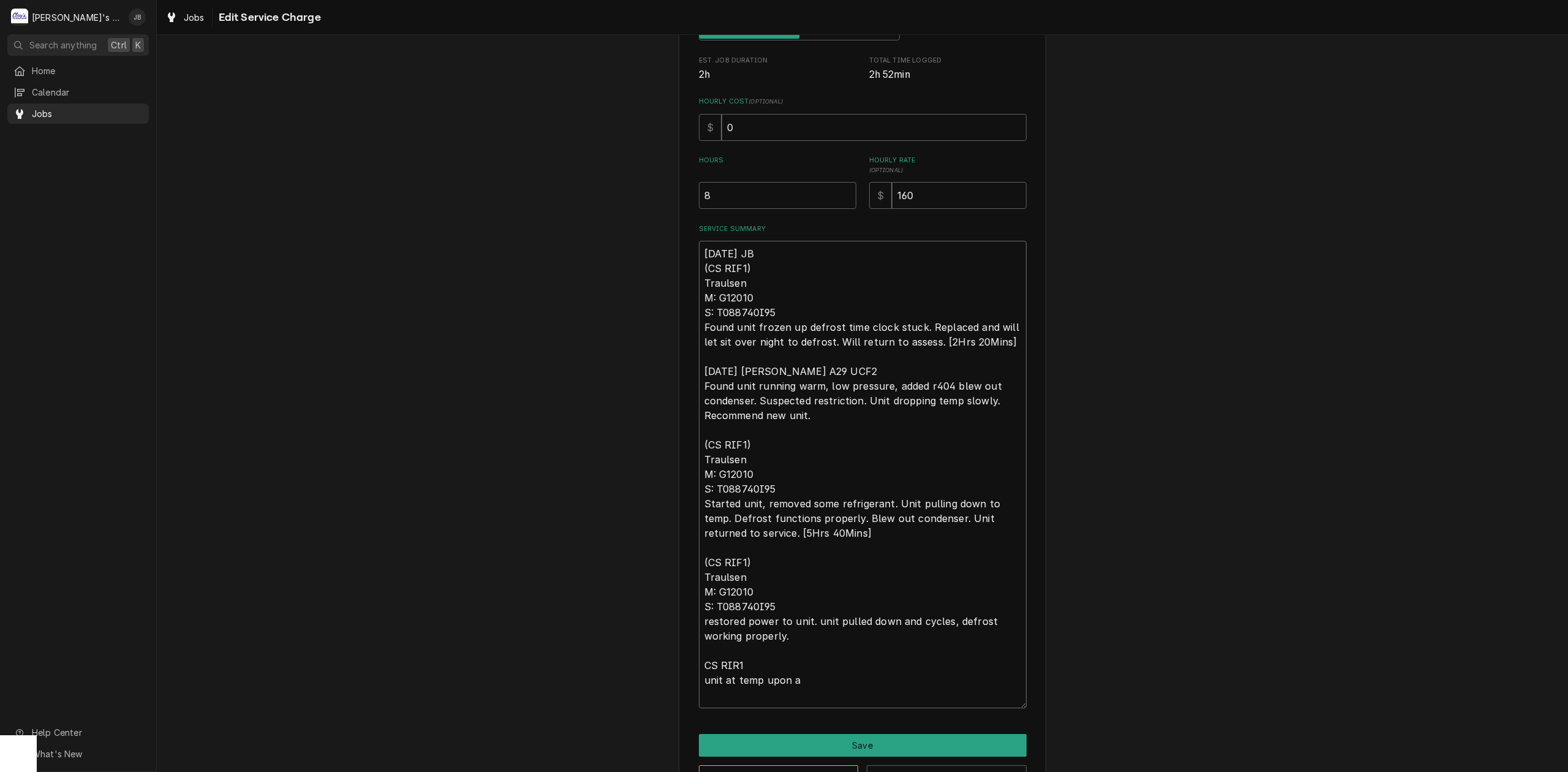
type textarea "8/21/2025 JB (CS RIF1) Traulsen M: G12010 S: T088740I95 Found unit frozen up de…"
type textarea "x"
type textarea "8/21/2025 JB (CS RIF1) Traulsen M: G12010 S: T088740I95 Found unit frozen up de…"
type textarea "x"
type textarea "8/21/2025 JB (CS RIF1) Traulsen M: G12010 S: T088740I95 Found unit frozen up de…"
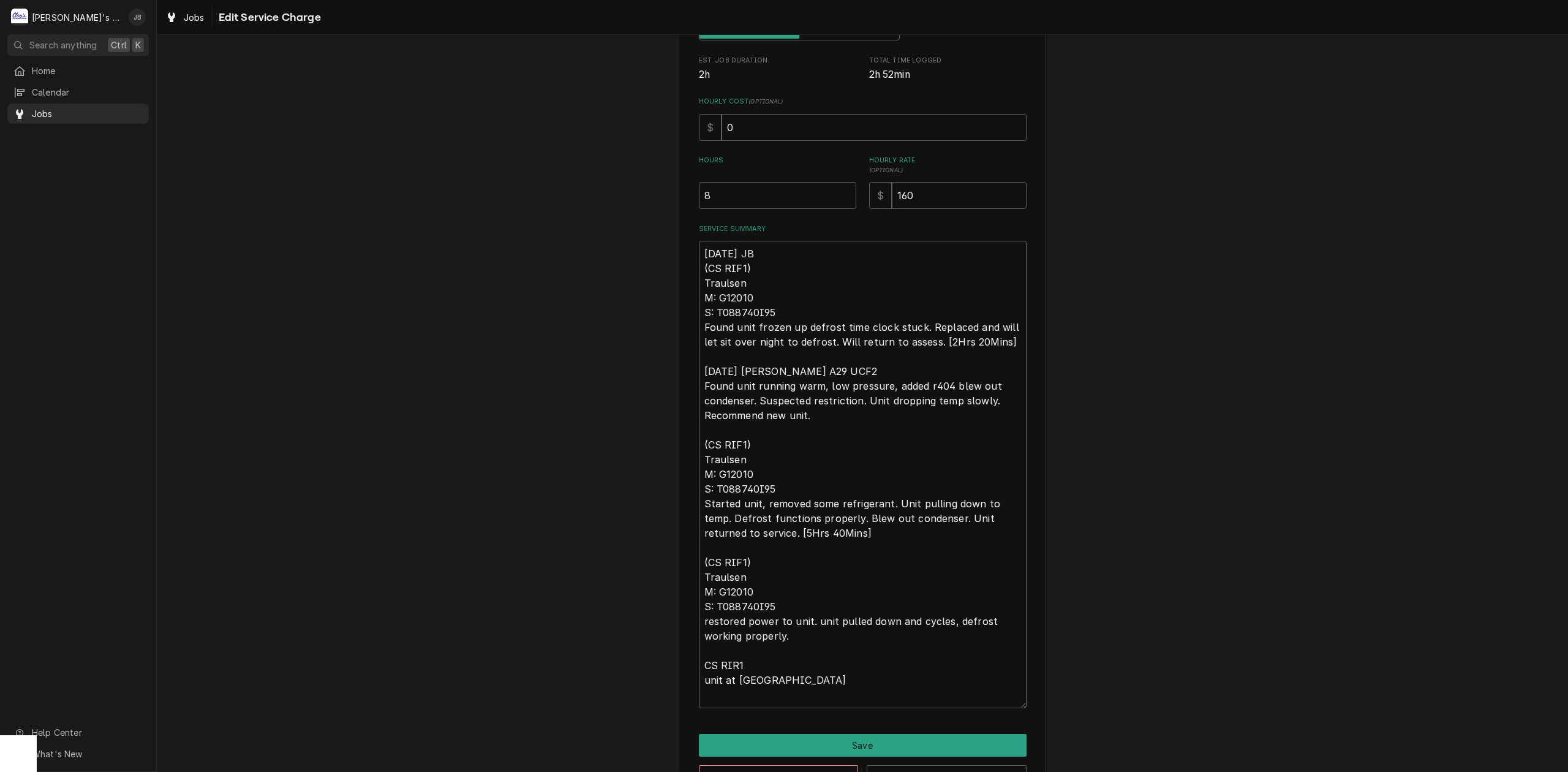
type textarea "x"
type textarea "8/21/2025 JB (CS RIF1) Traulsen M: G12010 S: T088740I95 Found unit frozen up de…"
type textarea "x"
type textarea "8/21/2025 JB (CS RIF1) Traulsen M: G12010 S: T088740I95 Found unit frozen up de…"
click at [789, 692] on textarea "8/21/2025 JB (CS RIF1) Traulsen M: G12010 S: T088740I95 Found unit frozen up de…" at bounding box center [863, 475] width 328 height 467
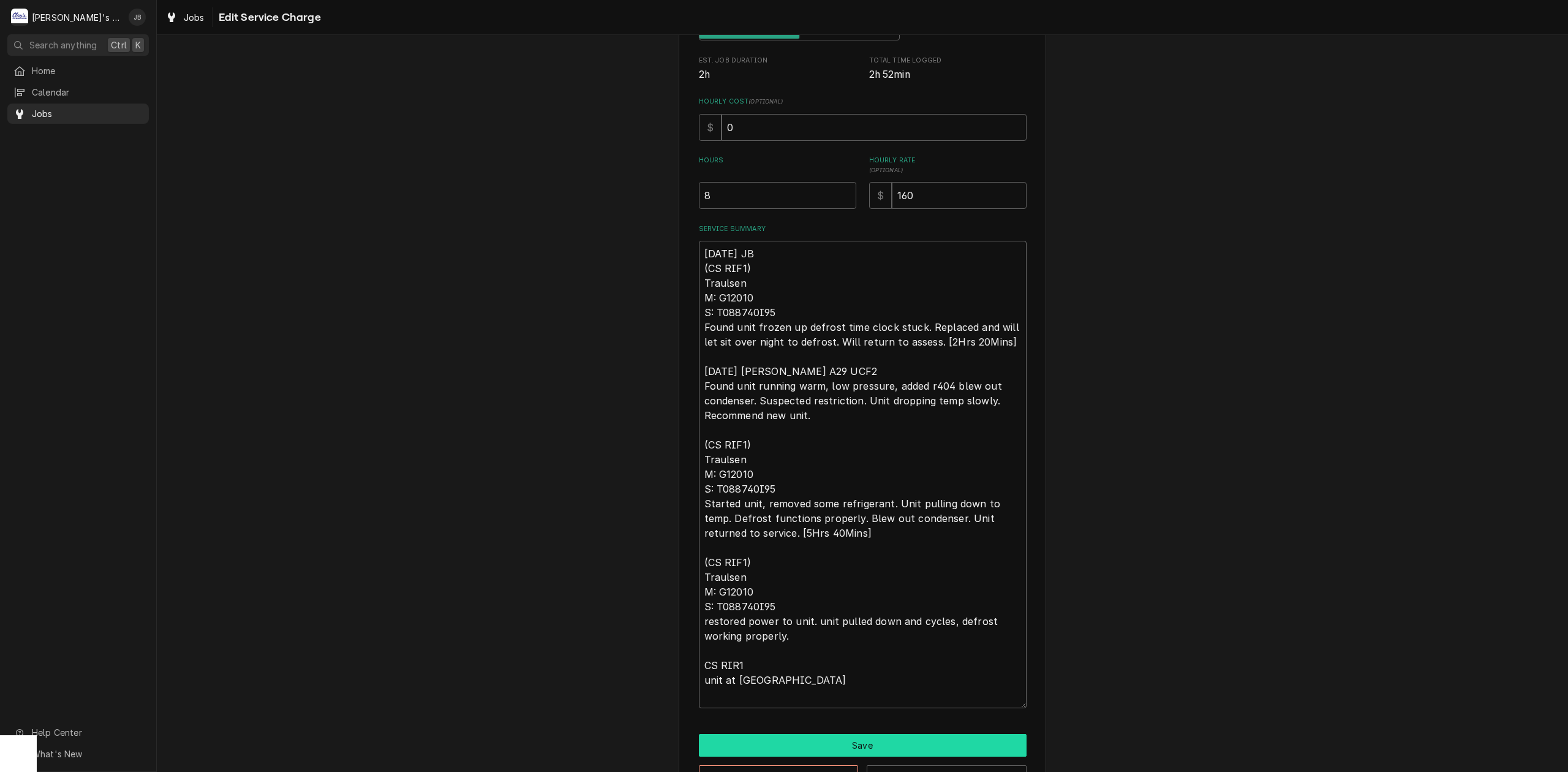
type textarea "x"
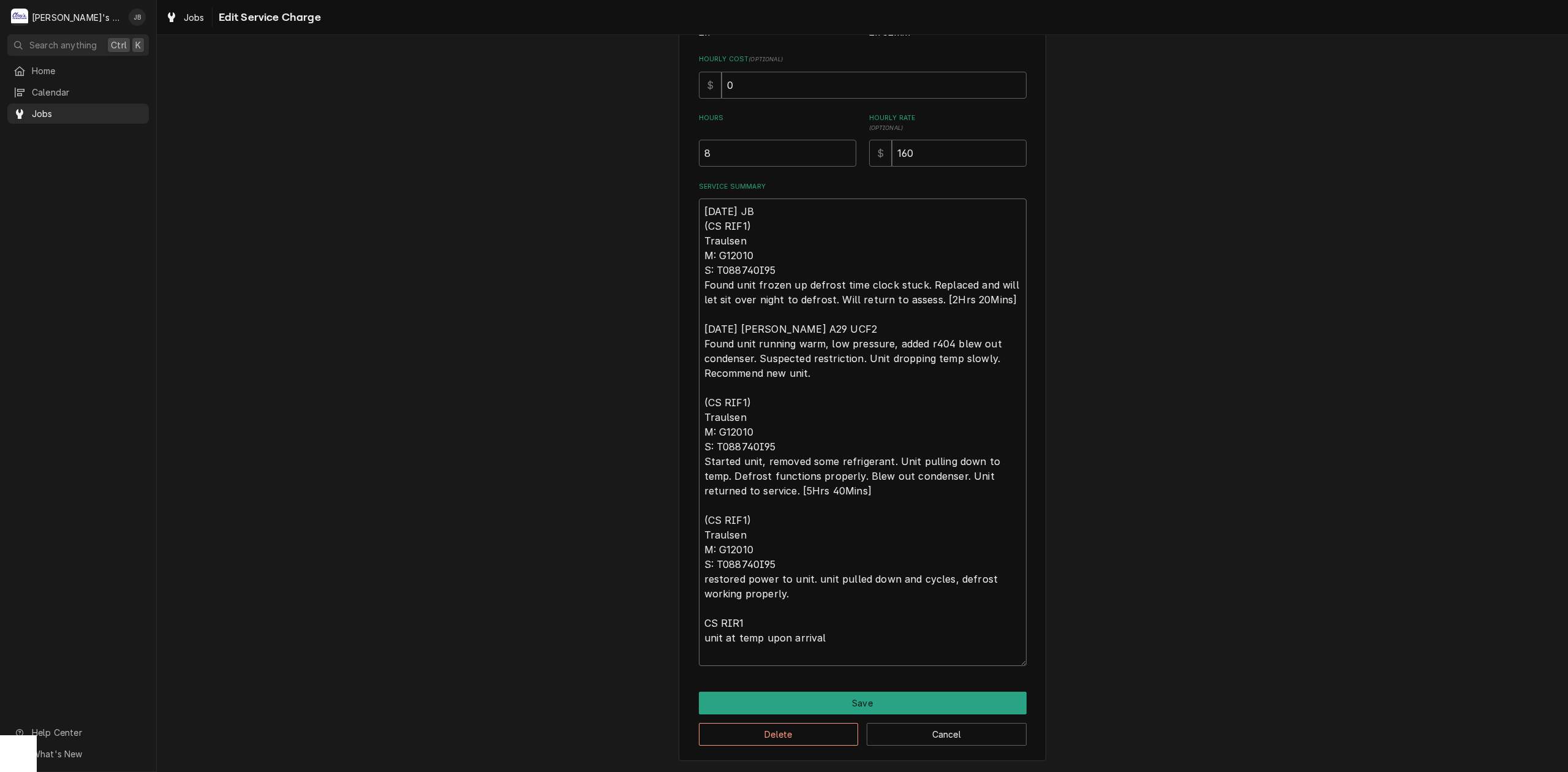
type textarea "8/21/2025 JB (CS RIF1) Traulsen M: G12010 S: T088740I95 Found unit frozen up de…"
click at [889, 692] on button "Save" at bounding box center [863, 703] width 328 height 23
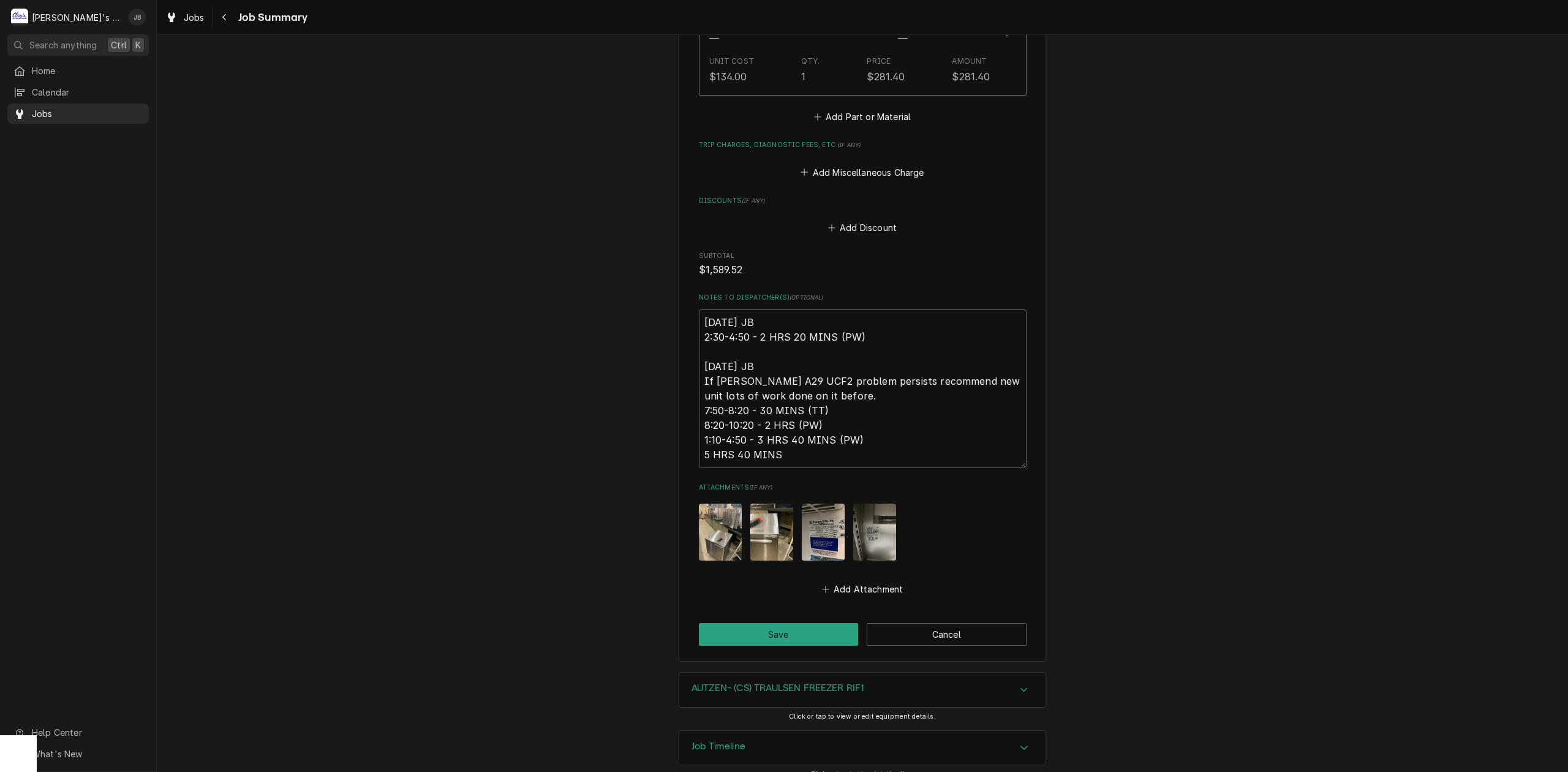
scroll to position [1219, 0]
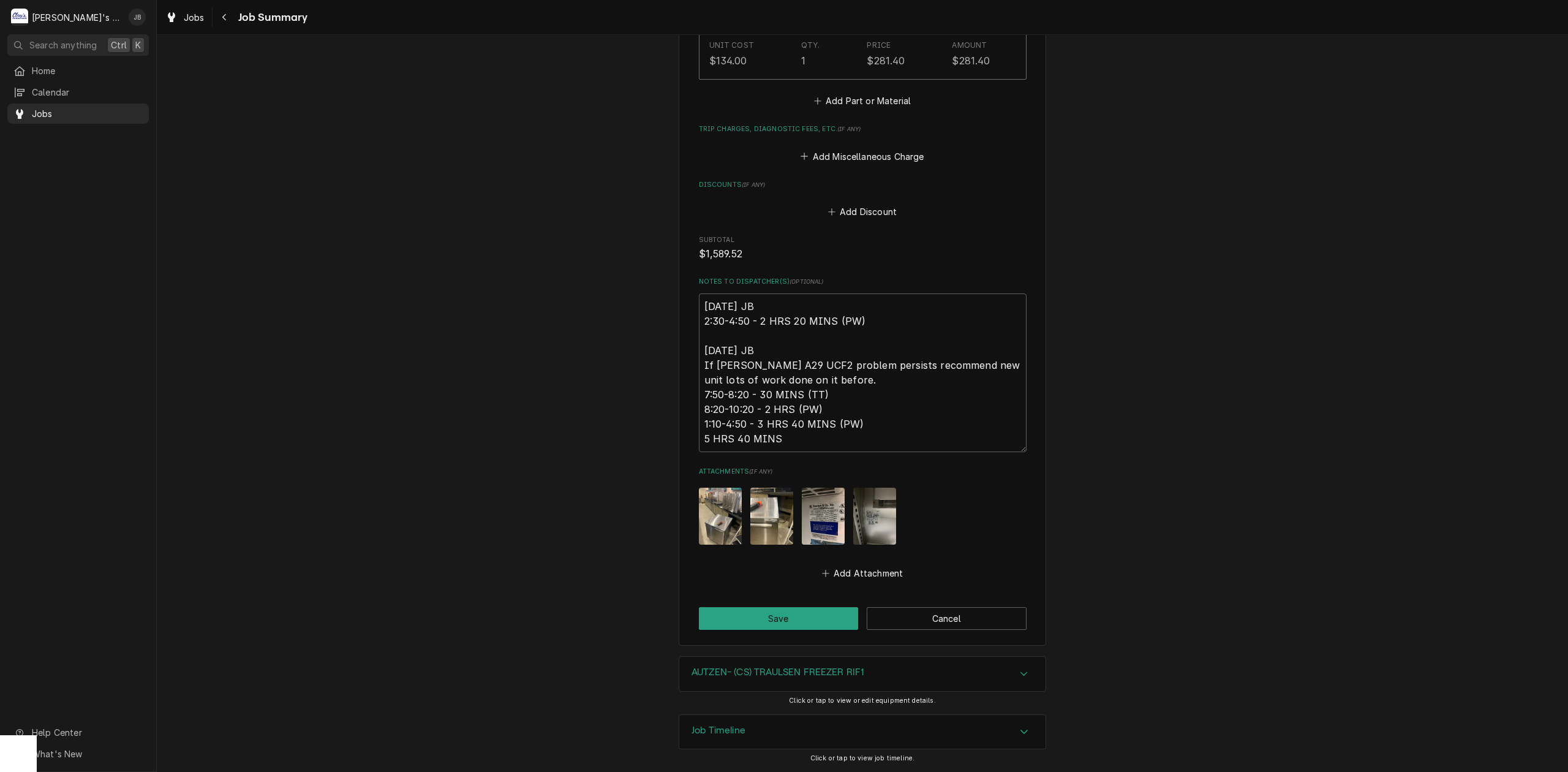
click at [770, 619] on button "Save" at bounding box center [779, 618] width 160 height 23
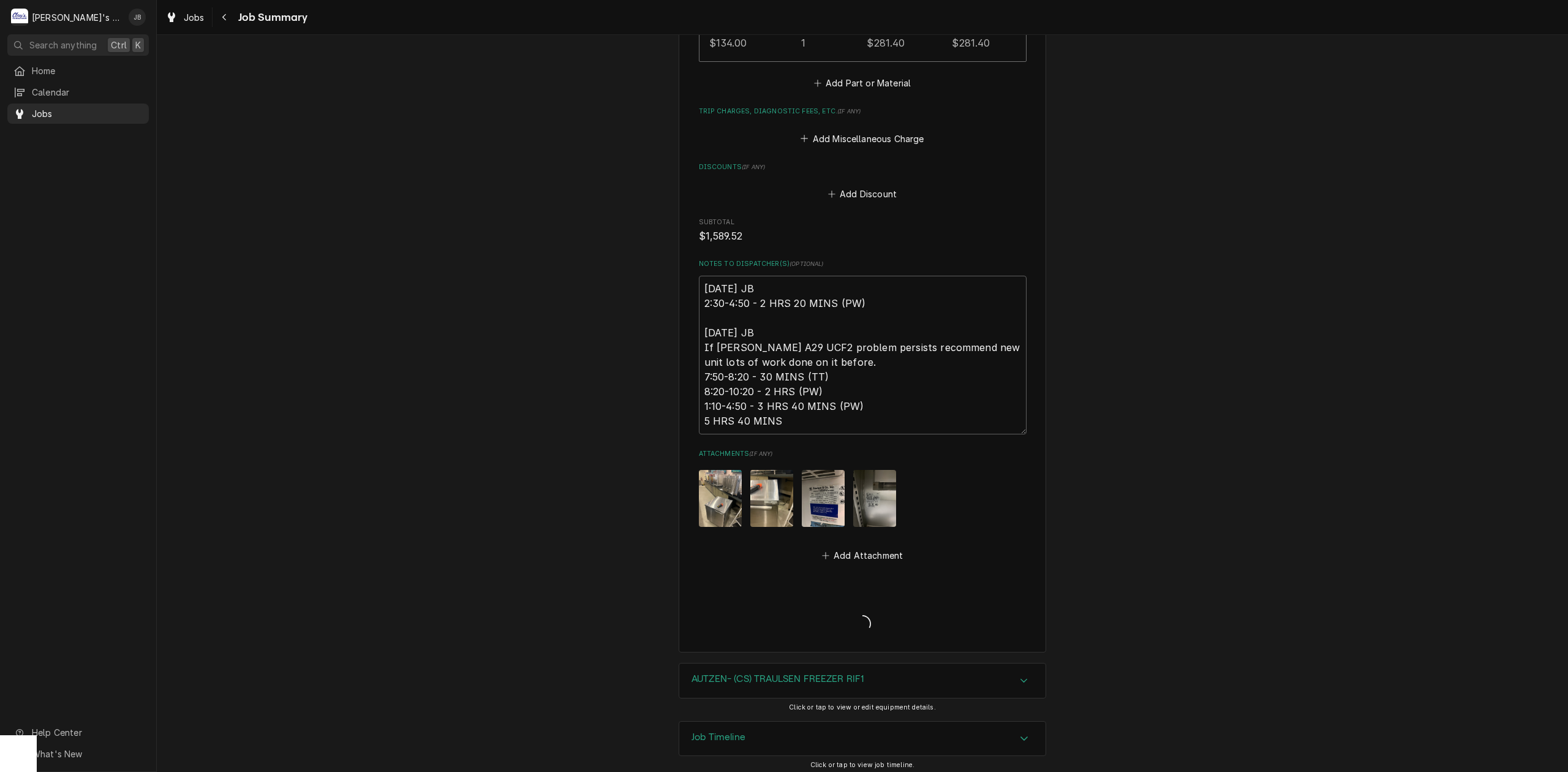
type textarea "x"
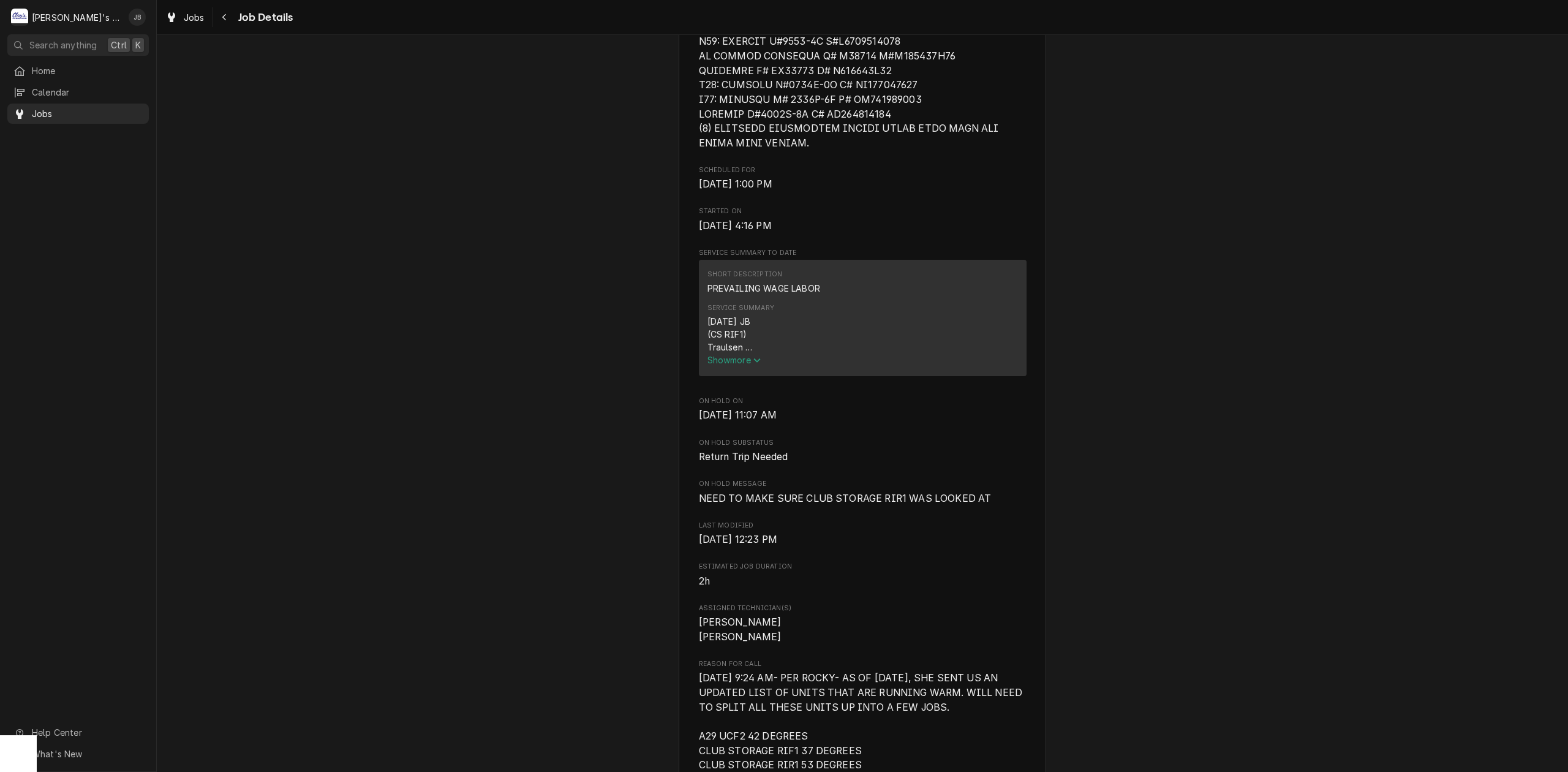
scroll to position [736, 0]
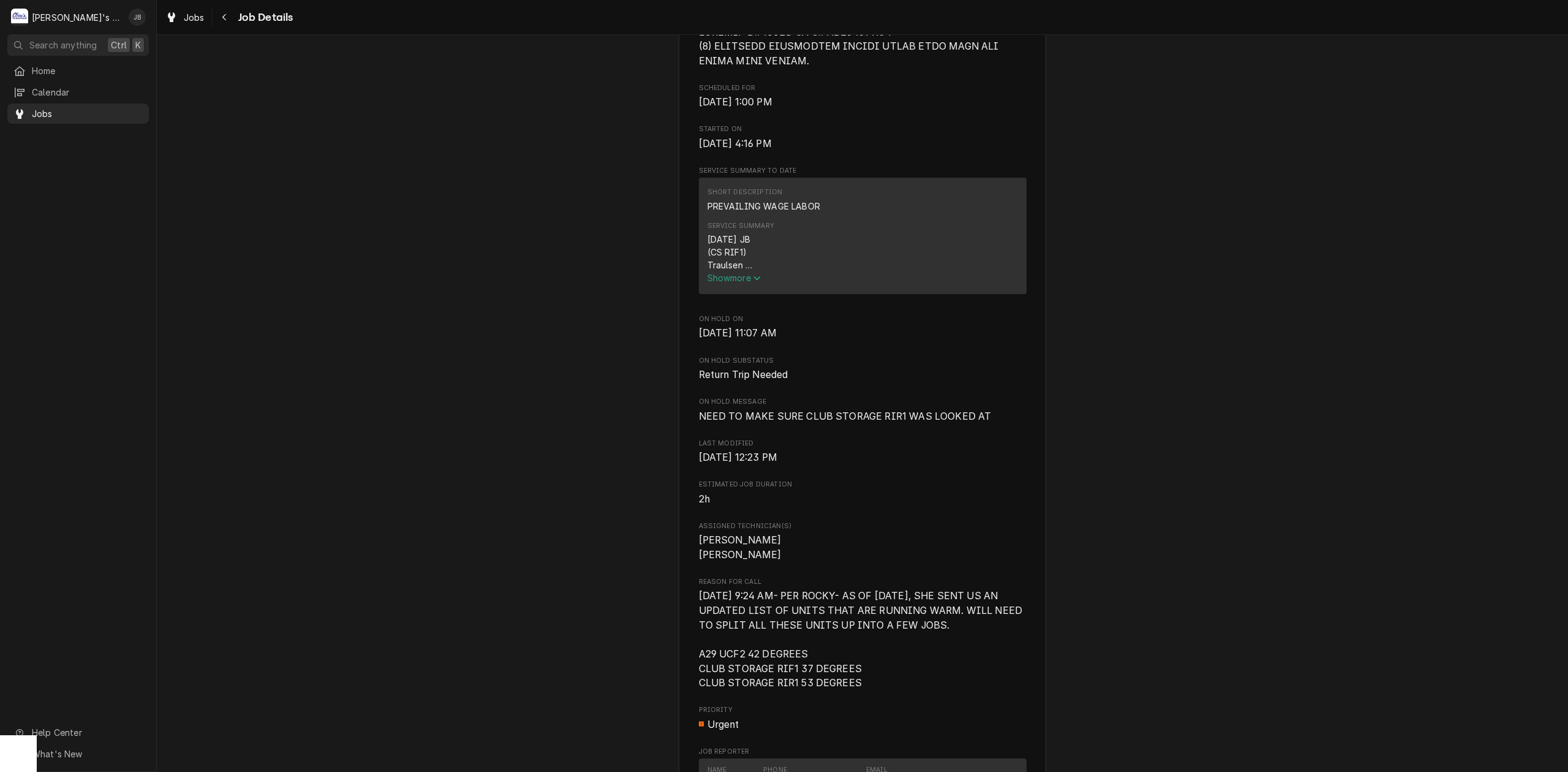
click at [740, 283] on span "Show more" at bounding box center [734, 278] width 54 height 10
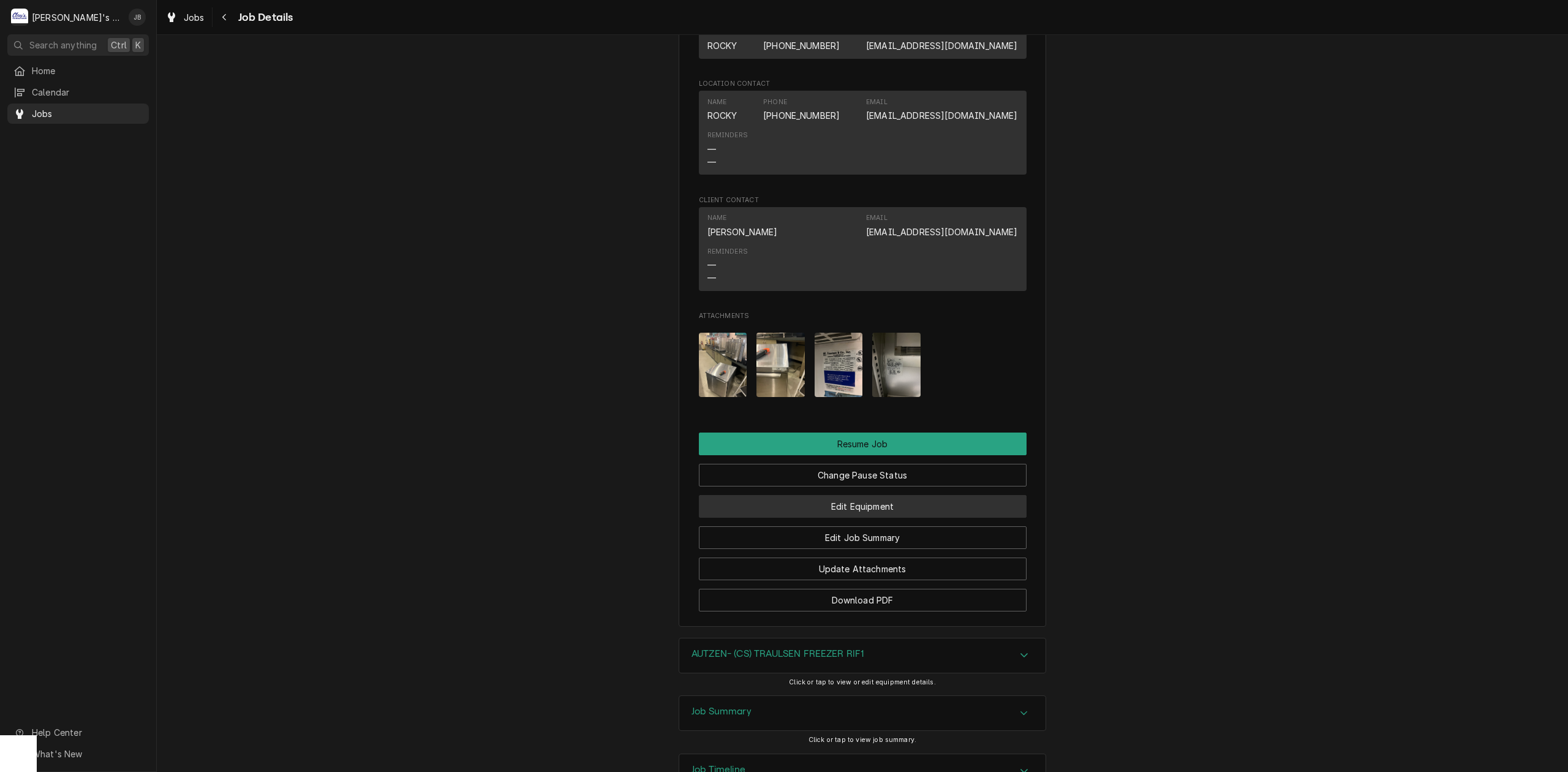
scroll to position [1879, 0]
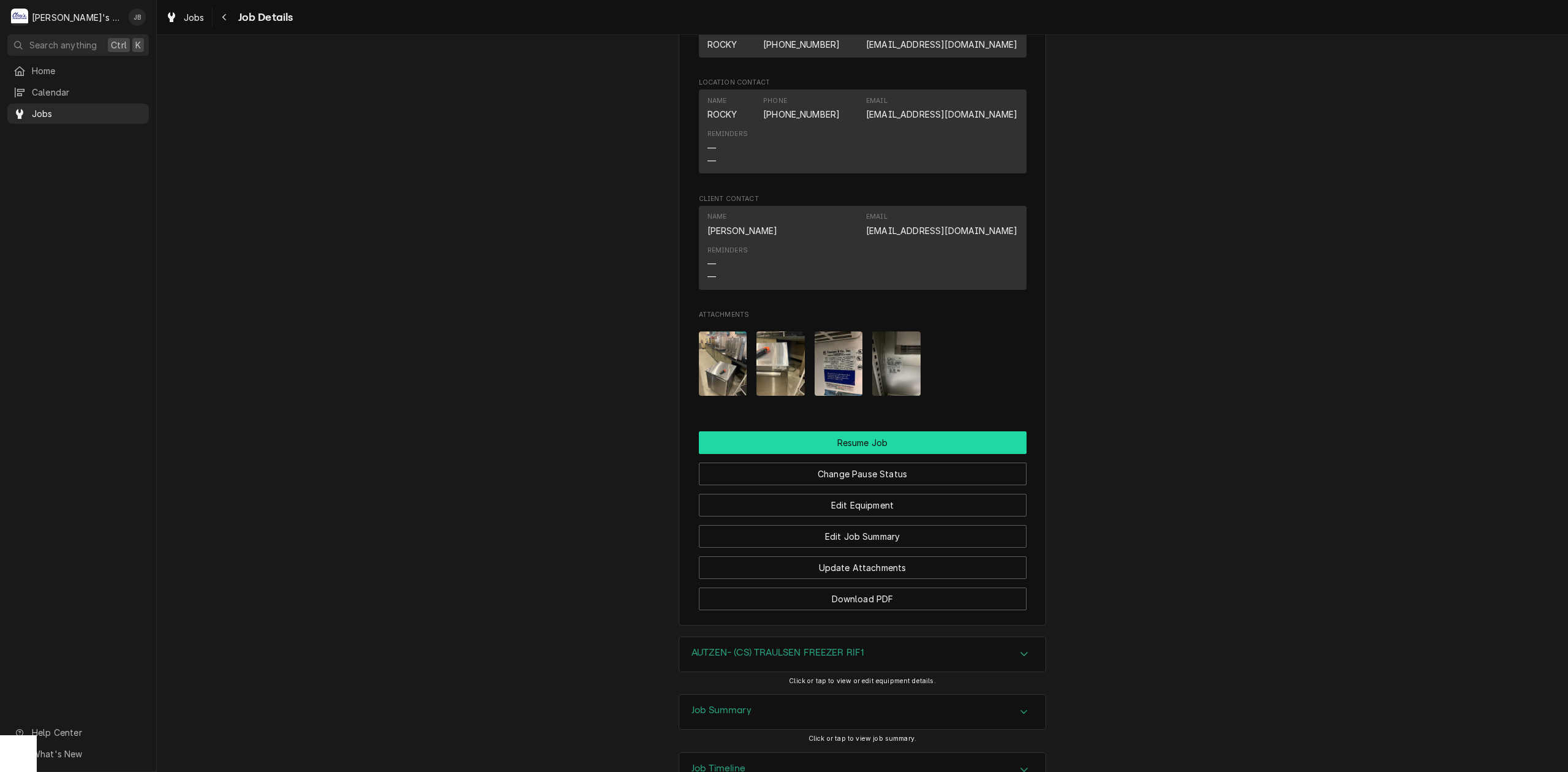
click at [925, 454] on button "Resume Job" at bounding box center [863, 443] width 328 height 23
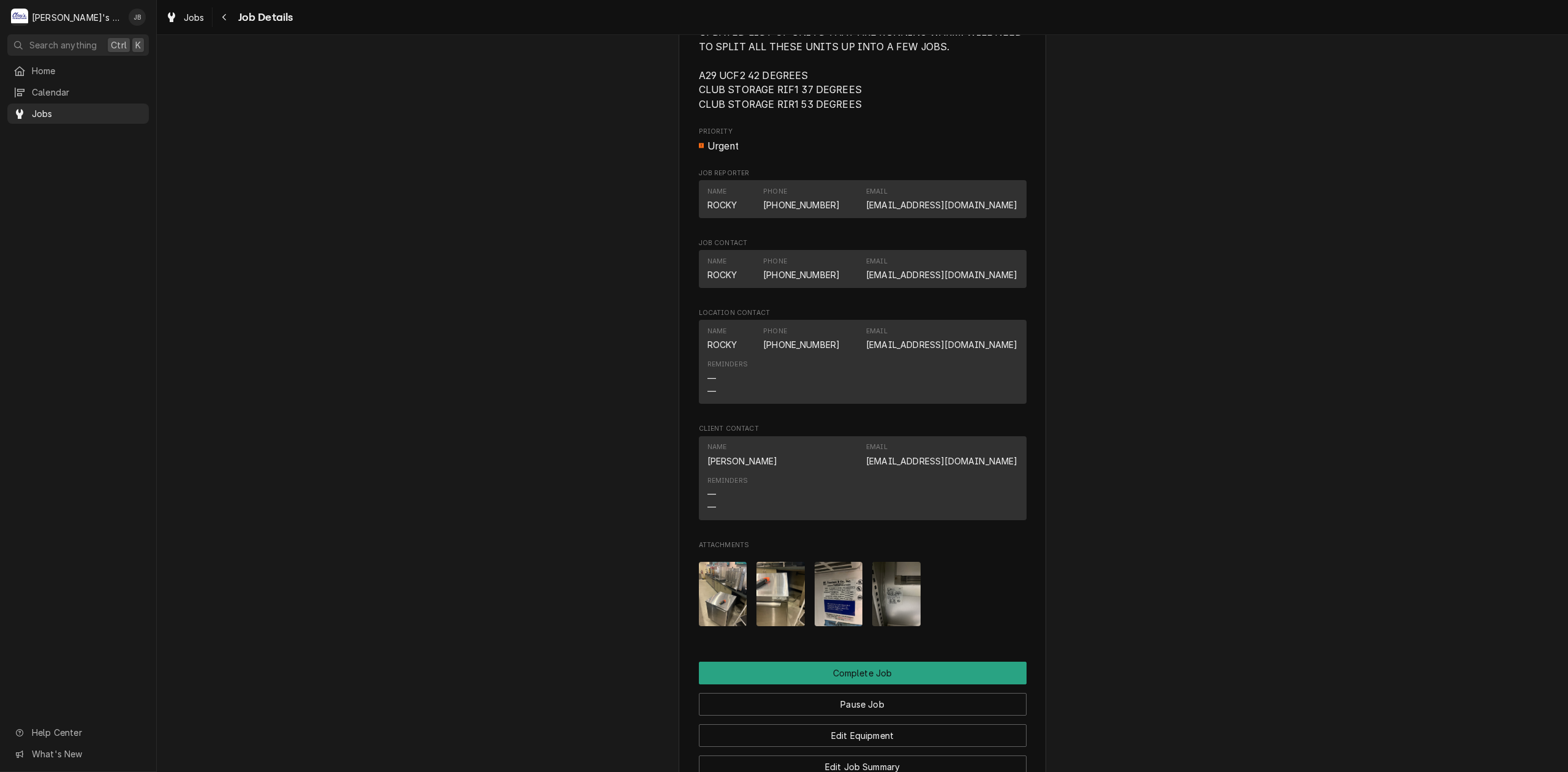
scroll to position [1471, 0]
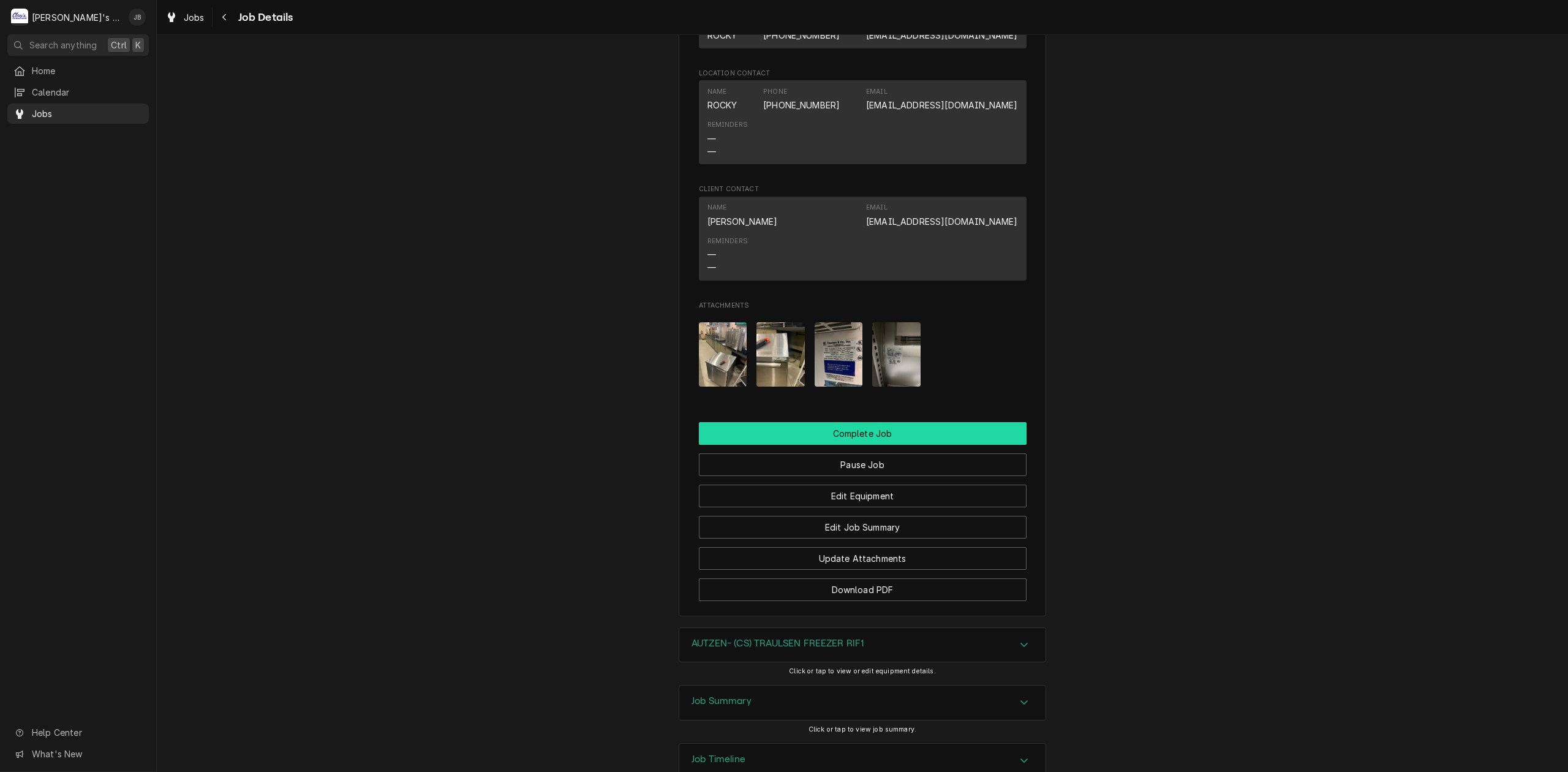
click at [932, 445] on button "Complete Job" at bounding box center [863, 434] width 328 height 23
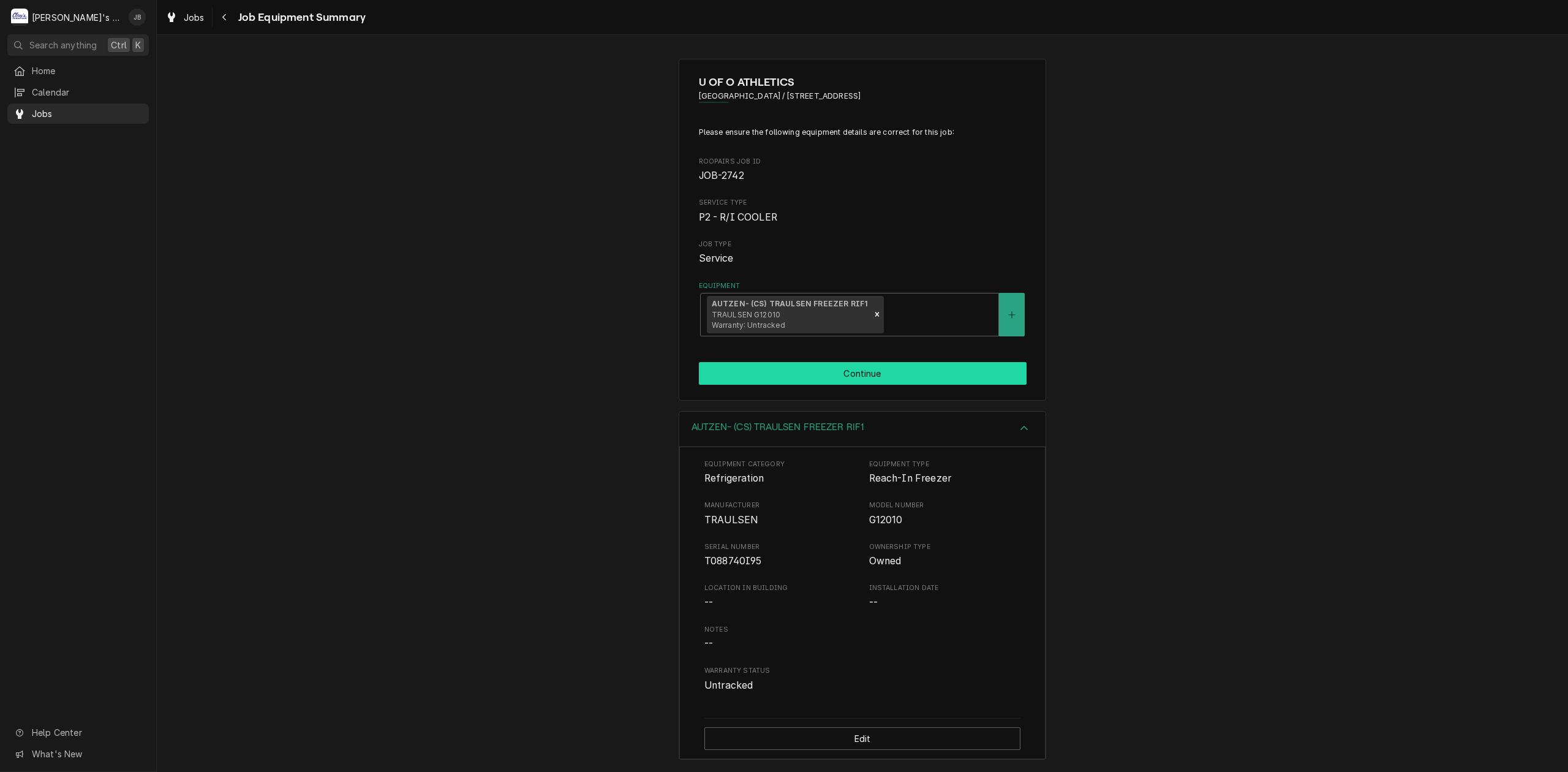
click at [932, 375] on button "Continue" at bounding box center [863, 373] width 328 height 23
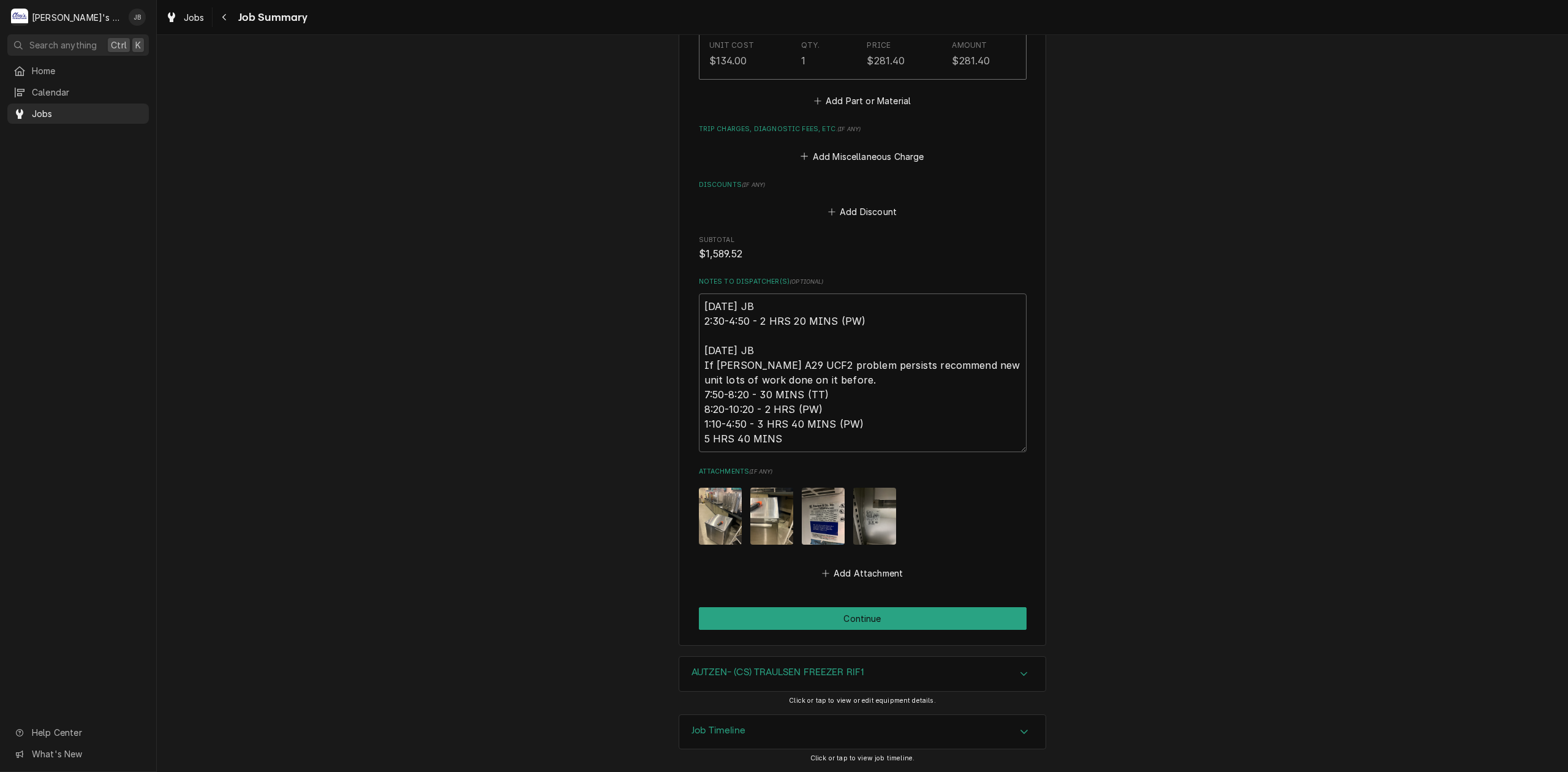
scroll to position [1219, 0]
click at [943, 618] on button "Continue" at bounding box center [863, 618] width 328 height 23
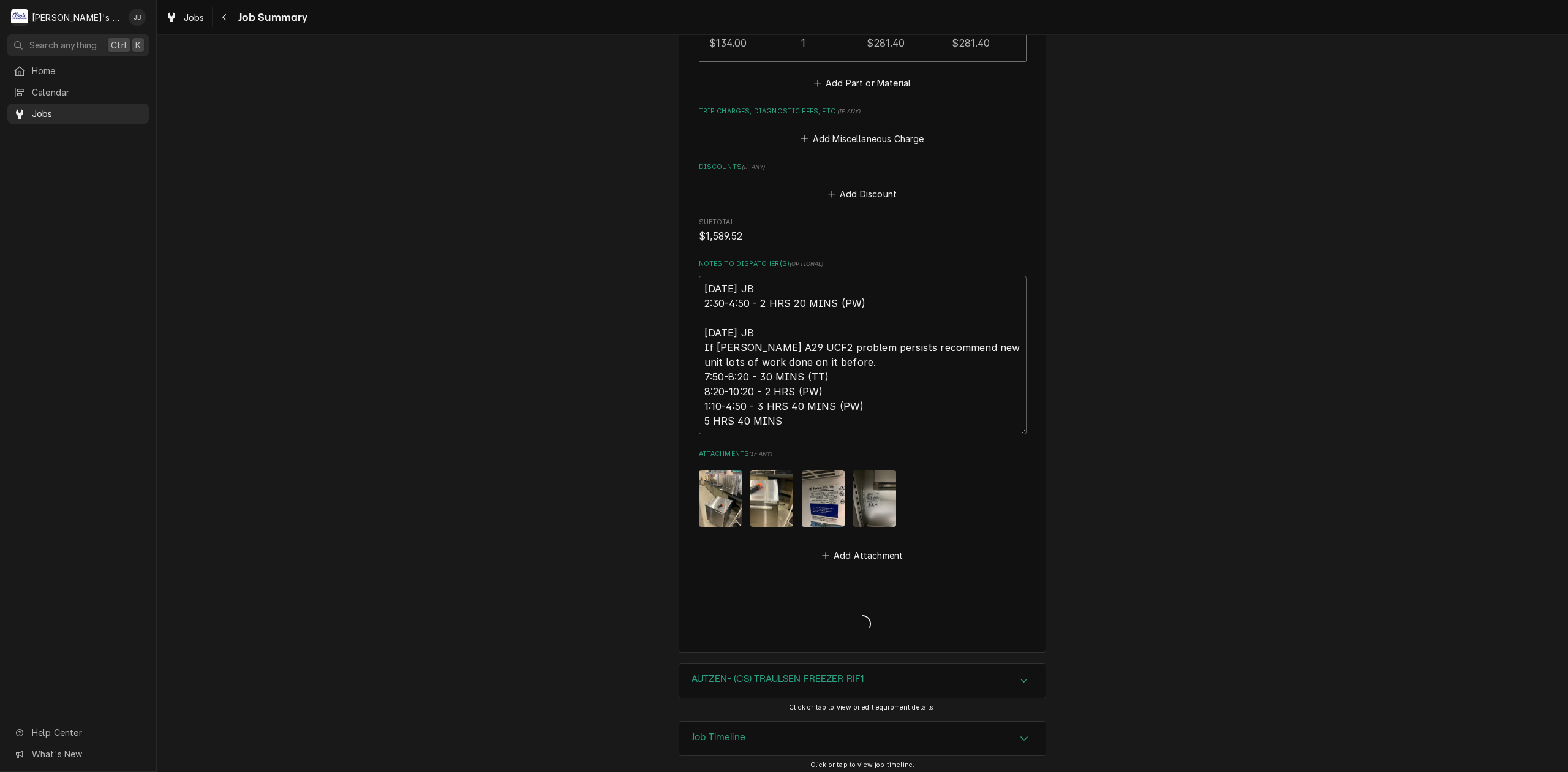
type textarea "x"
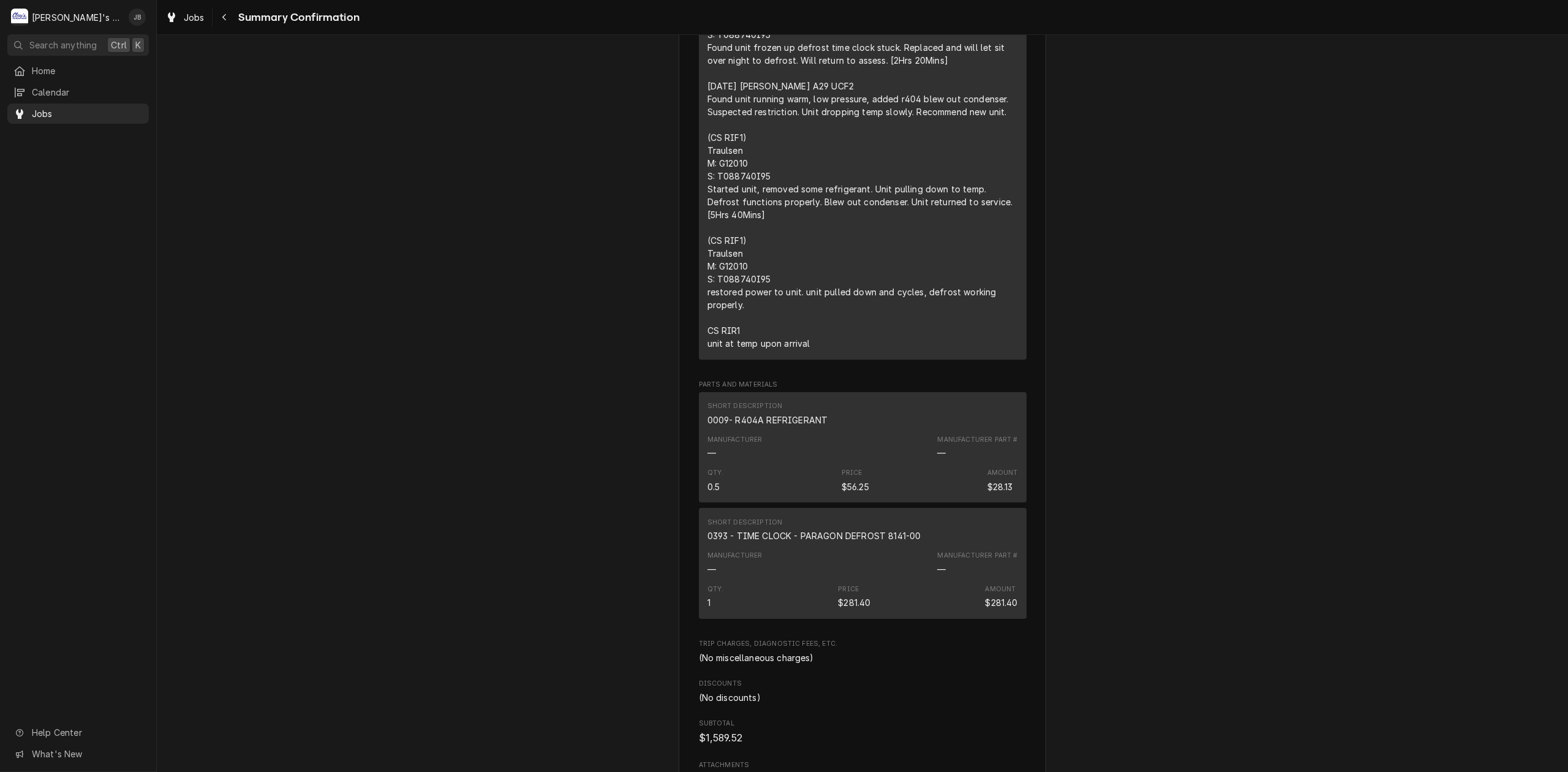
scroll to position [980, 0]
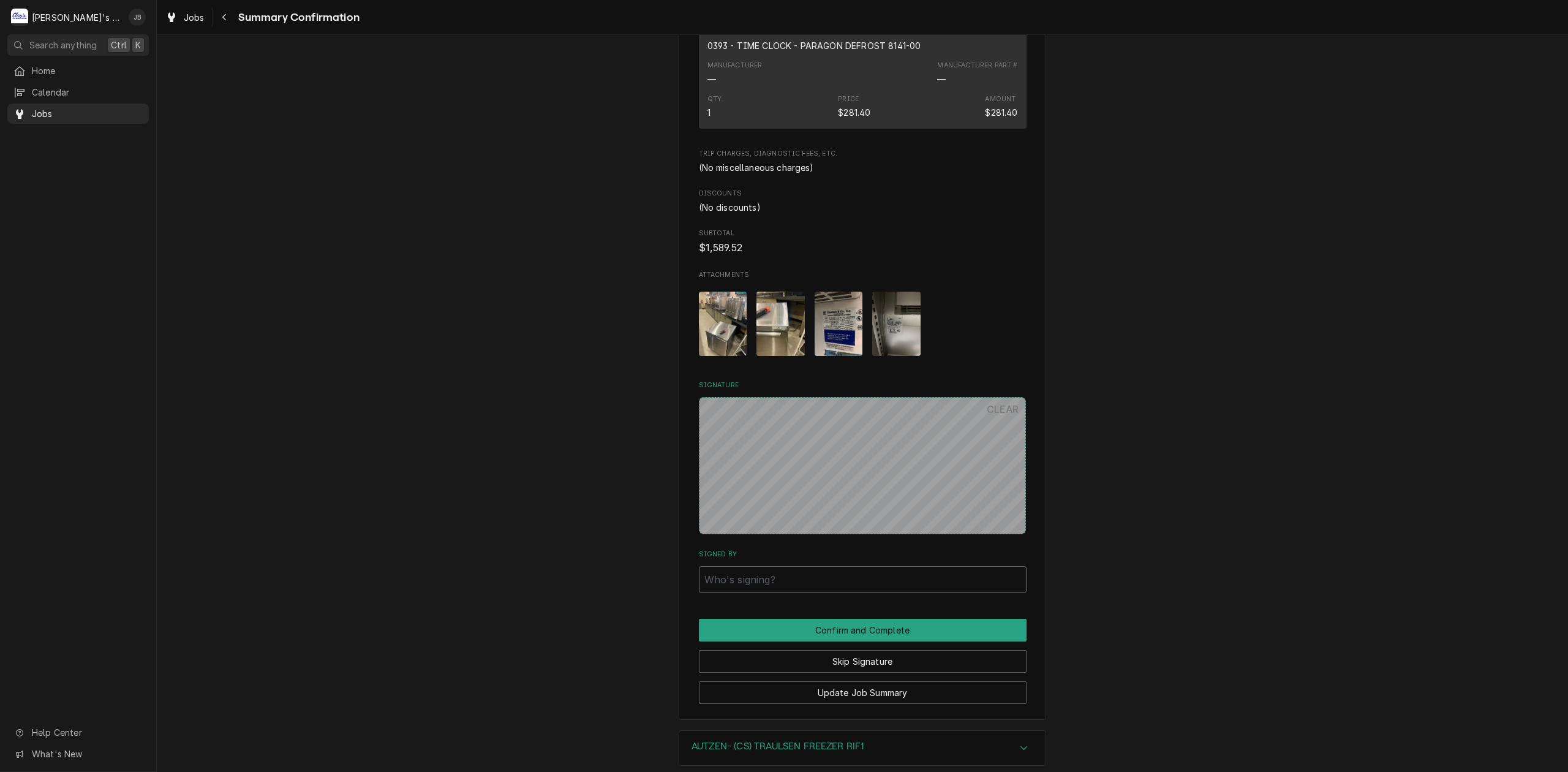
click at [785, 590] on input "Signed By" at bounding box center [863, 579] width 328 height 27
type input "JB"
click at [785, 642] on button "Confirm and Complete" at bounding box center [863, 630] width 328 height 23
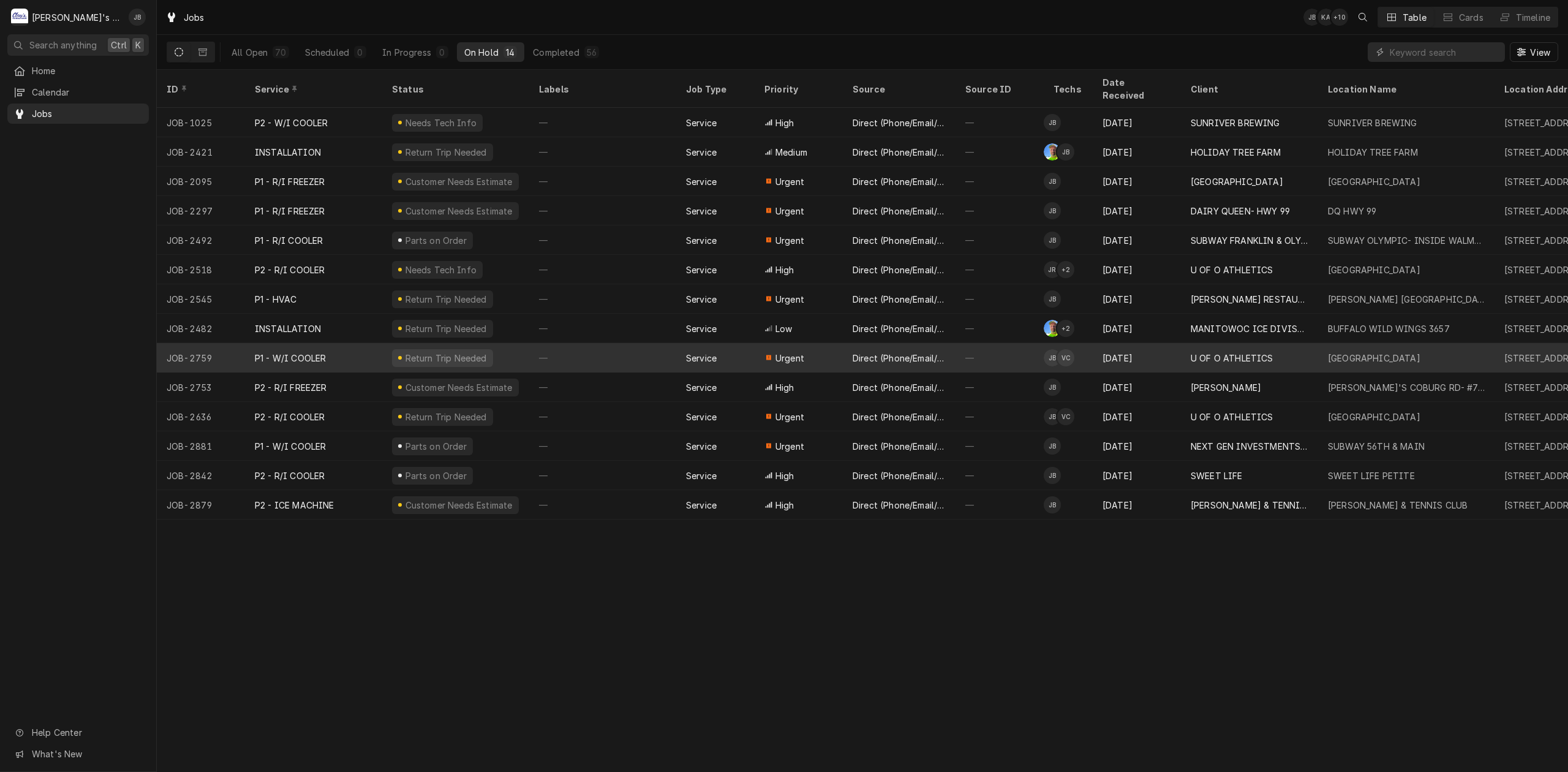
click at [1163, 343] on div "[DATE]" at bounding box center [1137, 357] width 88 height 29
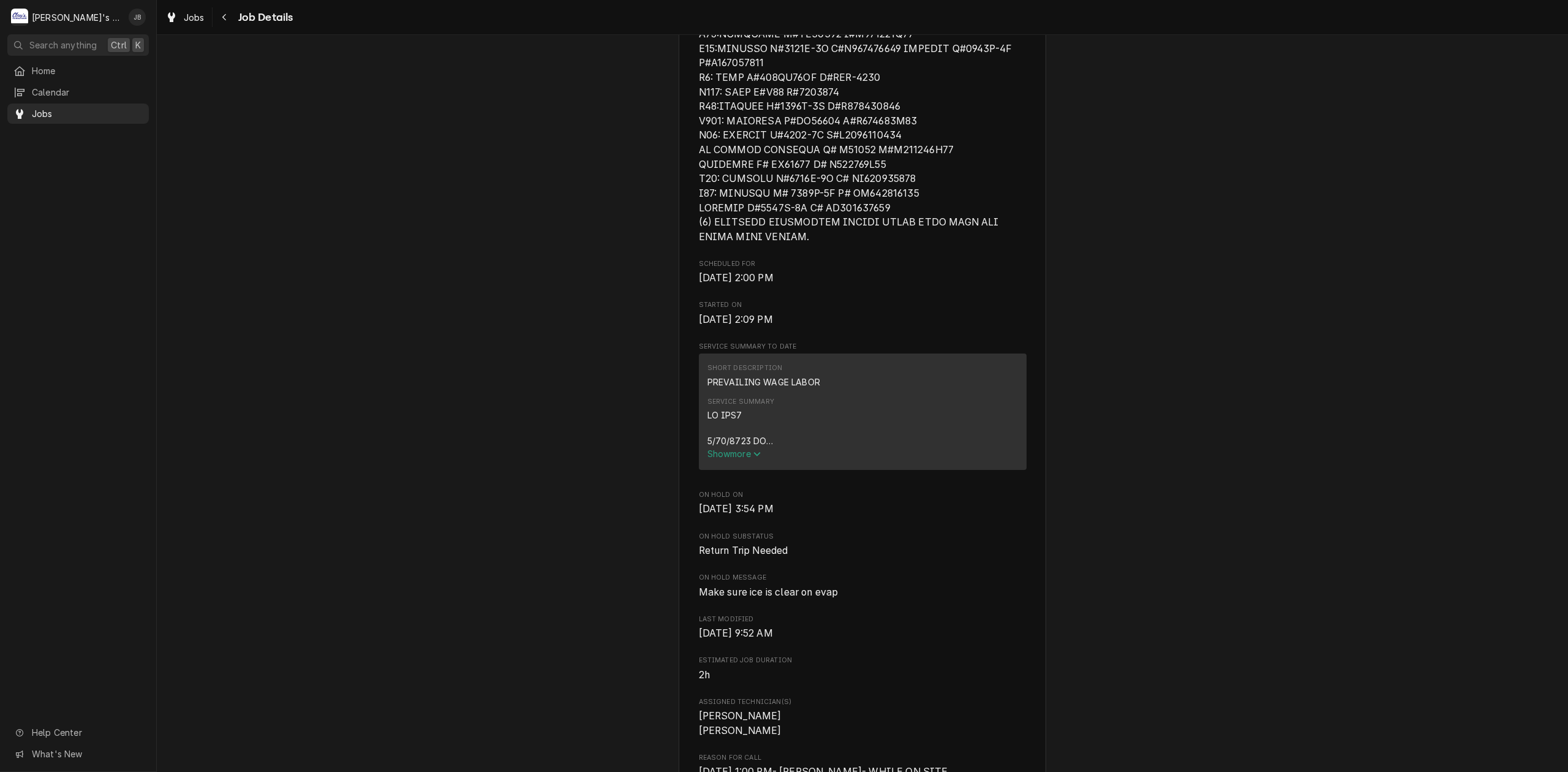
scroll to position [572, 0]
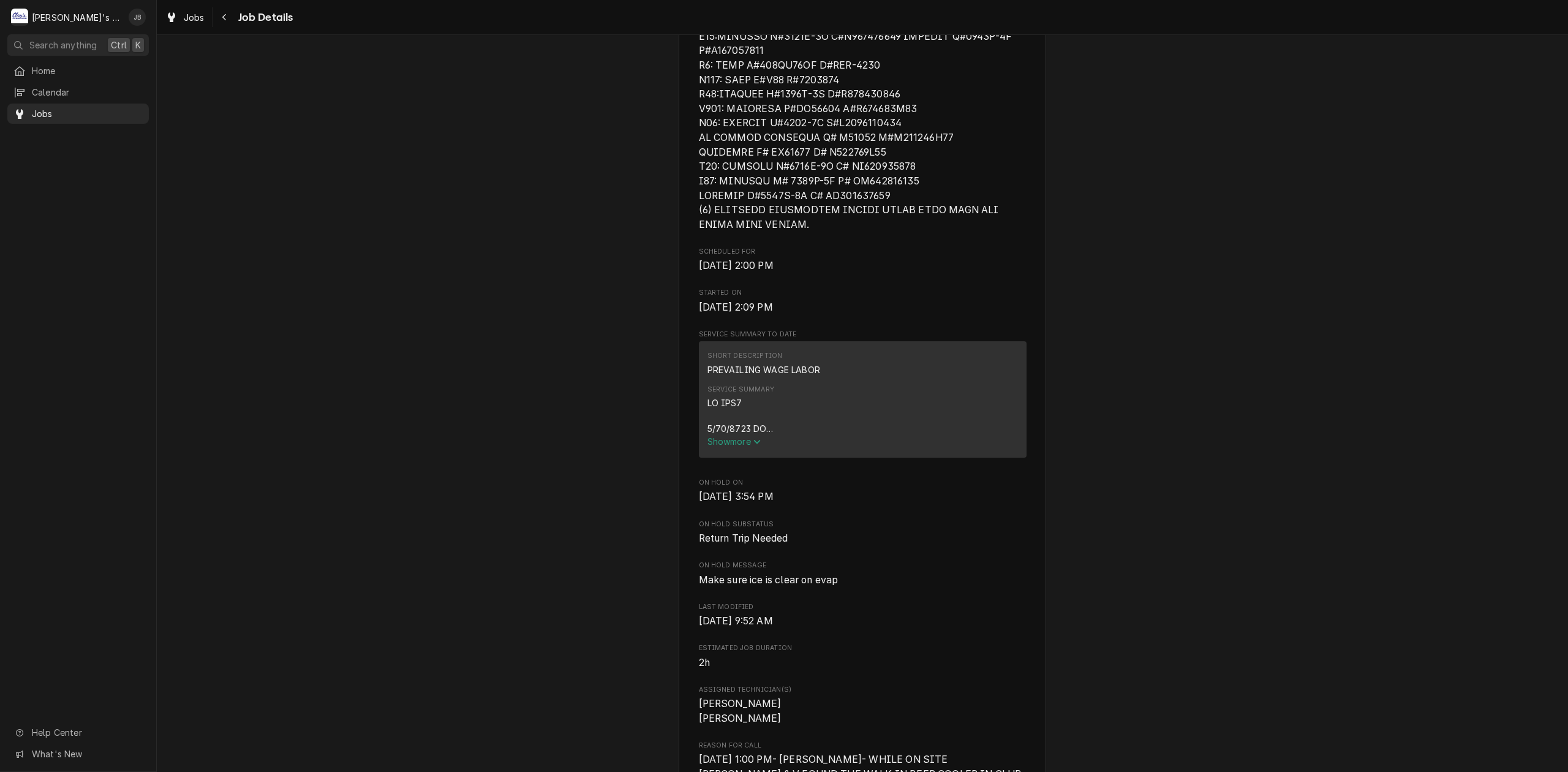
click at [745, 447] on span "Show more" at bounding box center [734, 441] width 54 height 10
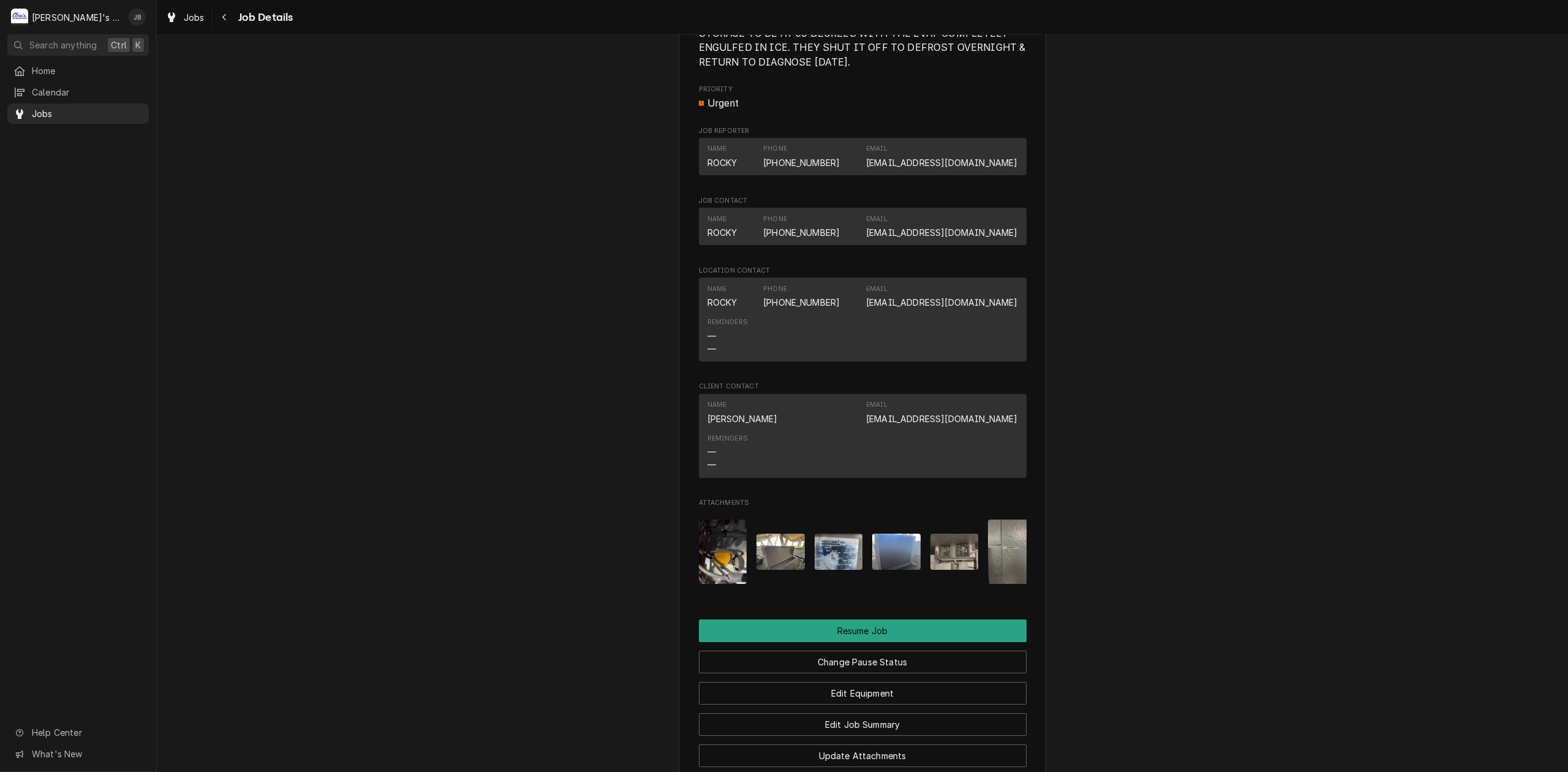
scroll to position [1716, 0]
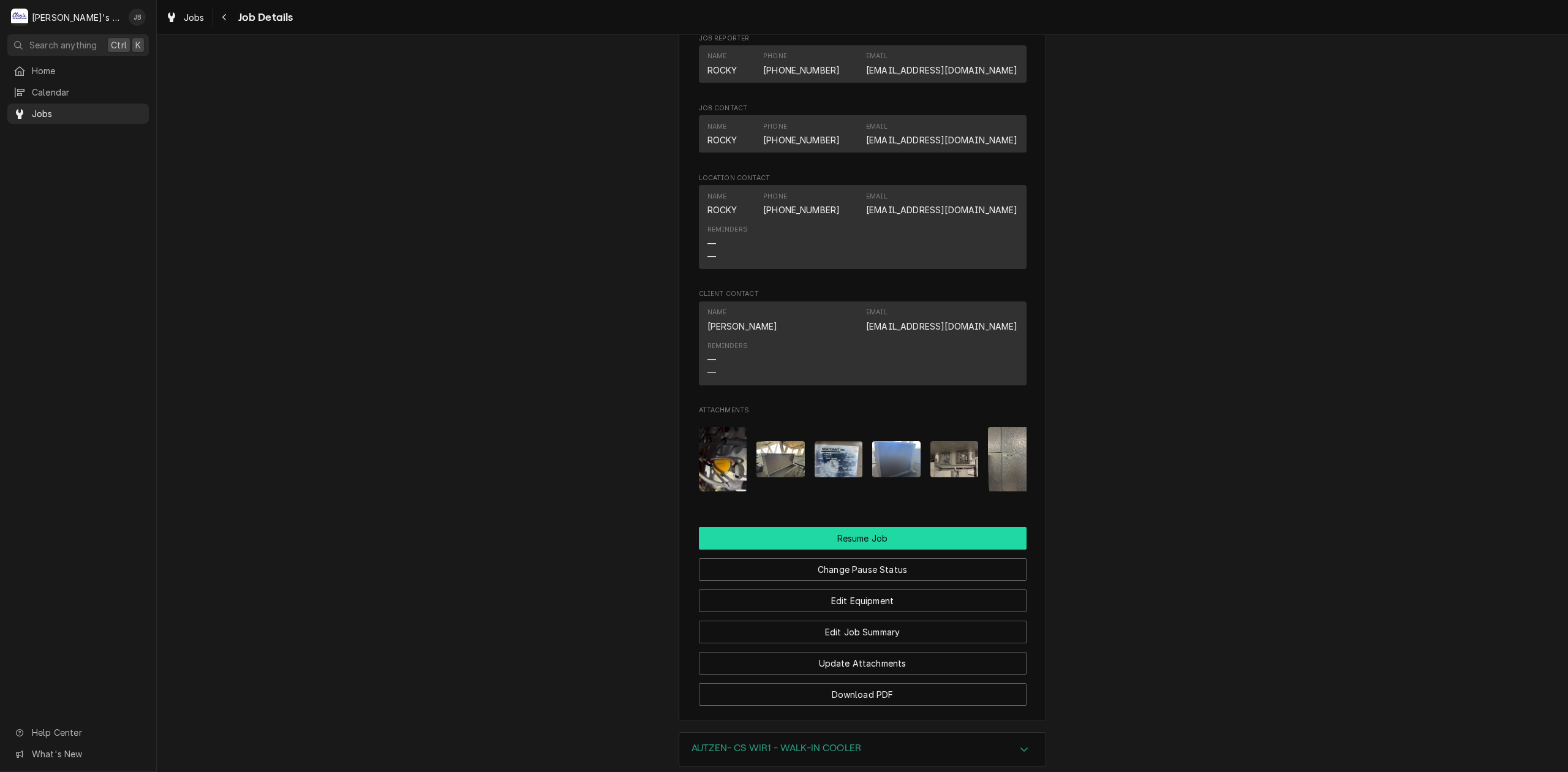
click at [854, 550] on button "Resume Job" at bounding box center [863, 538] width 328 height 23
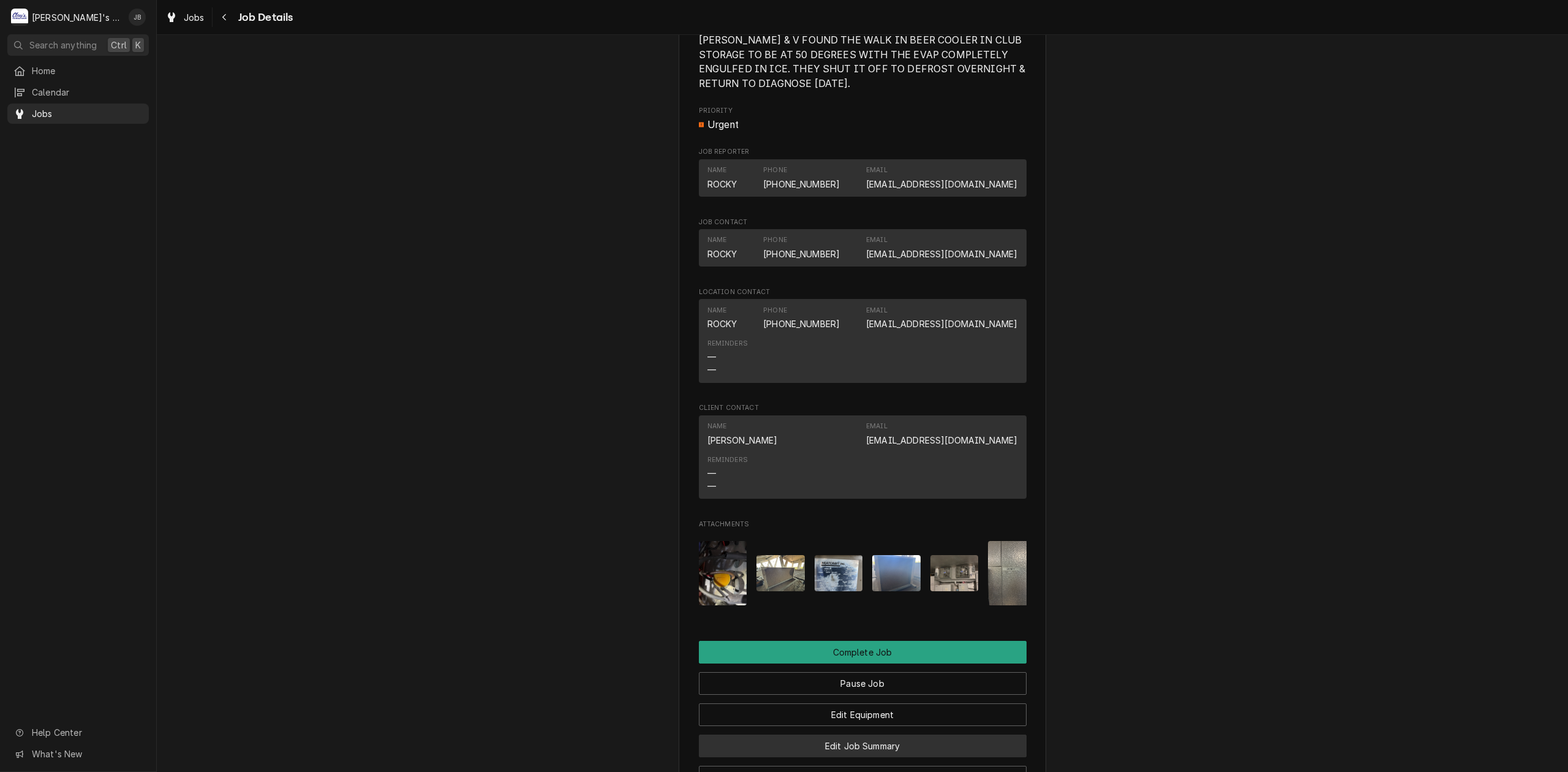
scroll to position [1226, 0]
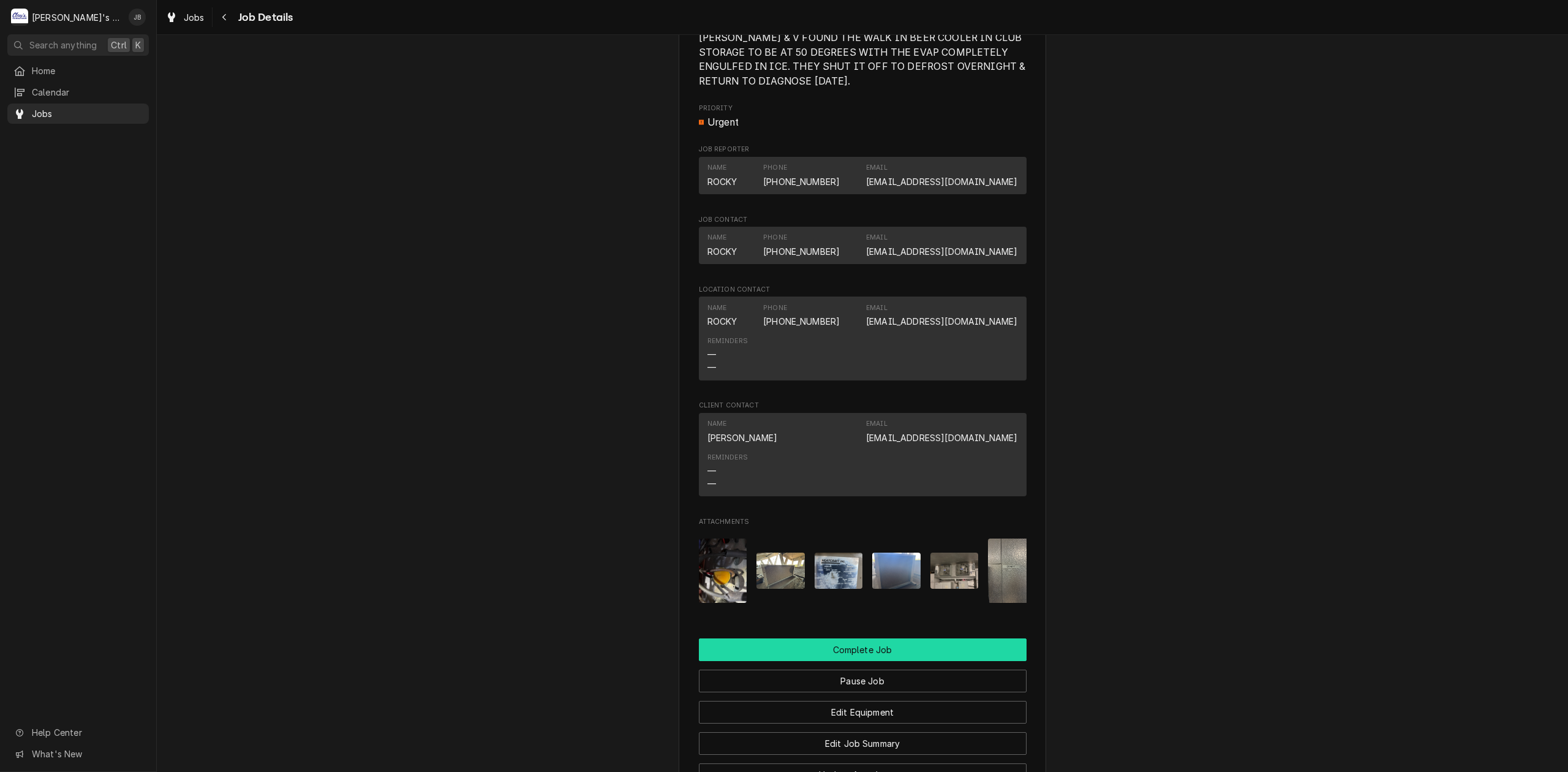
click at [839, 661] on button "Complete Job" at bounding box center [863, 650] width 328 height 23
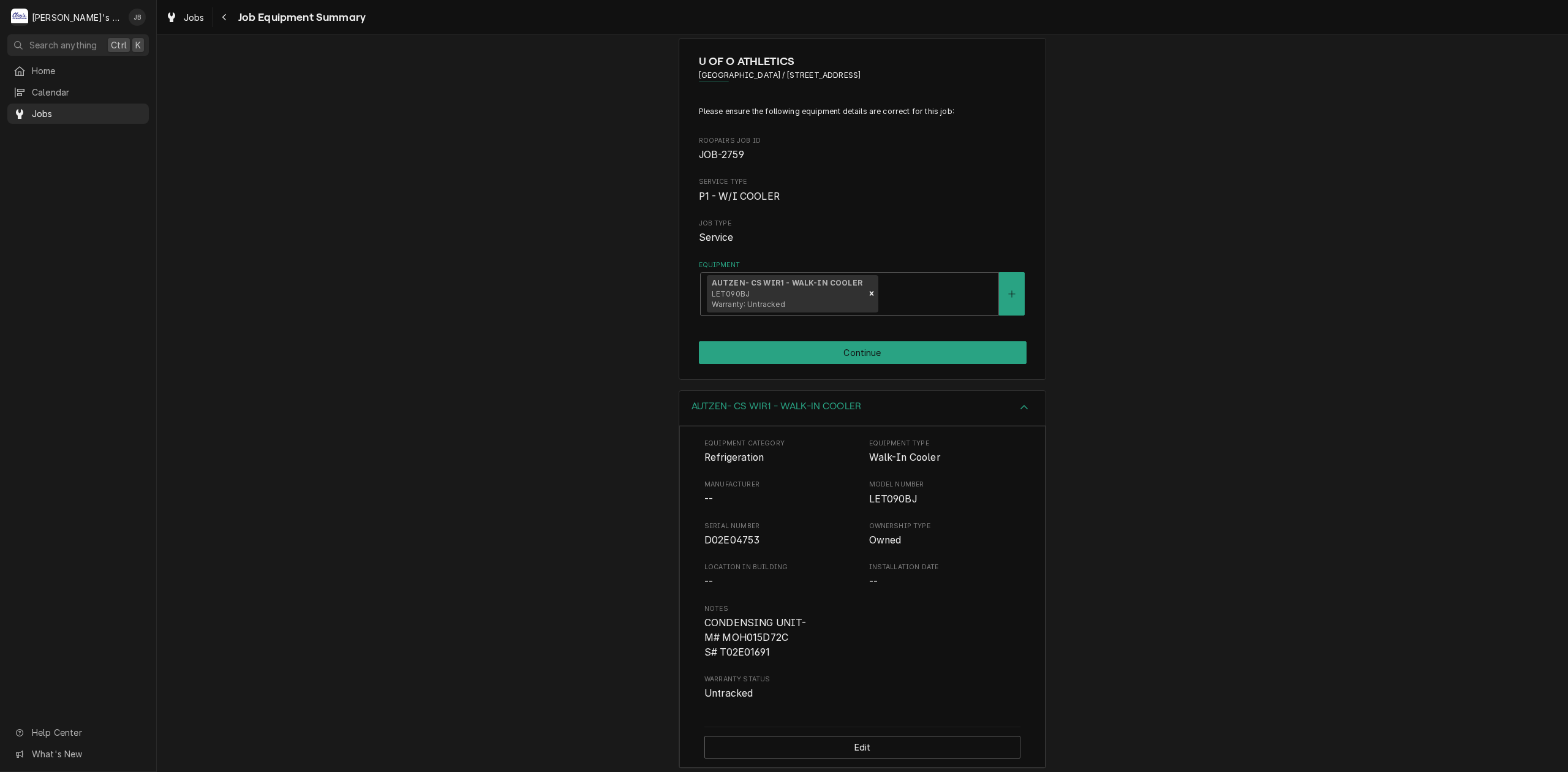
scroll to position [33, 0]
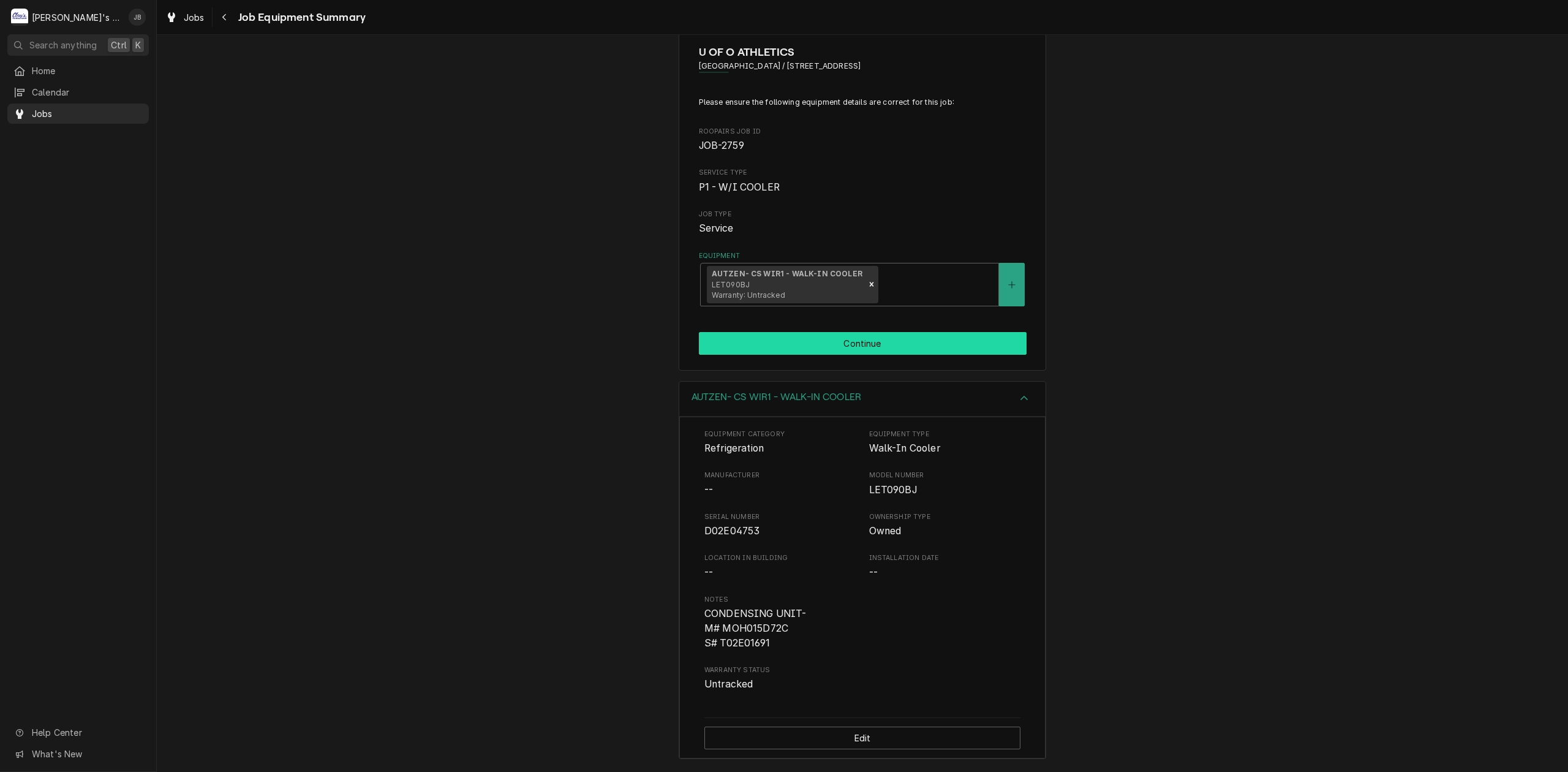
click at [897, 350] on button "Continue" at bounding box center [863, 343] width 328 height 23
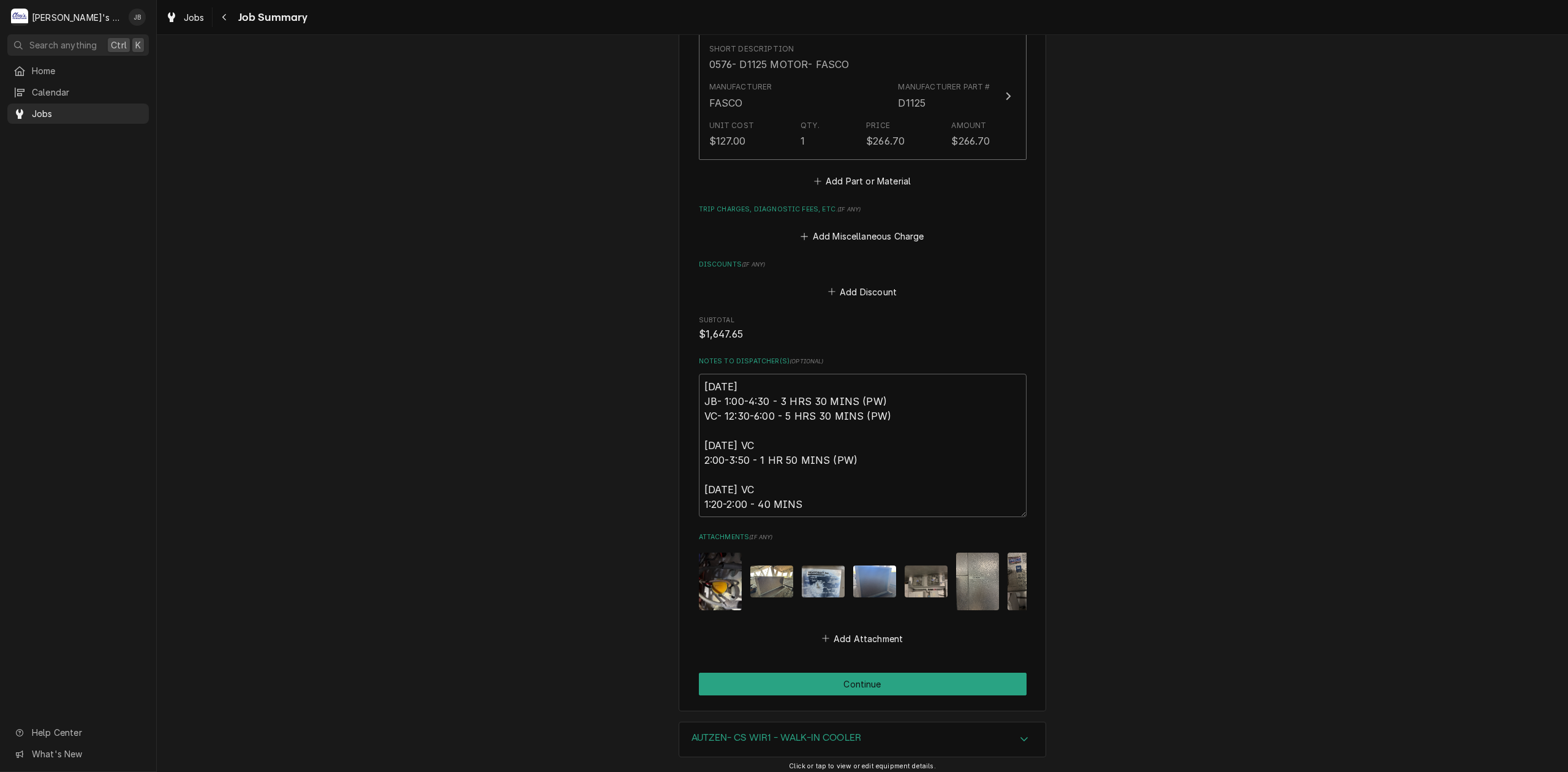
scroll to position [1685, 0]
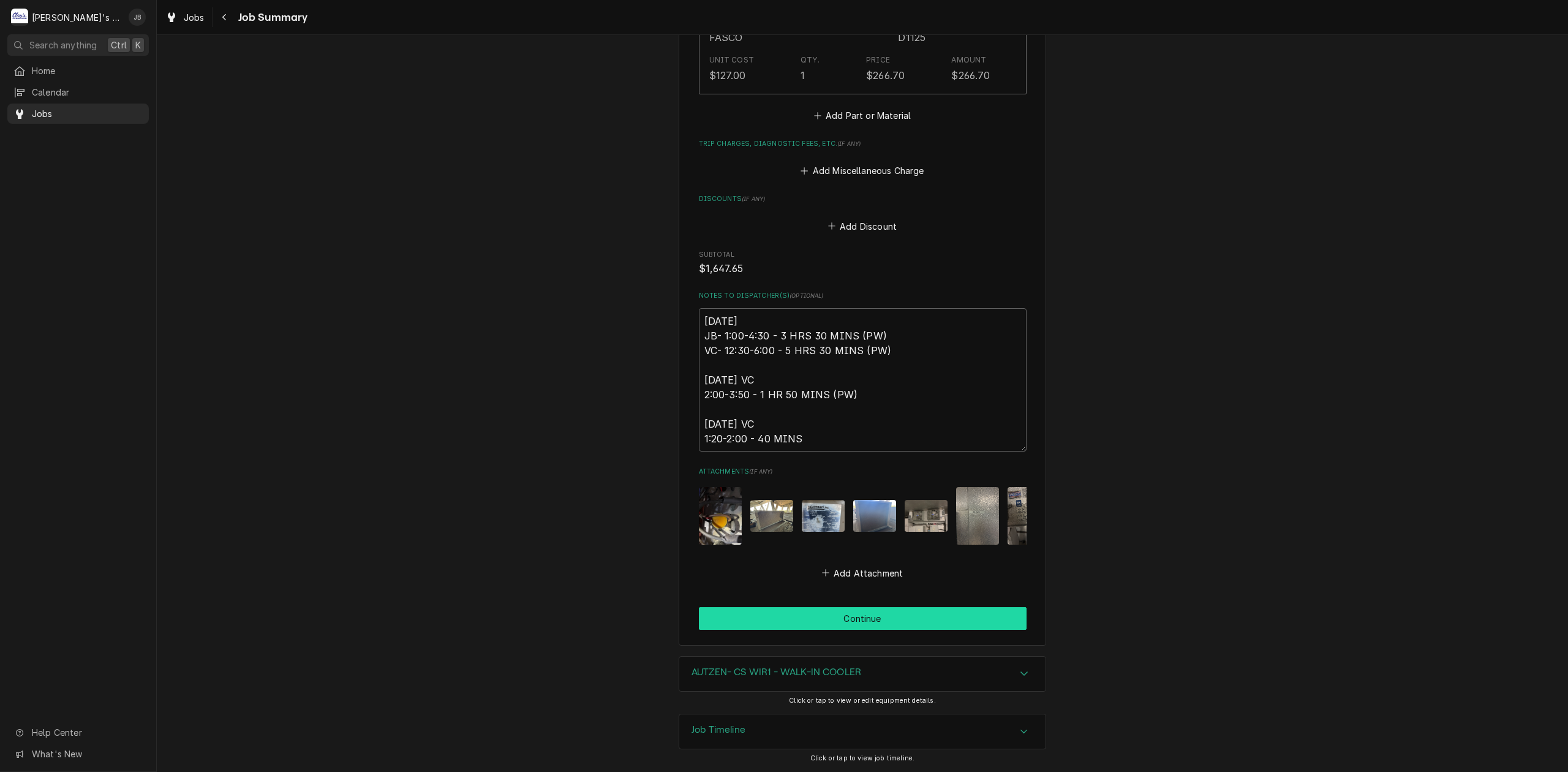
click at [828, 619] on button "Continue" at bounding box center [863, 618] width 328 height 23
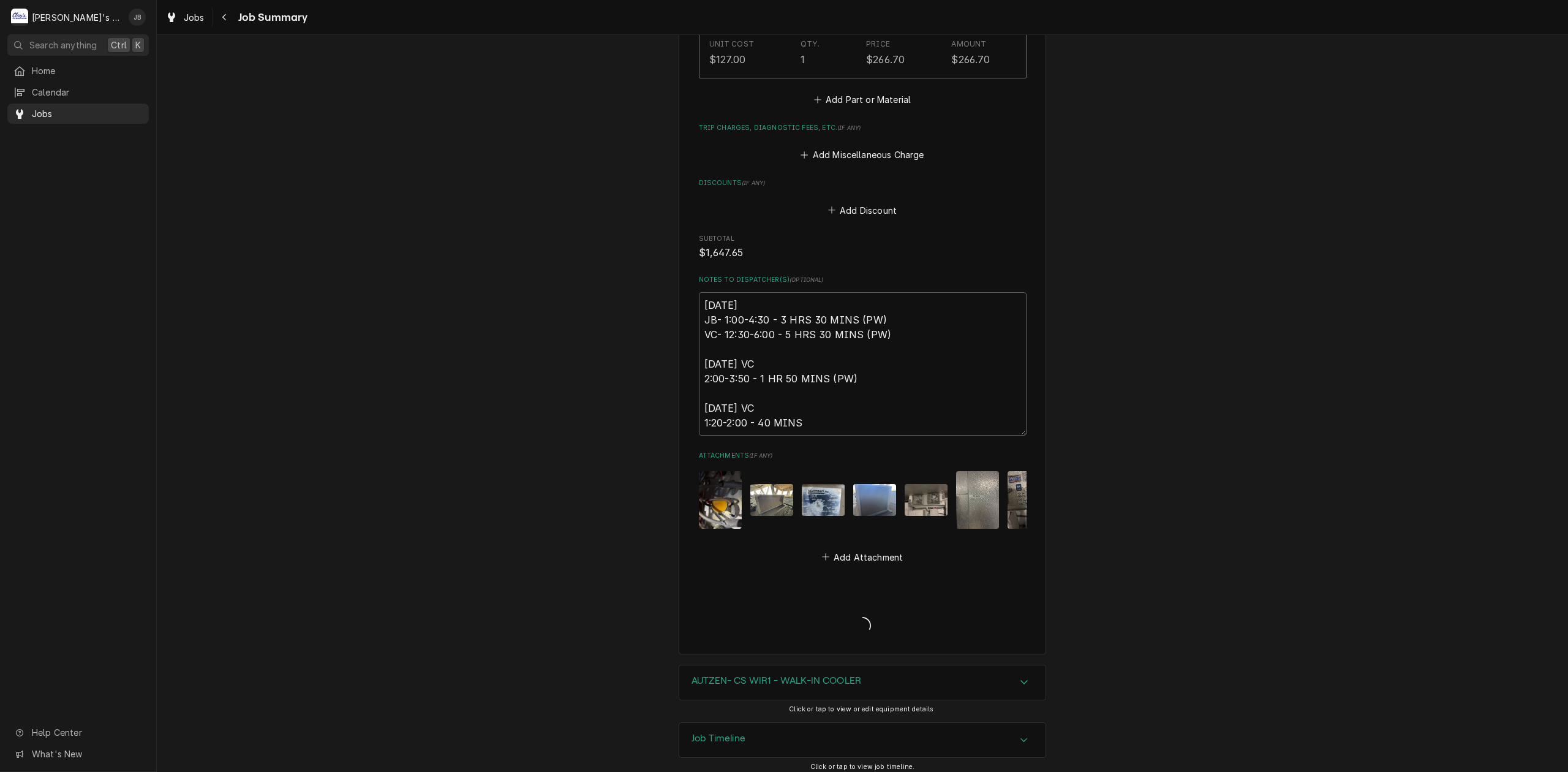
type textarea "x"
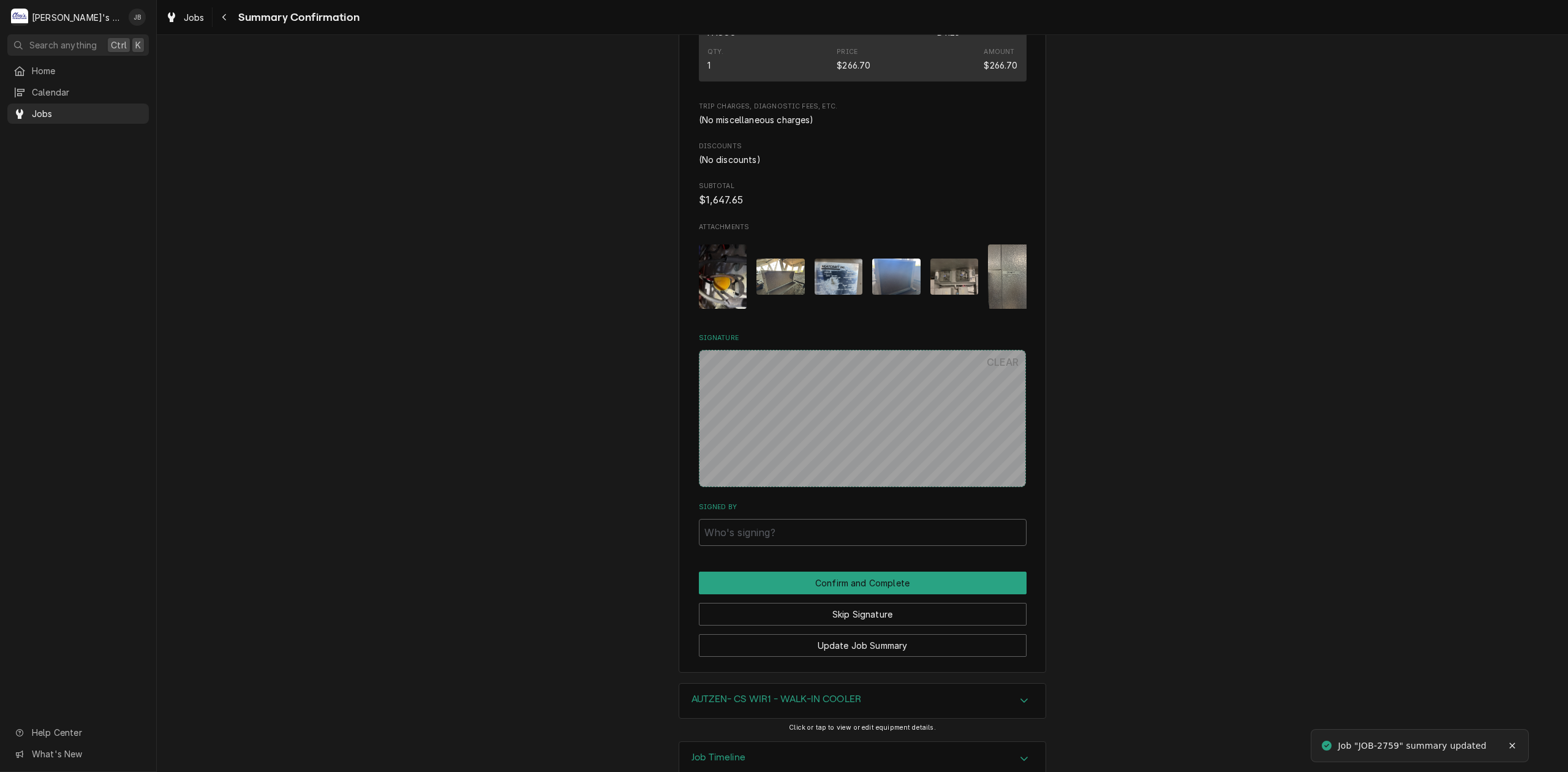
scroll to position [1431, 0]
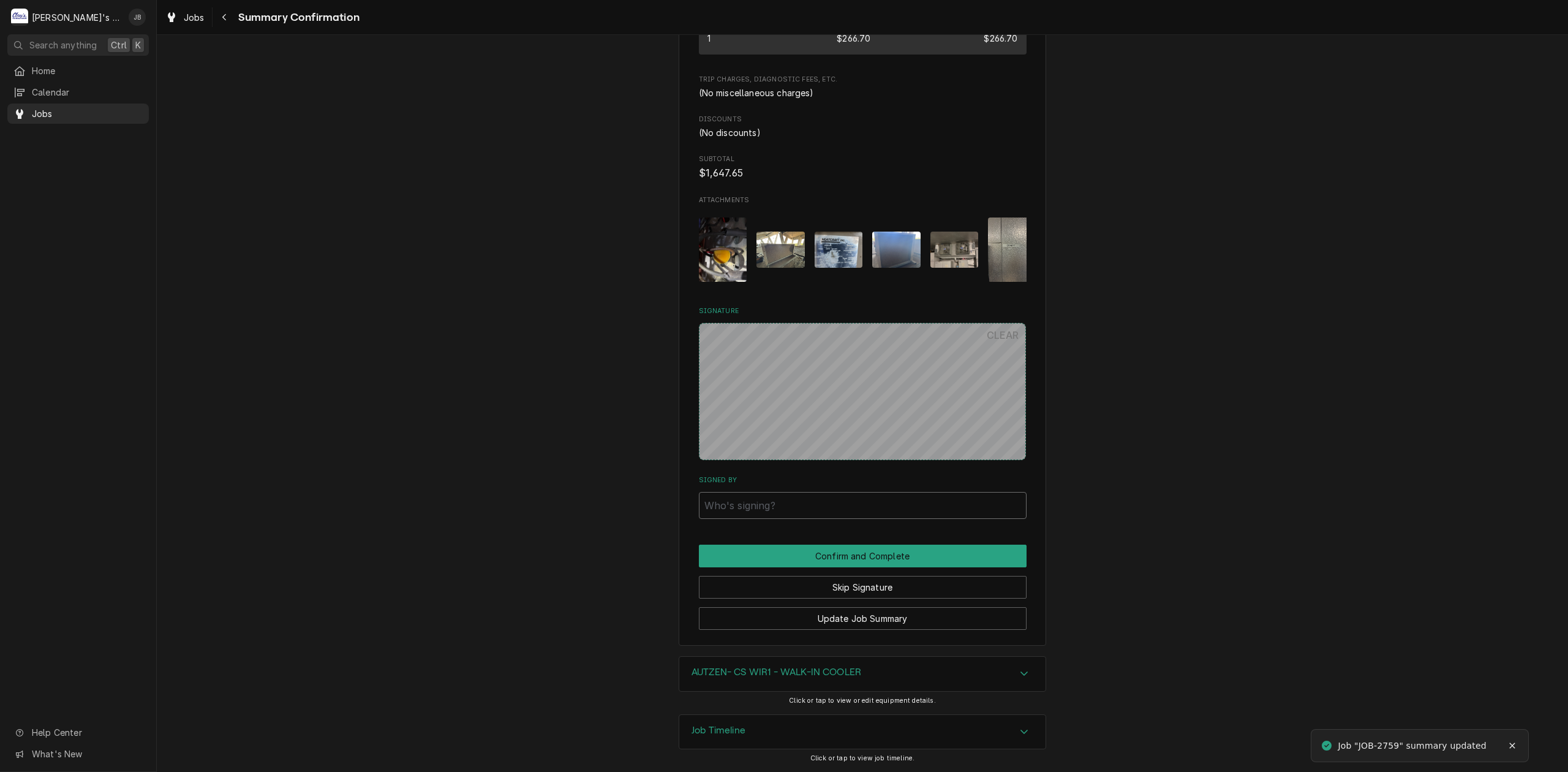
click at [775, 500] on input "Signed By" at bounding box center [863, 505] width 328 height 27
type input "JB"
click at [843, 555] on button "Confirm and Complete" at bounding box center [863, 556] width 328 height 23
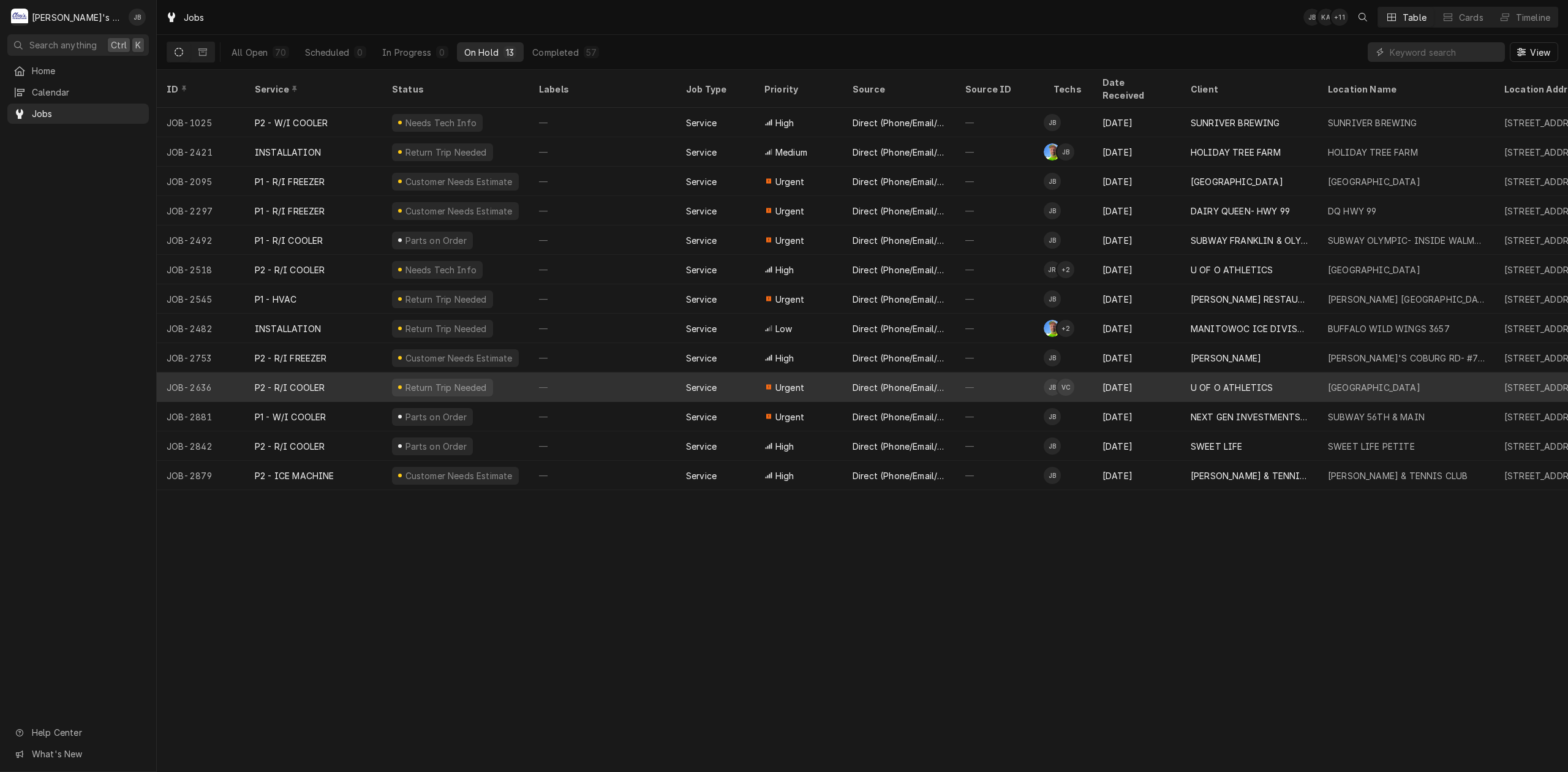
click at [1314, 372] on div "U OF O ATHLETICS" at bounding box center [1249, 387] width 137 height 29
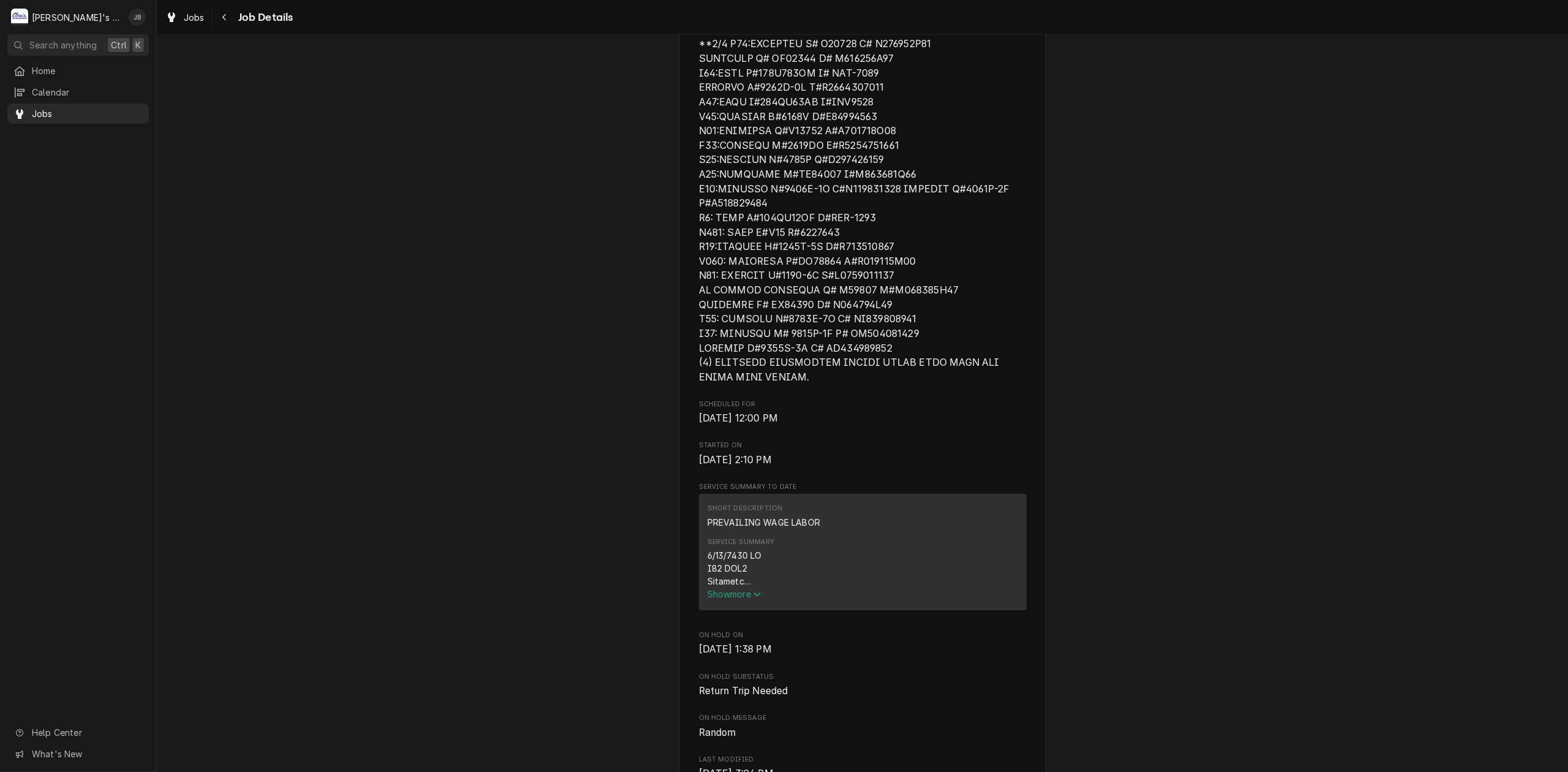
scroll to position [490, 0]
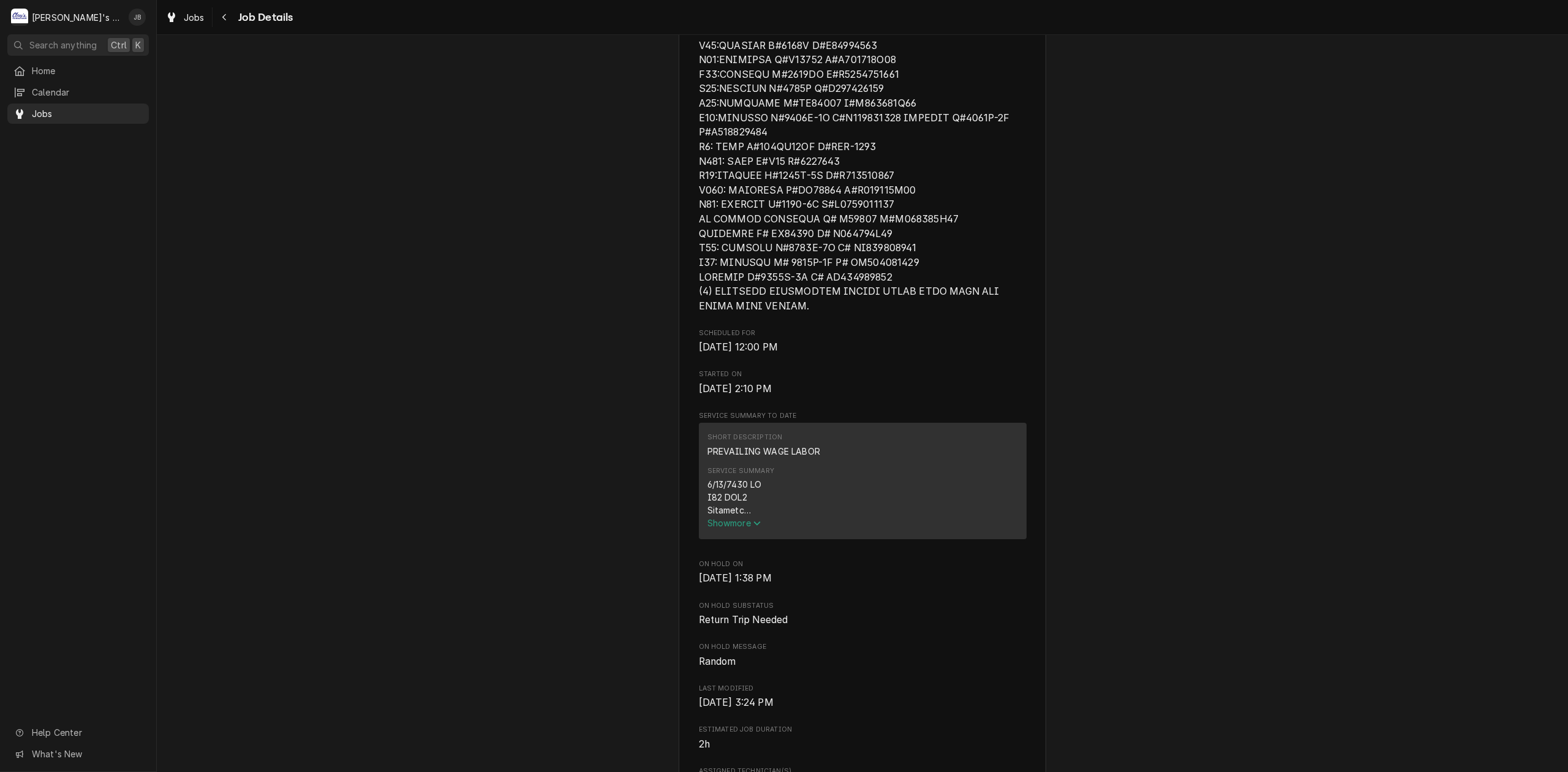
click at [734, 529] on span "Show more" at bounding box center [734, 523] width 54 height 10
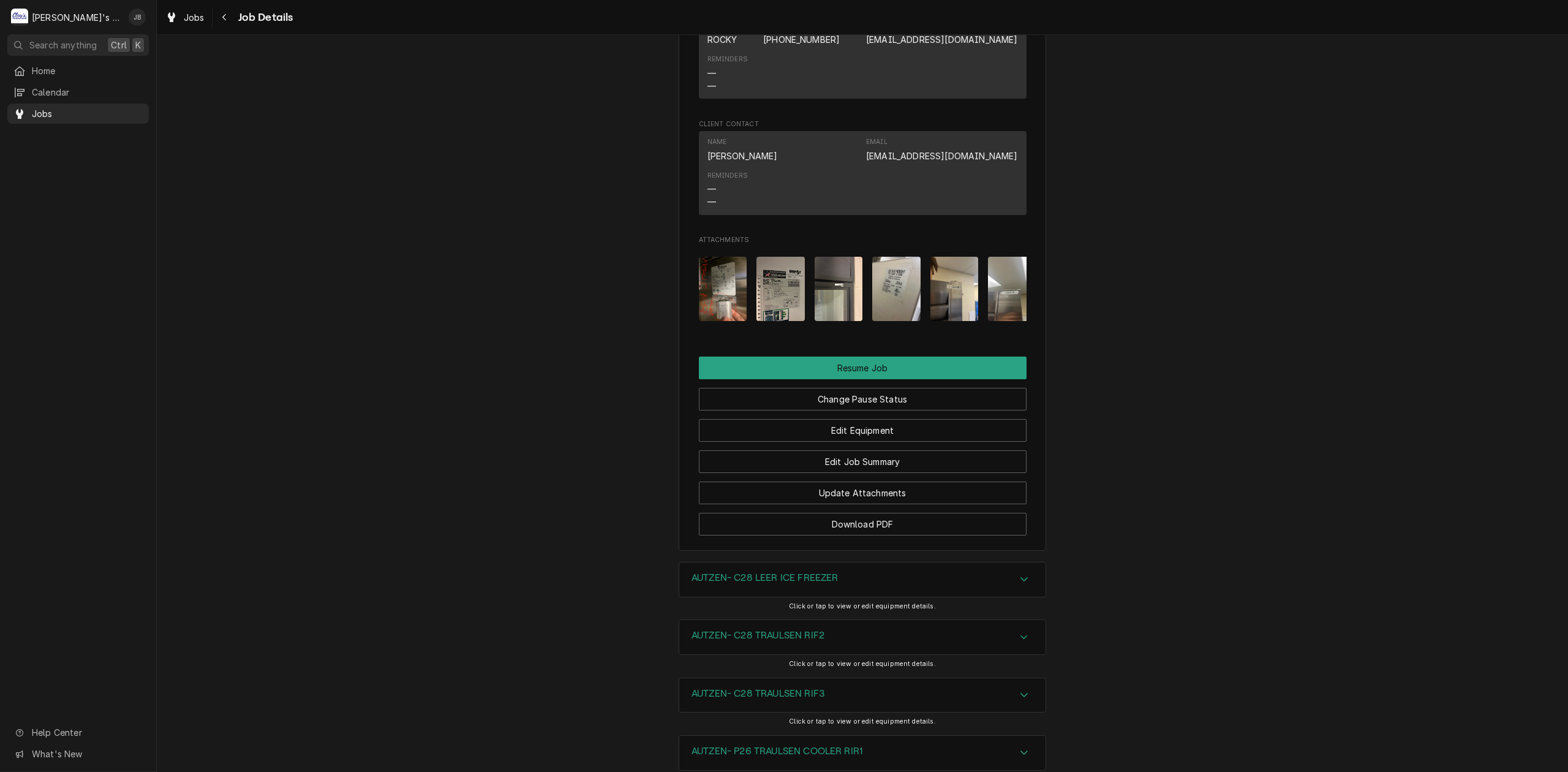
scroll to position [2860, 0]
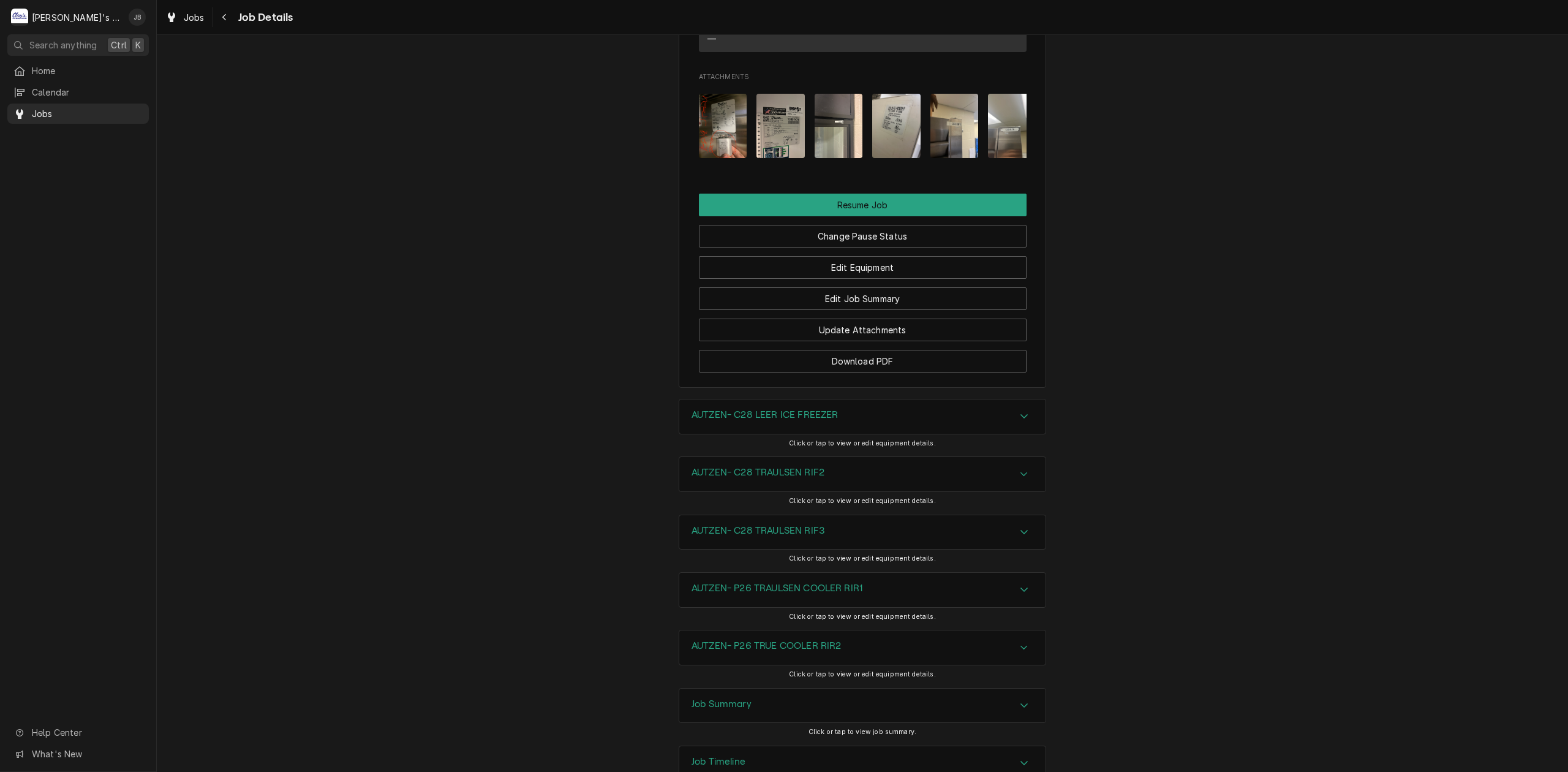
click at [842, 405] on div "AUTZEN- C28 LEER ICE FREEZER" at bounding box center [862, 417] width 366 height 34
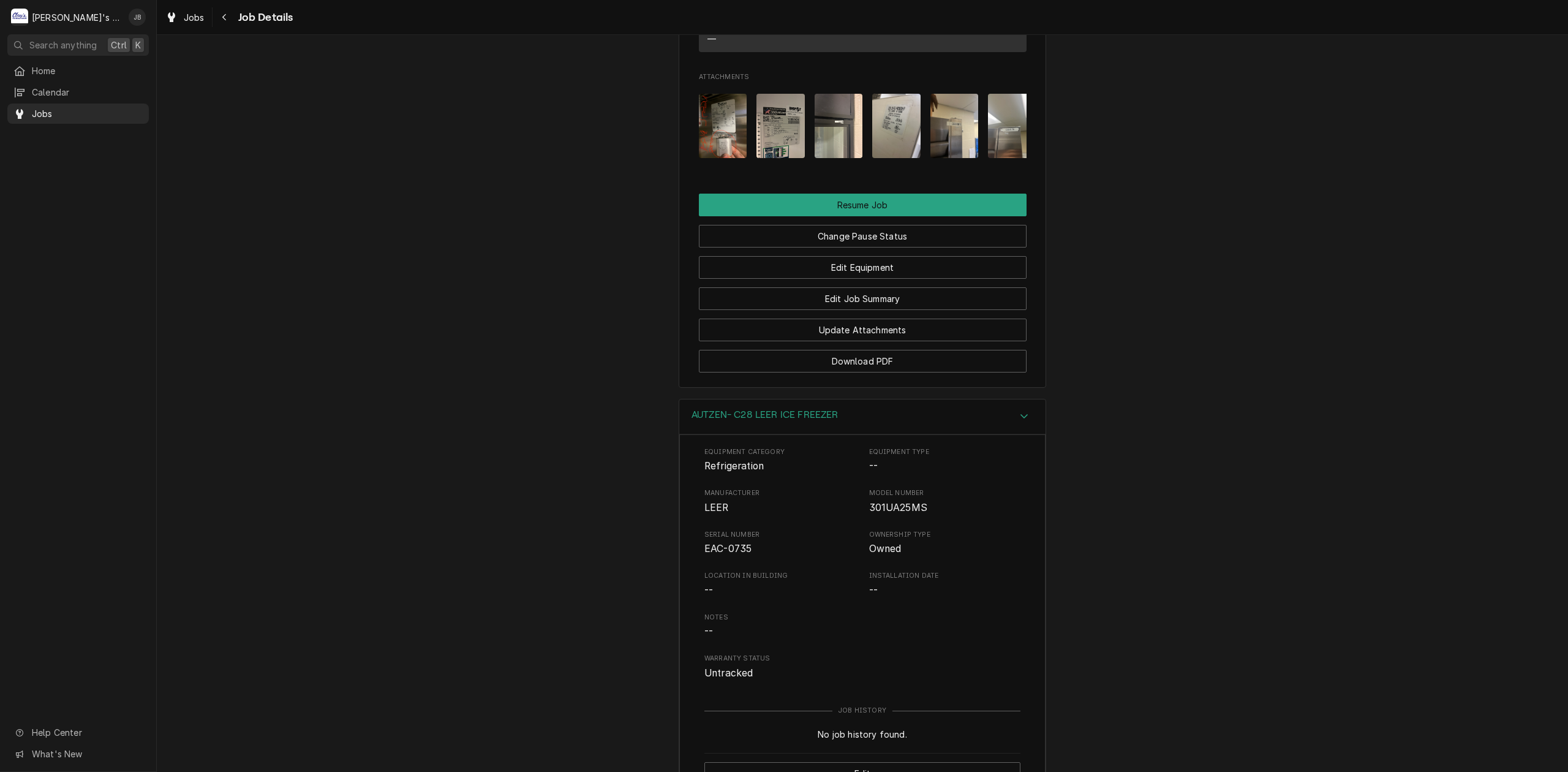
click at [842, 405] on div "AUTZEN- C28 LEER ICE FREEZER" at bounding box center [862, 417] width 366 height 35
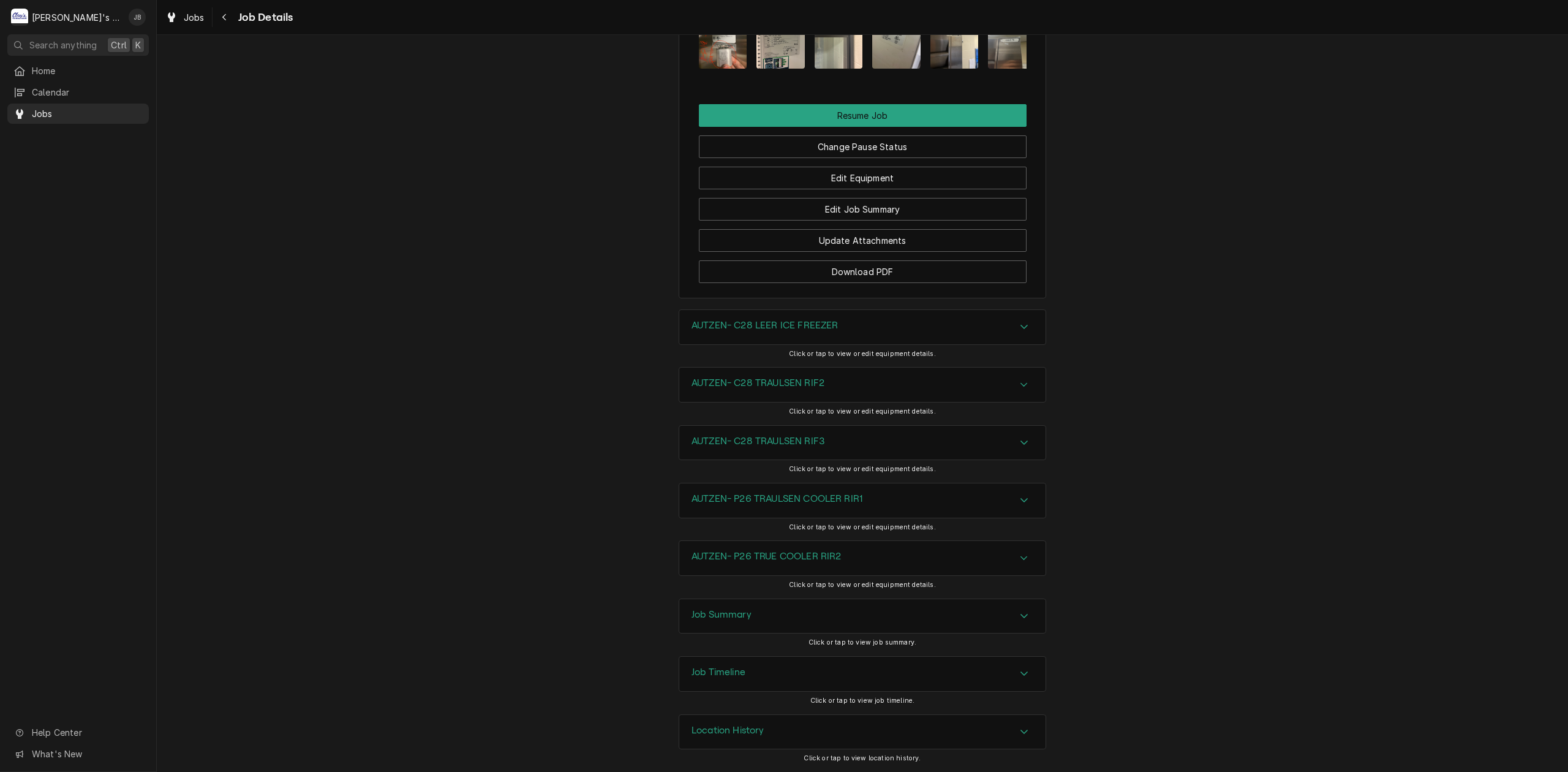
scroll to position [2953, 0]
click at [772, 616] on div "Job Summary" at bounding box center [862, 616] width 366 height 34
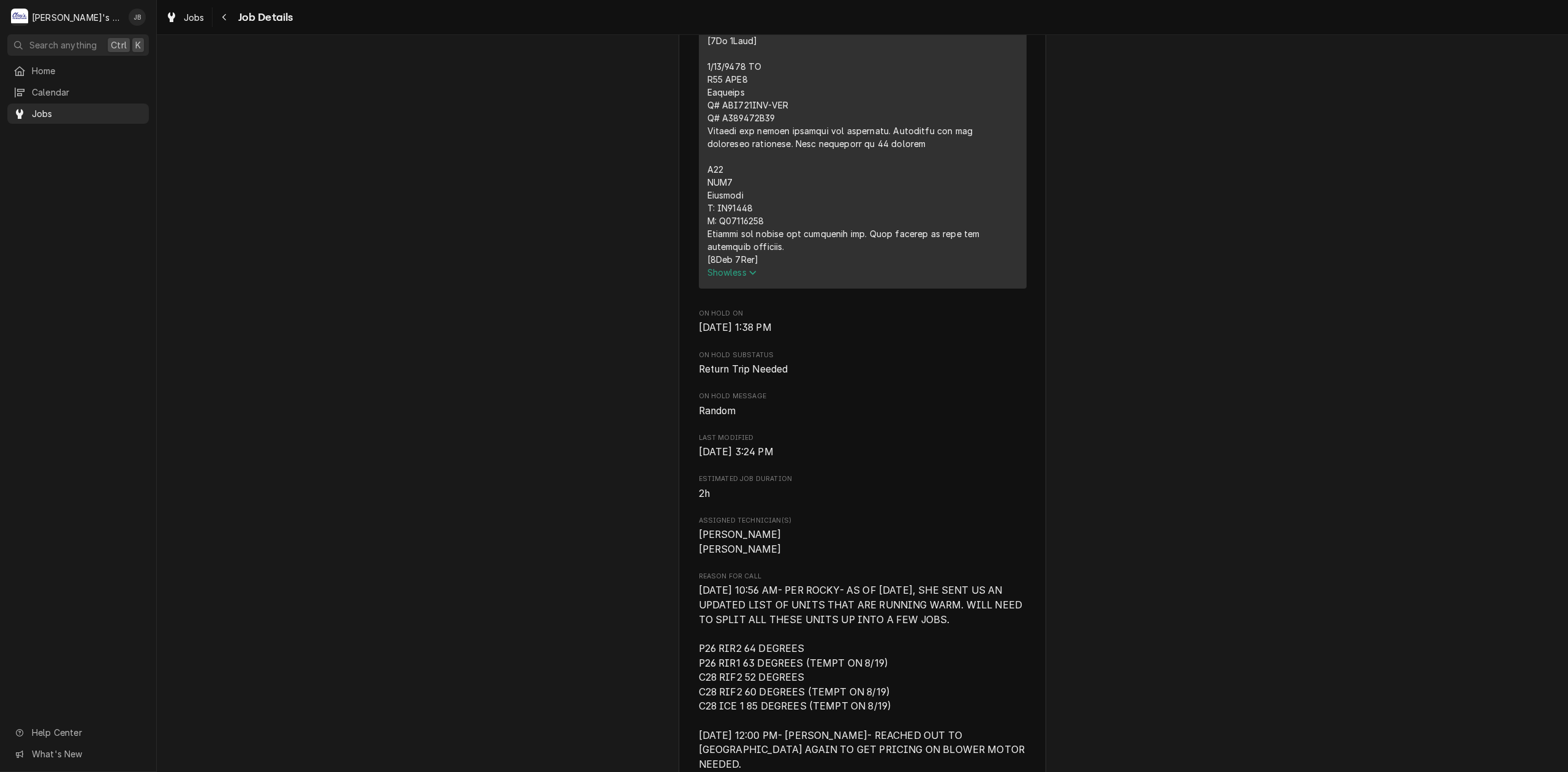
scroll to position [1727, 0]
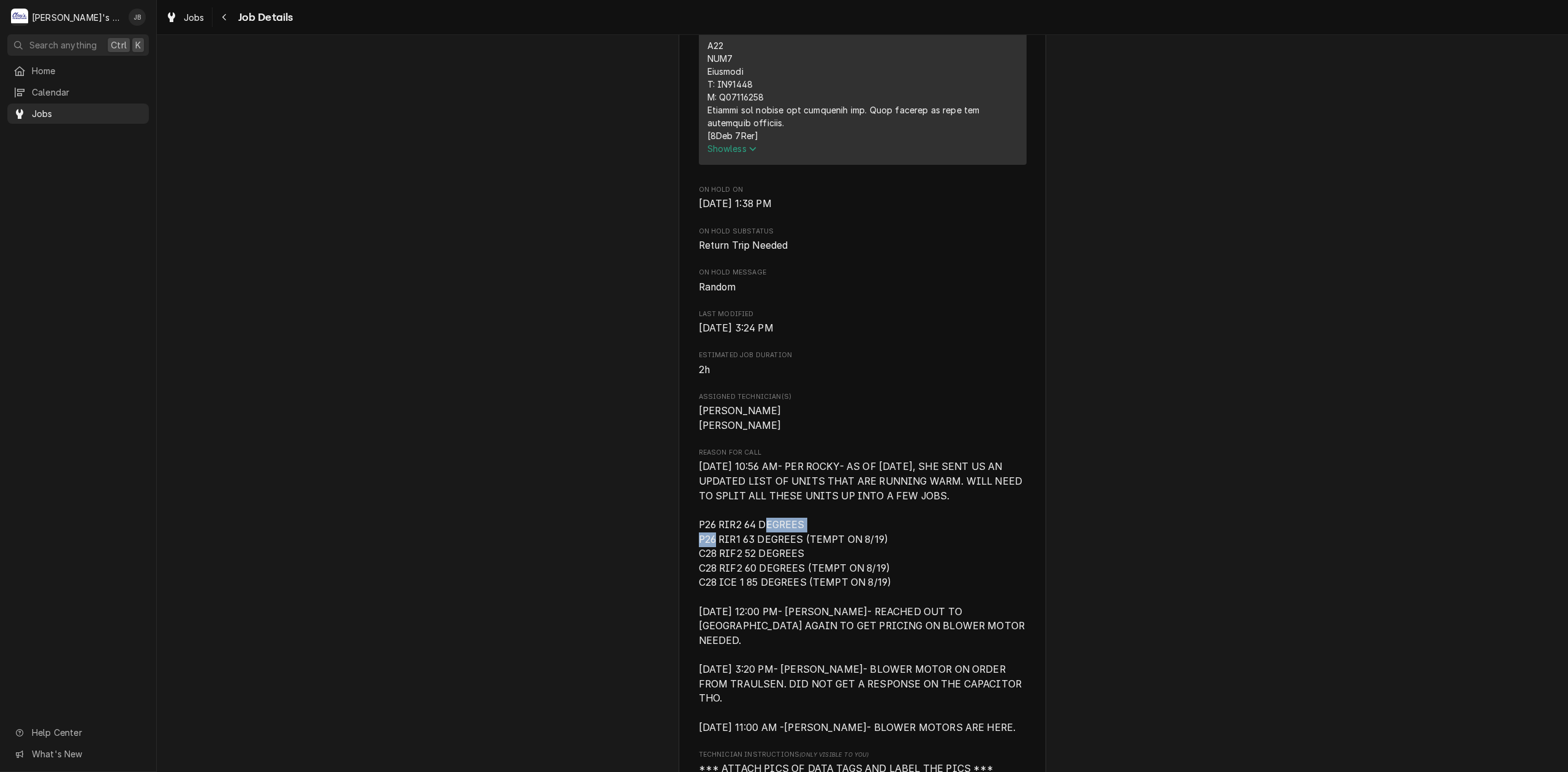
drag, startPoint x: 740, startPoint y: 540, endPoint x: 804, endPoint y: 545, distance: 64.2
click at [802, 545] on span "8/9/2025 10:56 AM- PER ROCKY- AS OF 8/6/2025, SHE SENT US AN UPDATED LIST OF UN…" at bounding box center [863, 597] width 328 height 275
click at [932, 575] on span "8/9/2025 10:56 AM- PER ROCKY- AS OF 8/6/2025, SHE SENT US AN UPDATED LIST OF UN…" at bounding box center [863, 597] width 328 height 275
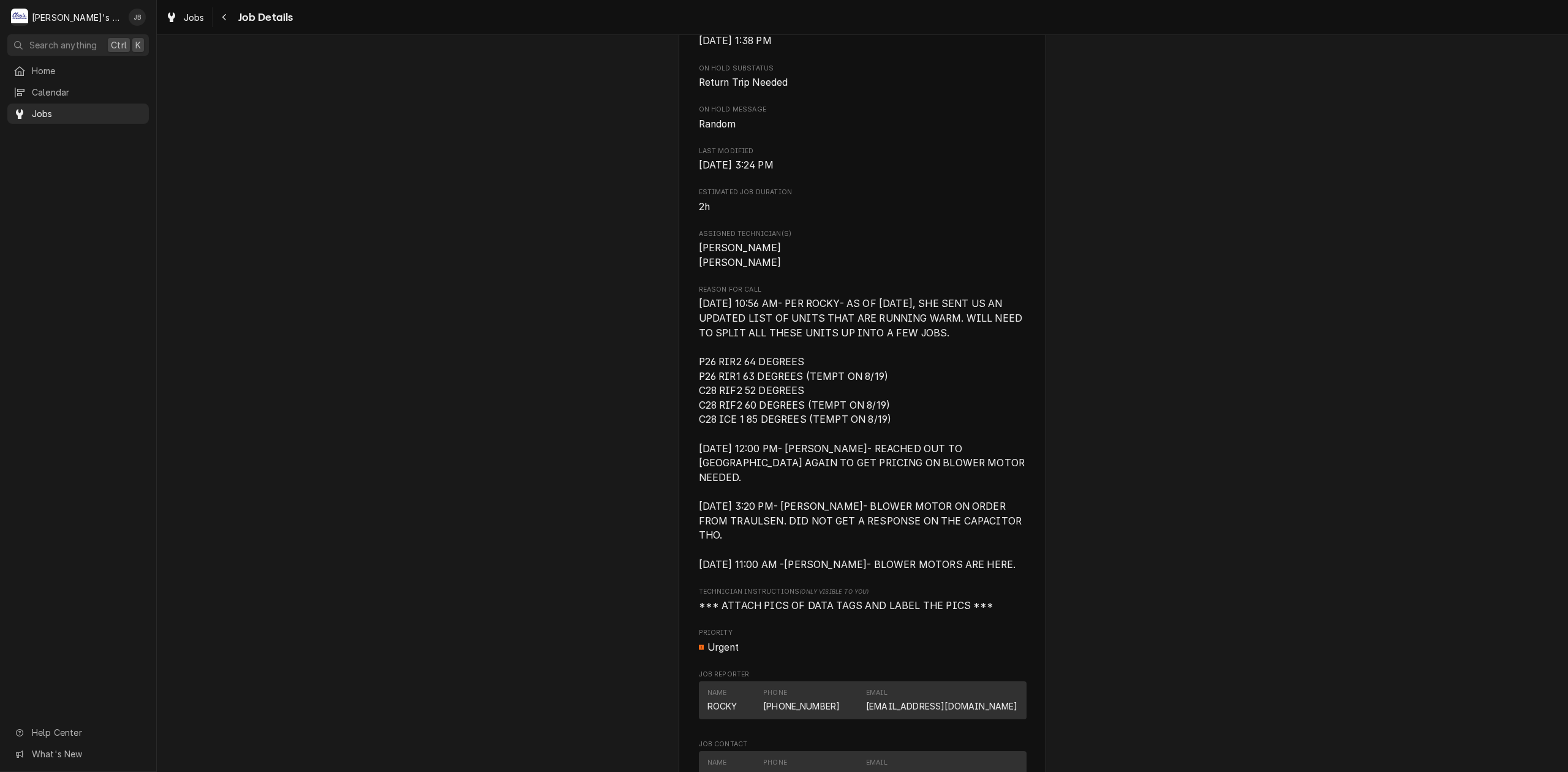
scroll to position [1891, 0]
drag, startPoint x: 645, startPoint y: 385, endPoint x: 694, endPoint y: 381, distance: 49.2
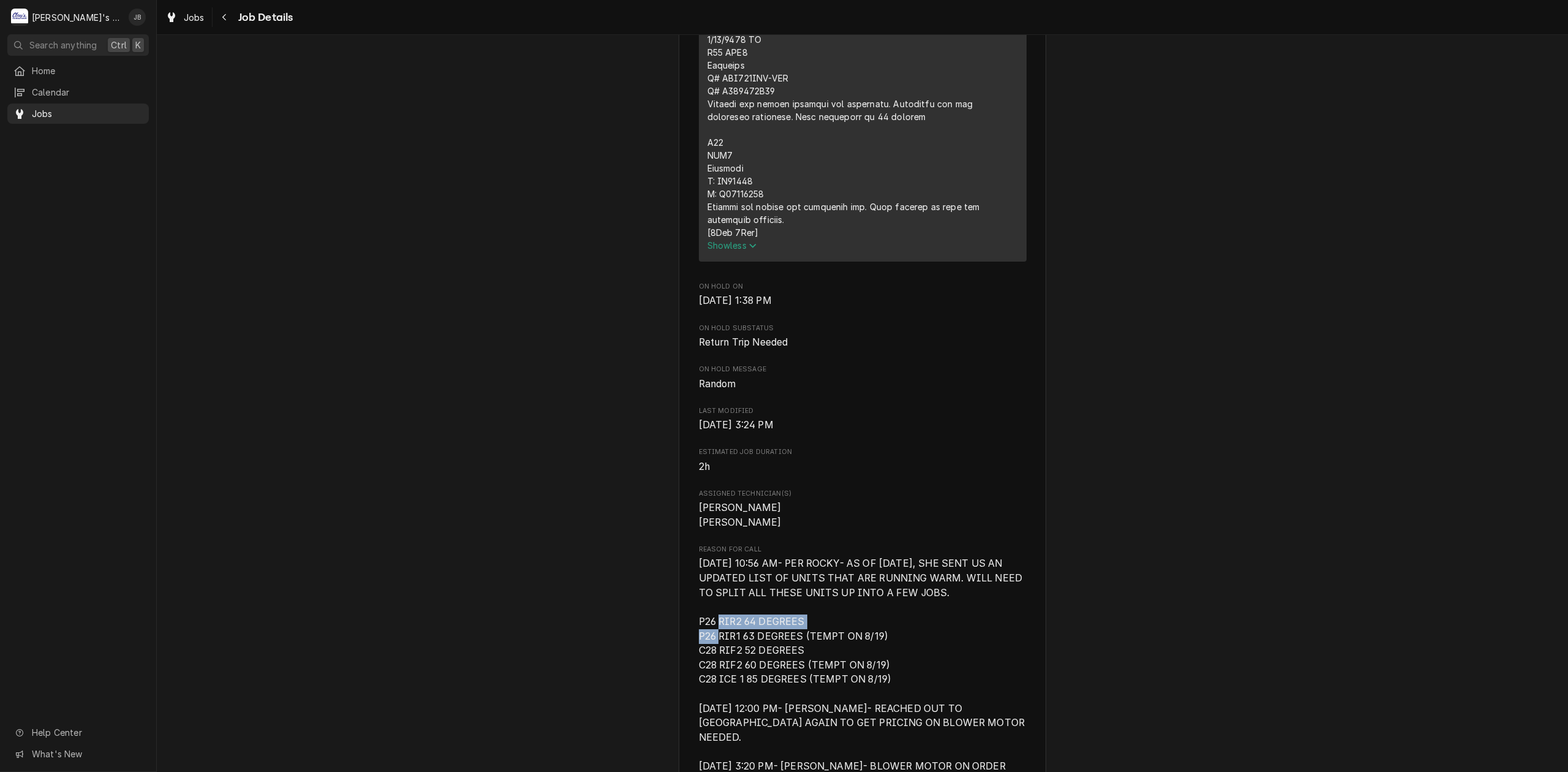
scroll to position [1646, 0]
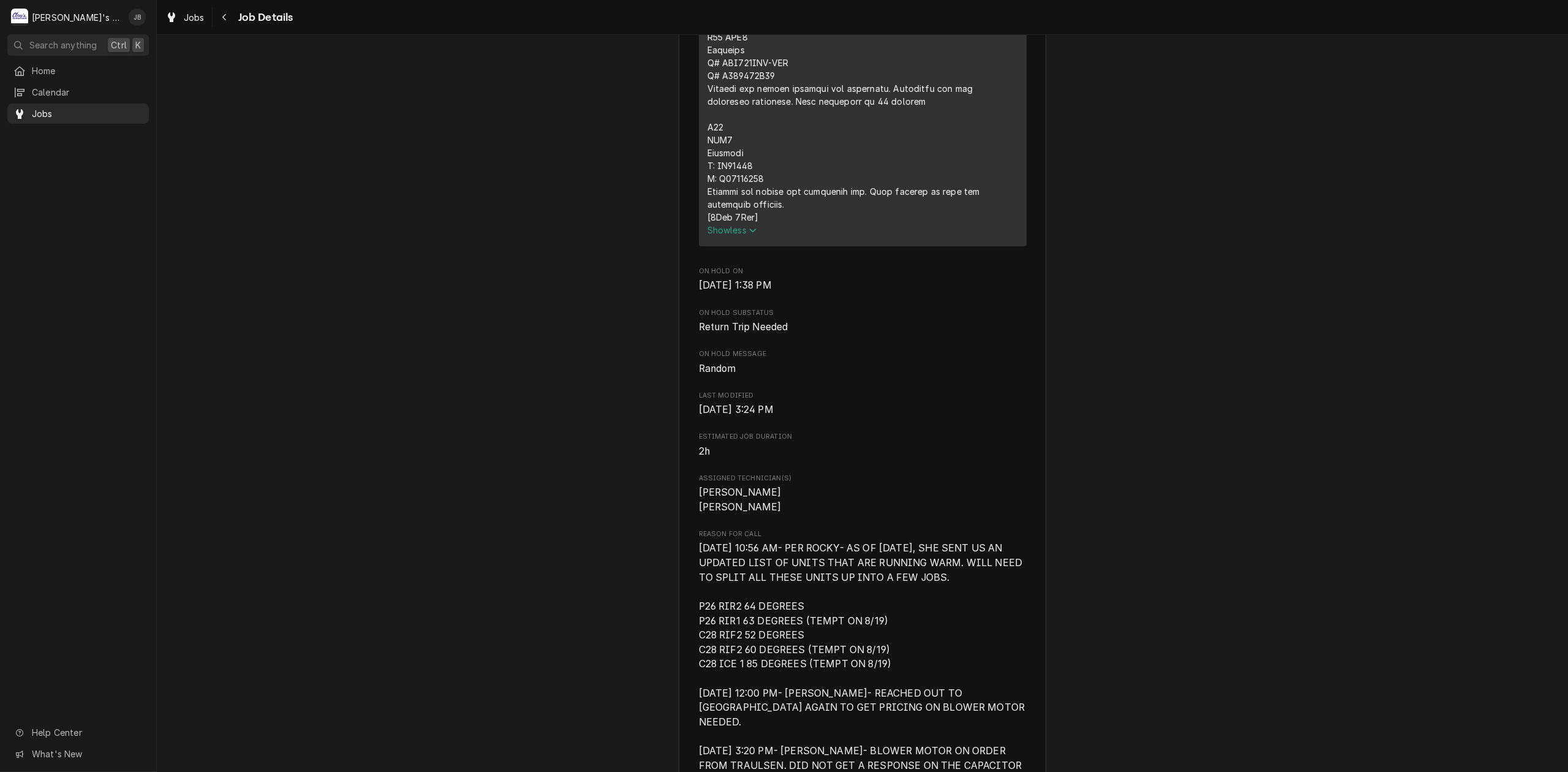
click at [699, 641] on span "8/9/2025 10:56 AM- PER ROCKY- AS OF 8/6/2025, SHE SENT US AN UPDATED LIST OF UN…" at bounding box center [863, 678] width 328 height 275
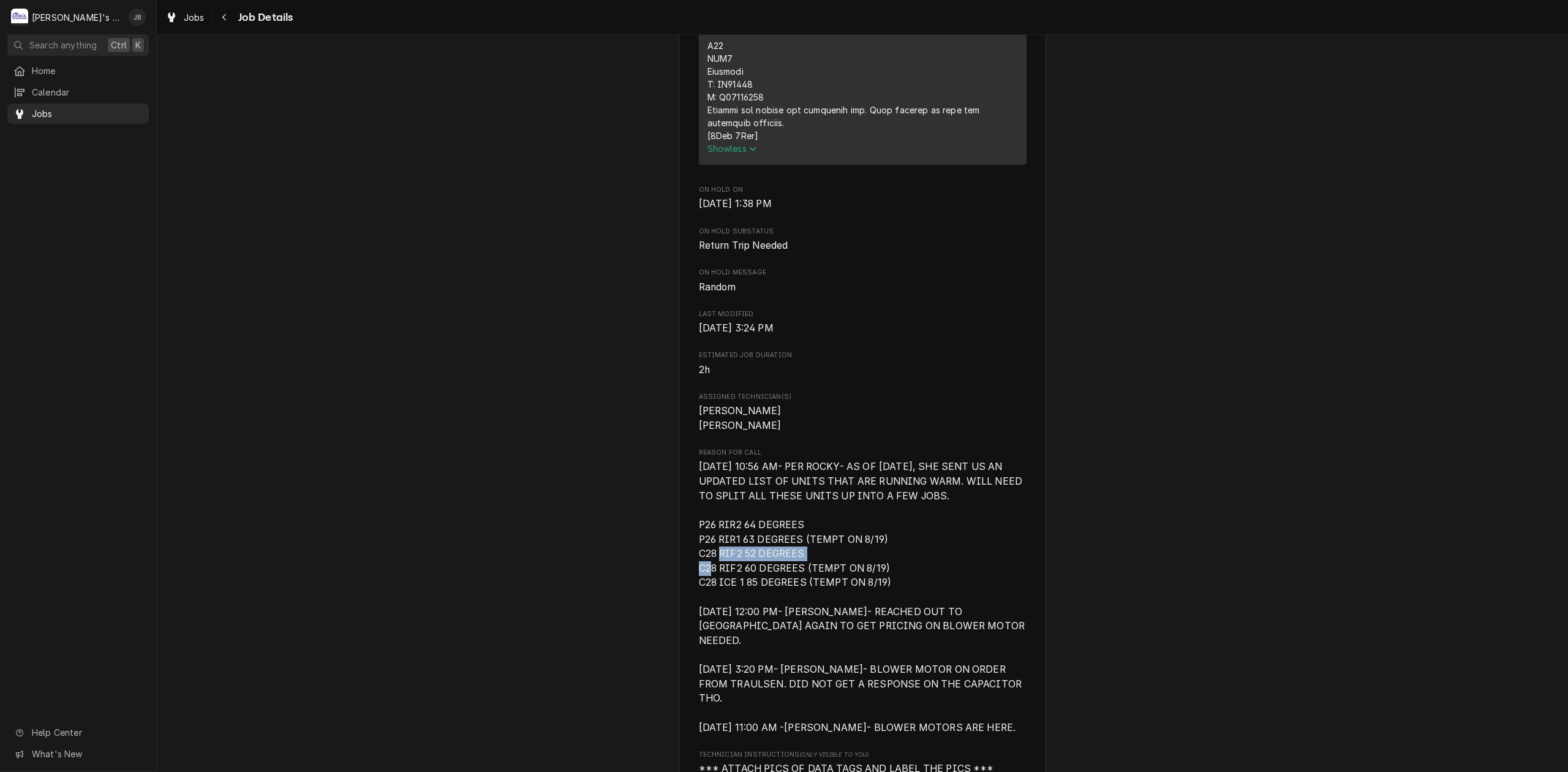
drag, startPoint x: 691, startPoint y: 570, endPoint x: 795, endPoint y: 568, distance: 104.0
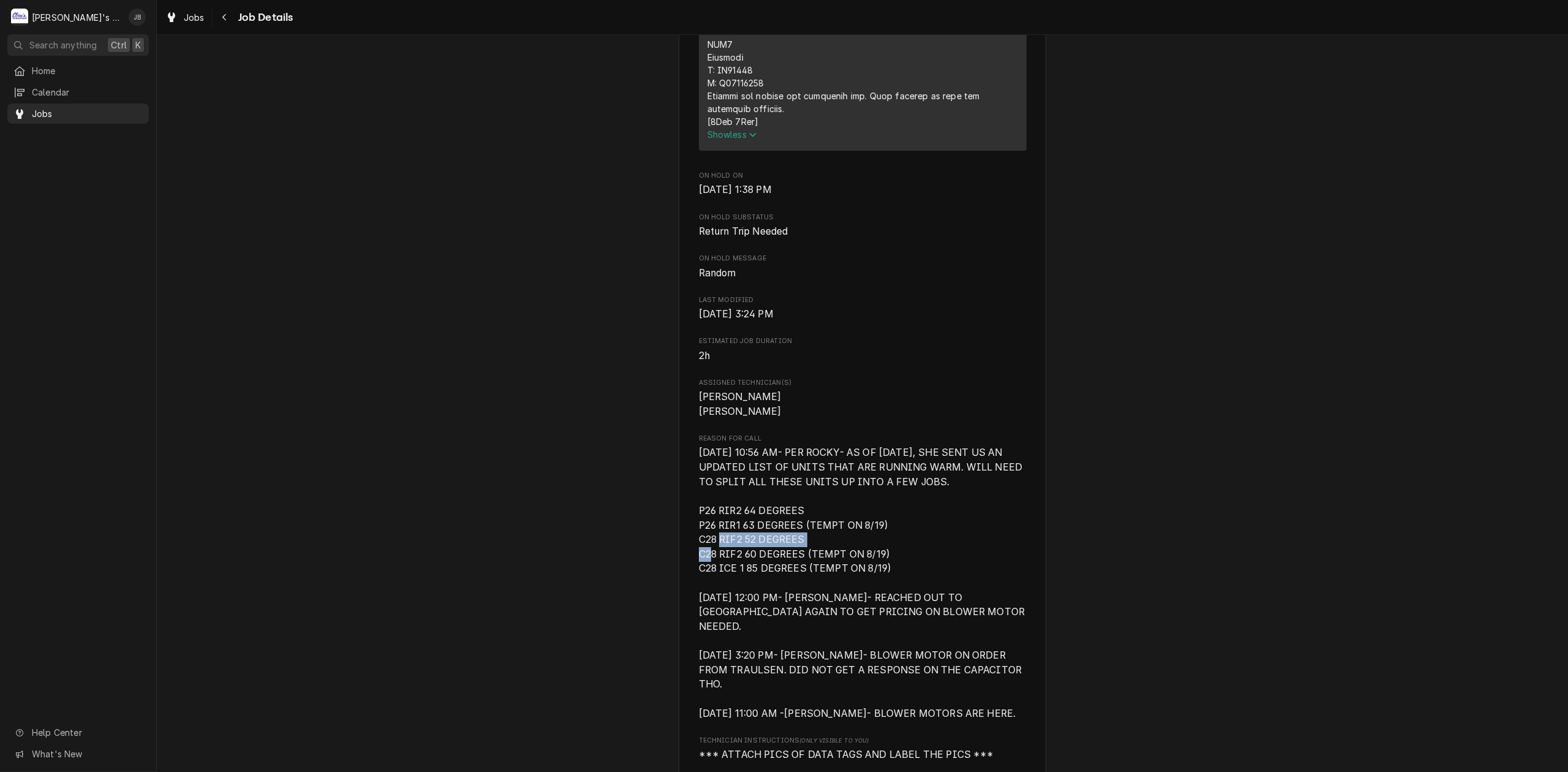
scroll to position [1809, 0]
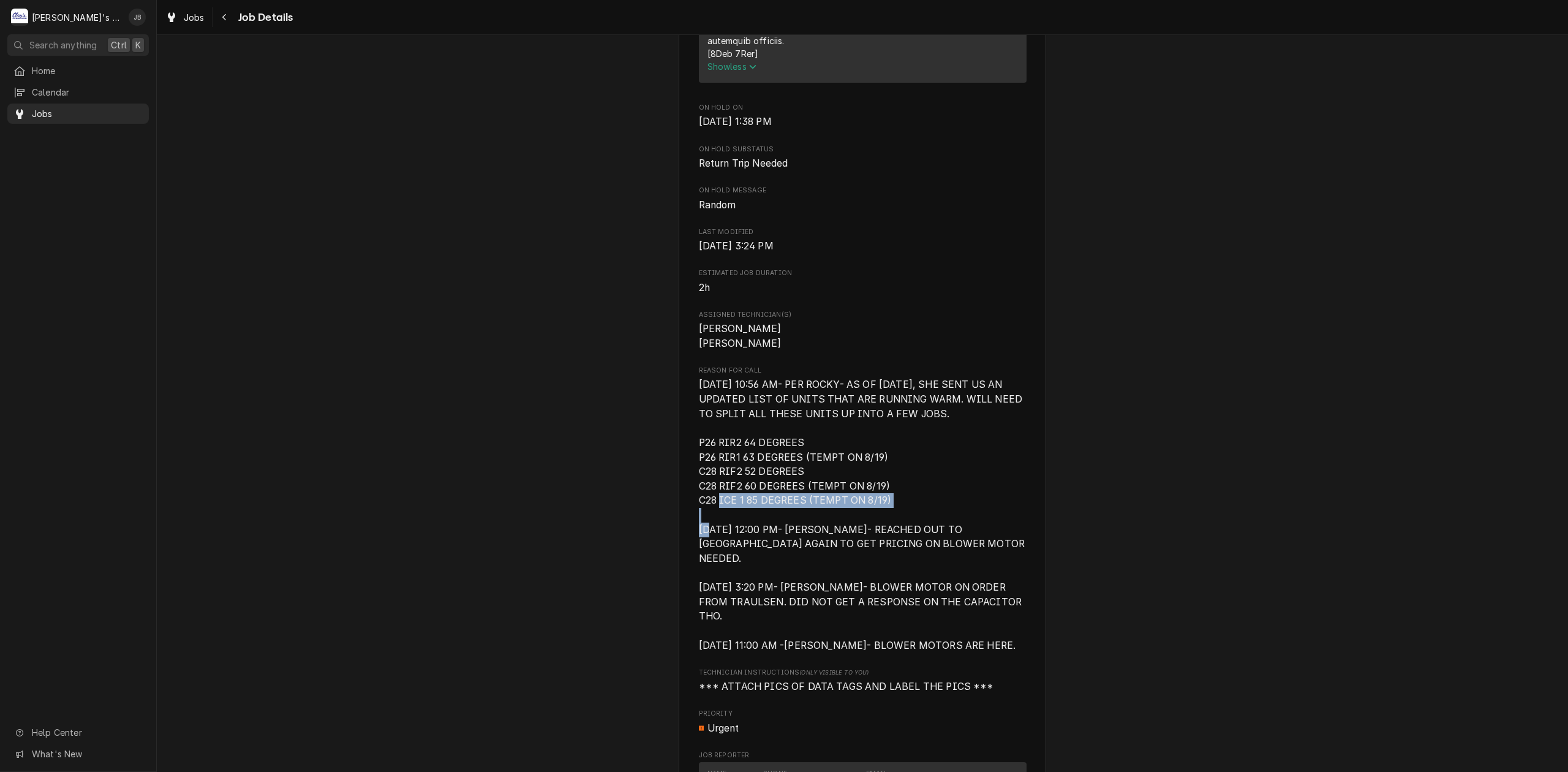
drag, startPoint x: 684, startPoint y: 514, endPoint x: 907, endPoint y: 519, distance: 223.1
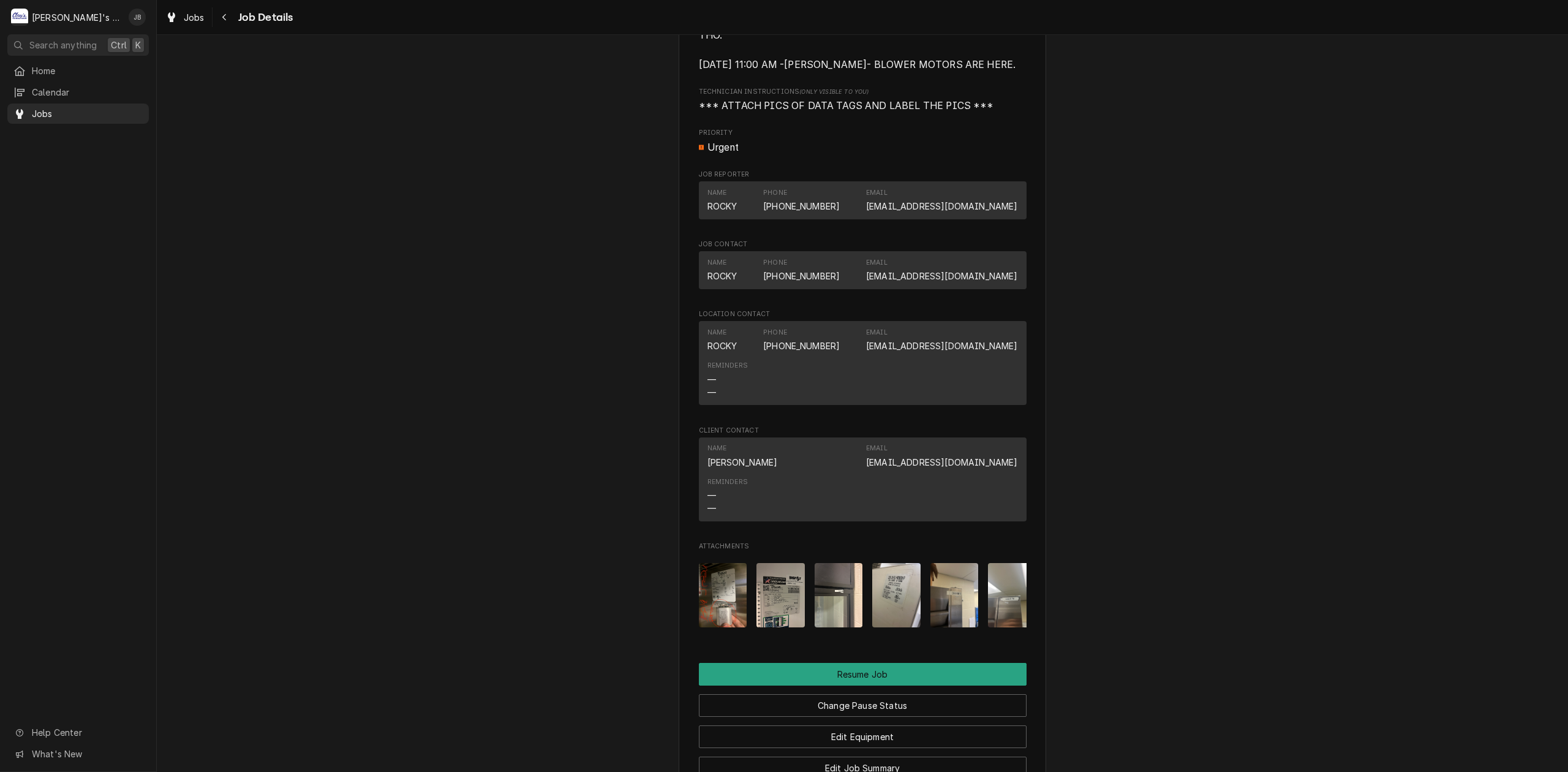
scroll to position [2462, 0]
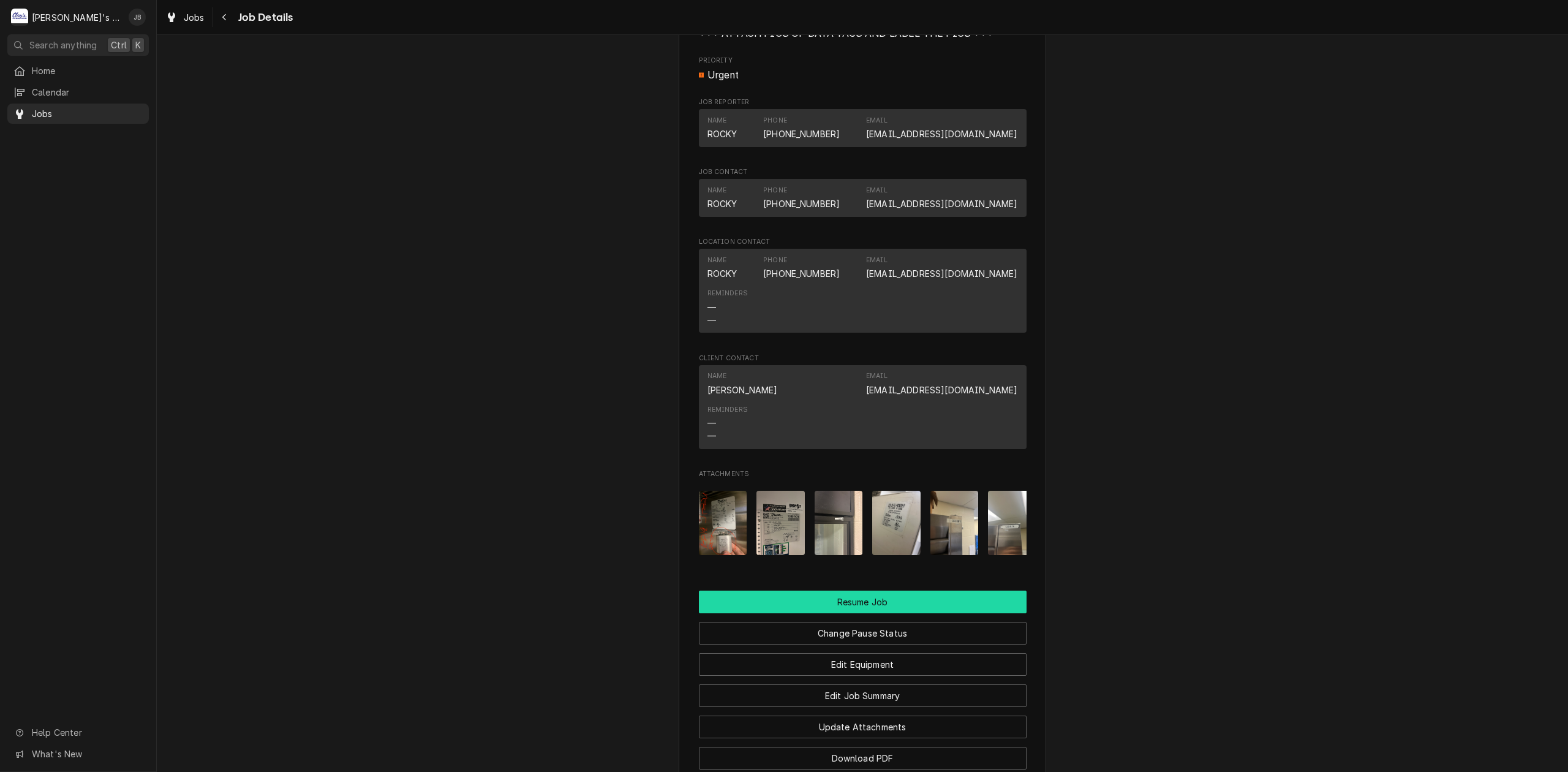
click at [759, 602] on button "Resume Job" at bounding box center [863, 602] width 328 height 23
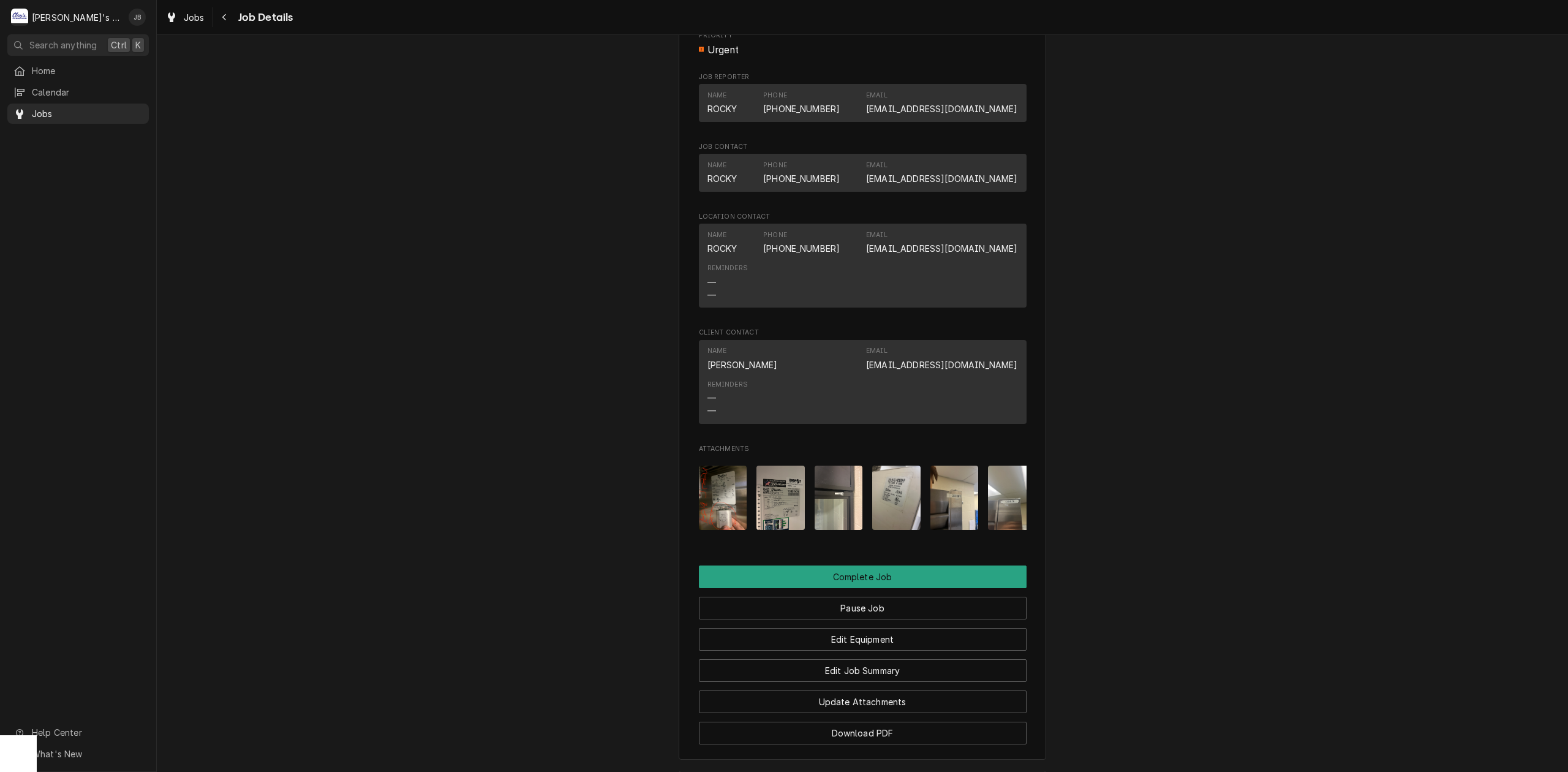
scroll to position [1552, 0]
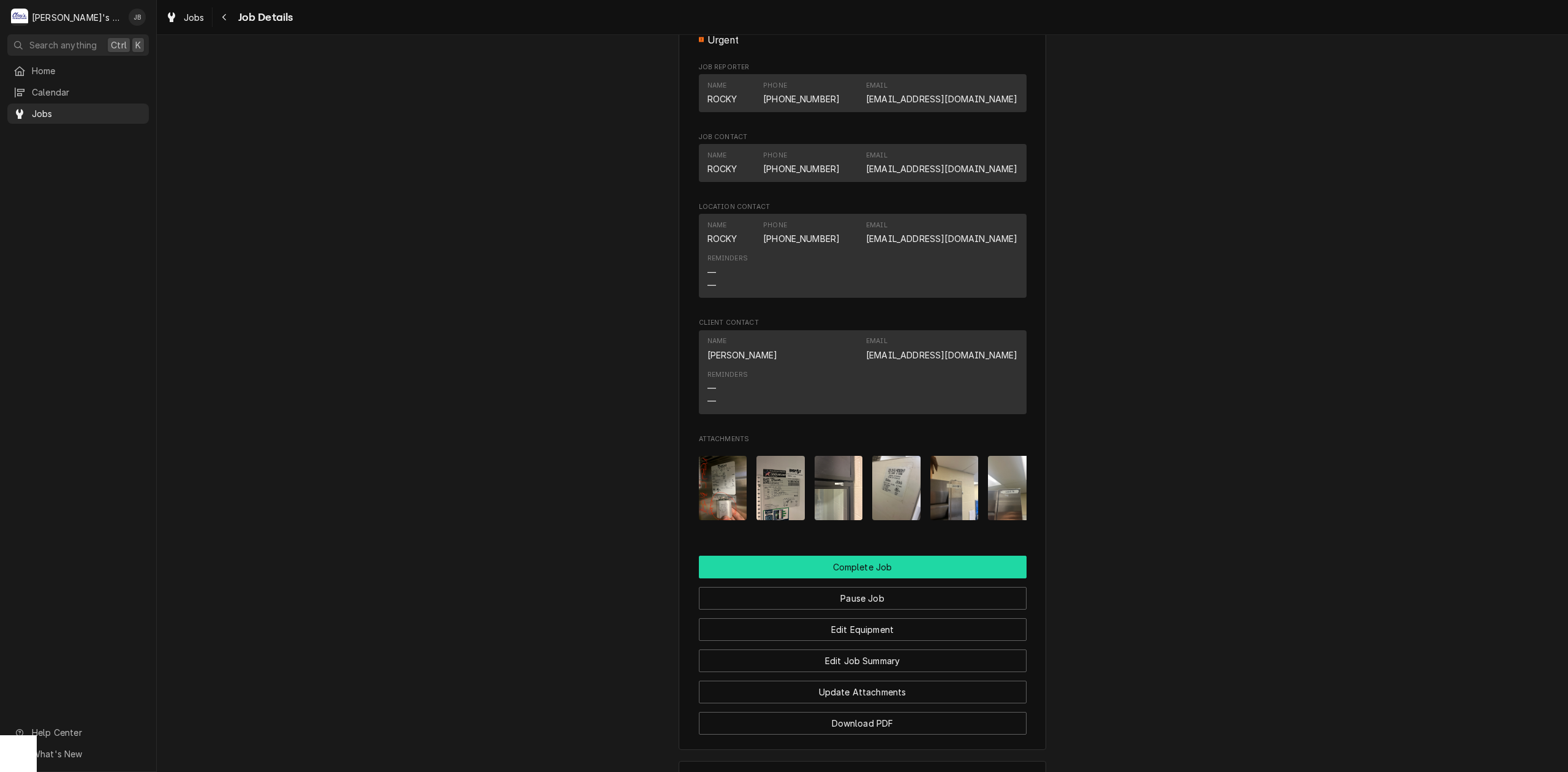
click at [781, 572] on button "Complete Job" at bounding box center [863, 567] width 328 height 23
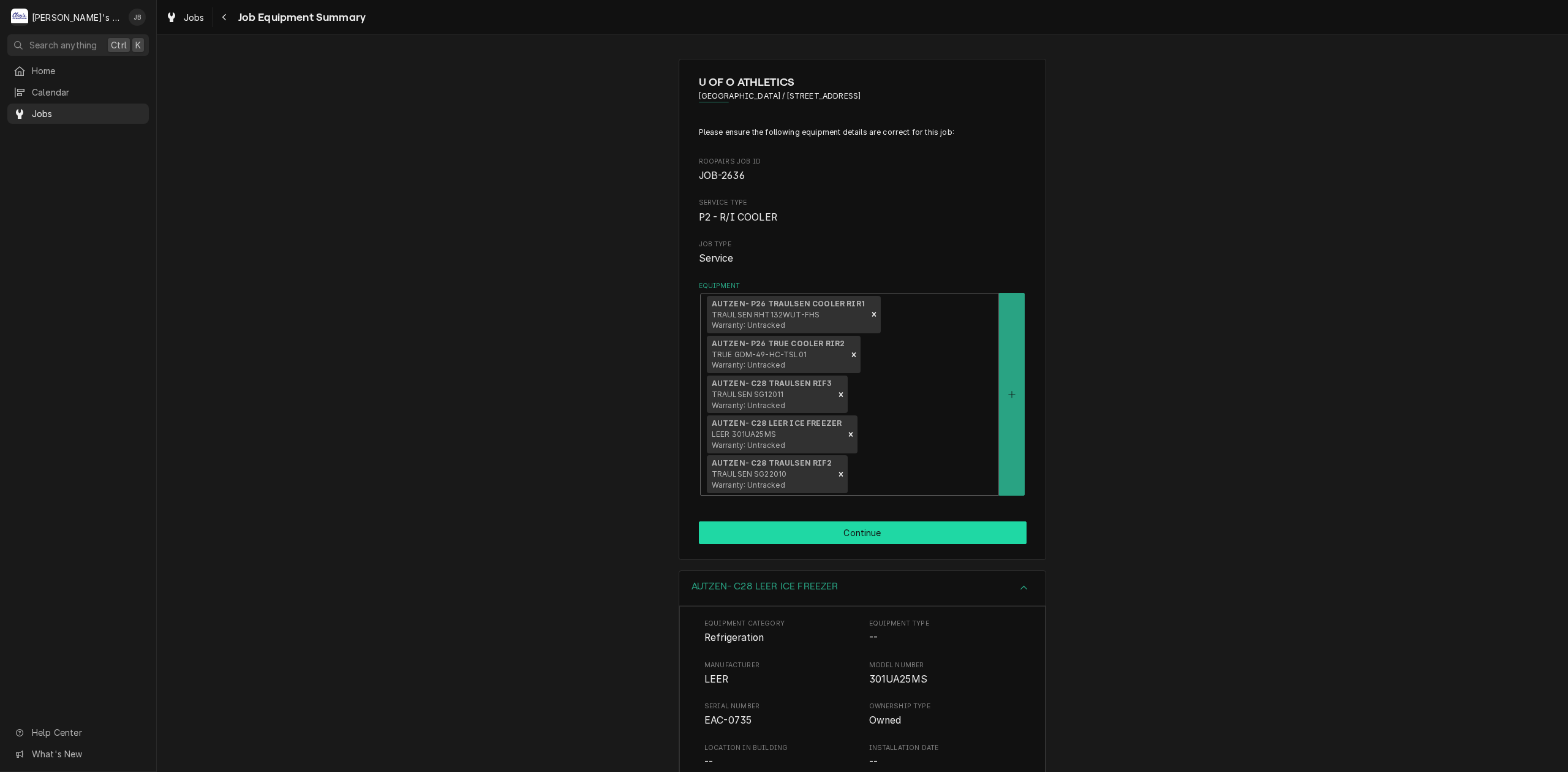
click at [802, 521] on button "Continue" at bounding box center [863, 532] width 328 height 23
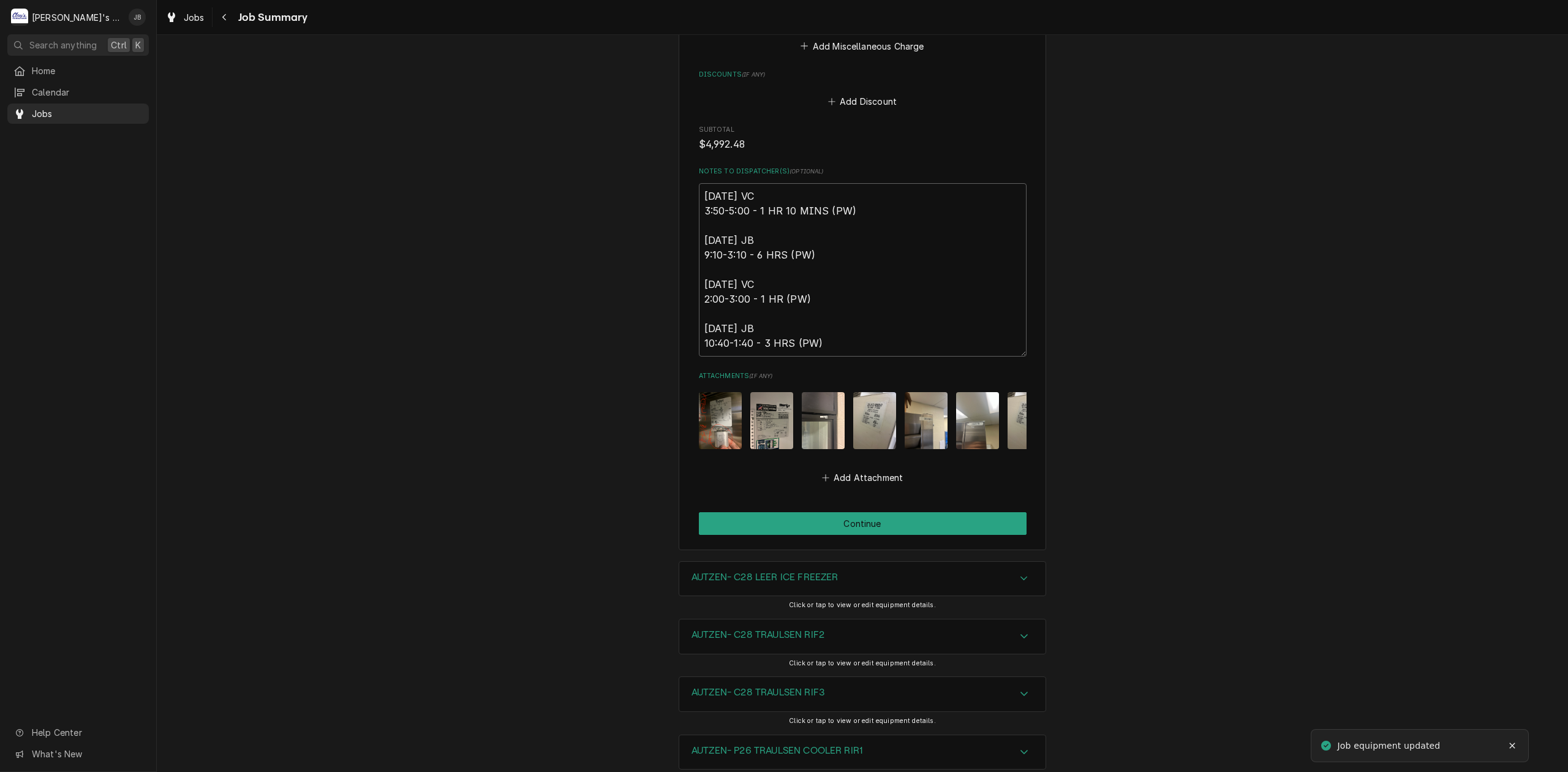
scroll to position [2288, 0]
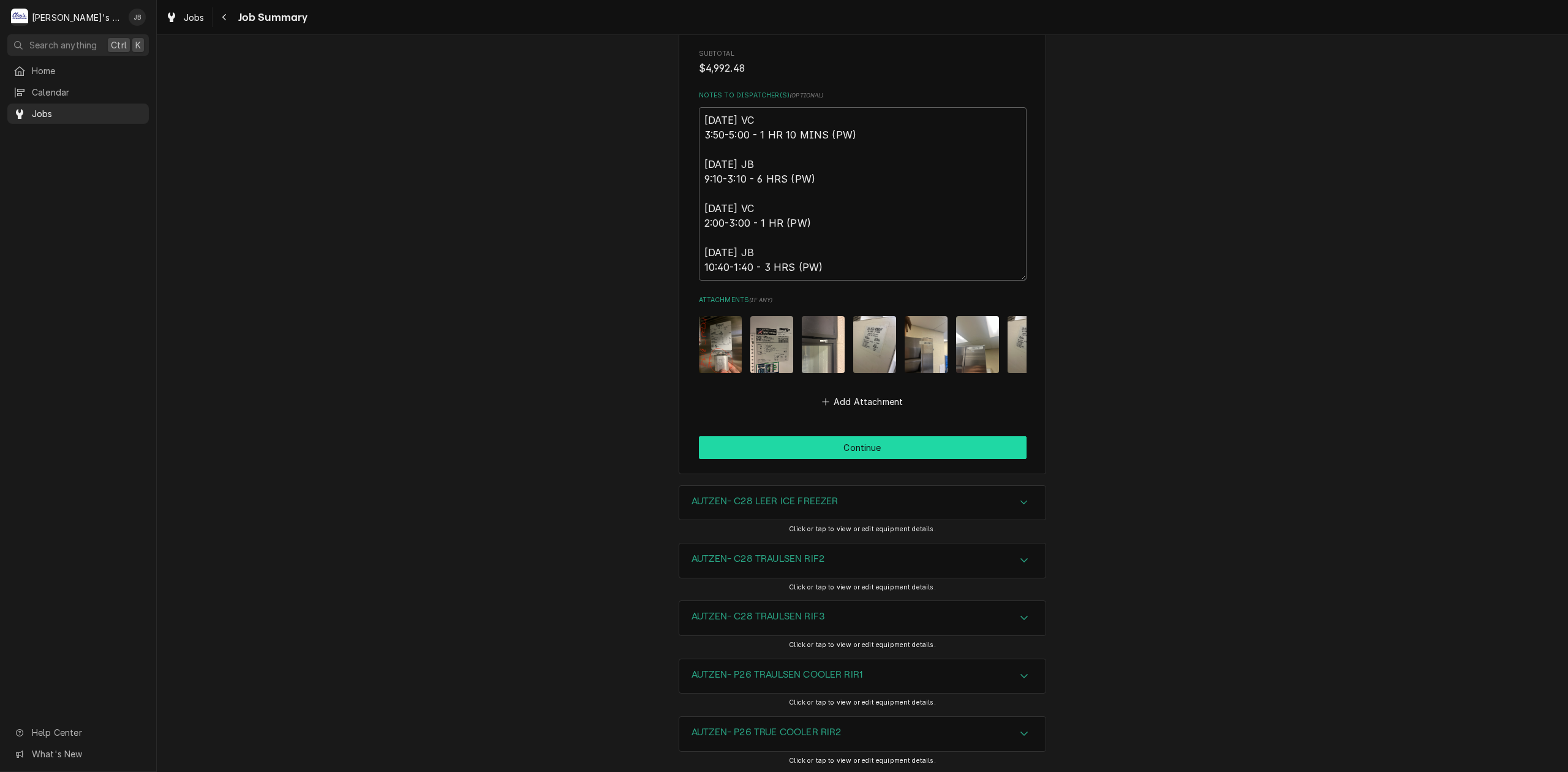
click at [805, 443] on button "Continue" at bounding box center [863, 447] width 328 height 23
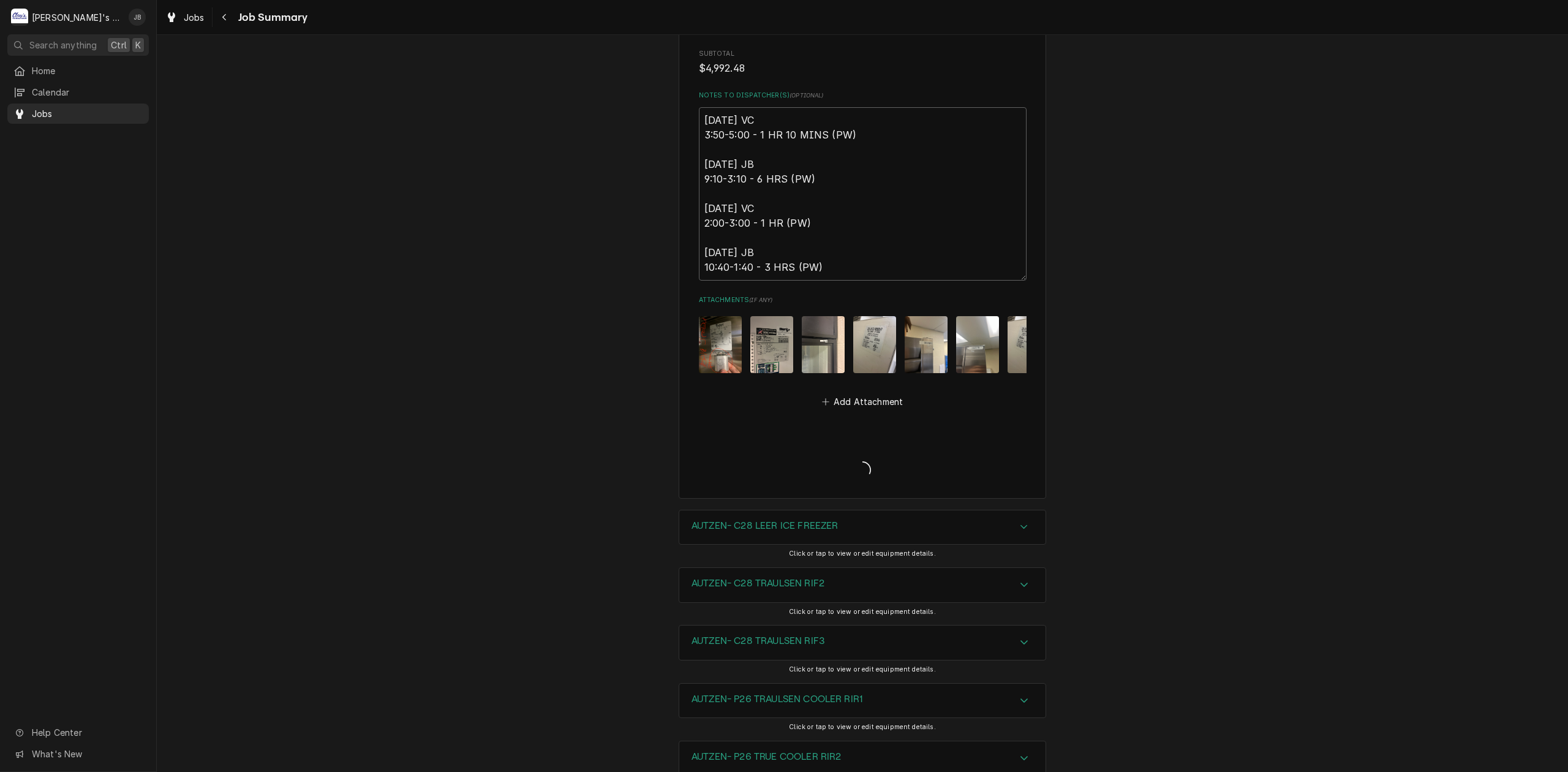
type textarea "x"
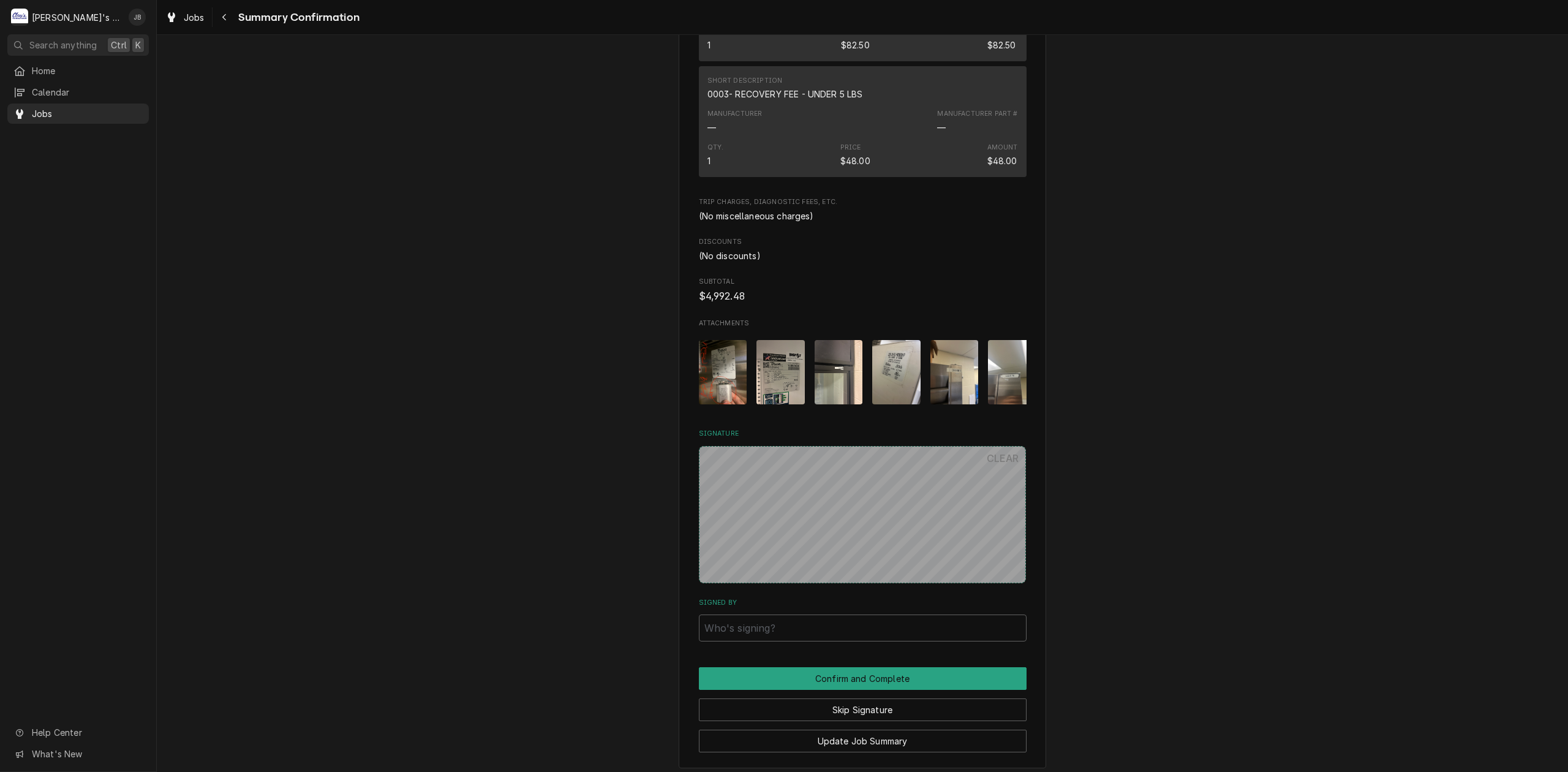
scroll to position [1716, 0]
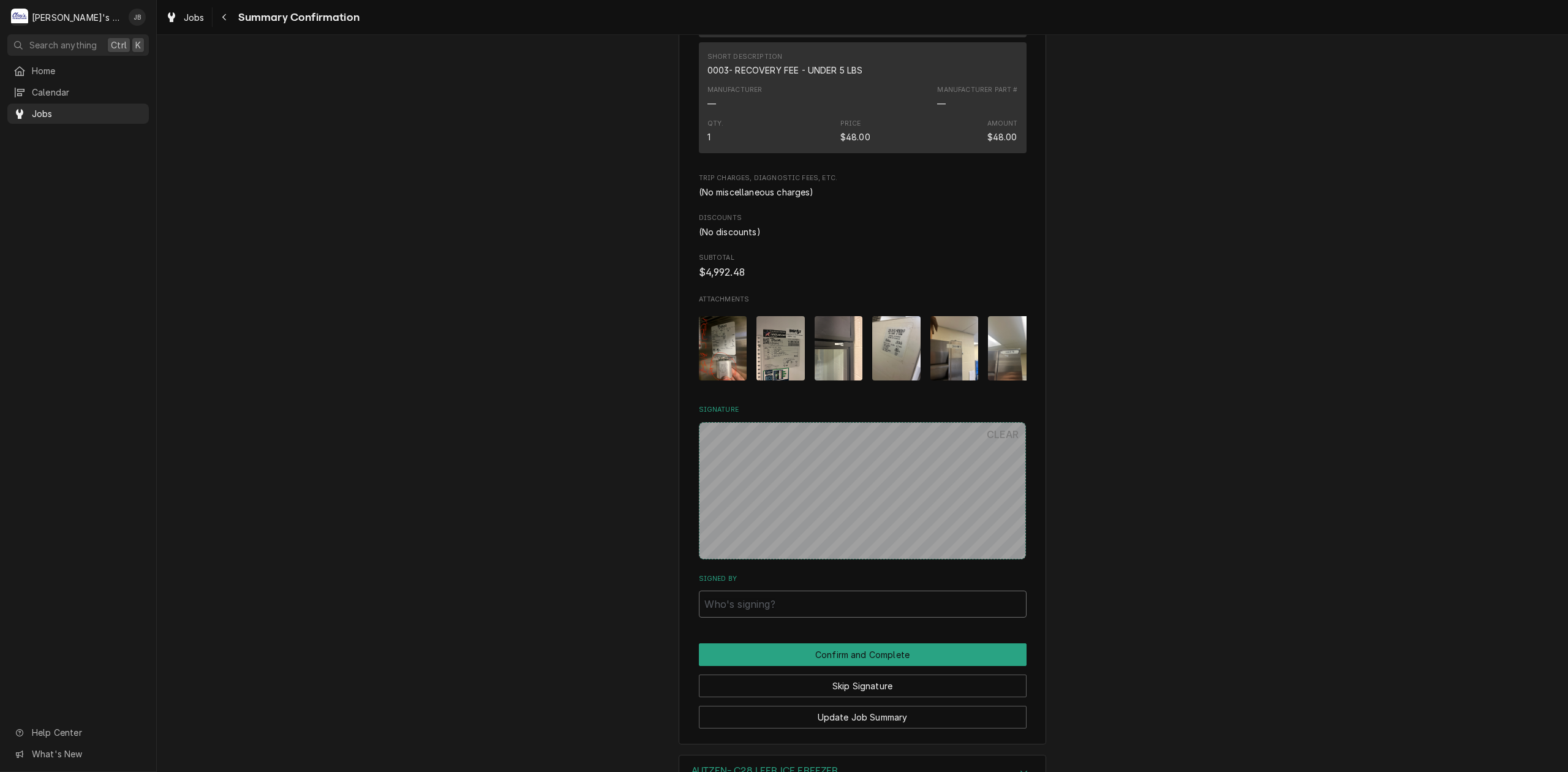
click at [843, 611] on input "Signed By" at bounding box center [863, 604] width 328 height 27
type input "JB"
click at [809, 657] on button "Confirm and Complete" at bounding box center [863, 655] width 328 height 23
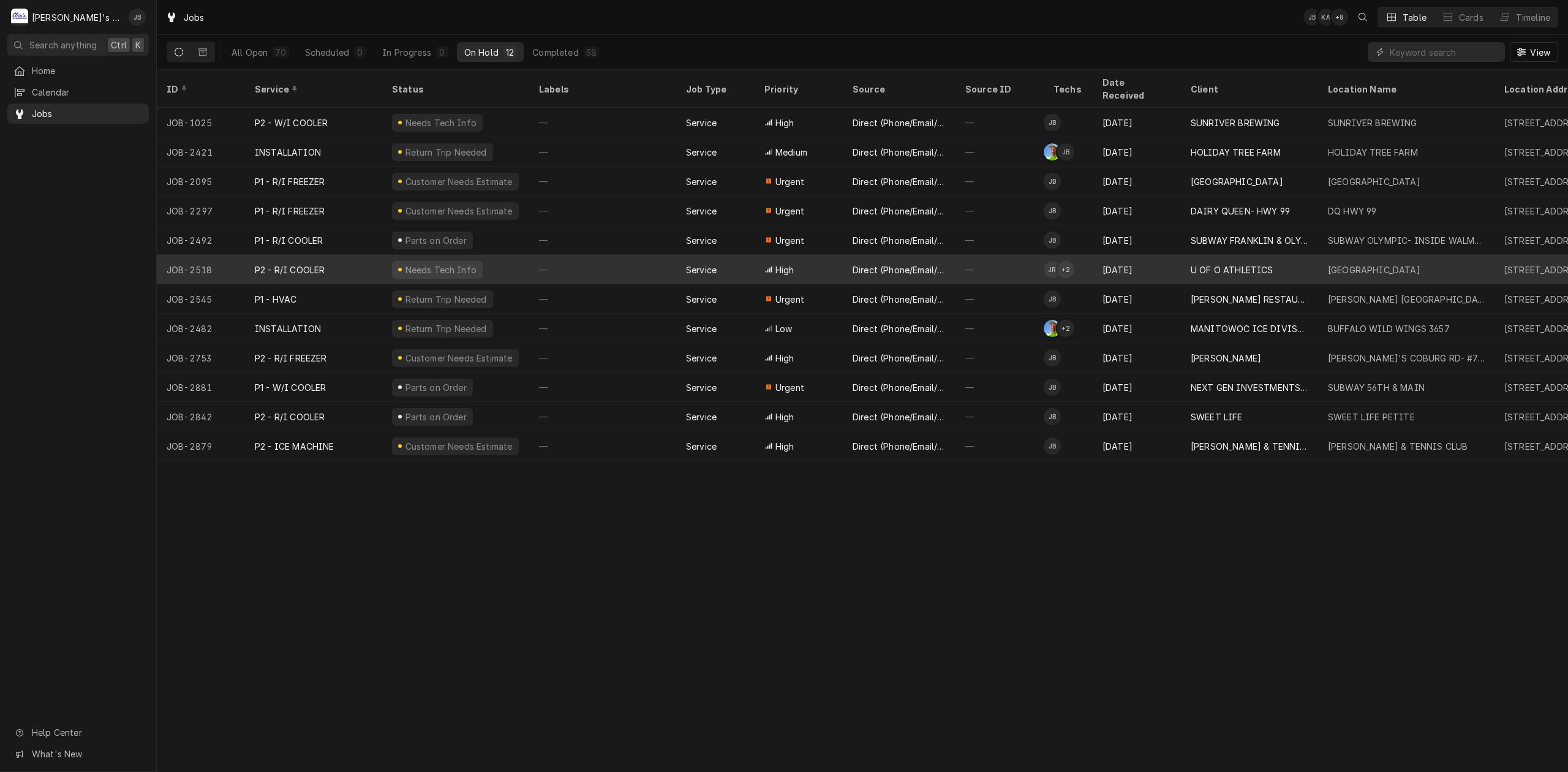
click at [1020, 255] on div "—" at bounding box center [1000, 269] width 88 height 29
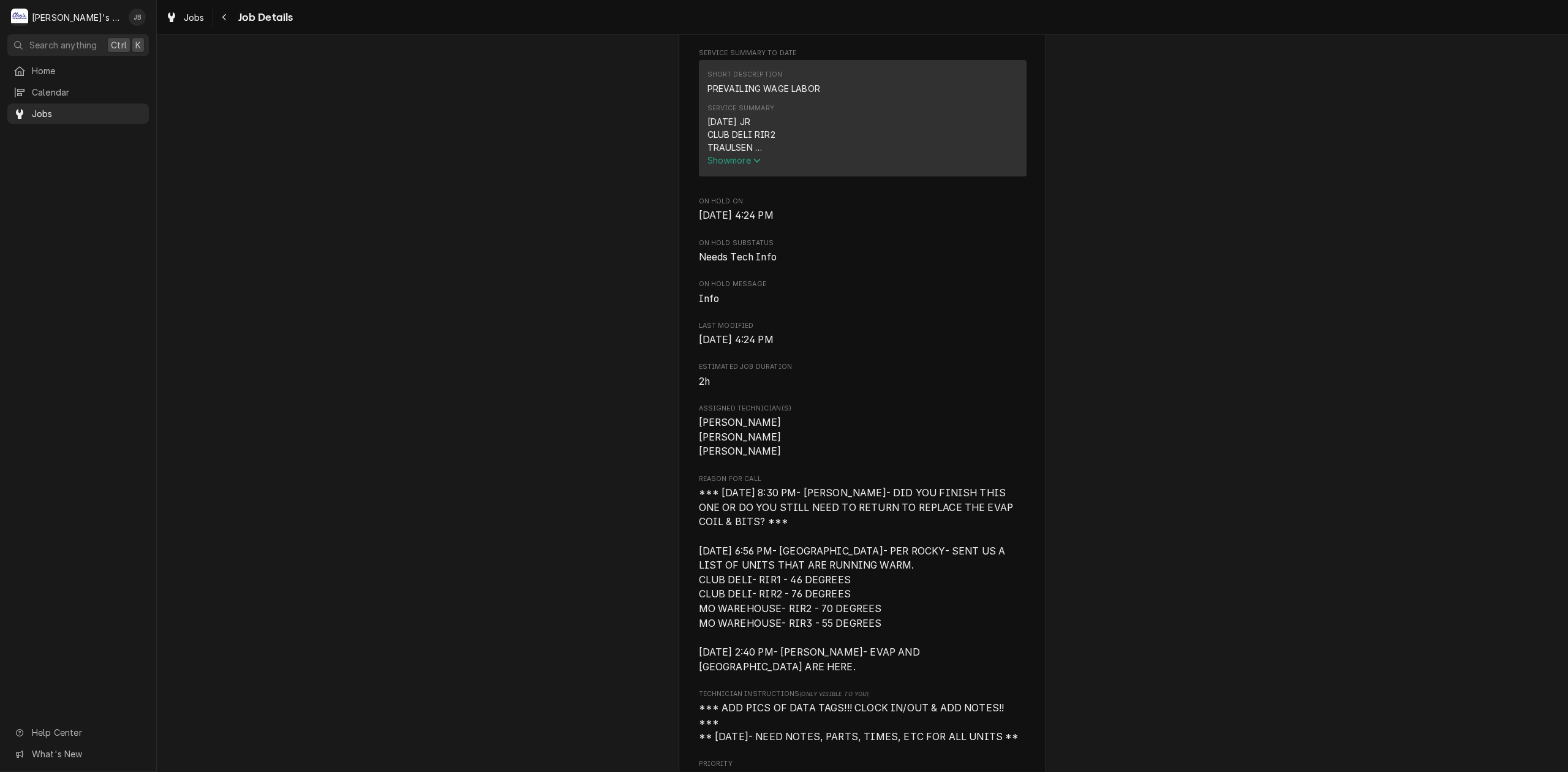
scroll to position [736, 0]
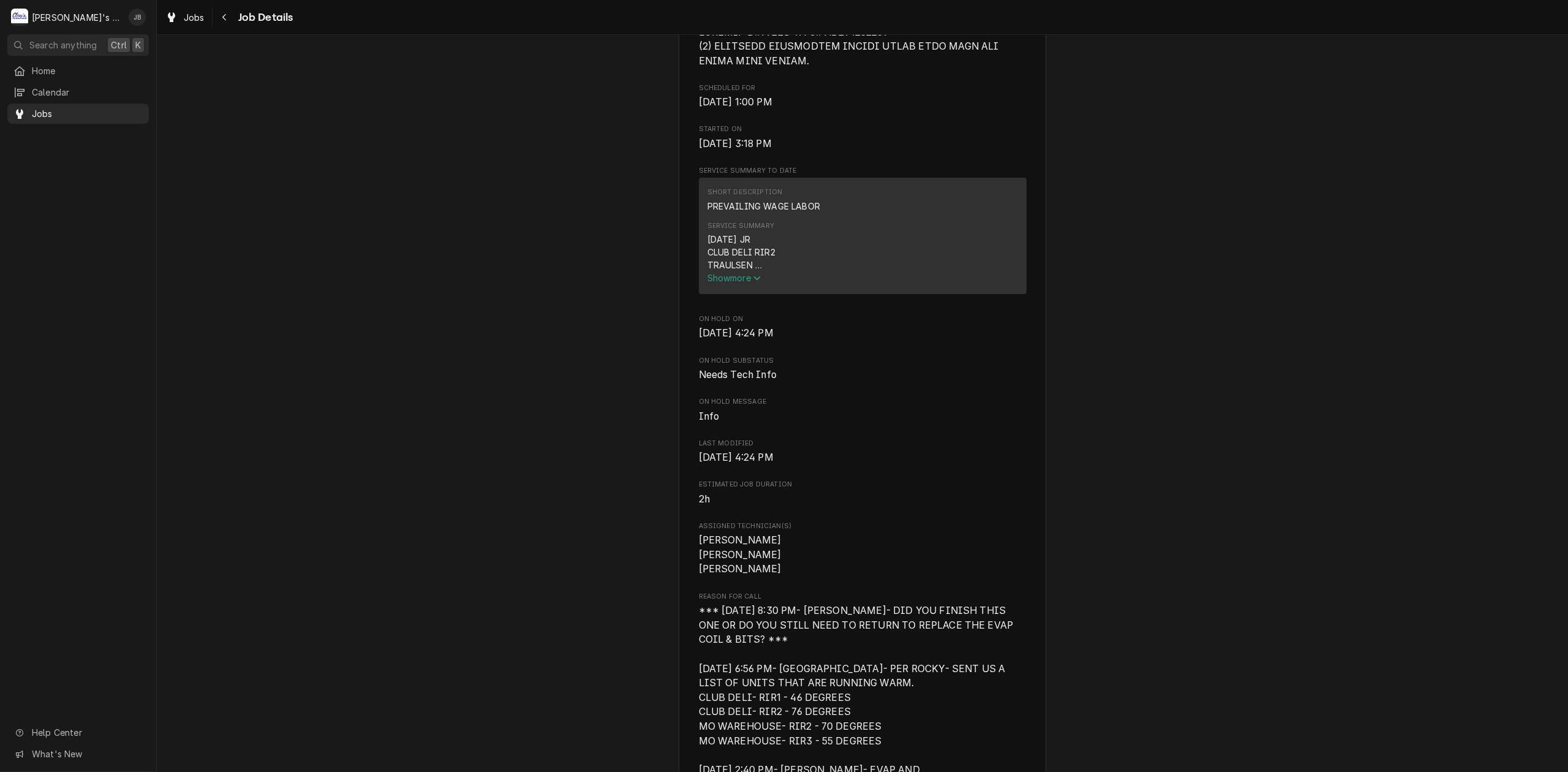
click at [718, 283] on span "Show more" at bounding box center [734, 278] width 54 height 10
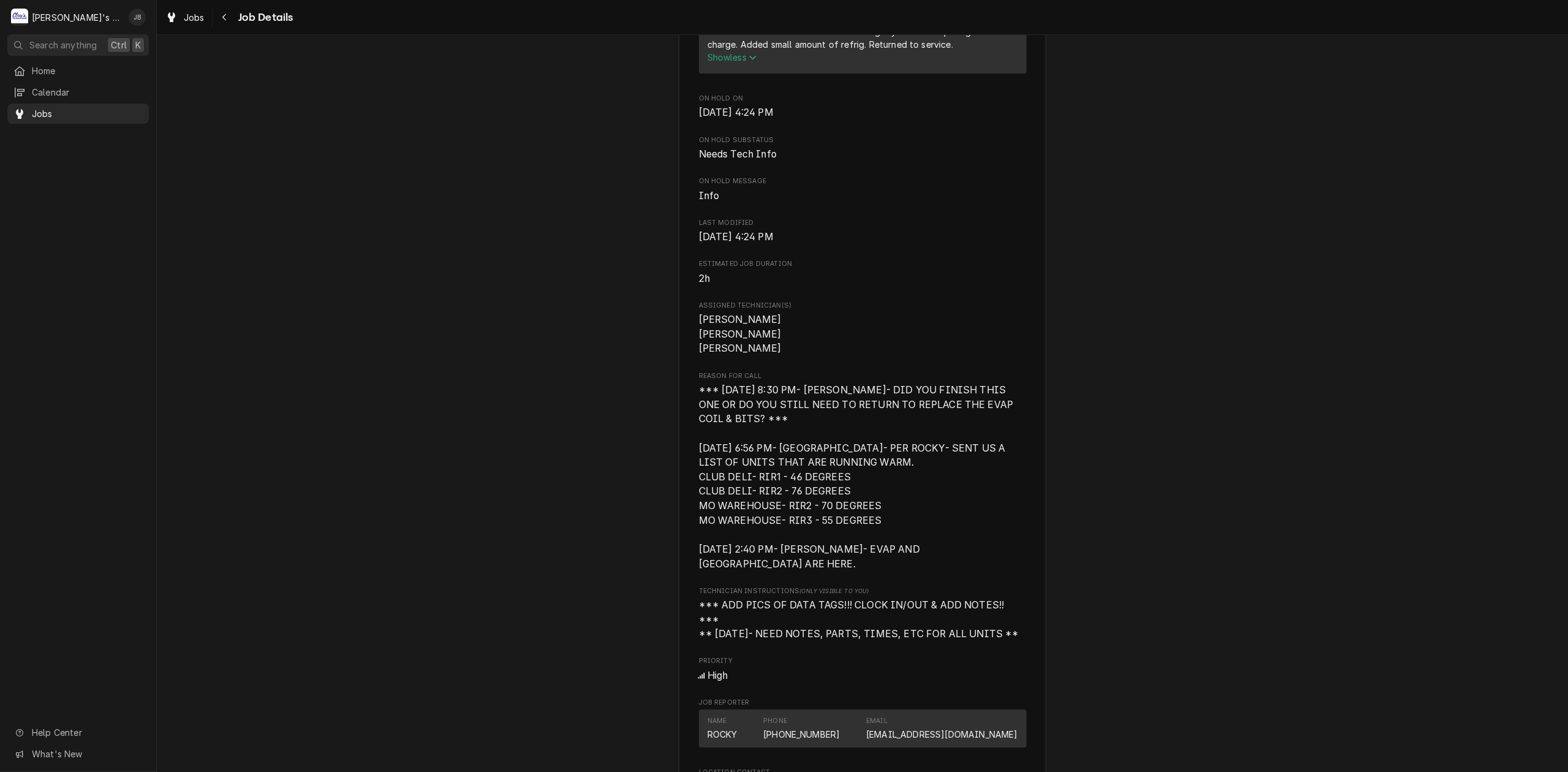
scroll to position [1275, 0]
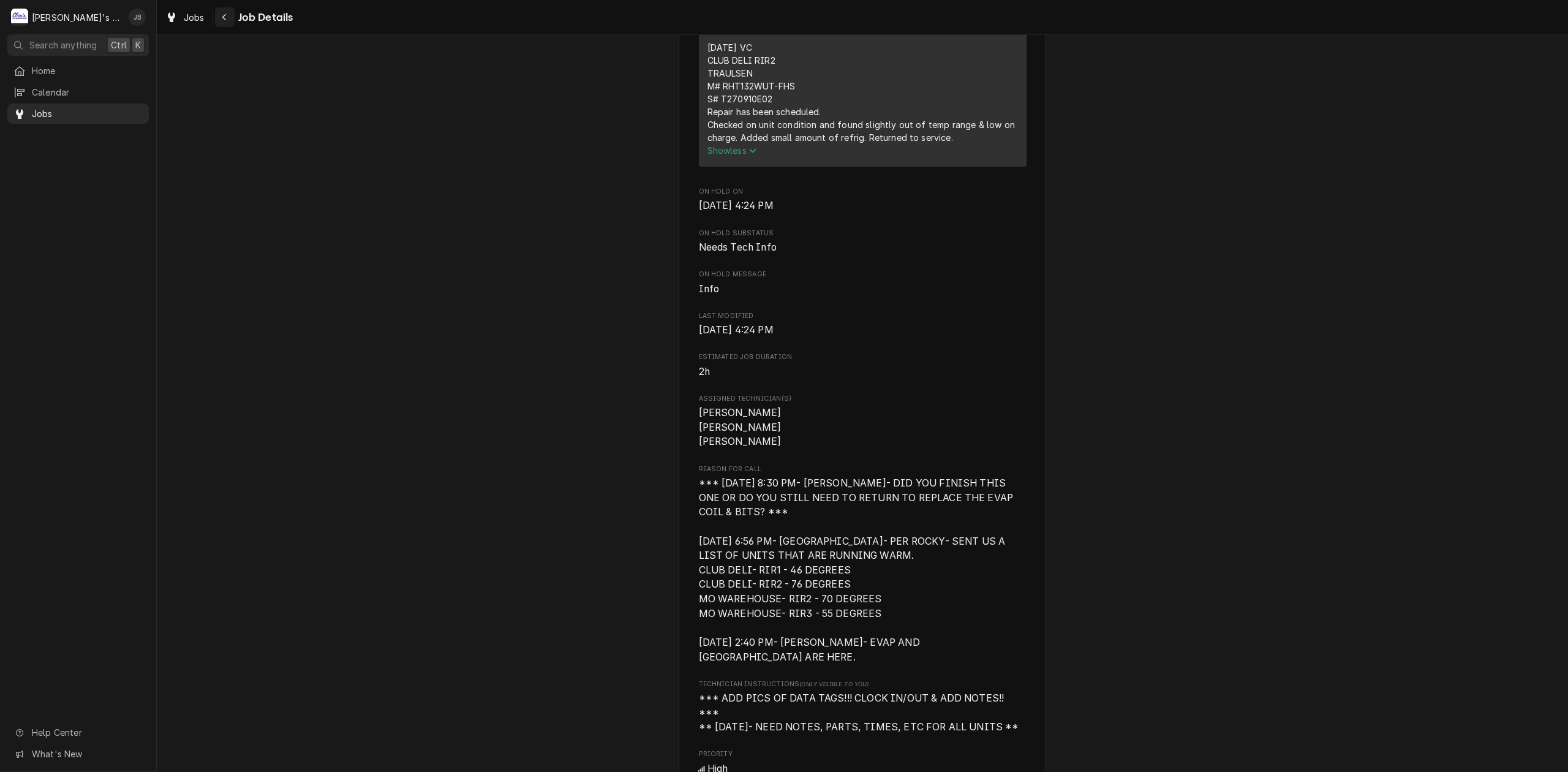
click at [230, 20] on div "Navigate back" at bounding box center [224, 17] width 12 height 12
